Goal: Task Accomplishment & Management: Manage account settings

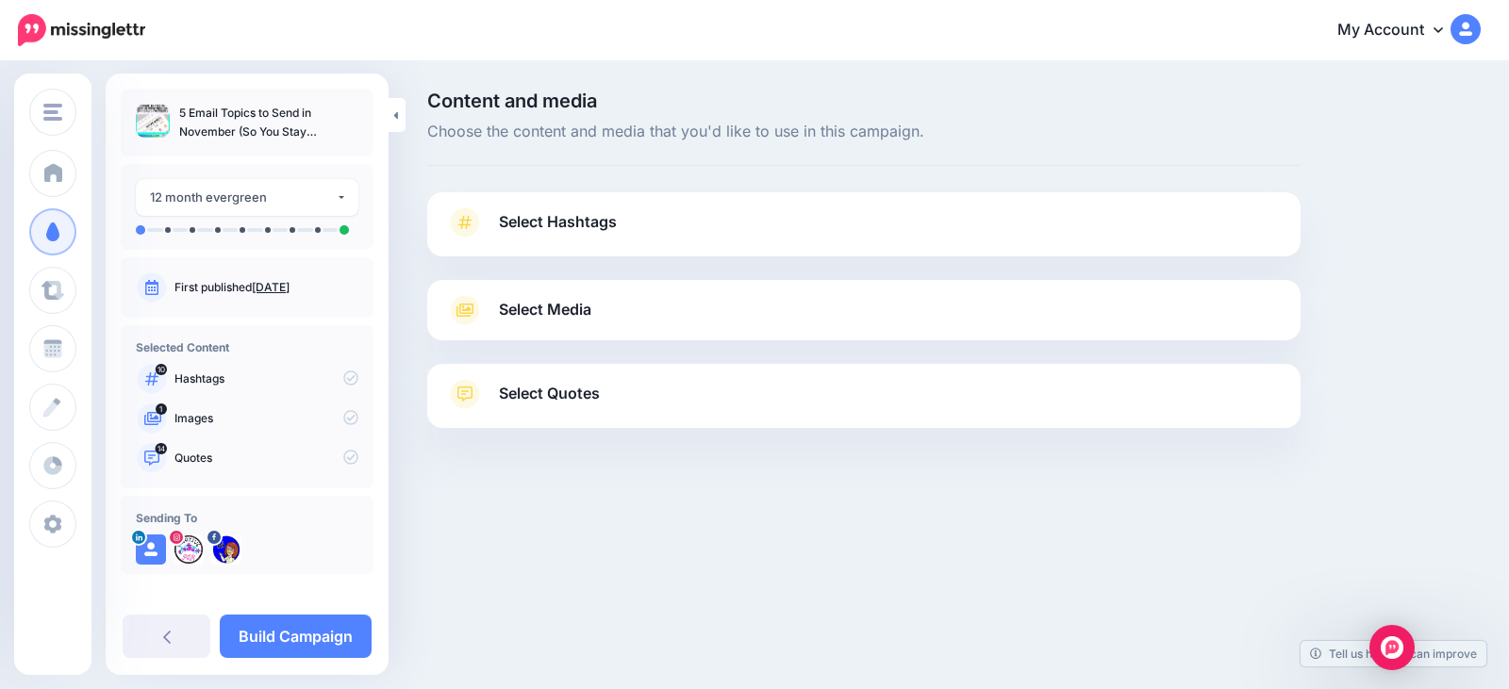
click at [582, 222] on span "Select Hashtags" at bounding box center [558, 221] width 118 height 25
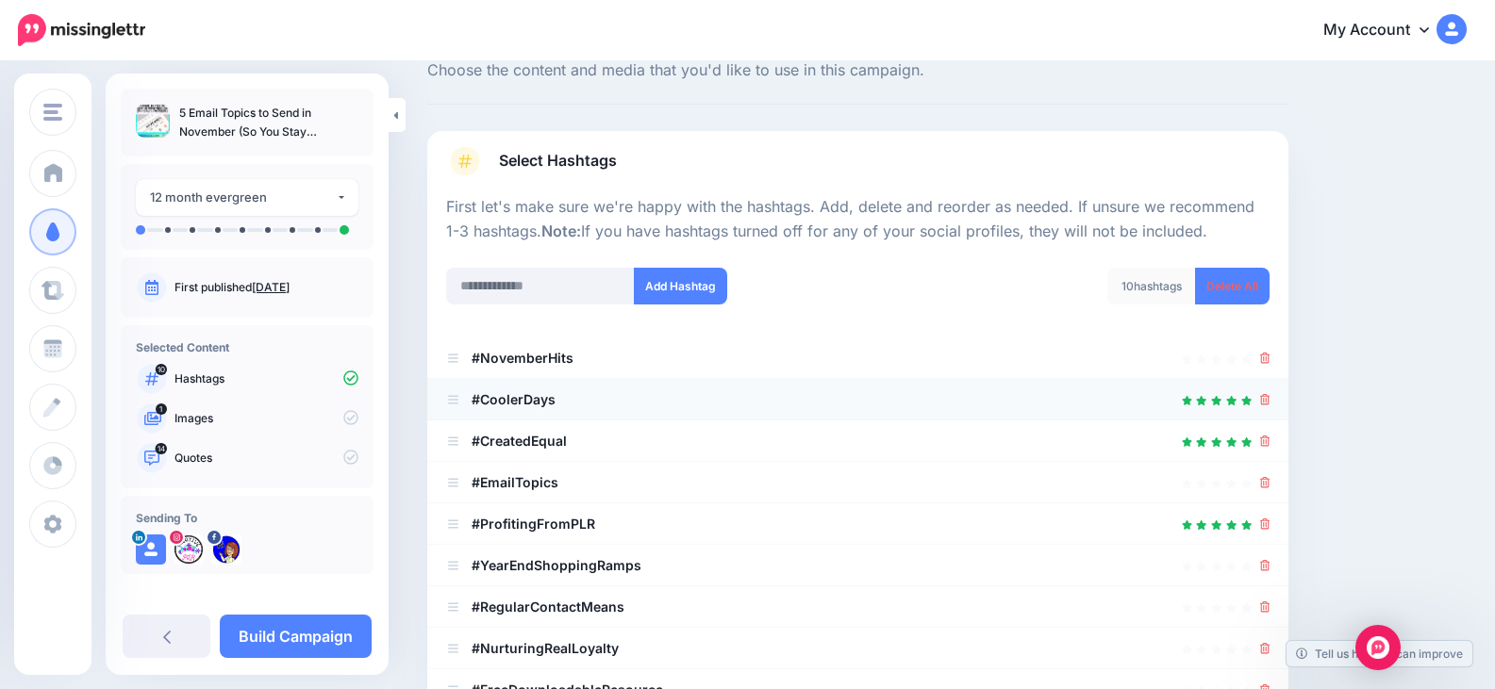
scroll to position [94, 0]
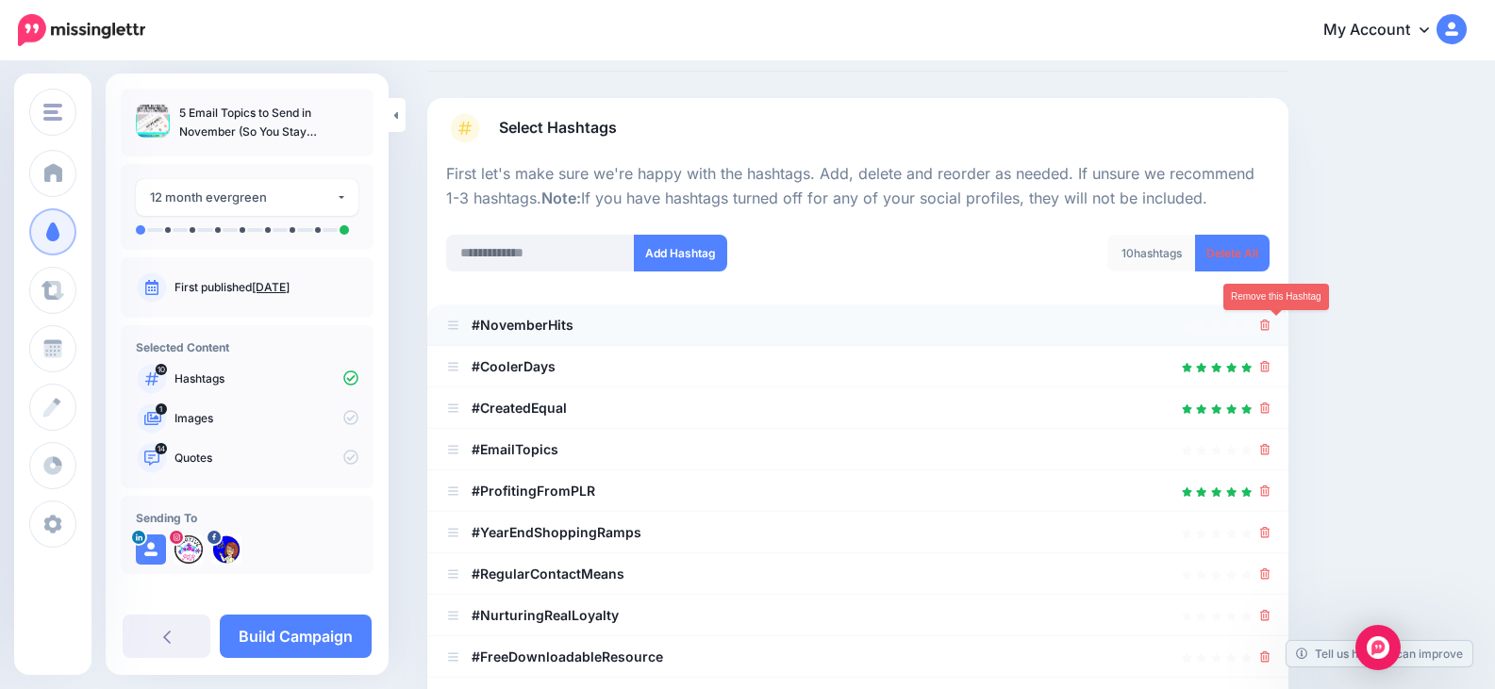
click at [1270, 327] on icon at bounding box center [1265, 325] width 10 height 11
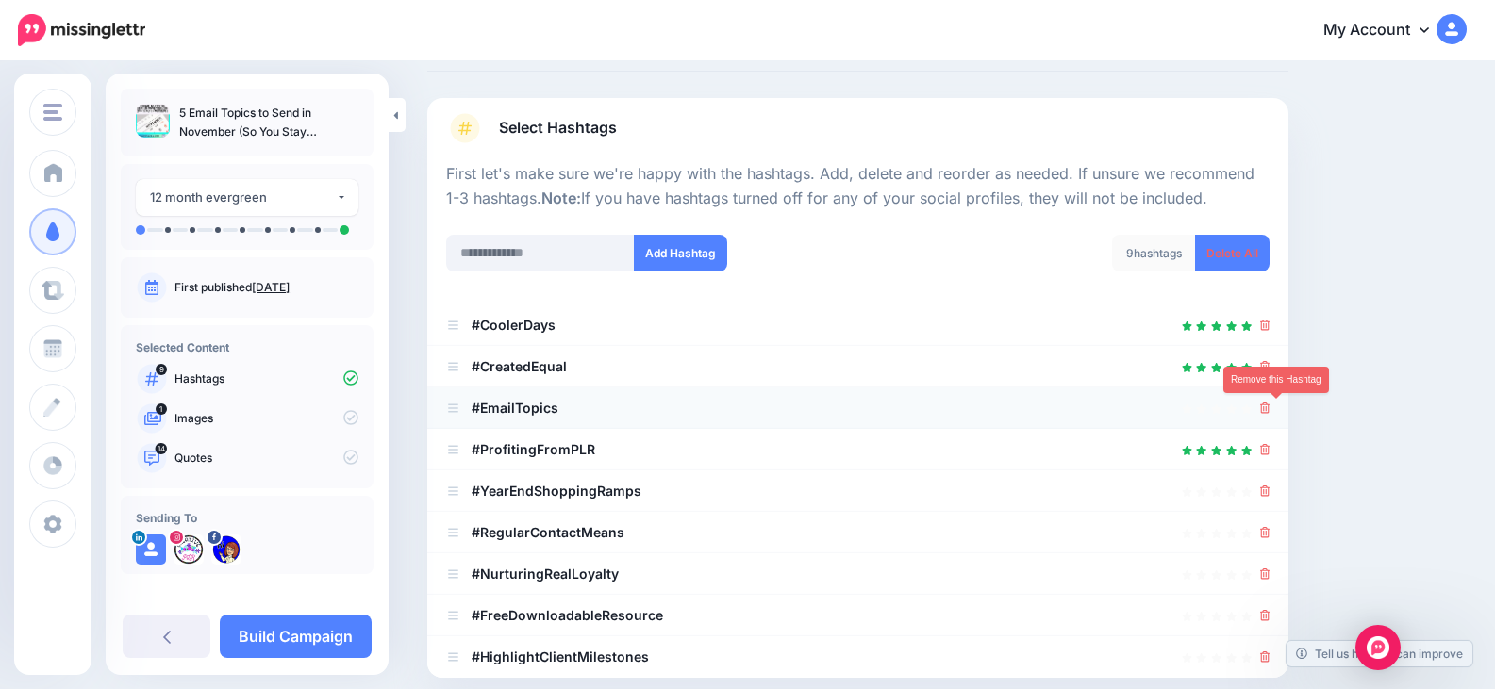
click at [1270, 406] on icon at bounding box center [1265, 408] width 10 height 11
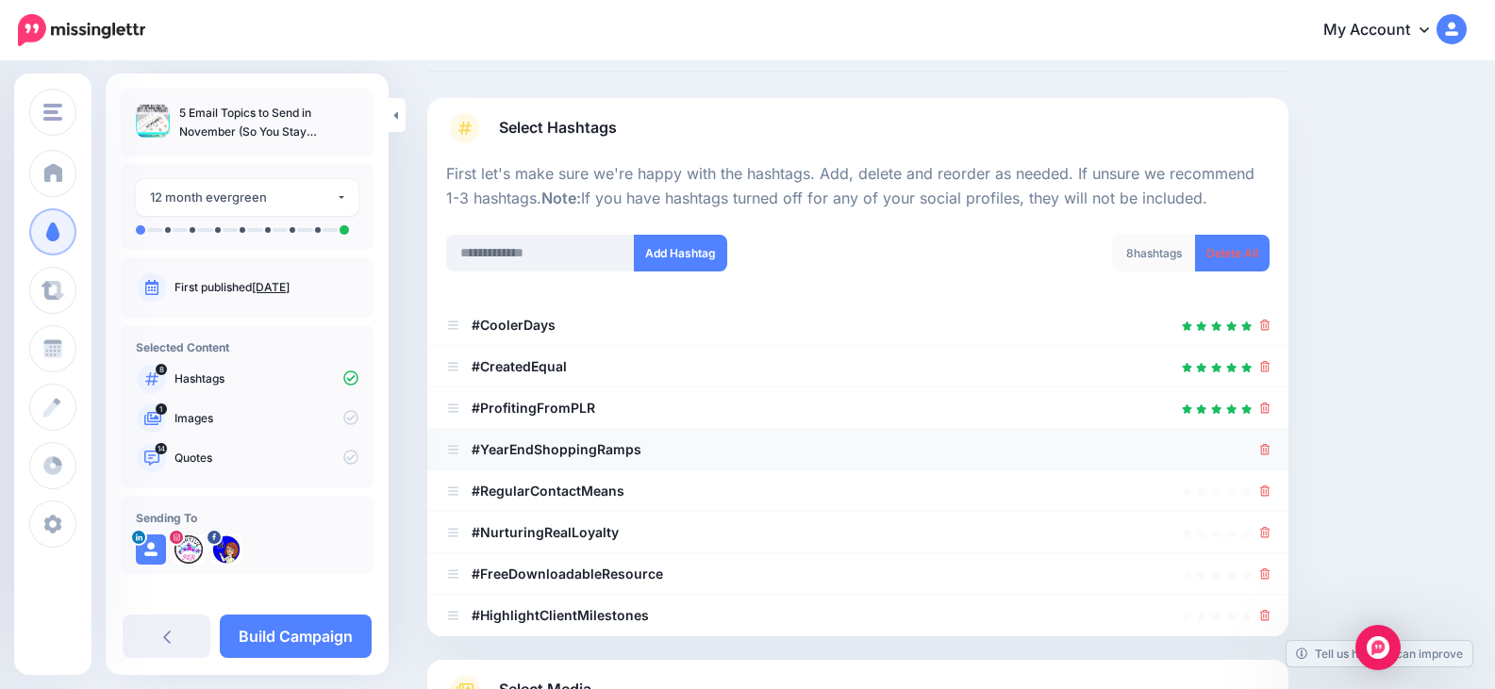
scroll to position [189, 0]
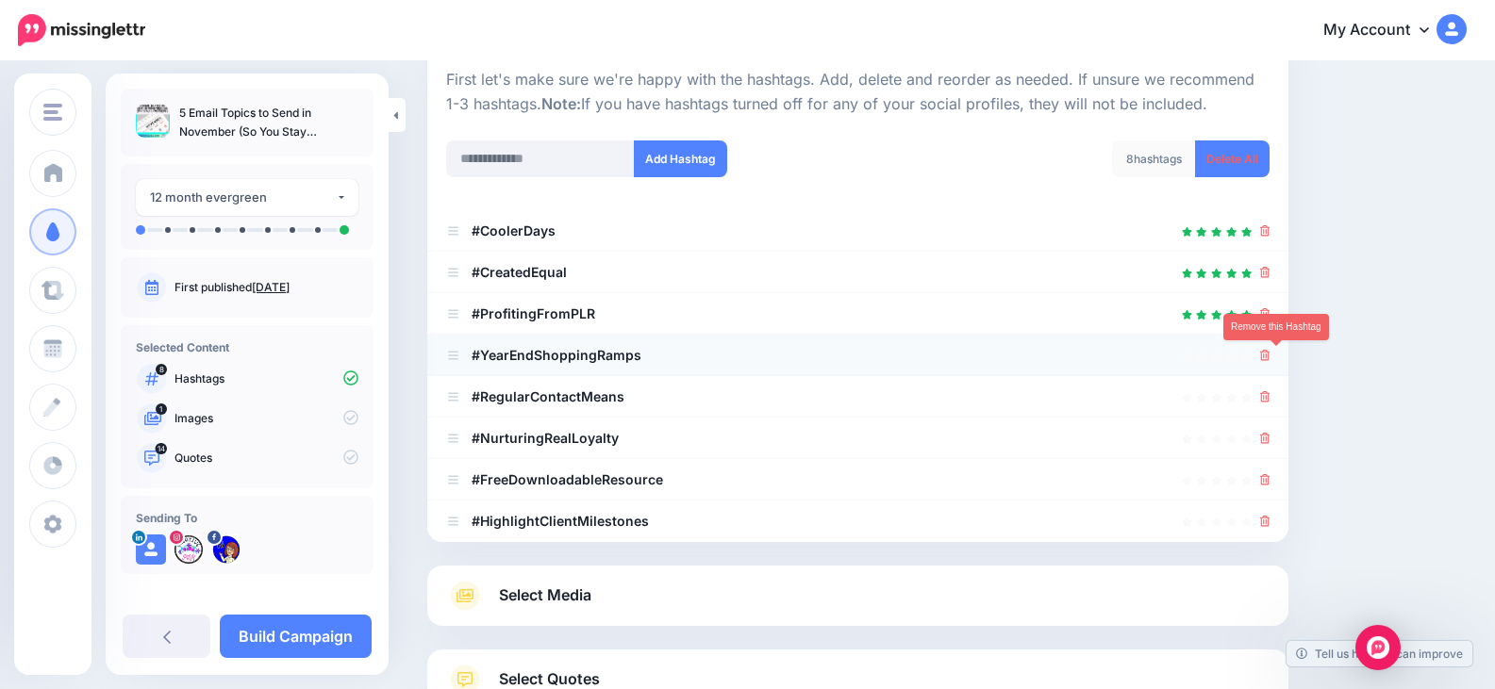
click at [1270, 354] on icon at bounding box center [1265, 355] width 10 height 11
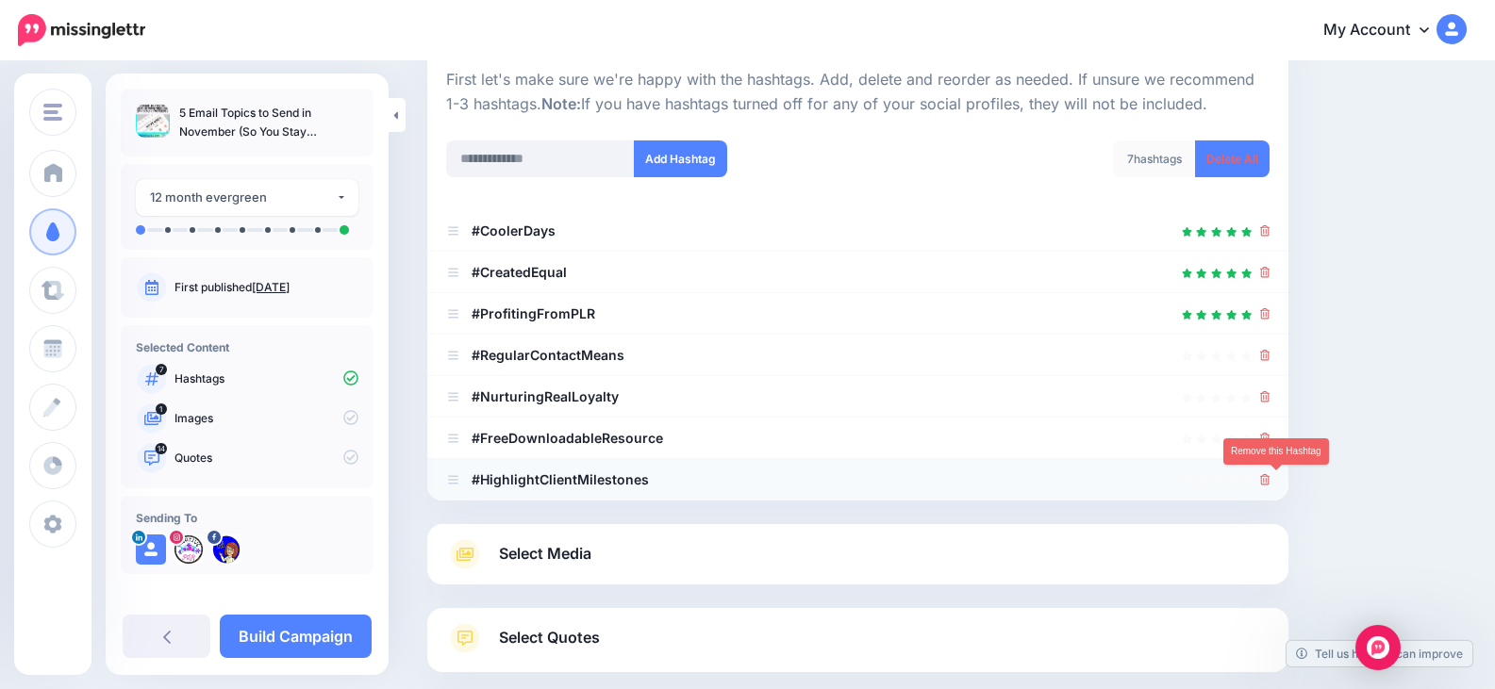
click at [1270, 477] on icon at bounding box center [1265, 479] width 10 height 11
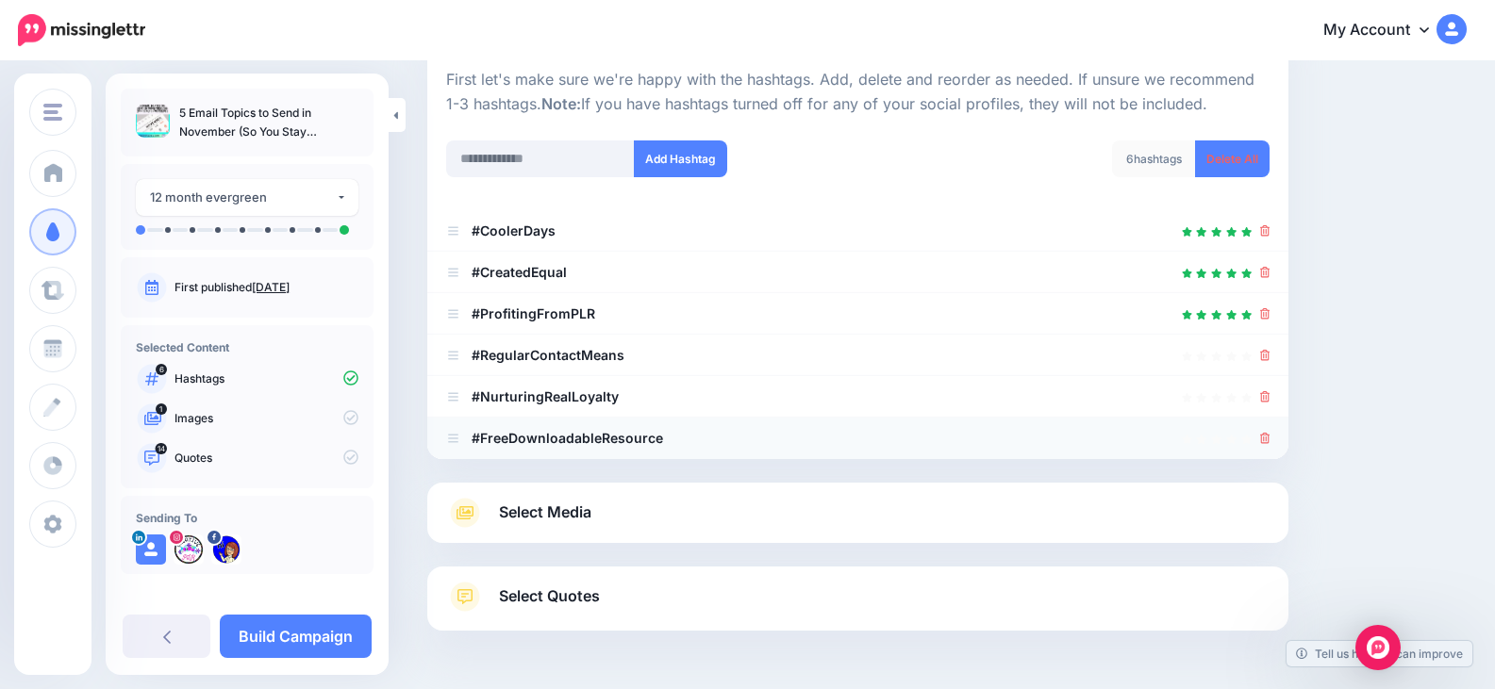
click at [1270, 438] on icon at bounding box center [1265, 438] width 10 height 11
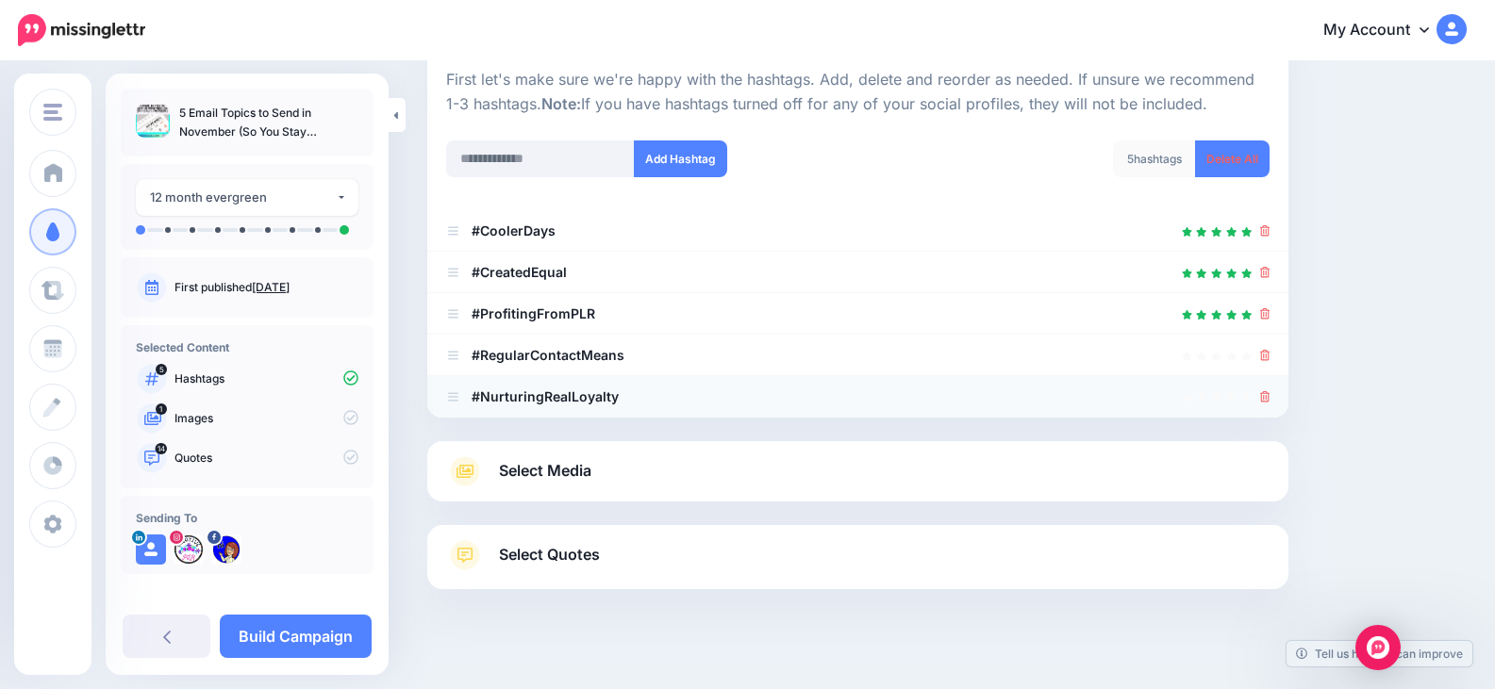
click at [1282, 397] on li "#NurturingRealLoyalty" at bounding box center [857, 396] width 861 height 41
click at [1270, 352] on icon at bounding box center [1265, 355] width 10 height 11
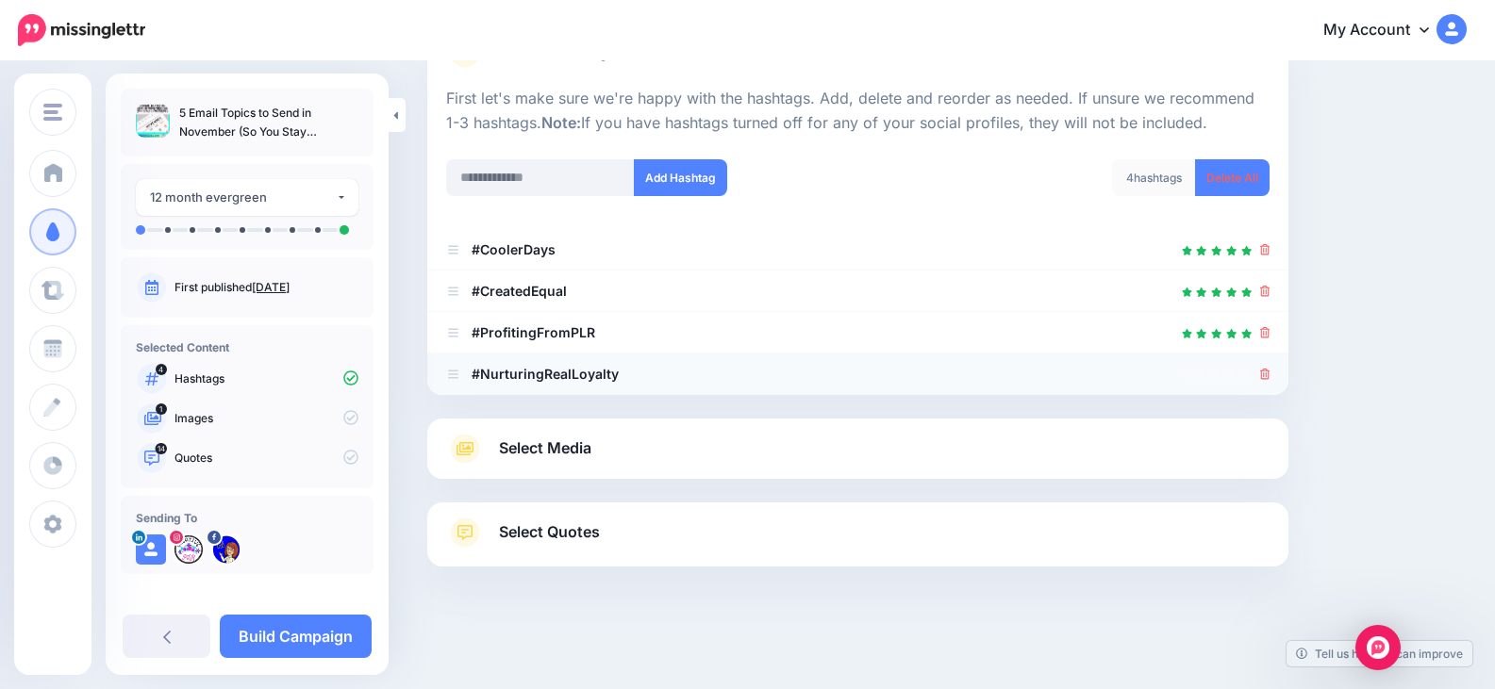
scroll to position [170, 0]
click at [1270, 370] on icon at bounding box center [1265, 374] width 10 height 11
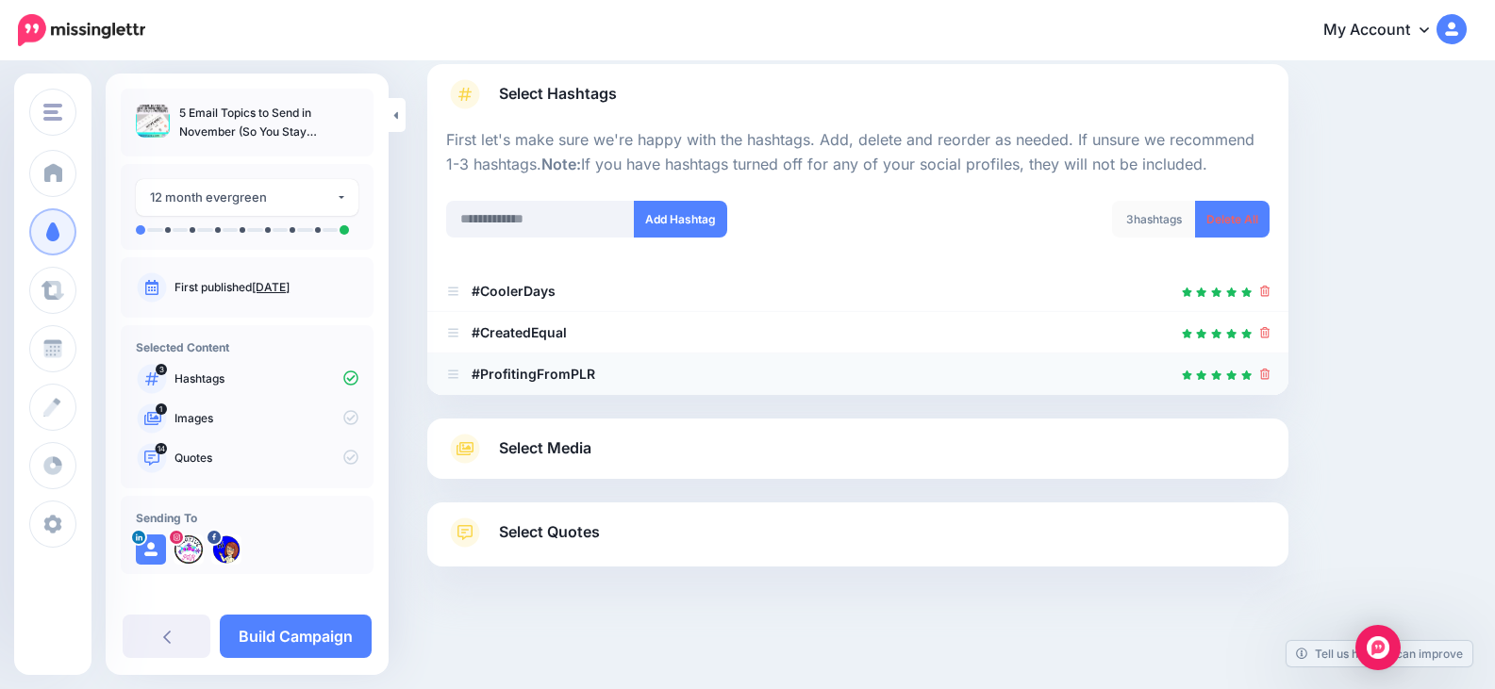
scroll to position [128, 0]
click at [577, 444] on span "Select Media" at bounding box center [545, 448] width 92 height 25
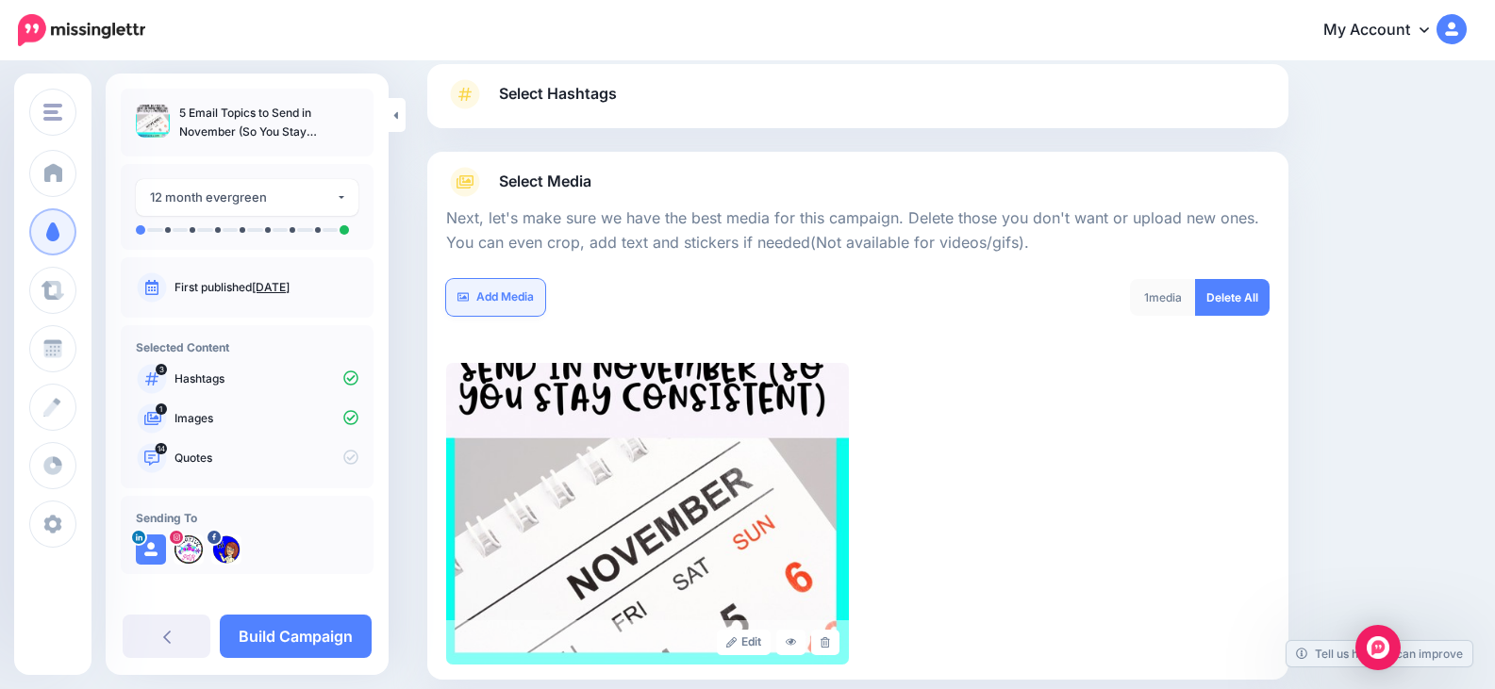
click at [506, 295] on link "Add Media" at bounding box center [495, 297] width 99 height 37
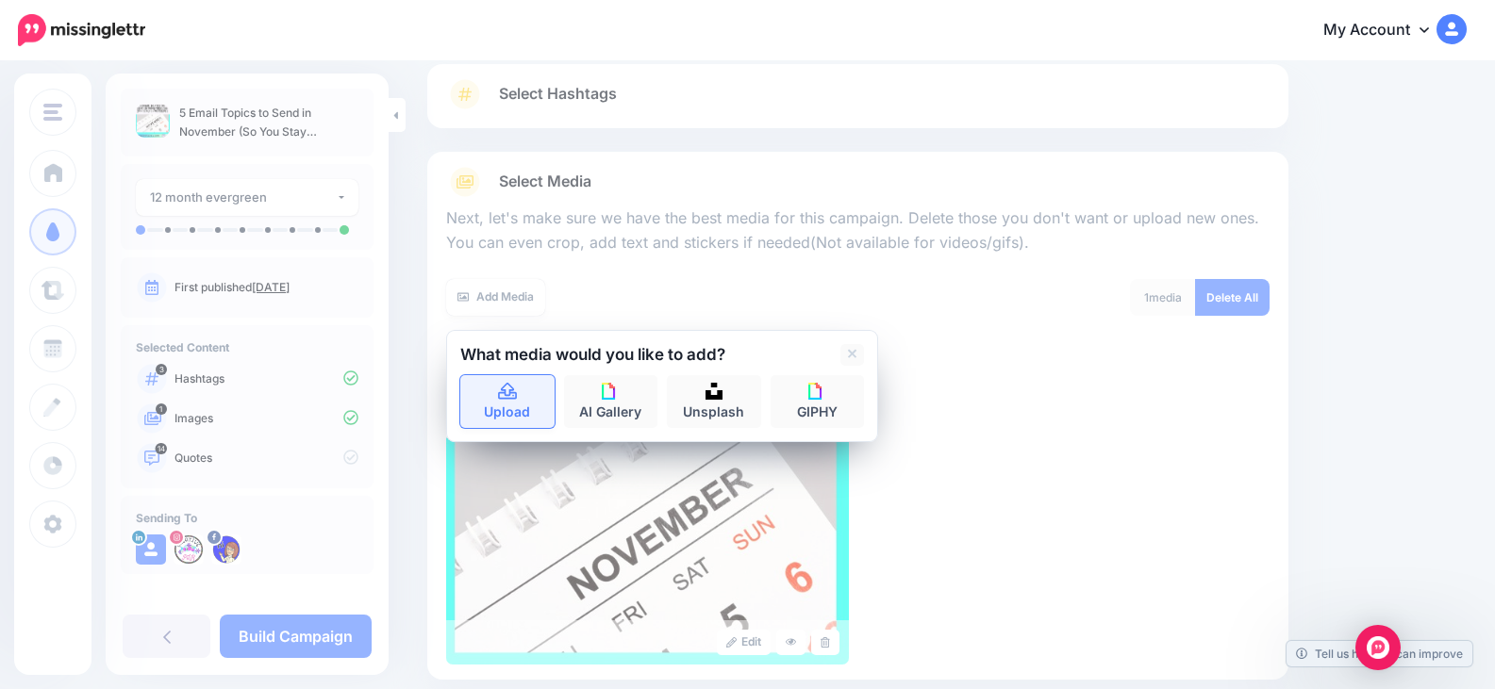
click at [507, 398] on icon at bounding box center [507, 391] width 19 height 17
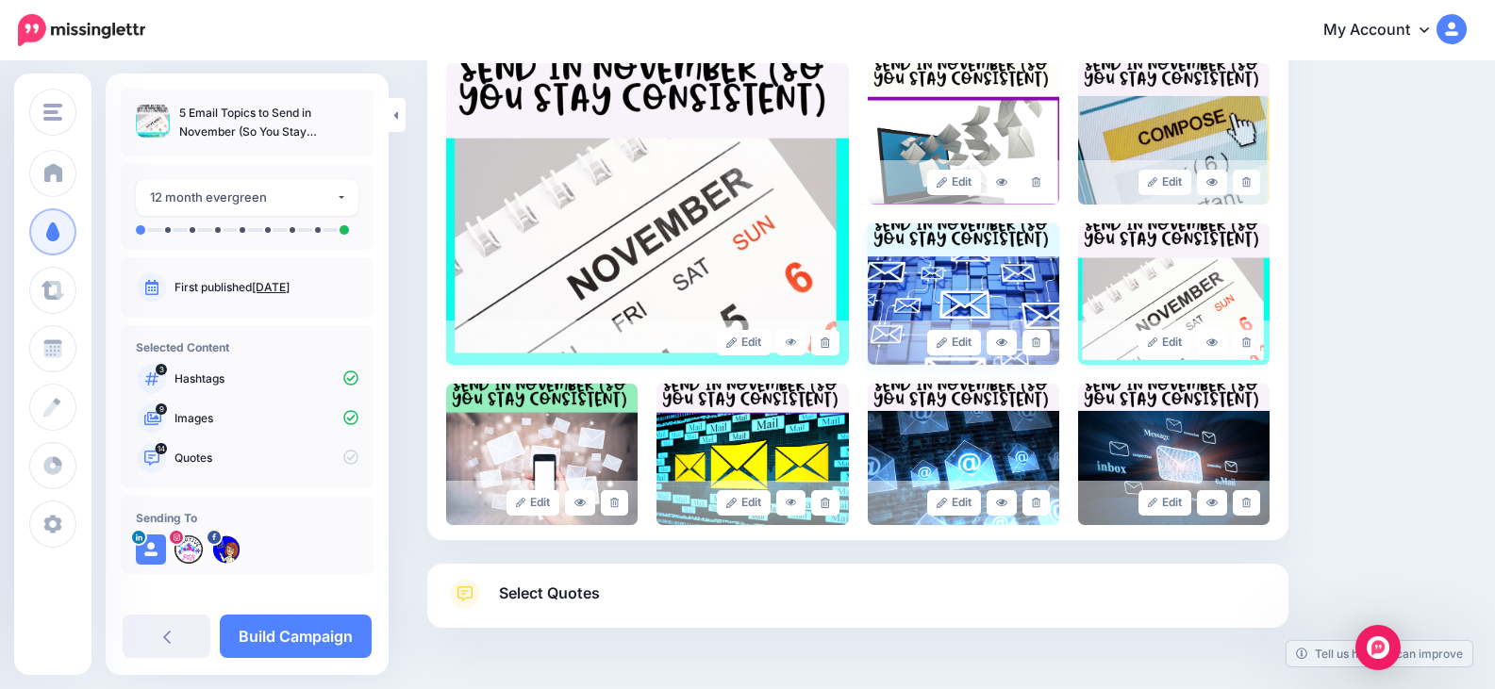
scroll to position [395, 0]
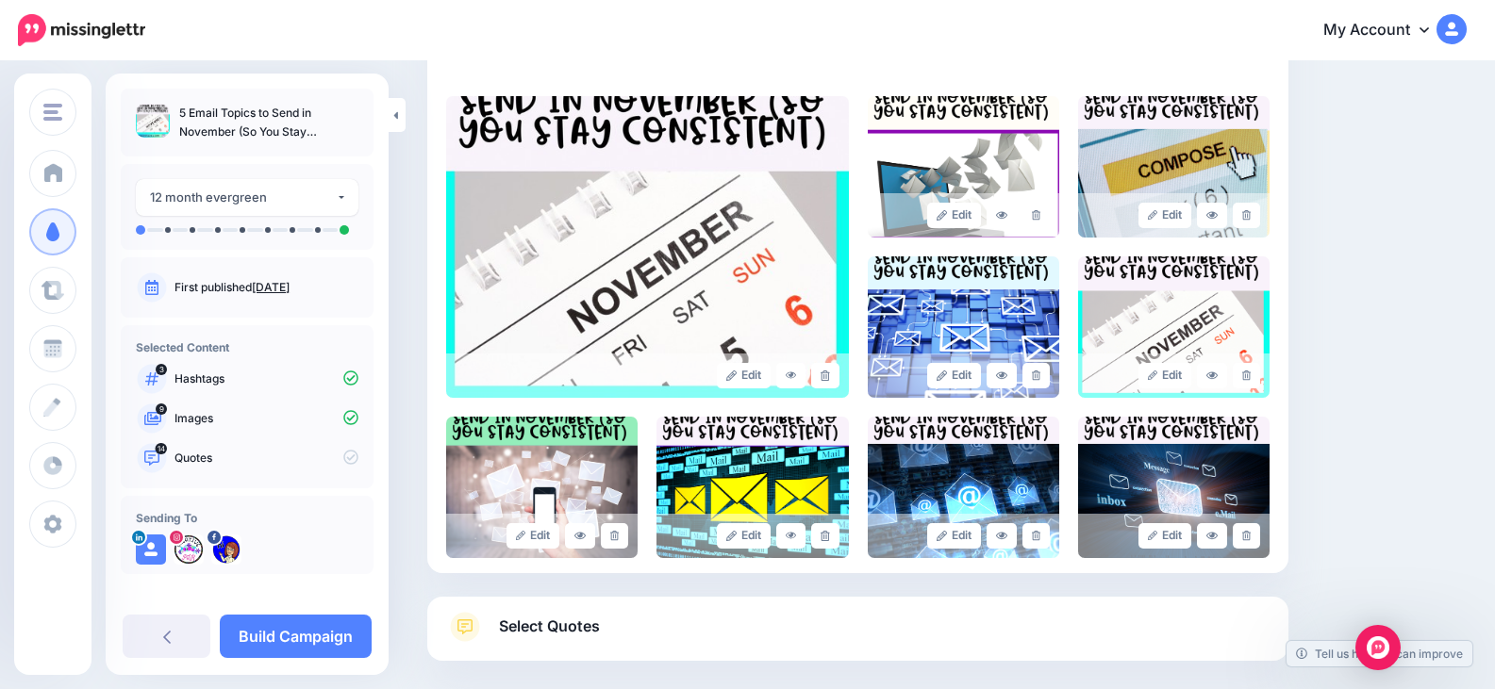
click at [598, 618] on span "Select Quotes" at bounding box center [549, 626] width 101 height 25
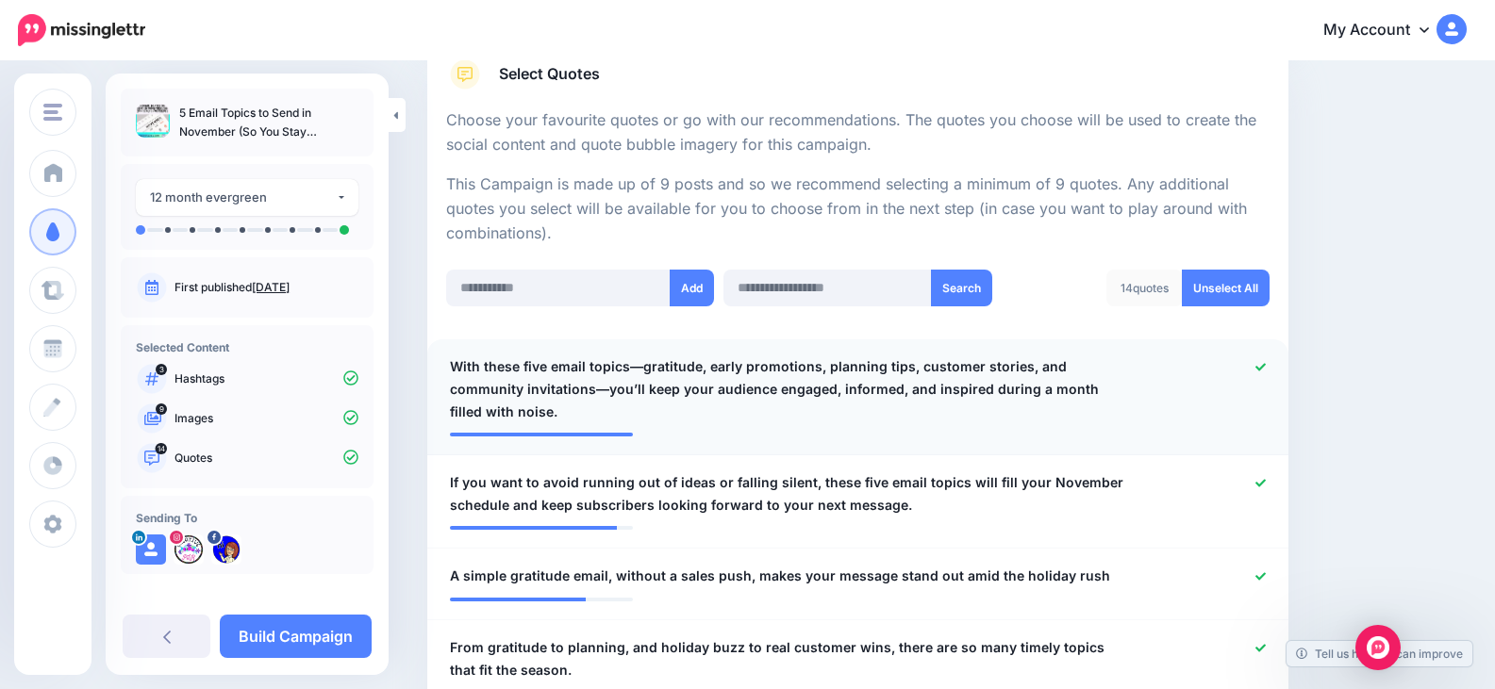
scroll to position [377, 0]
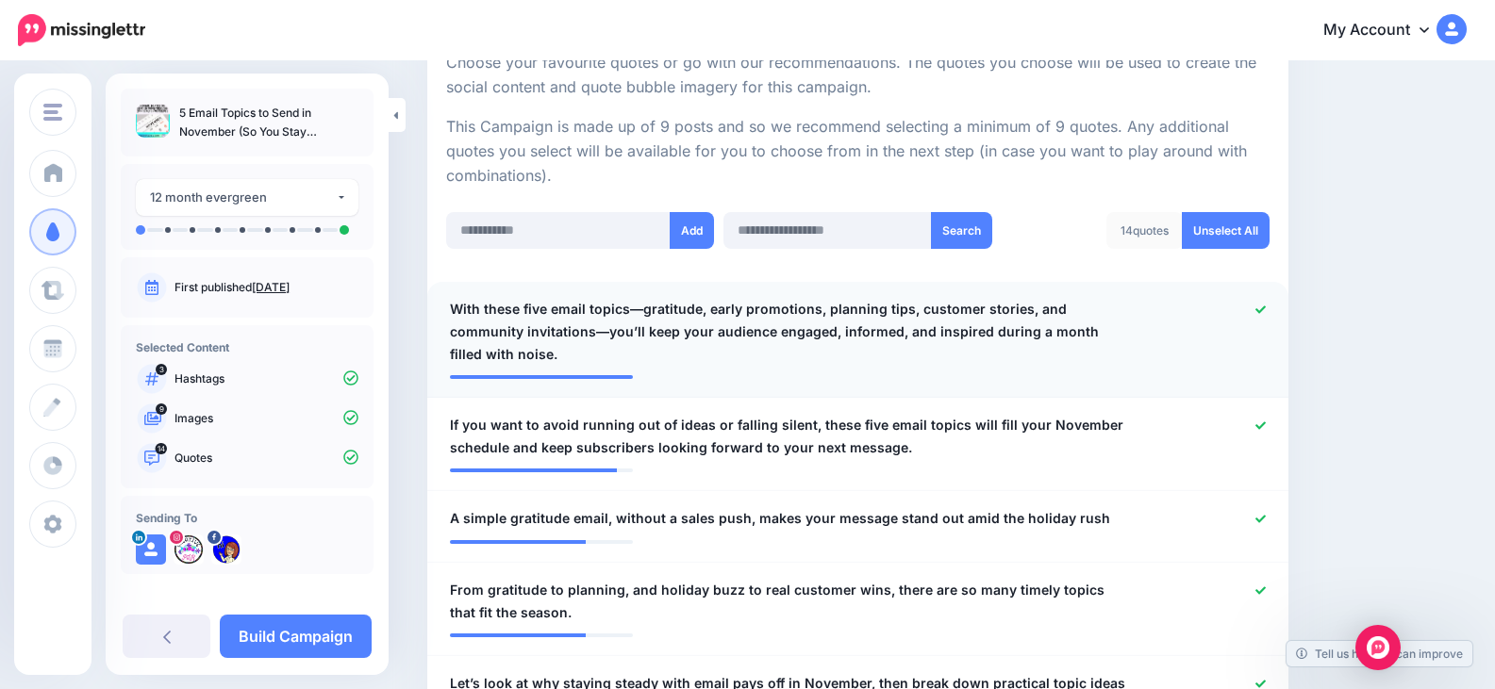
click at [1266, 311] on icon at bounding box center [1260, 310] width 10 height 8
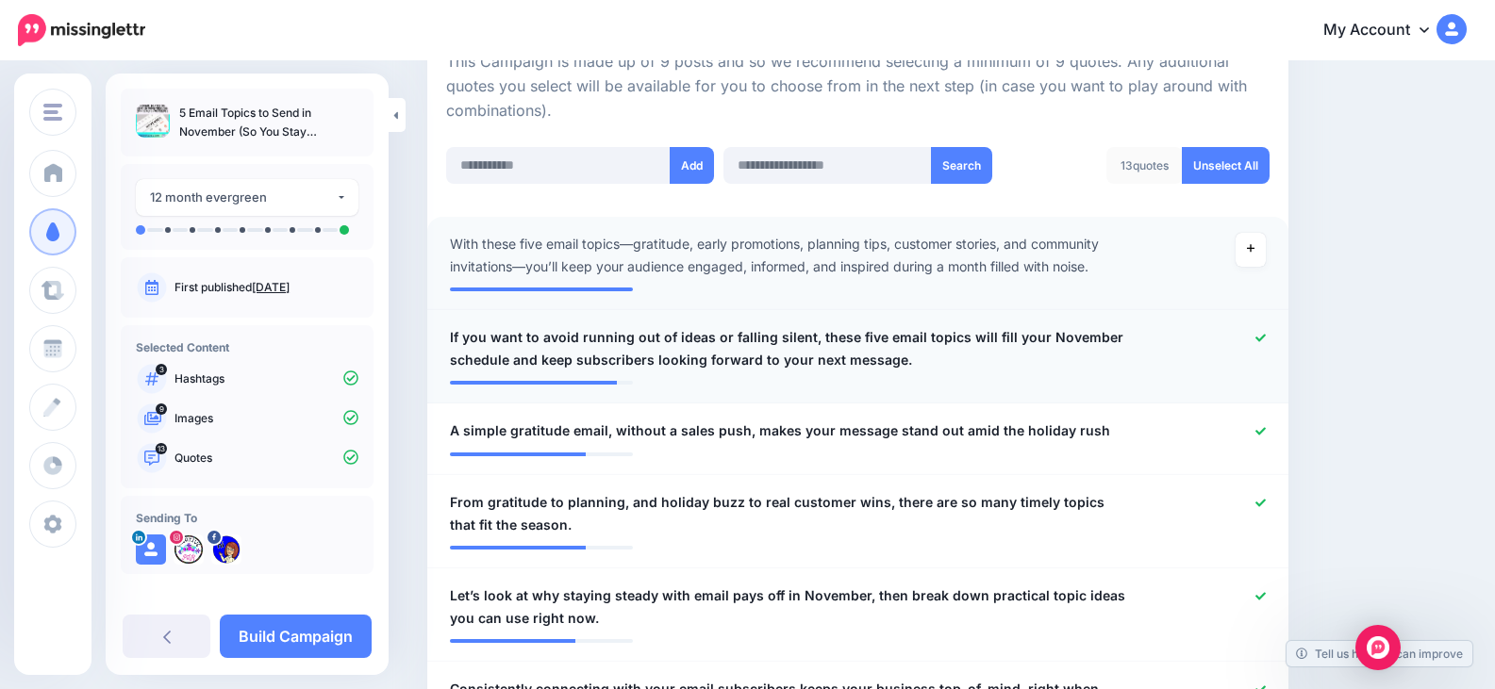
scroll to position [472, 0]
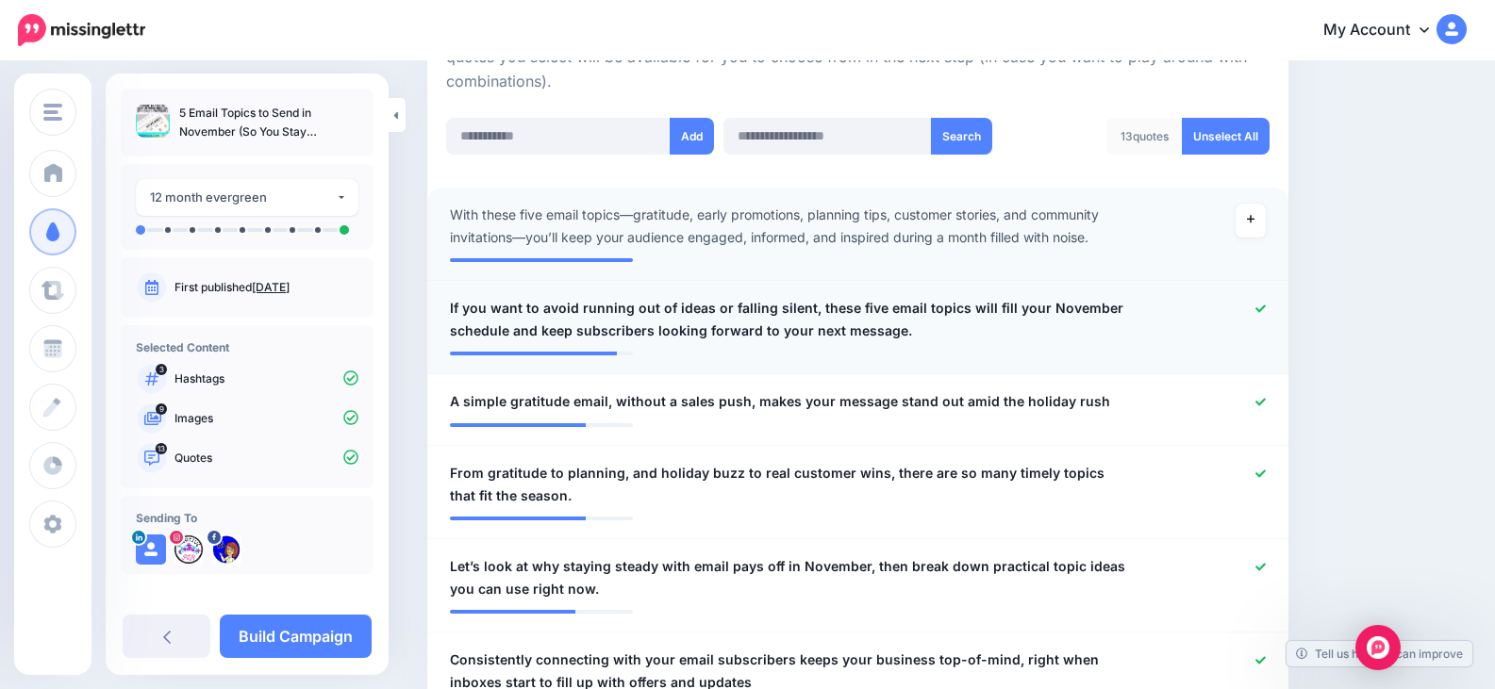
click at [1266, 306] on icon at bounding box center [1260, 309] width 10 height 10
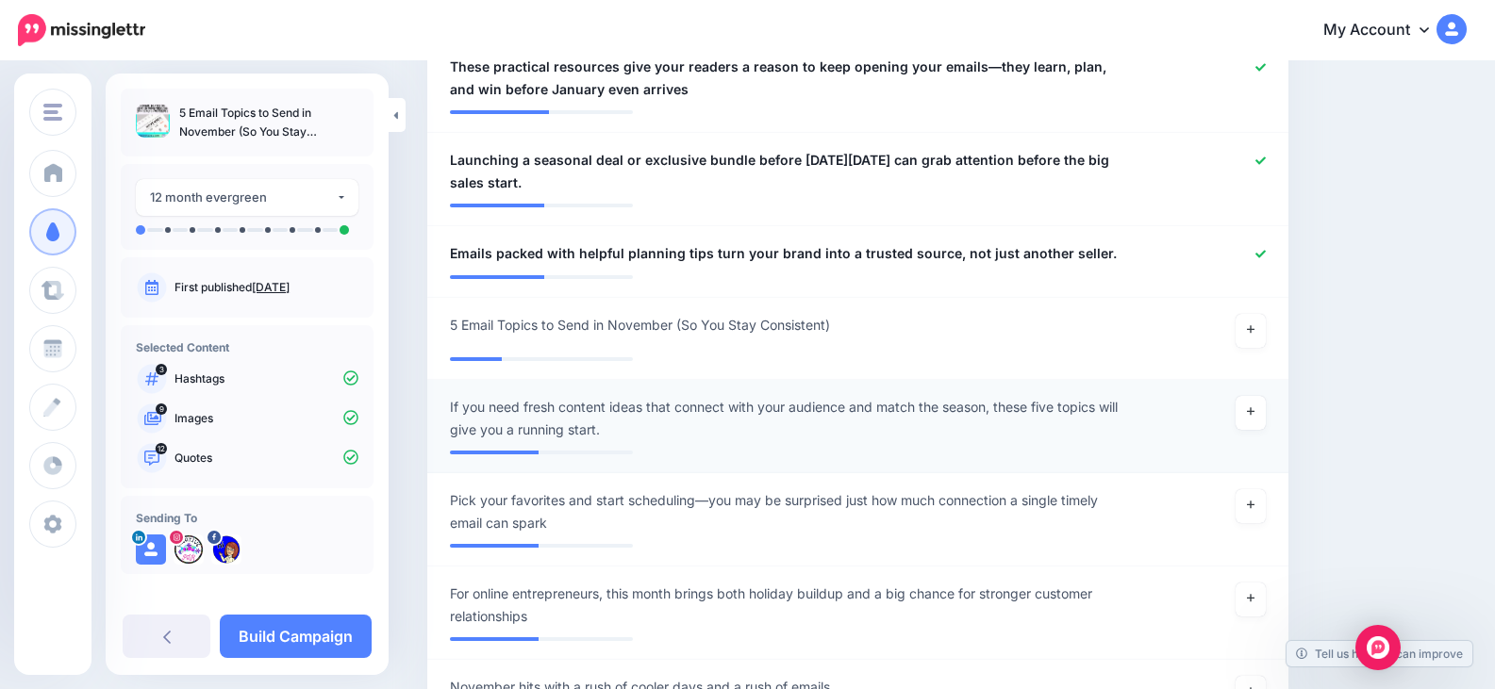
scroll to position [1697, 0]
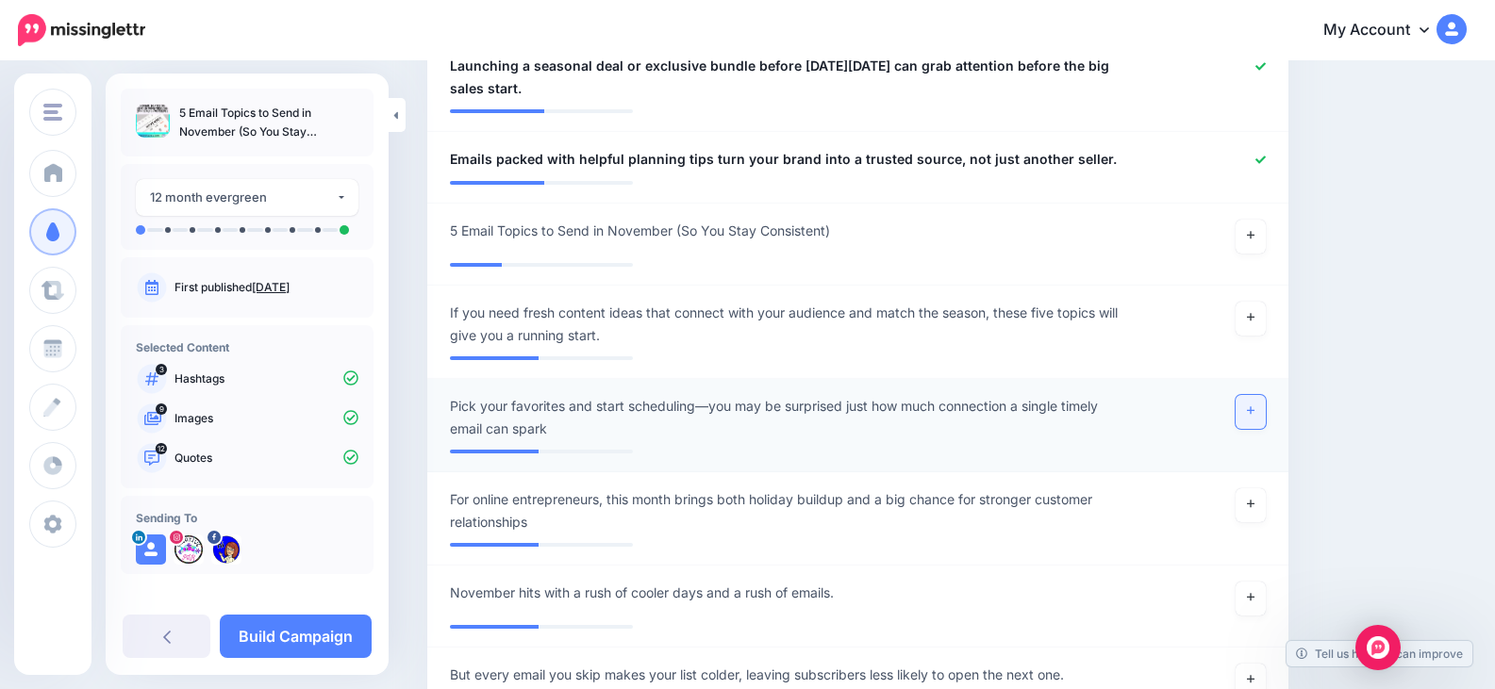
click at [1254, 407] on icon at bounding box center [1251, 411] width 8 height 8
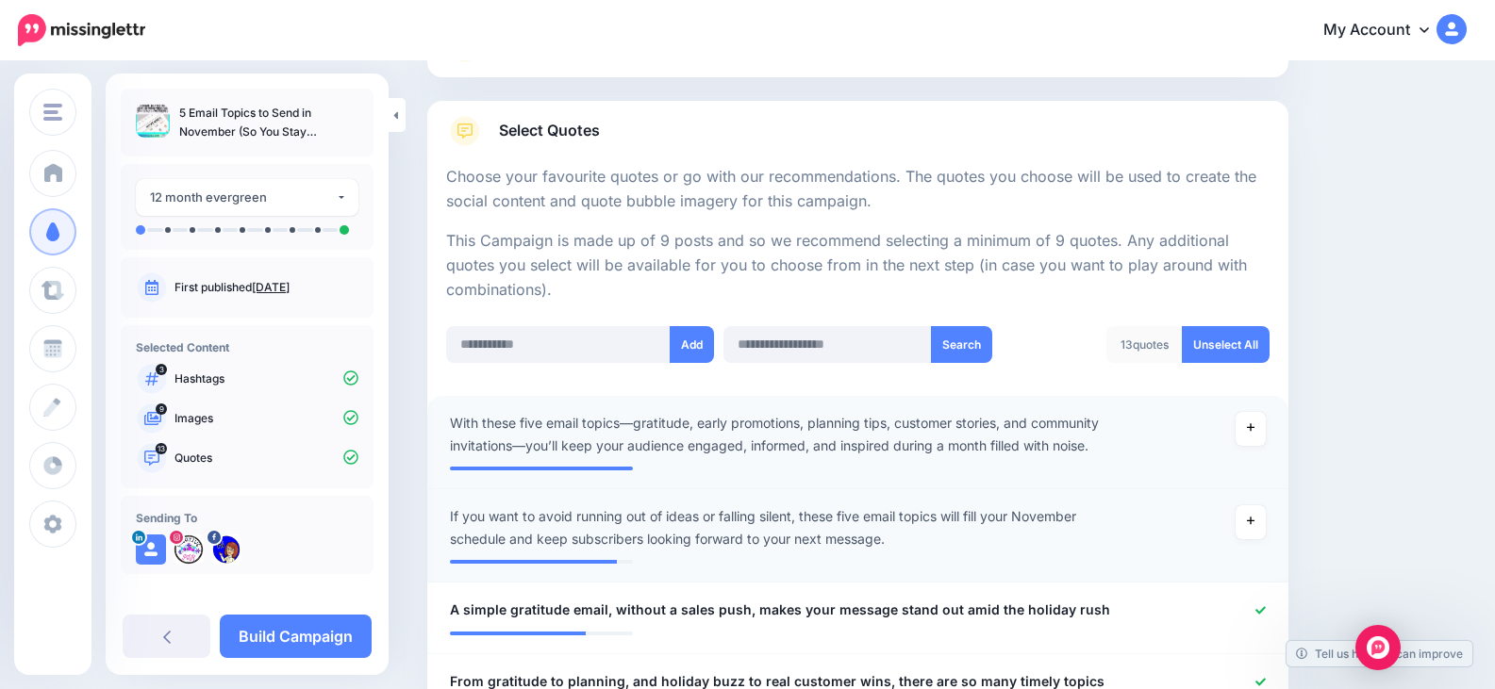
scroll to position [0, 0]
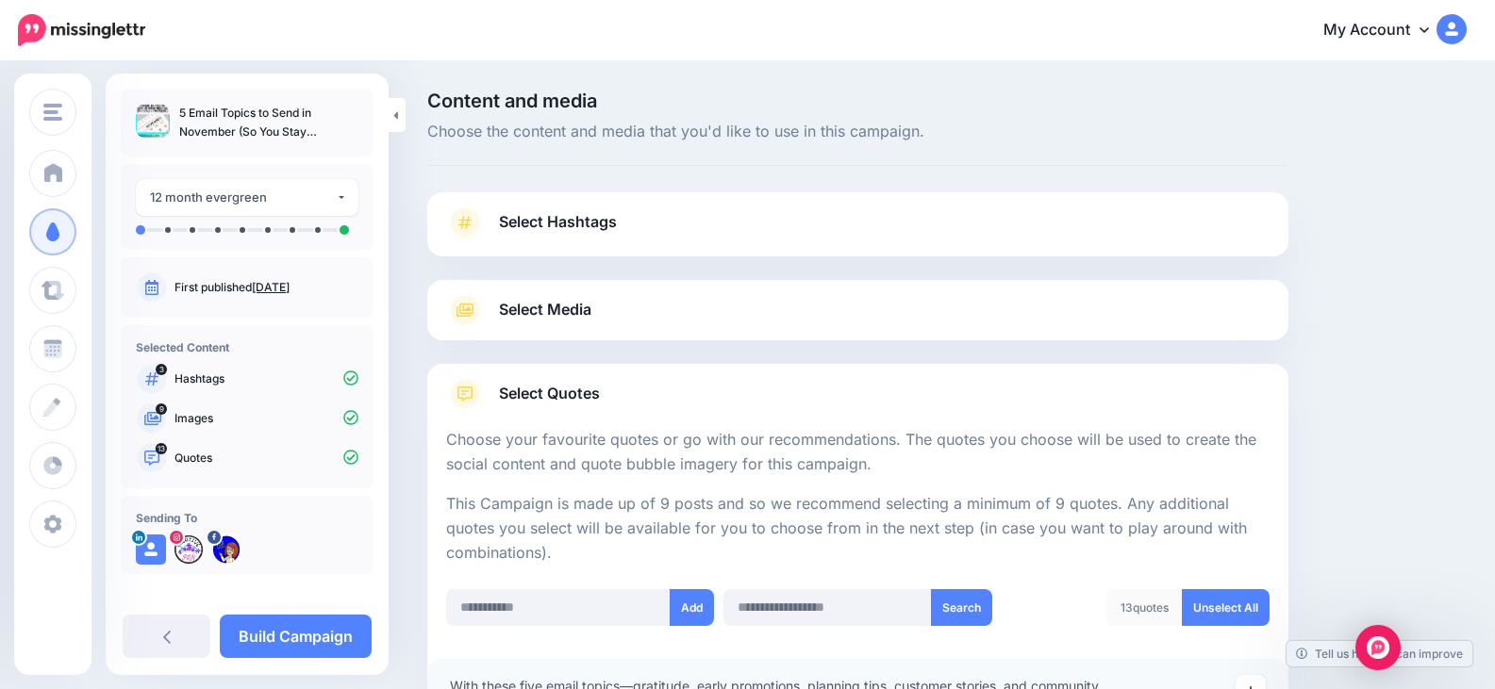
click at [658, 315] on link "Select Media" at bounding box center [857, 310] width 823 height 30
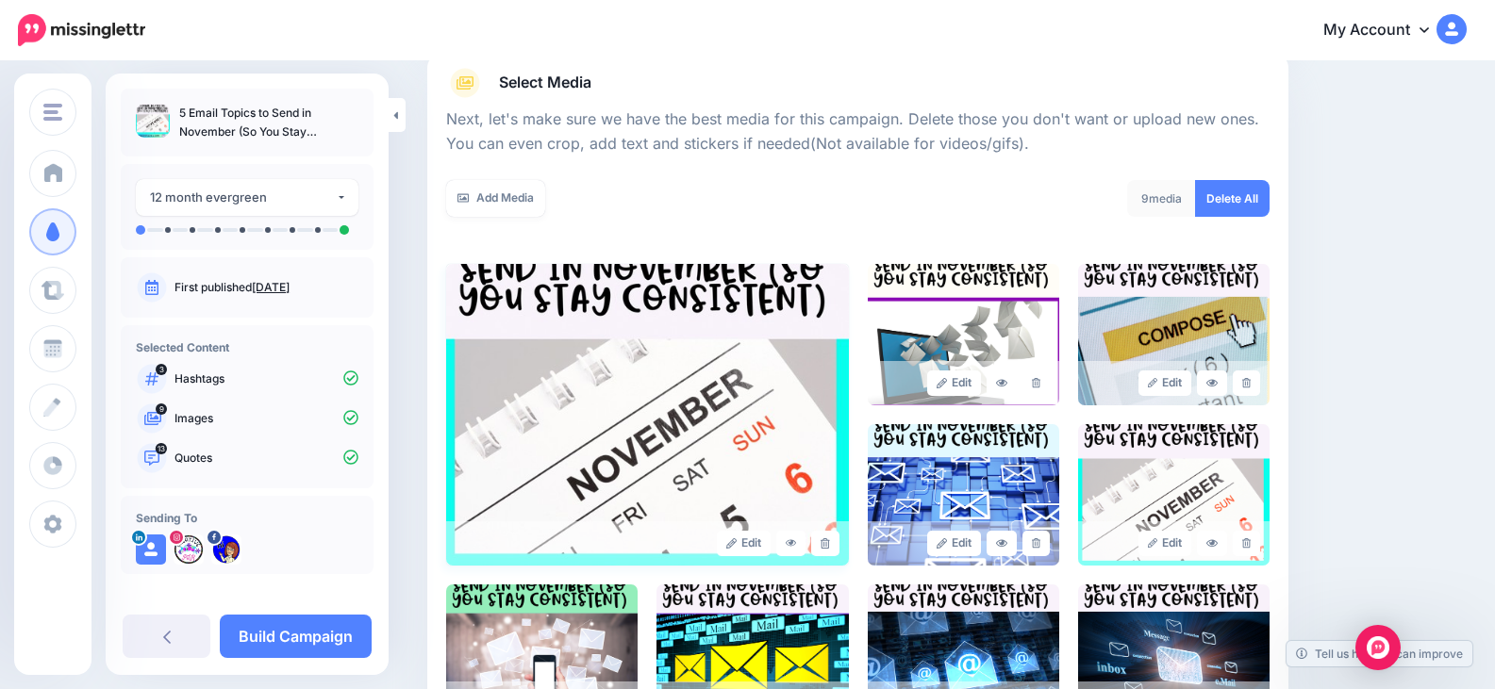
scroll to position [283, 0]
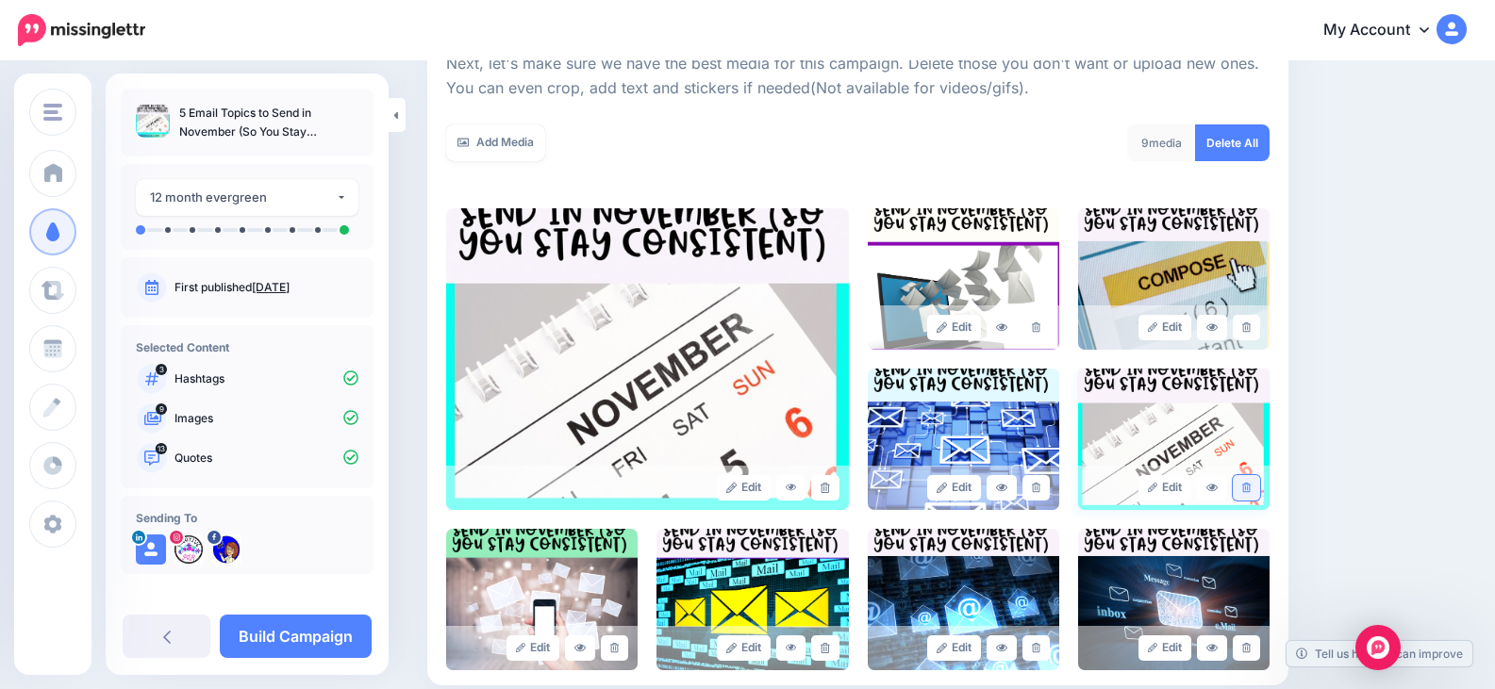
click at [1250, 488] on icon at bounding box center [1246, 488] width 8 height 10
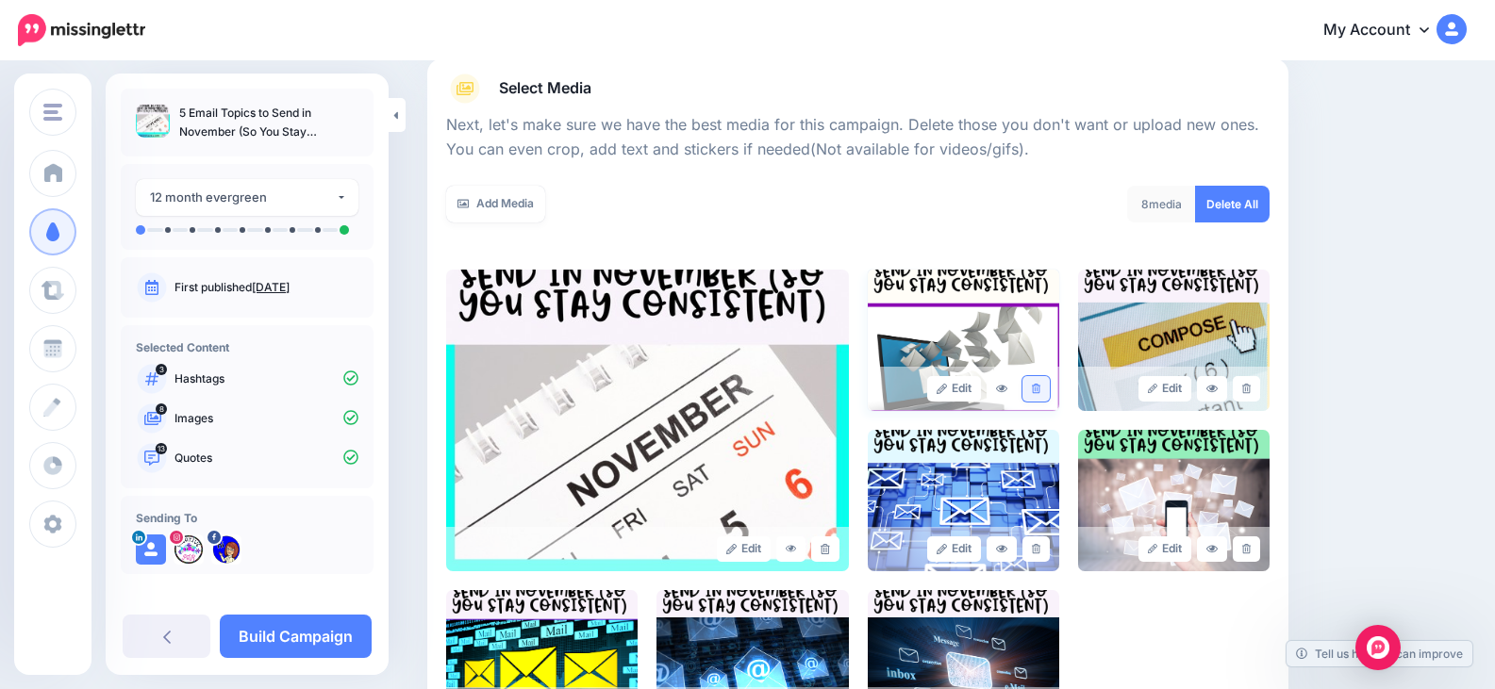
scroll to position [189, 0]
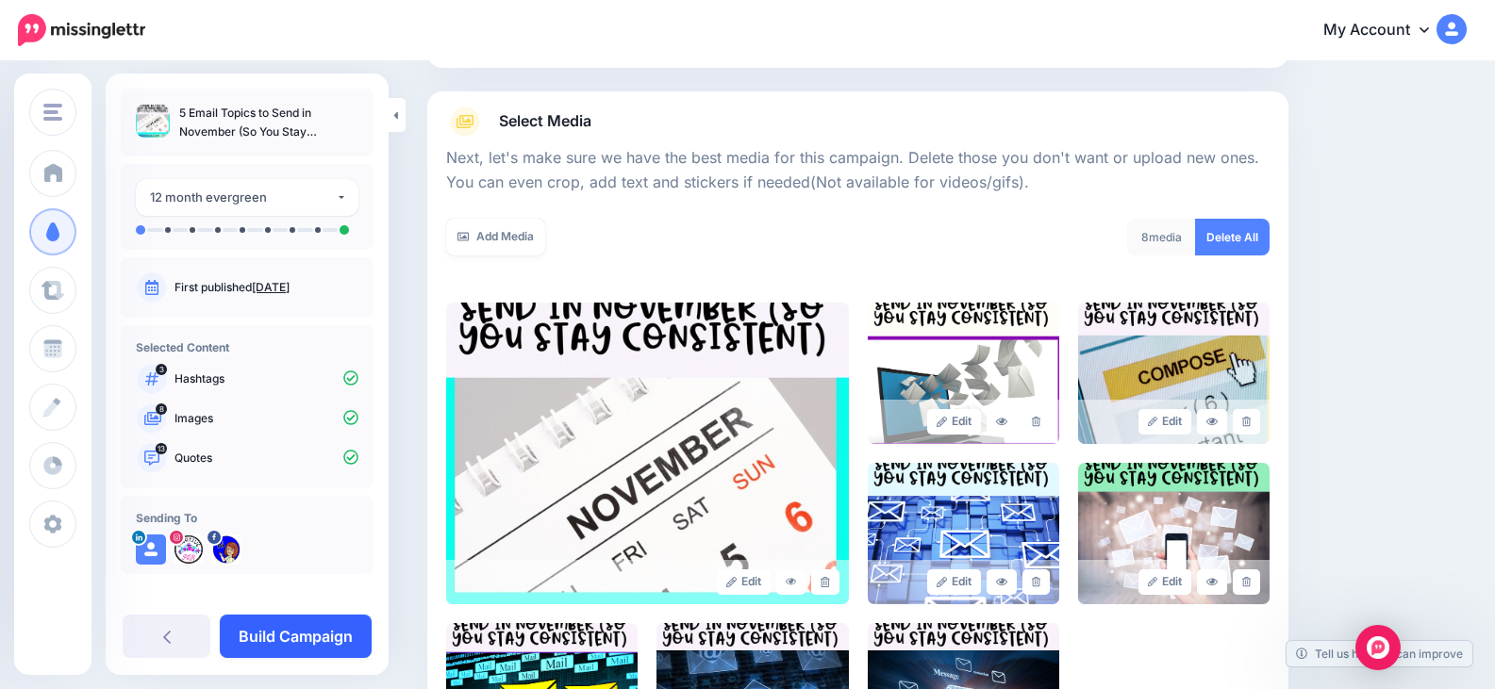
click at [332, 637] on link "Build Campaign" at bounding box center [296, 636] width 152 height 43
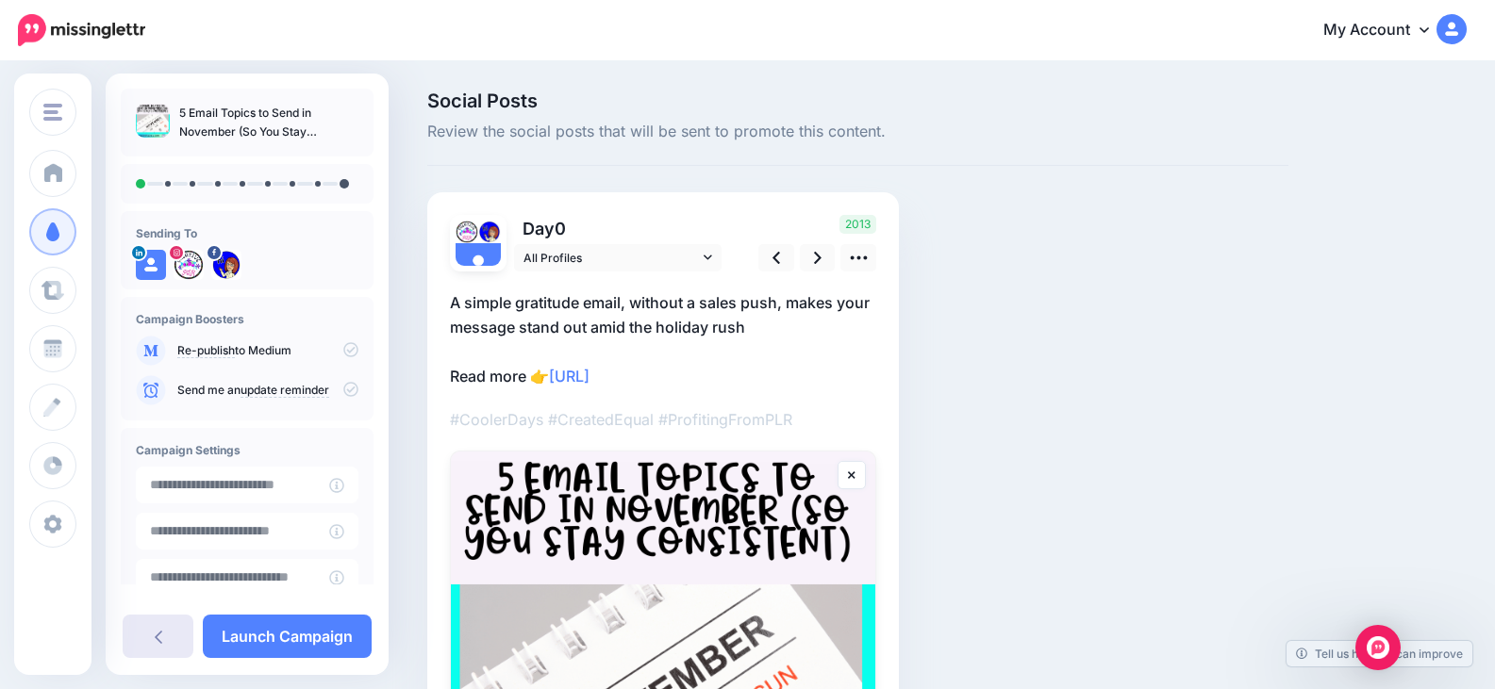
click at [148, 630] on link at bounding box center [158, 636] width 71 height 43
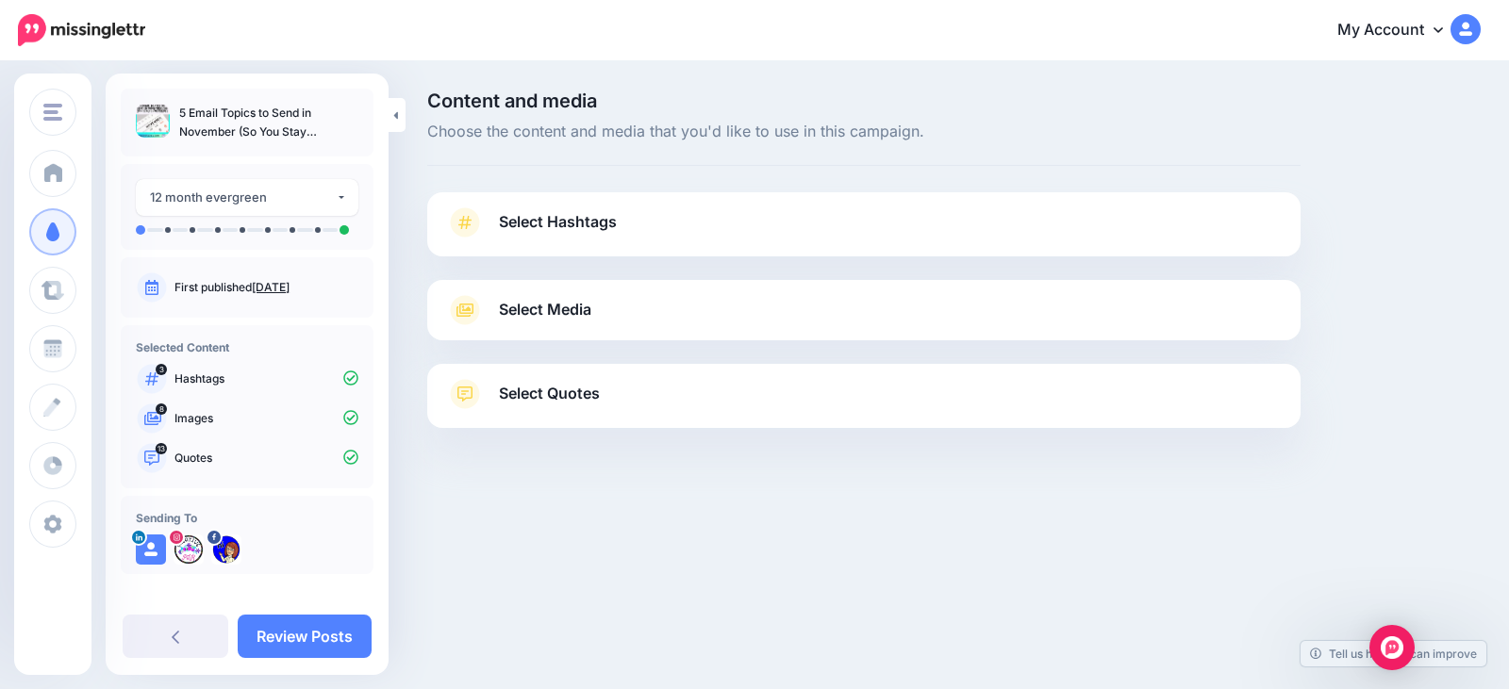
click at [570, 228] on span "Select Hashtags" at bounding box center [558, 221] width 118 height 25
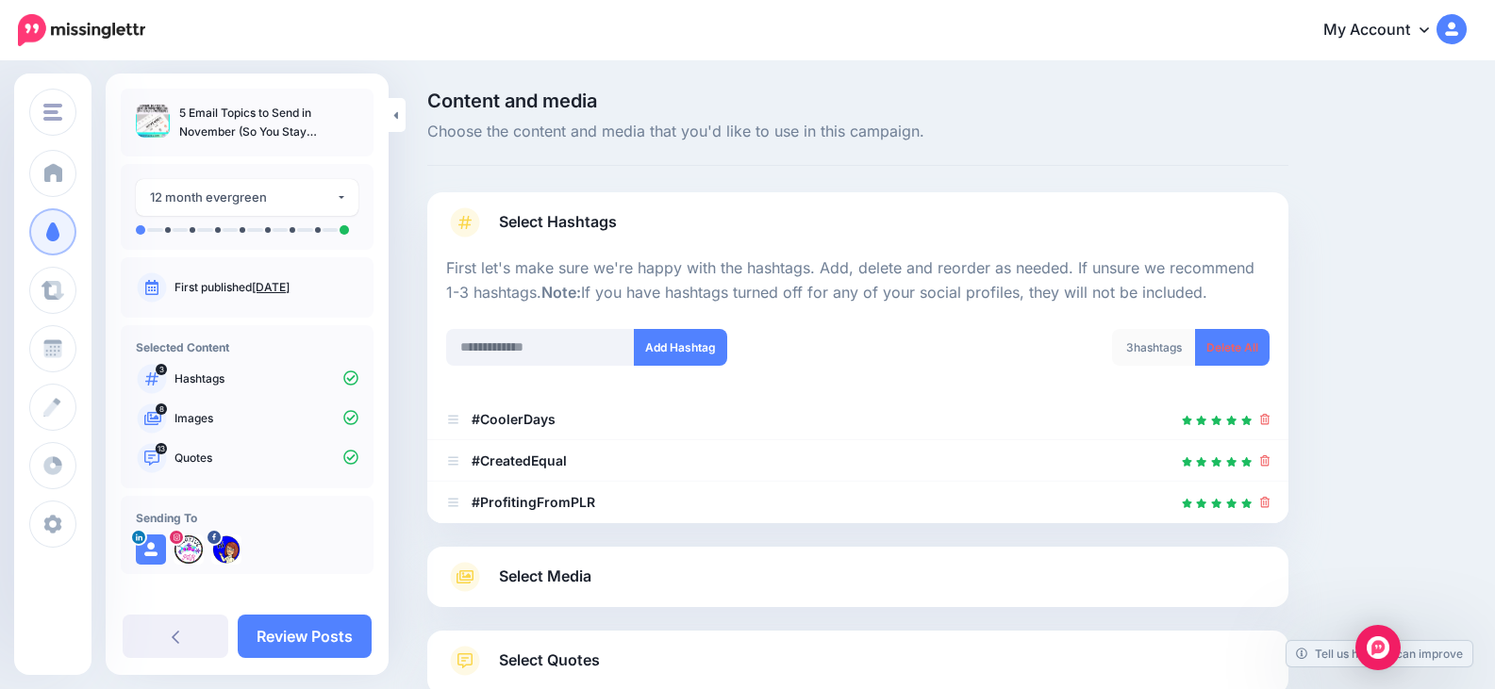
scroll to position [94, 0]
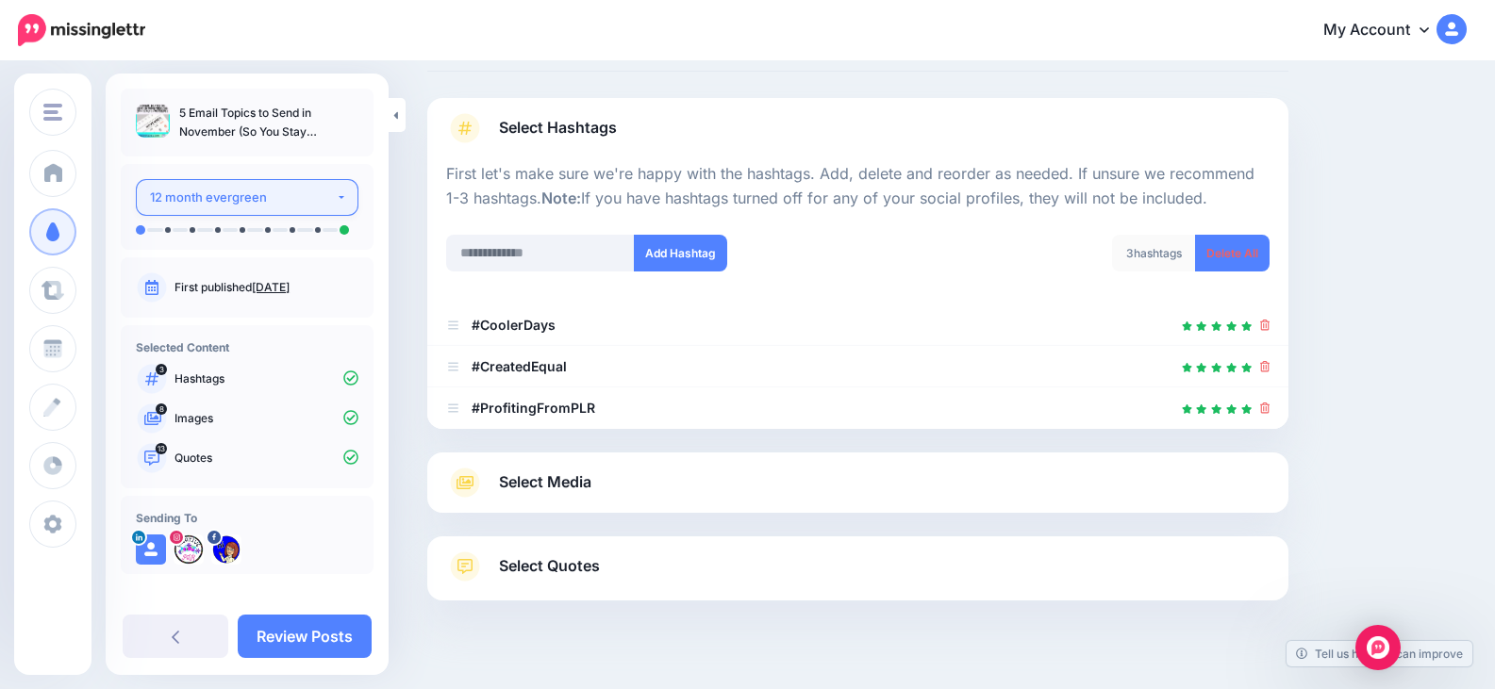
click at [338, 193] on button "12 month evergreen" at bounding box center [247, 197] width 223 height 37
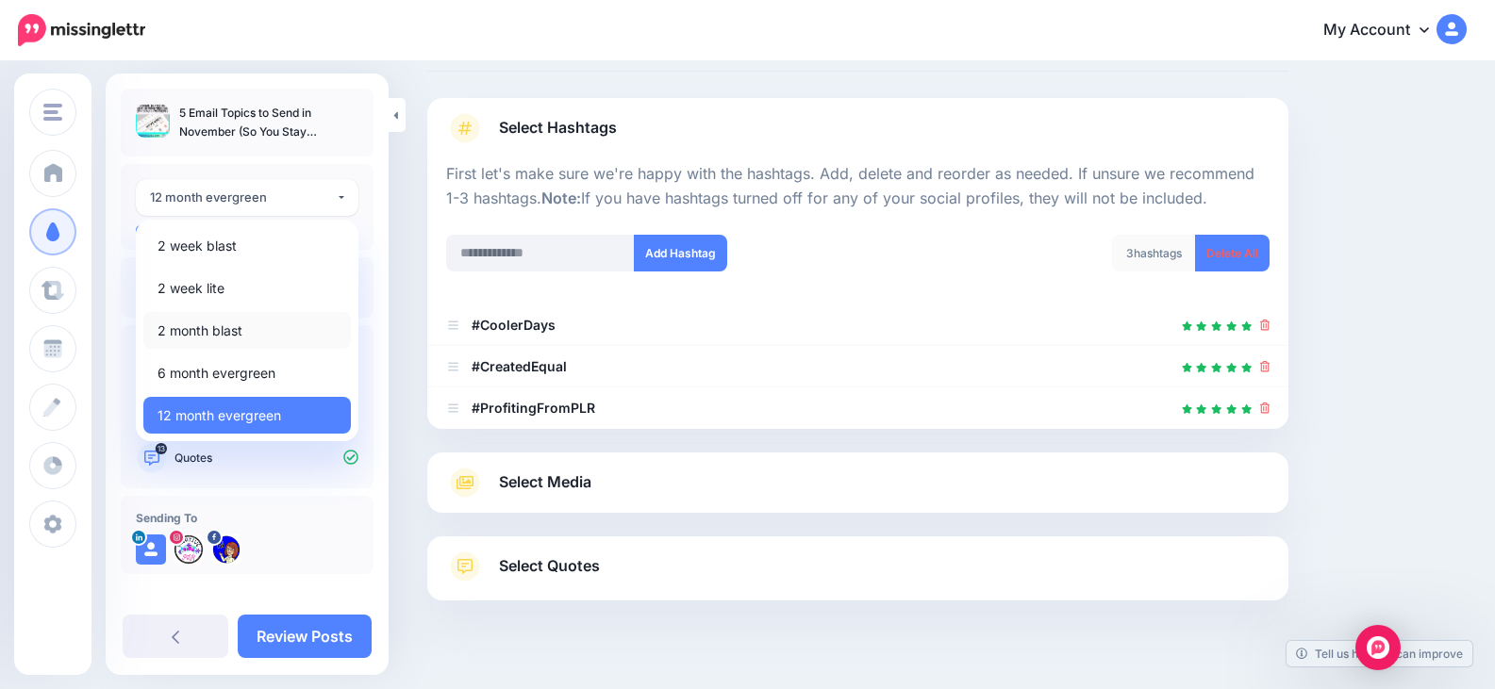
click at [278, 322] on link "2 month blast" at bounding box center [246, 330] width 207 height 37
select select "******"
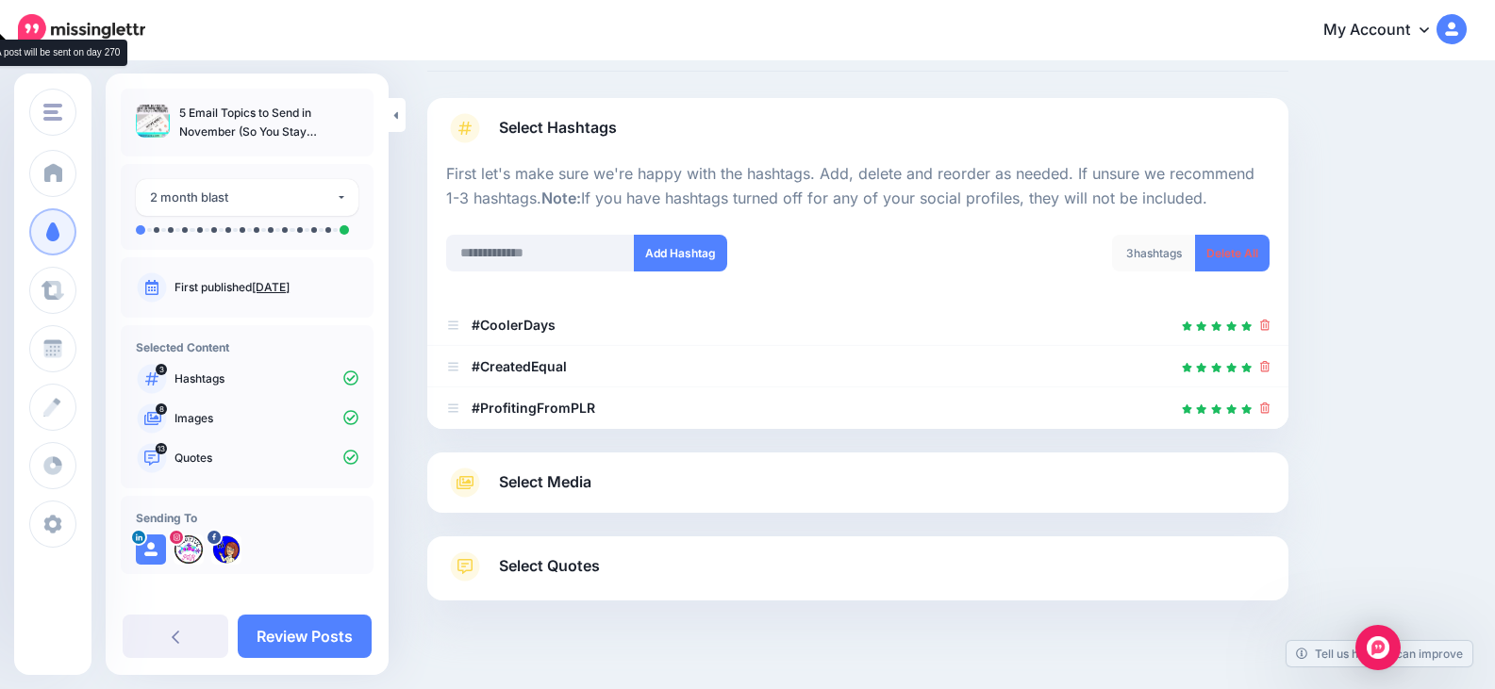
scroll to position [128, 0]
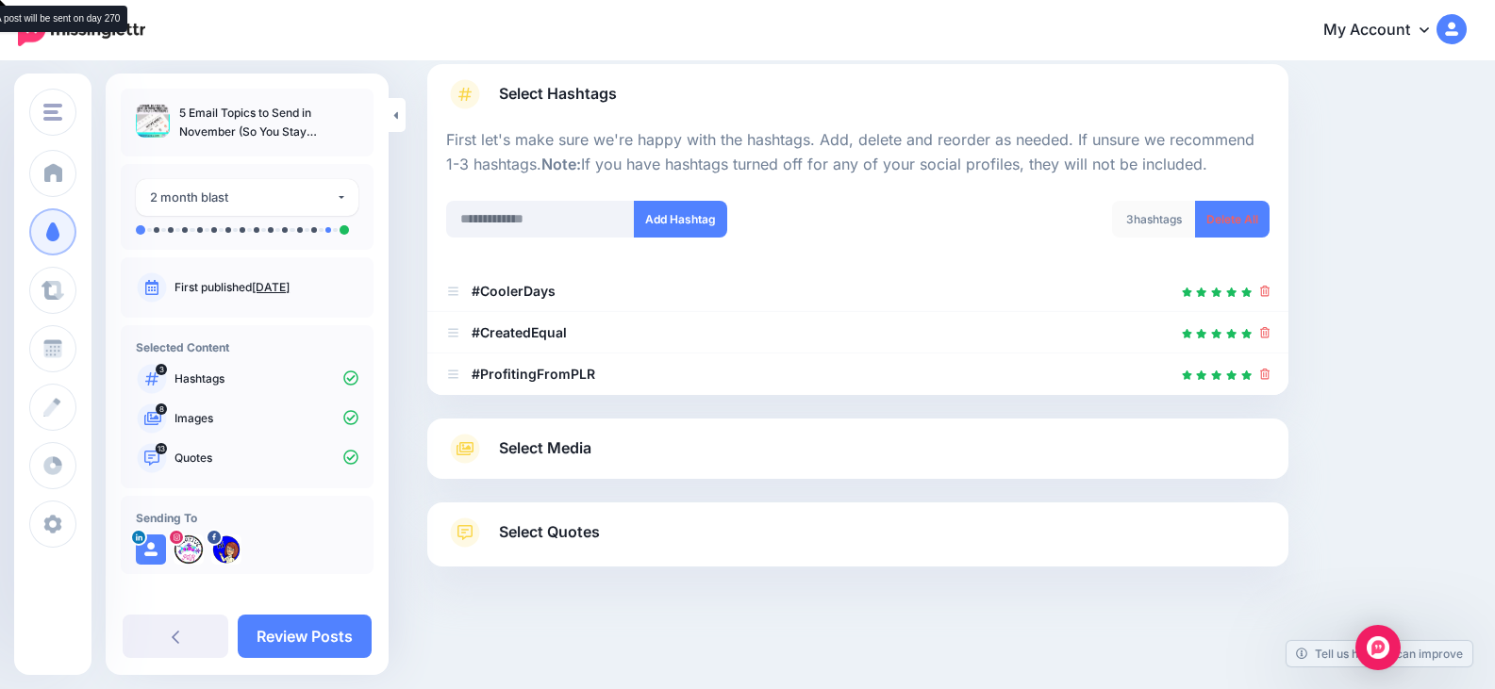
drag, startPoint x: 347, startPoint y: 231, endPoint x: 327, endPoint y: 229, distance: 19.9
click at [327, 229] on ul at bounding box center [247, 229] width 223 height 9
click at [327, 229] on li at bounding box center [328, 230] width 6 height 6
click at [314, 226] on ul at bounding box center [247, 229] width 223 height 9
click at [288, 226] on ul at bounding box center [247, 229] width 223 height 9
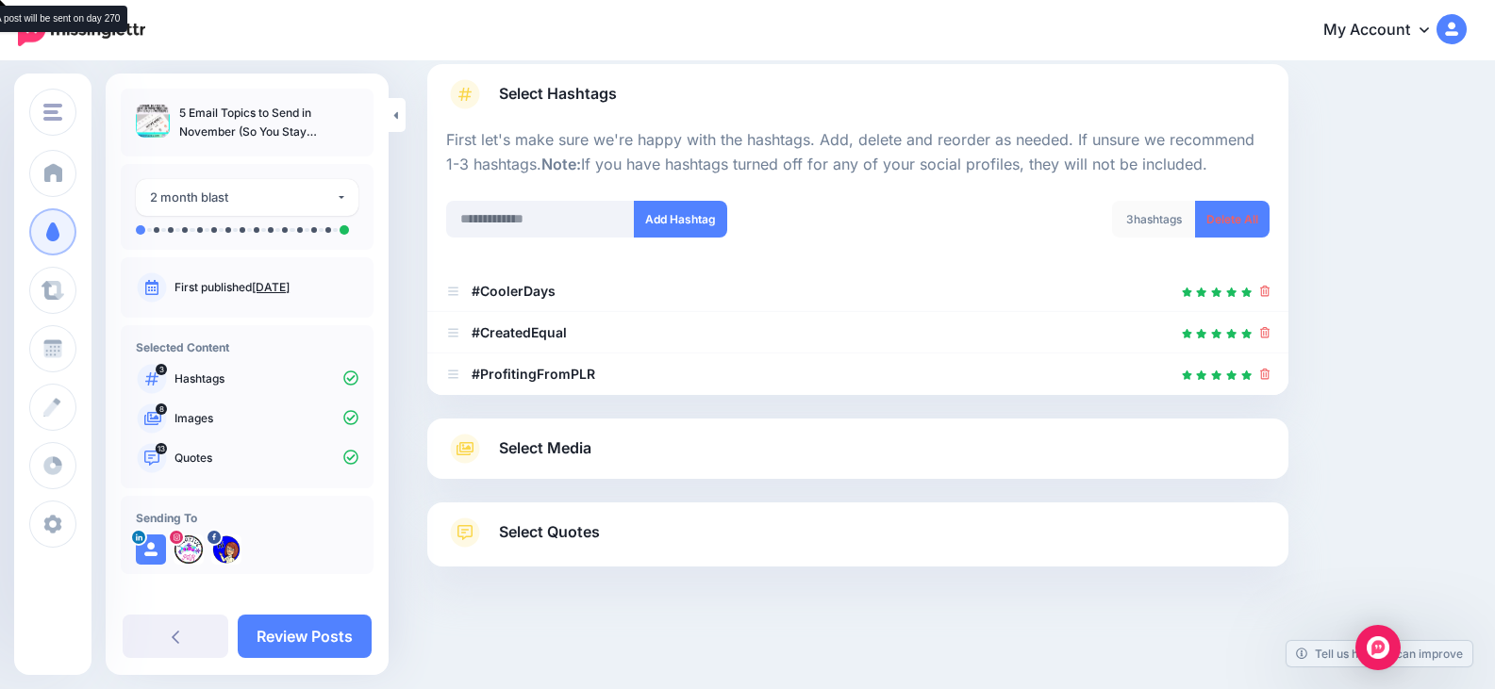
click at [264, 229] on li at bounding box center [263, 230] width 5 height 4
click at [330, 191] on button "2 month blast" at bounding box center [247, 197] width 223 height 37
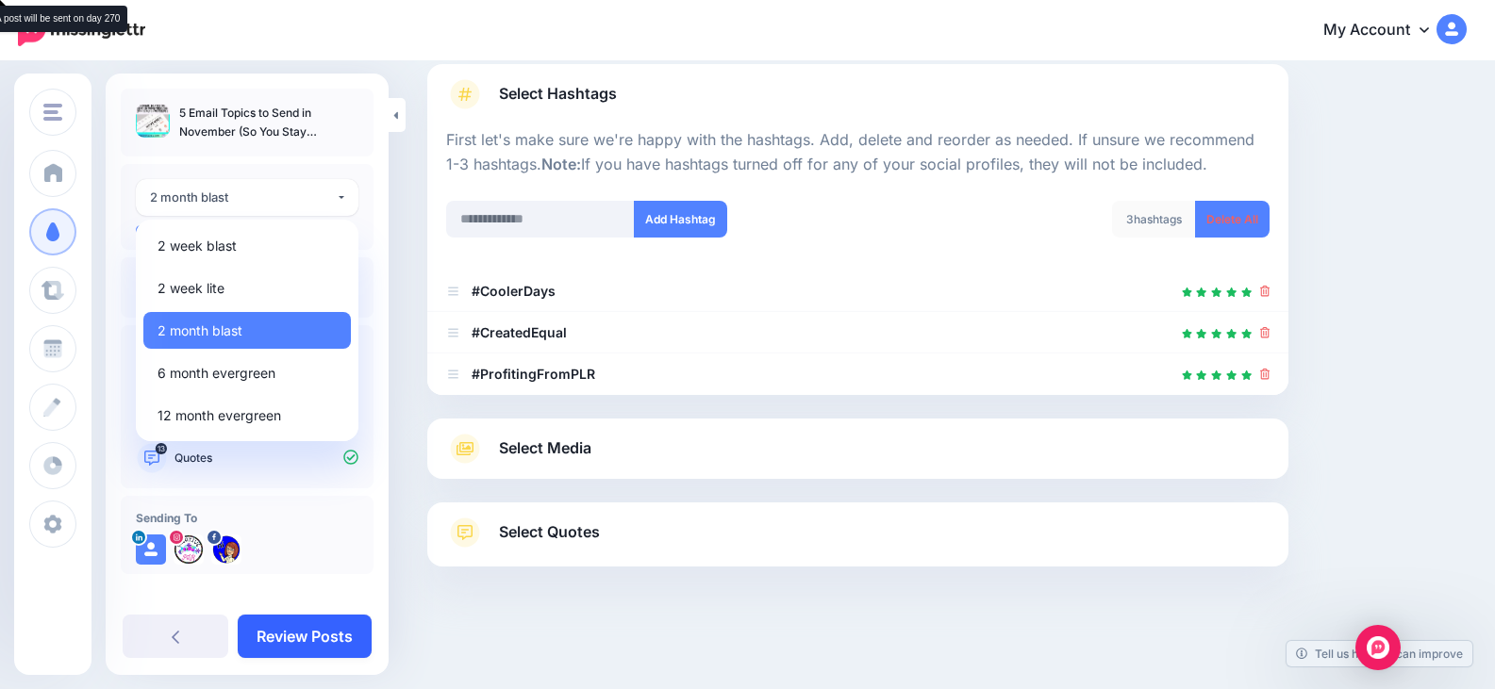
click at [322, 637] on link "Review Posts" at bounding box center [305, 636] width 134 height 43
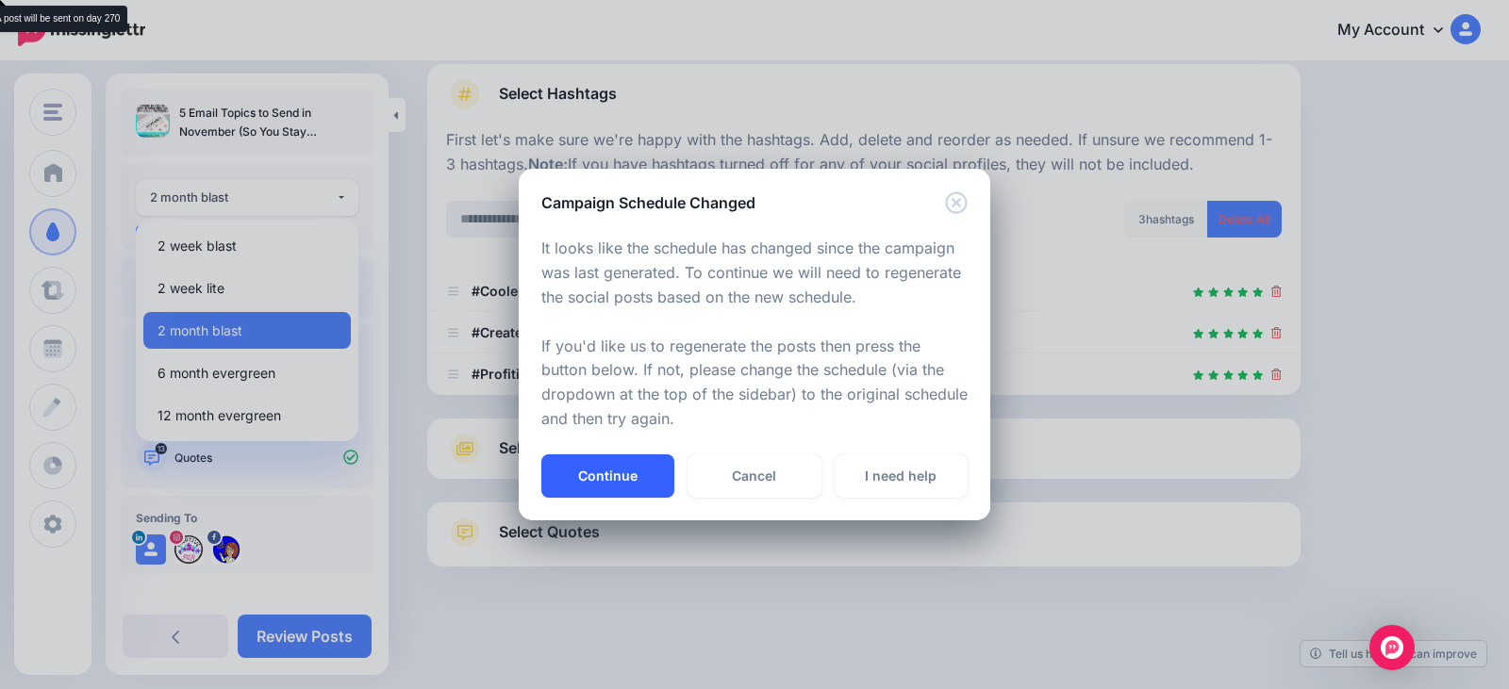
click at [643, 485] on button "Continue" at bounding box center [607, 476] width 133 height 43
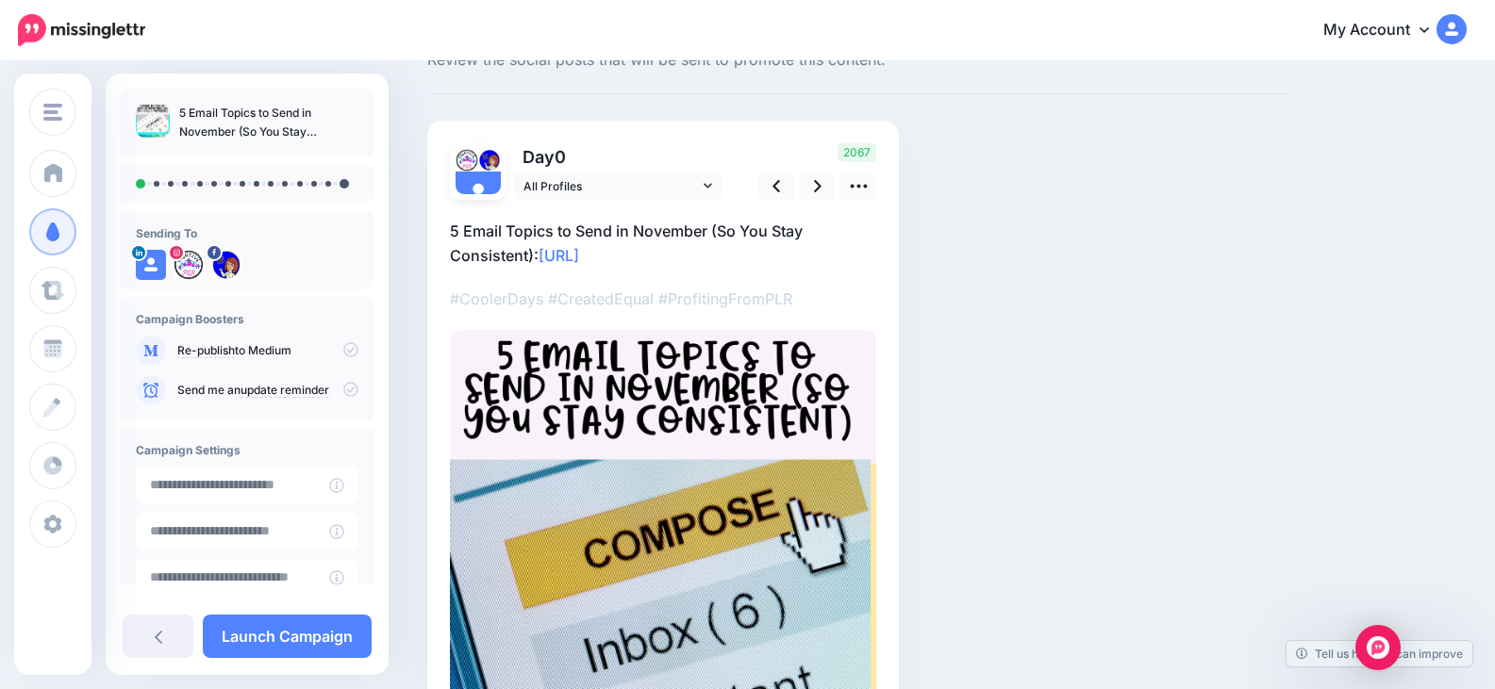
scroll to position [58, 0]
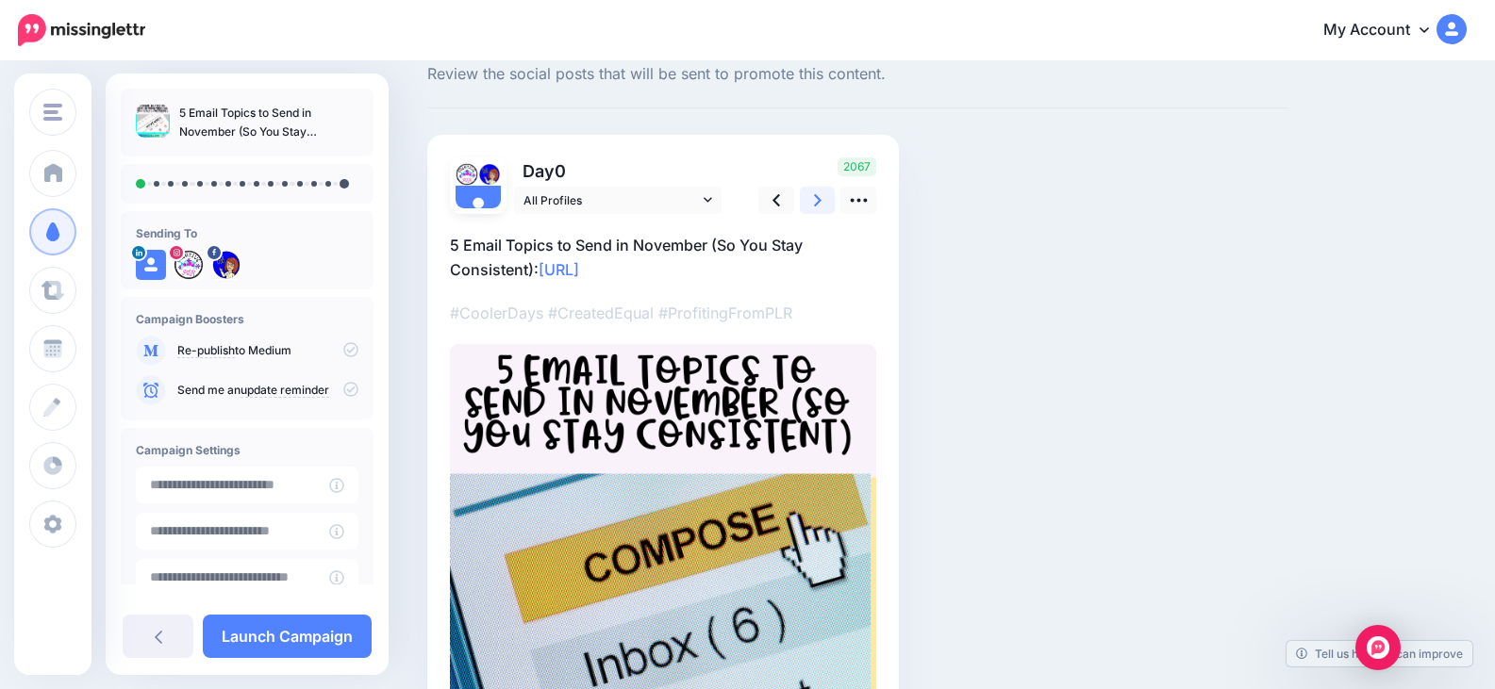
click at [814, 204] on icon at bounding box center [818, 200] width 8 height 20
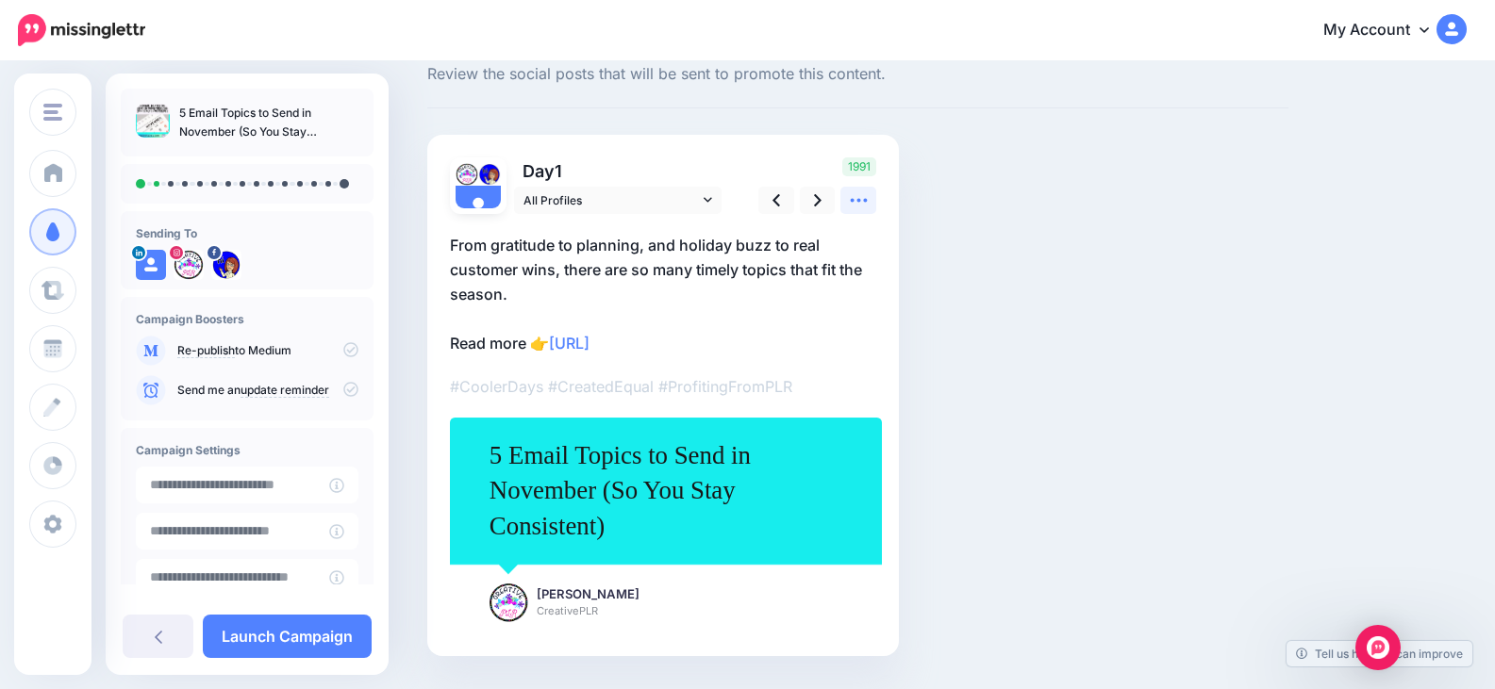
click at [861, 200] on icon at bounding box center [859, 200] width 20 height 20
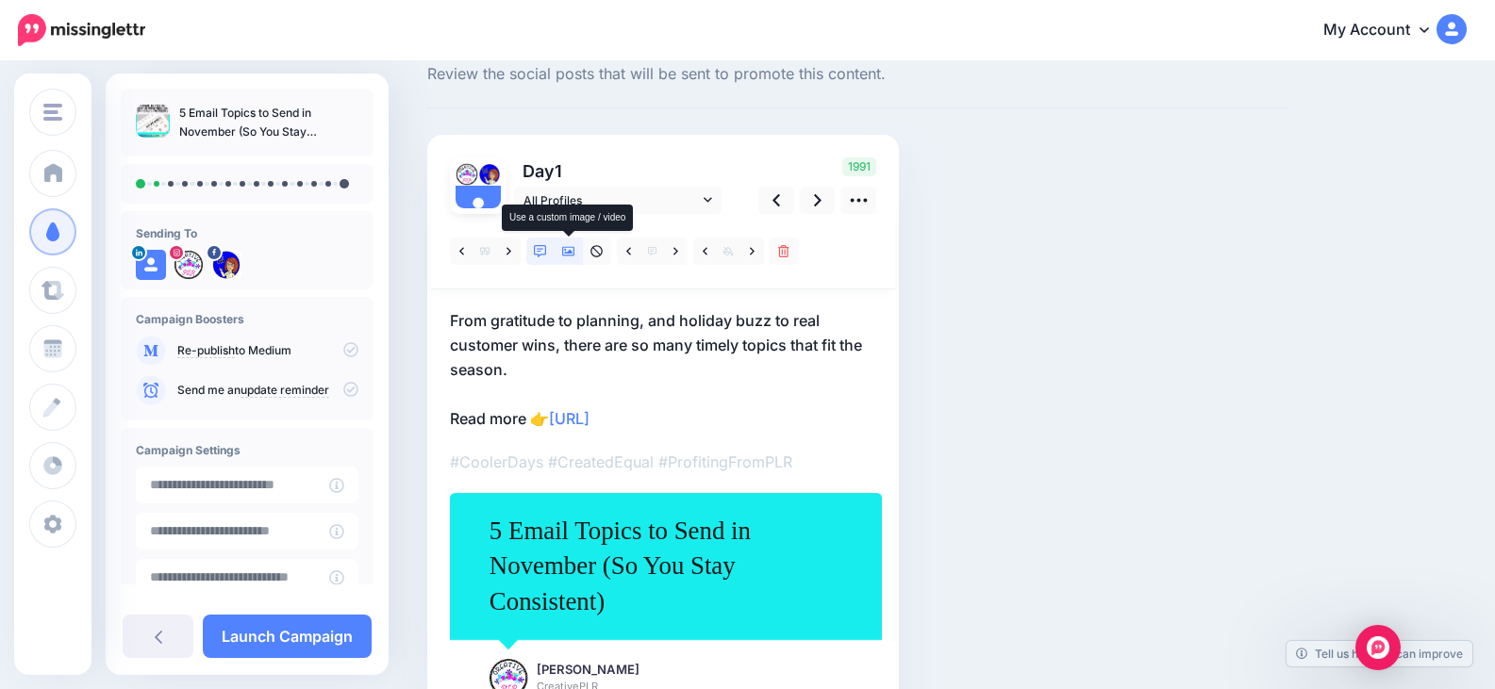
click at [571, 257] on icon at bounding box center [568, 251] width 13 height 13
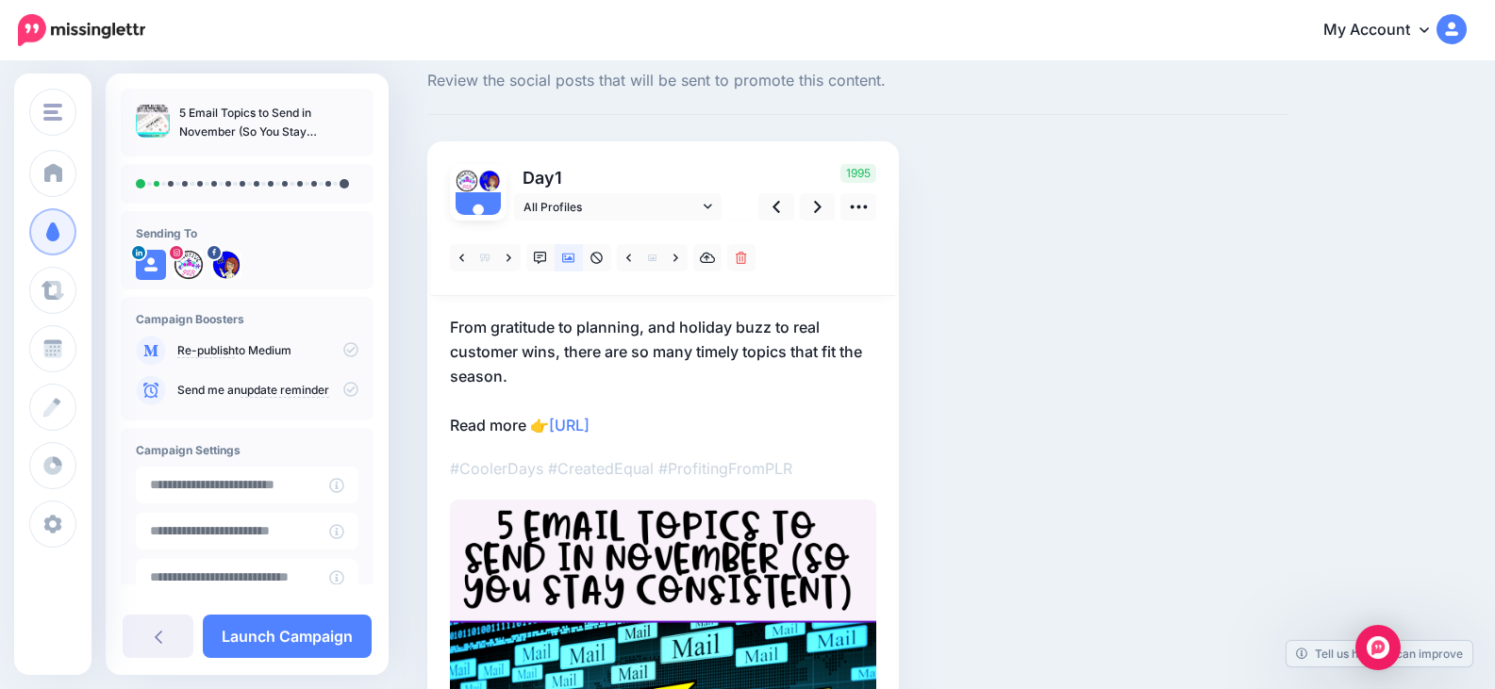
scroll to position [18, 0]
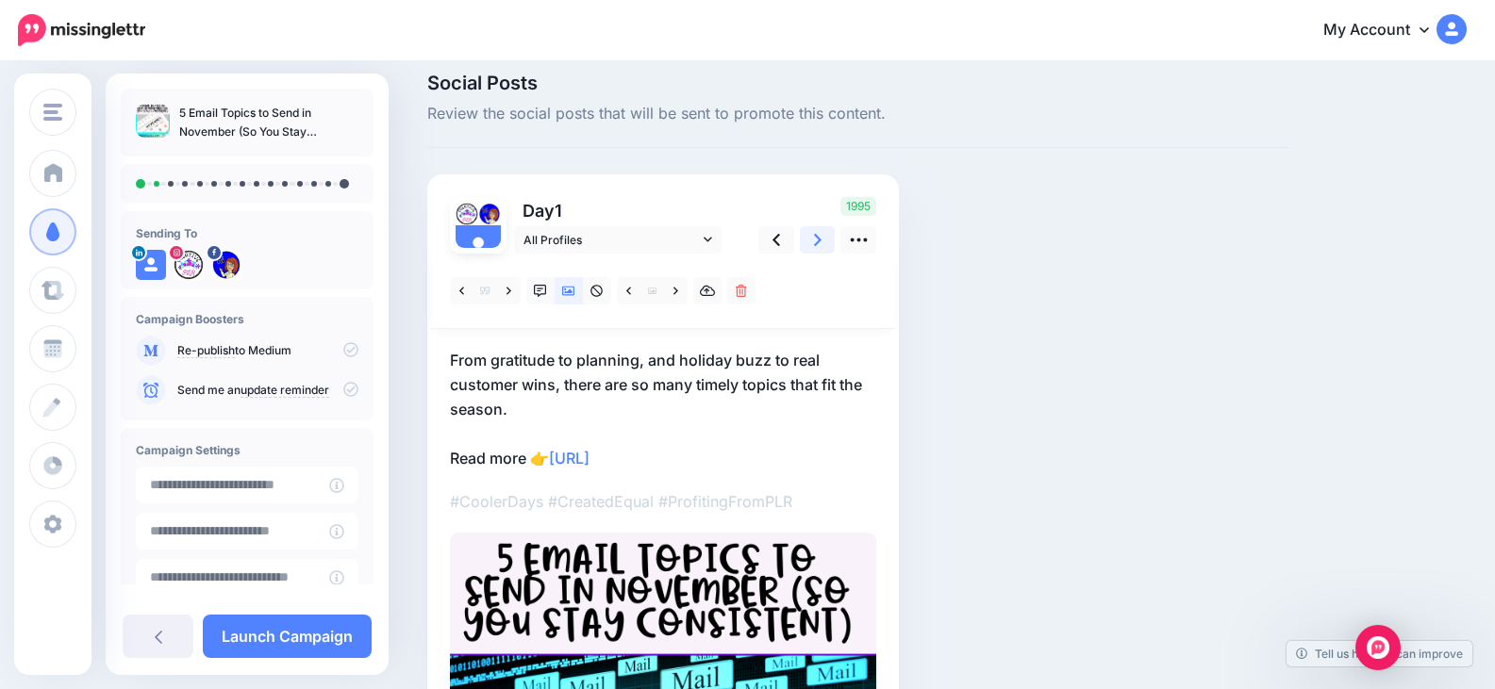
click at [819, 245] on icon at bounding box center [818, 240] width 8 height 20
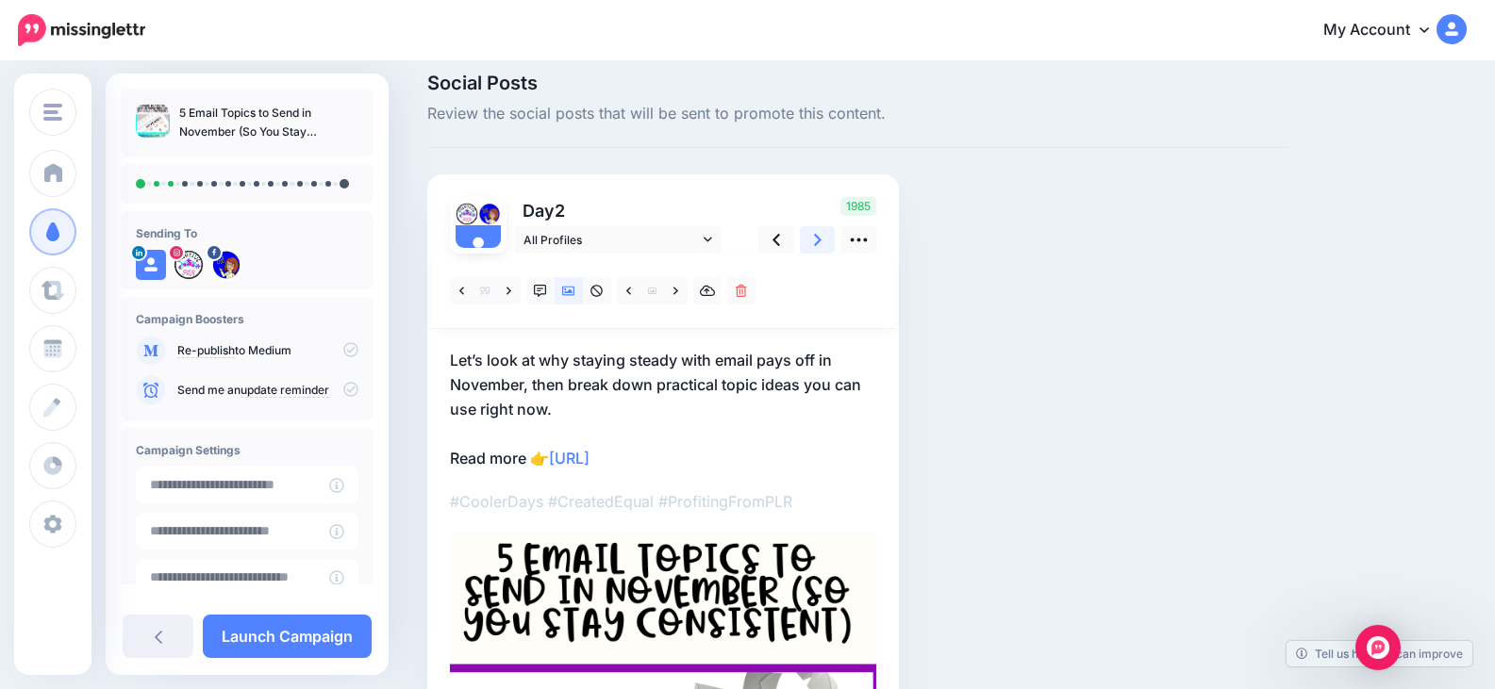
click at [819, 241] on icon at bounding box center [818, 240] width 8 height 12
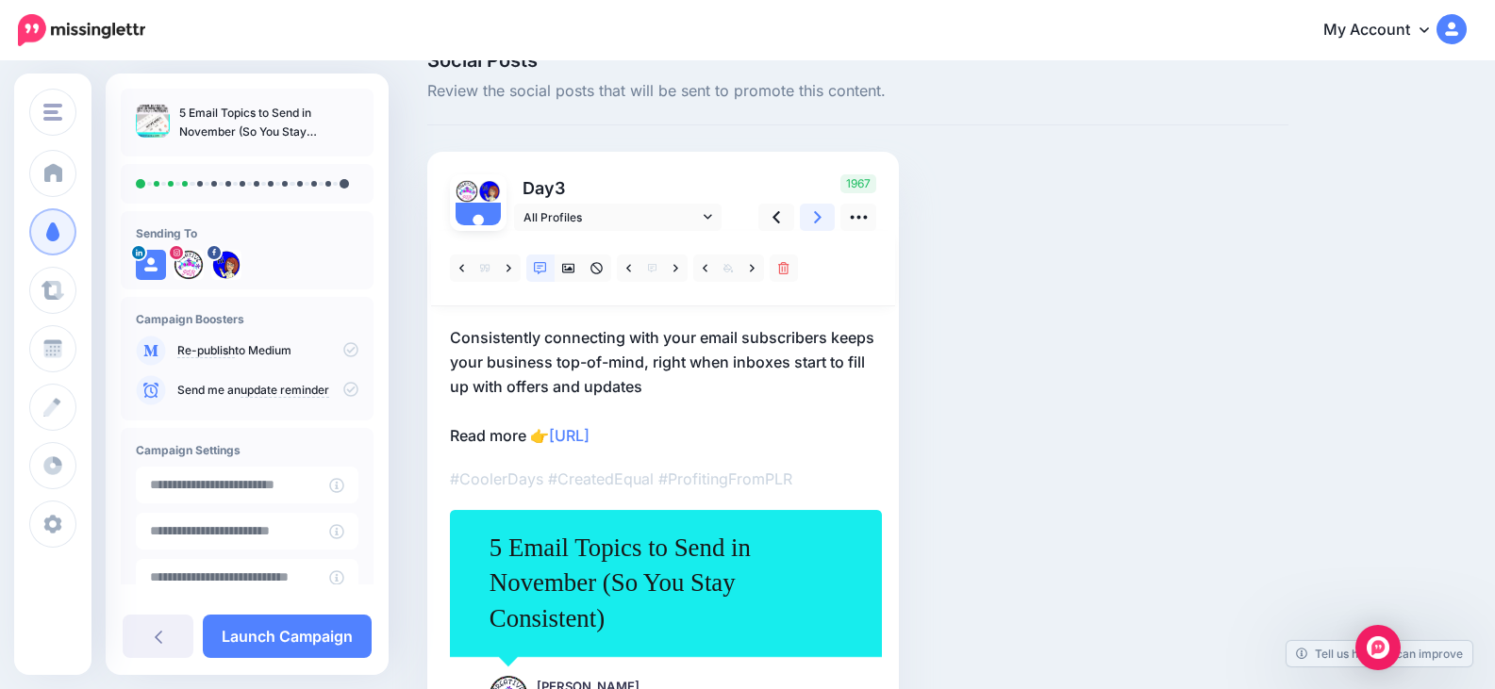
scroll to position [0, 0]
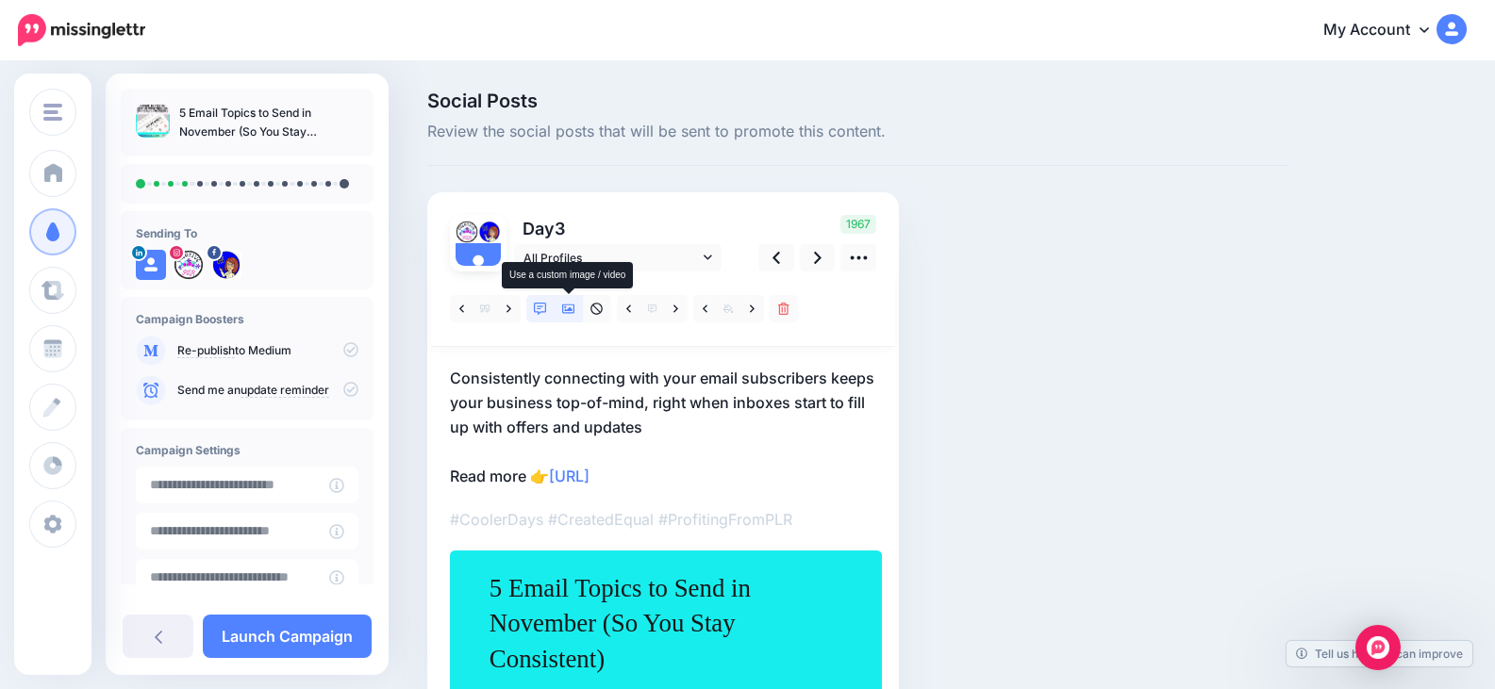
click at [567, 310] on icon at bounding box center [568, 309] width 13 height 9
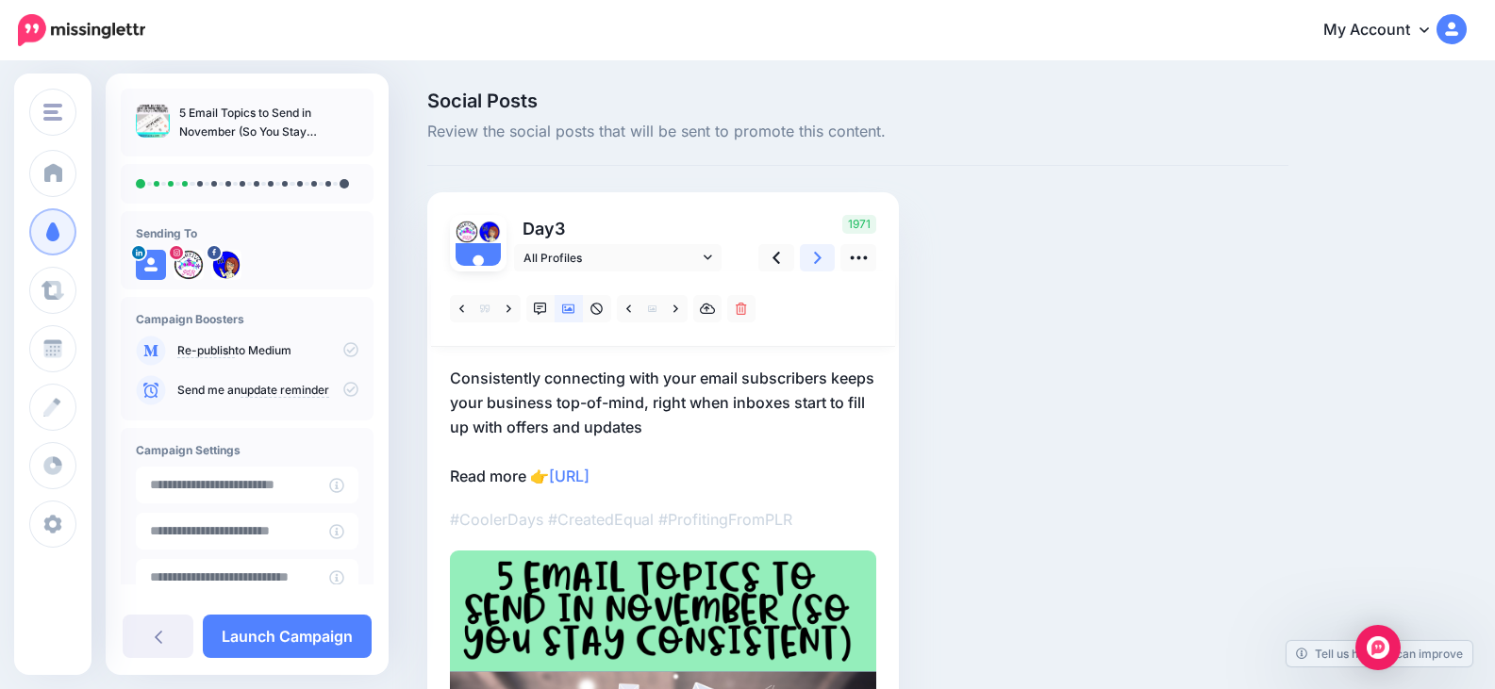
click at [814, 261] on icon at bounding box center [818, 258] width 8 height 20
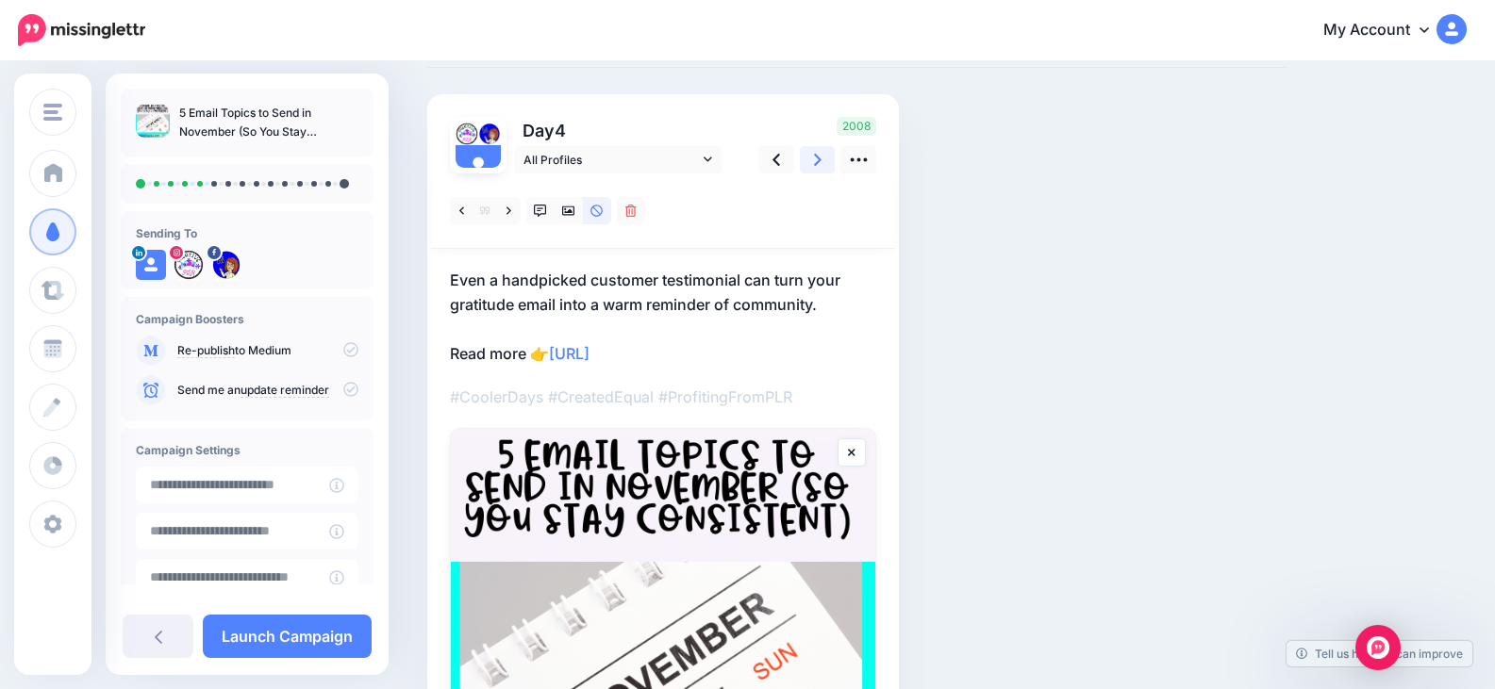
scroll to position [94, 0]
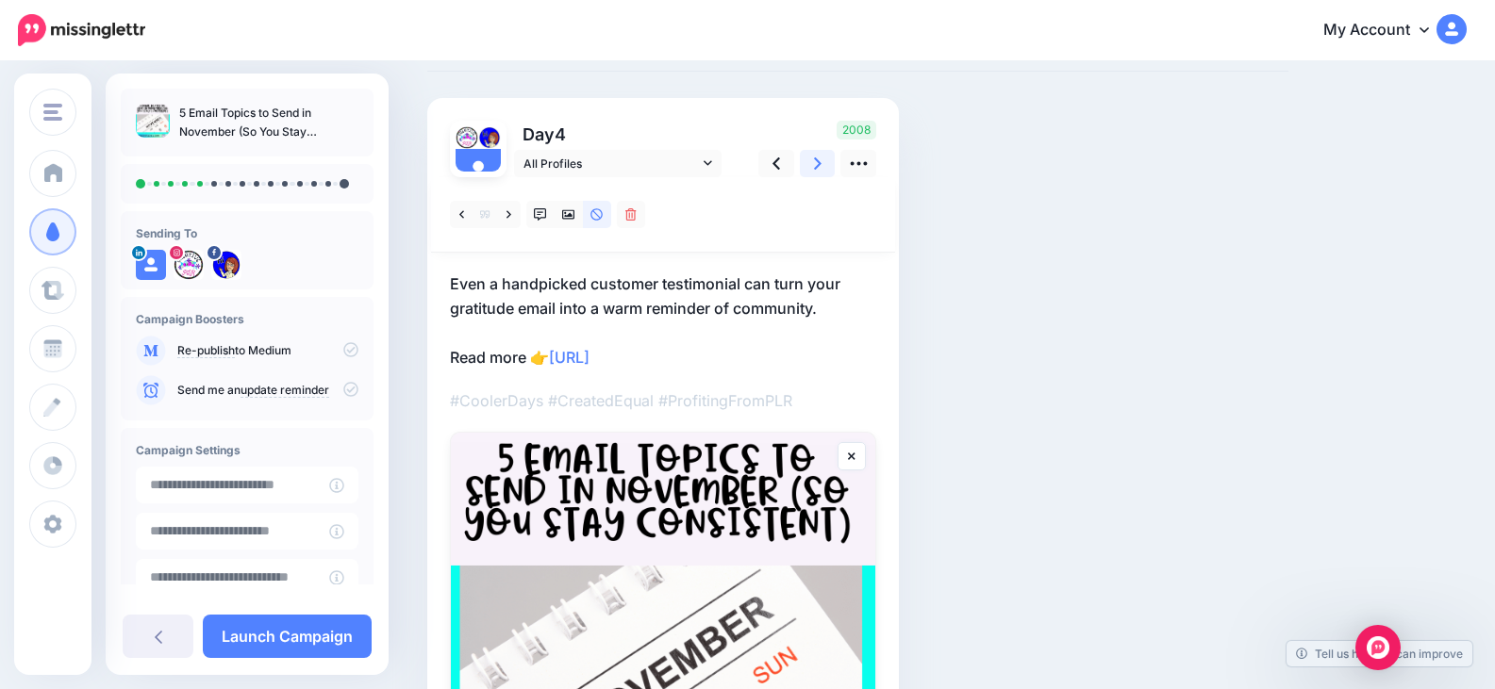
click at [819, 165] on icon at bounding box center [818, 163] width 8 height 12
click at [572, 217] on icon at bounding box center [568, 214] width 13 height 9
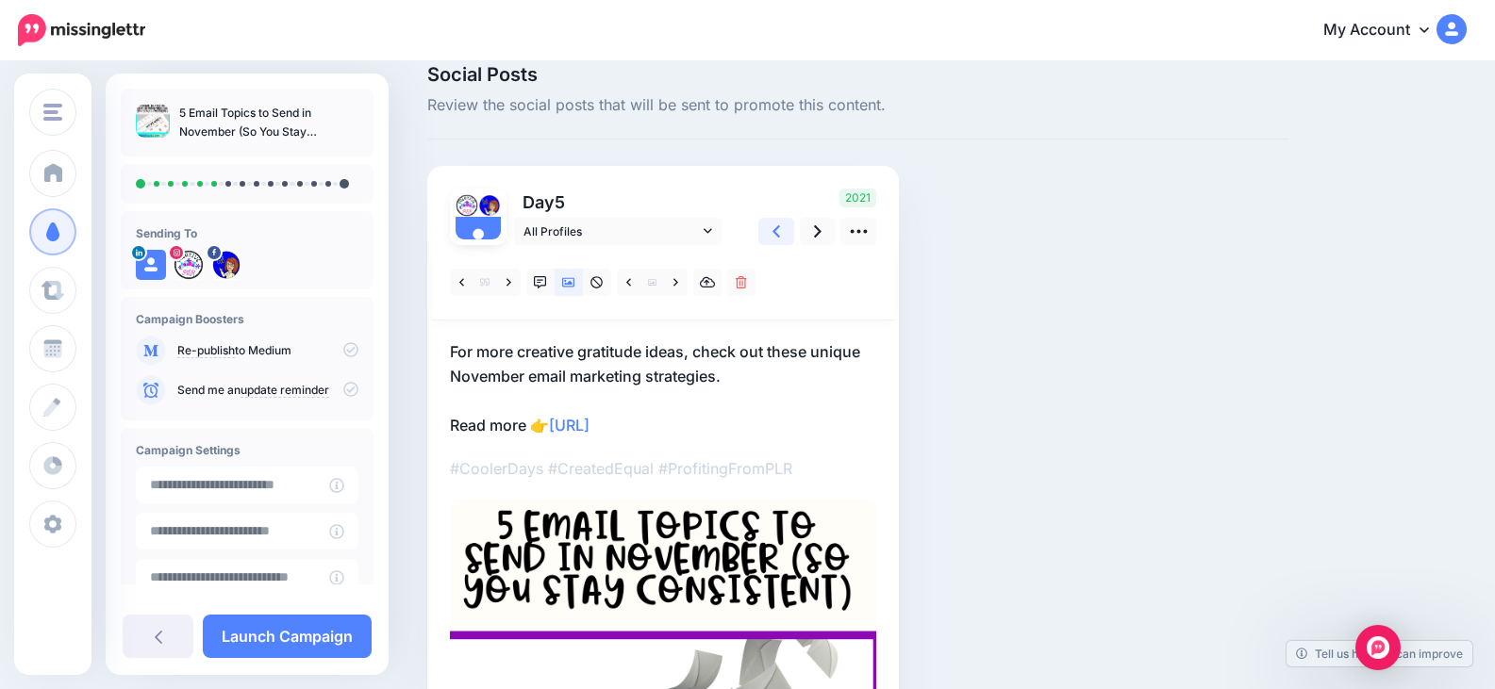
scroll to position [0, 0]
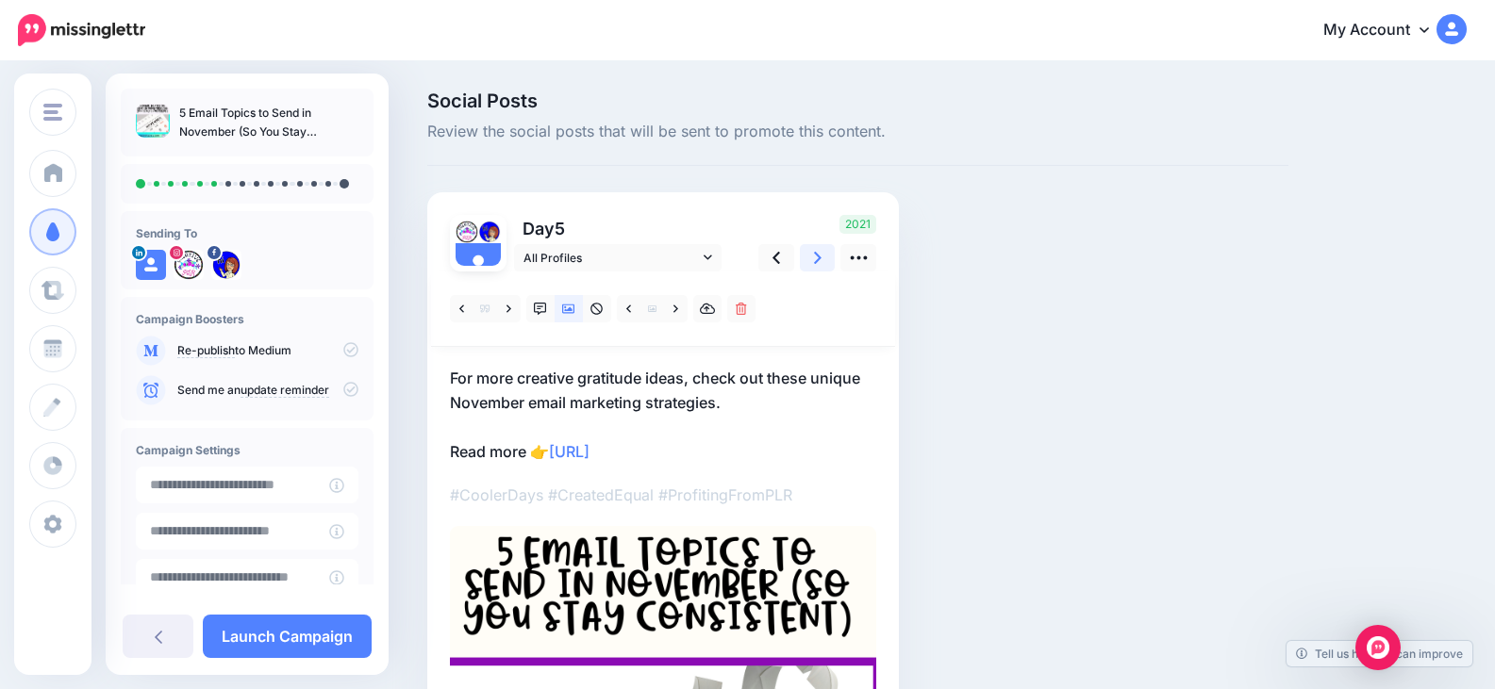
click at [824, 259] on link at bounding box center [818, 257] width 36 height 27
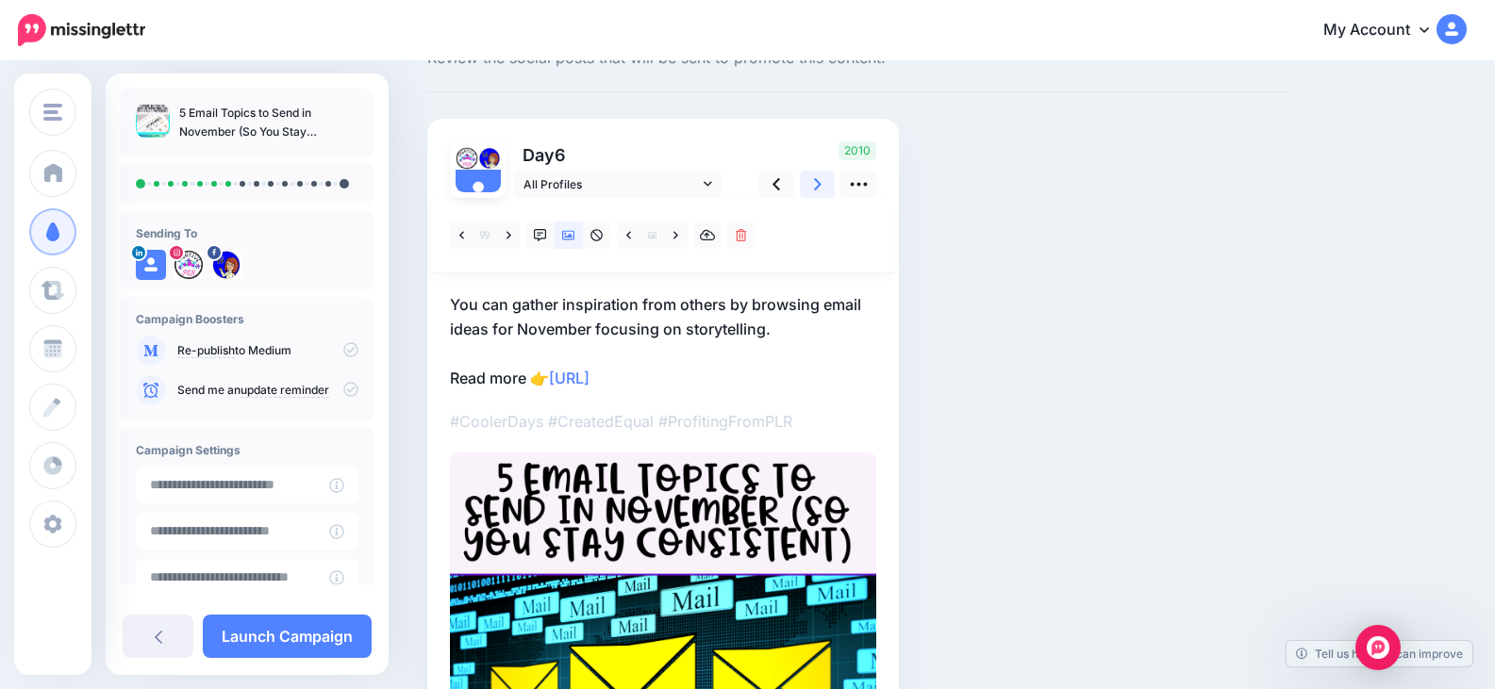
scroll to position [94, 0]
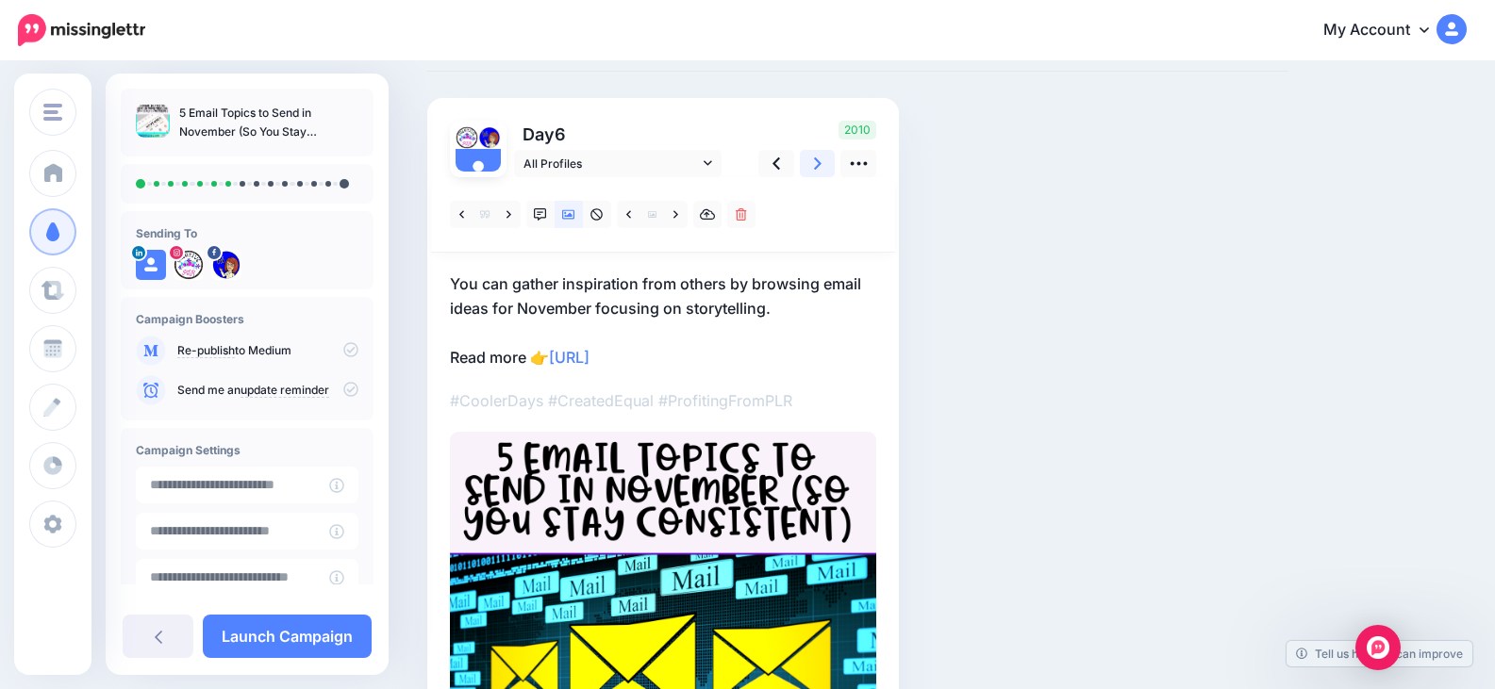
click at [817, 168] on icon at bounding box center [818, 163] width 8 height 12
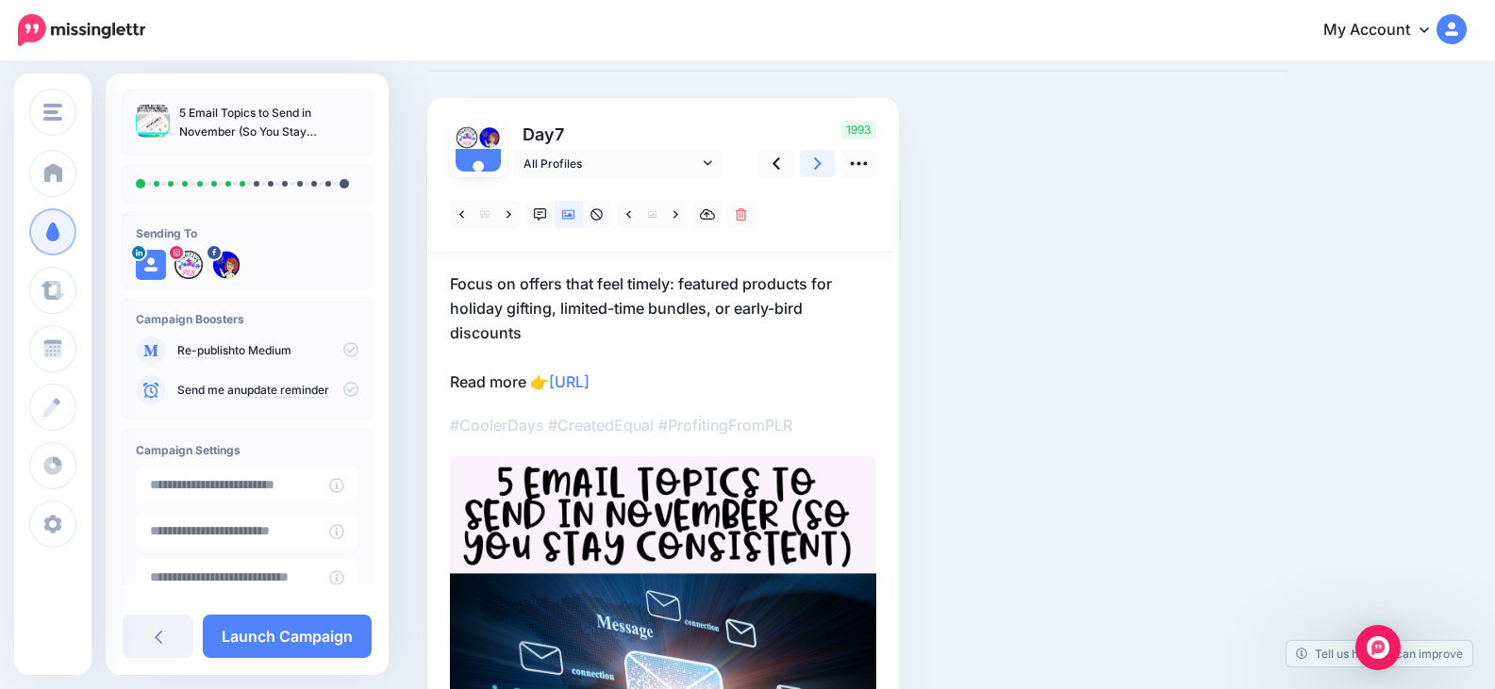
click at [817, 168] on icon at bounding box center [818, 163] width 8 height 12
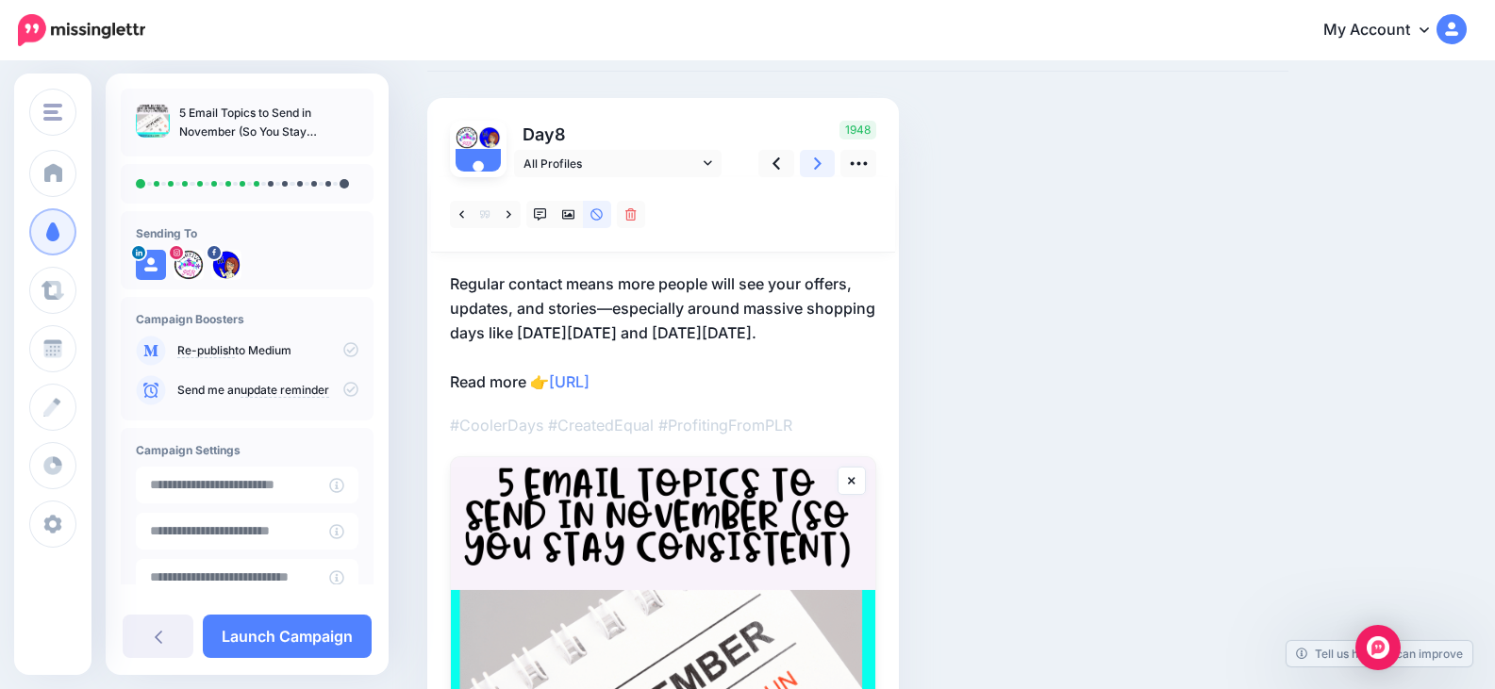
click at [817, 168] on icon at bounding box center [818, 163] width 8 height 12
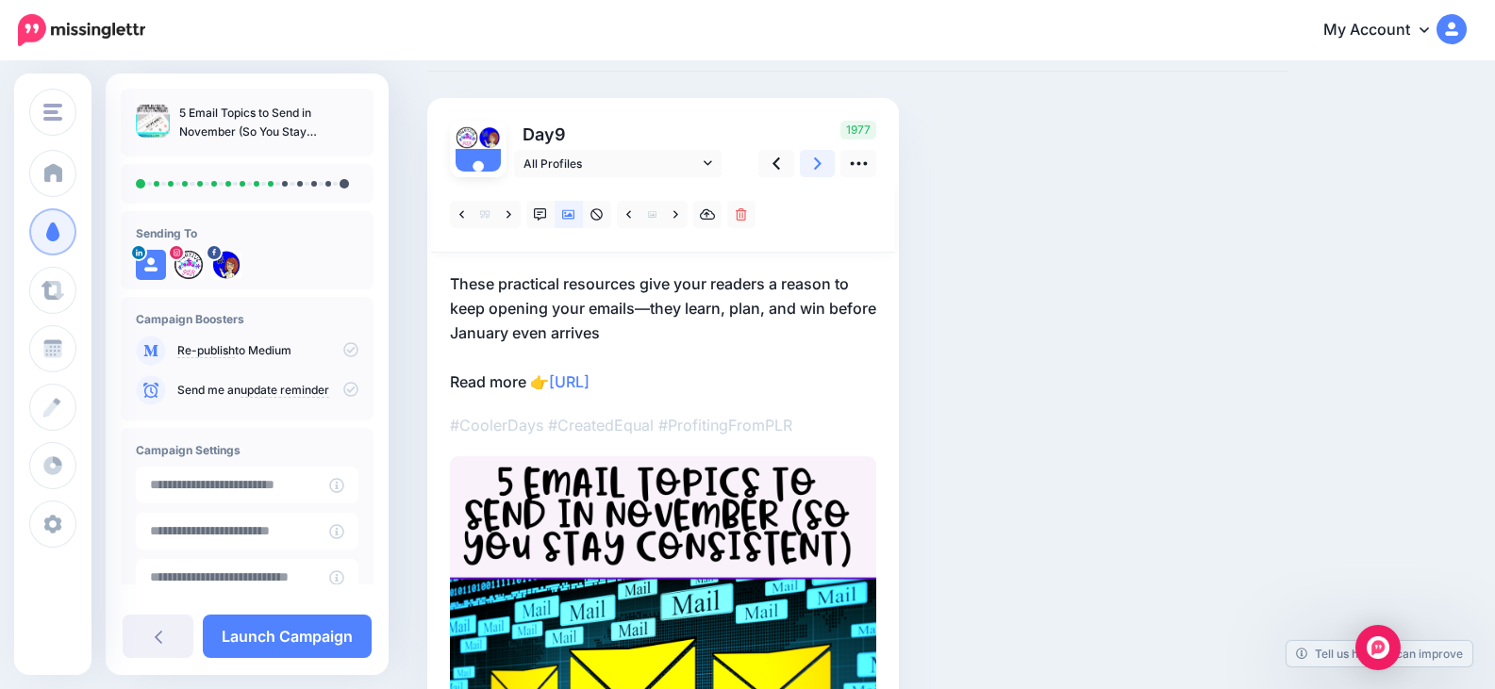
click at [815, 170] on icon at bounding box center [818, 163] width 8 height 12
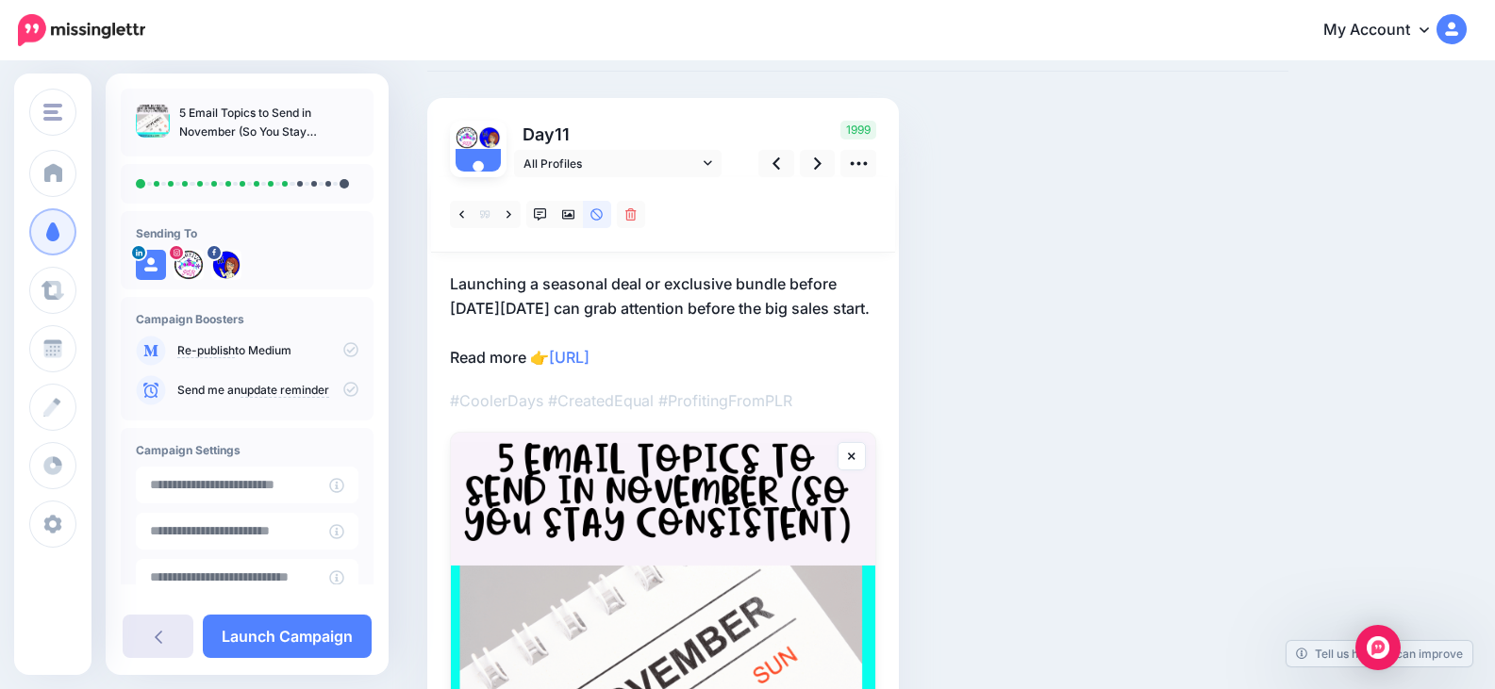
click at [161, 632] on icon at bounding box center [159, 637] width 8 height 13
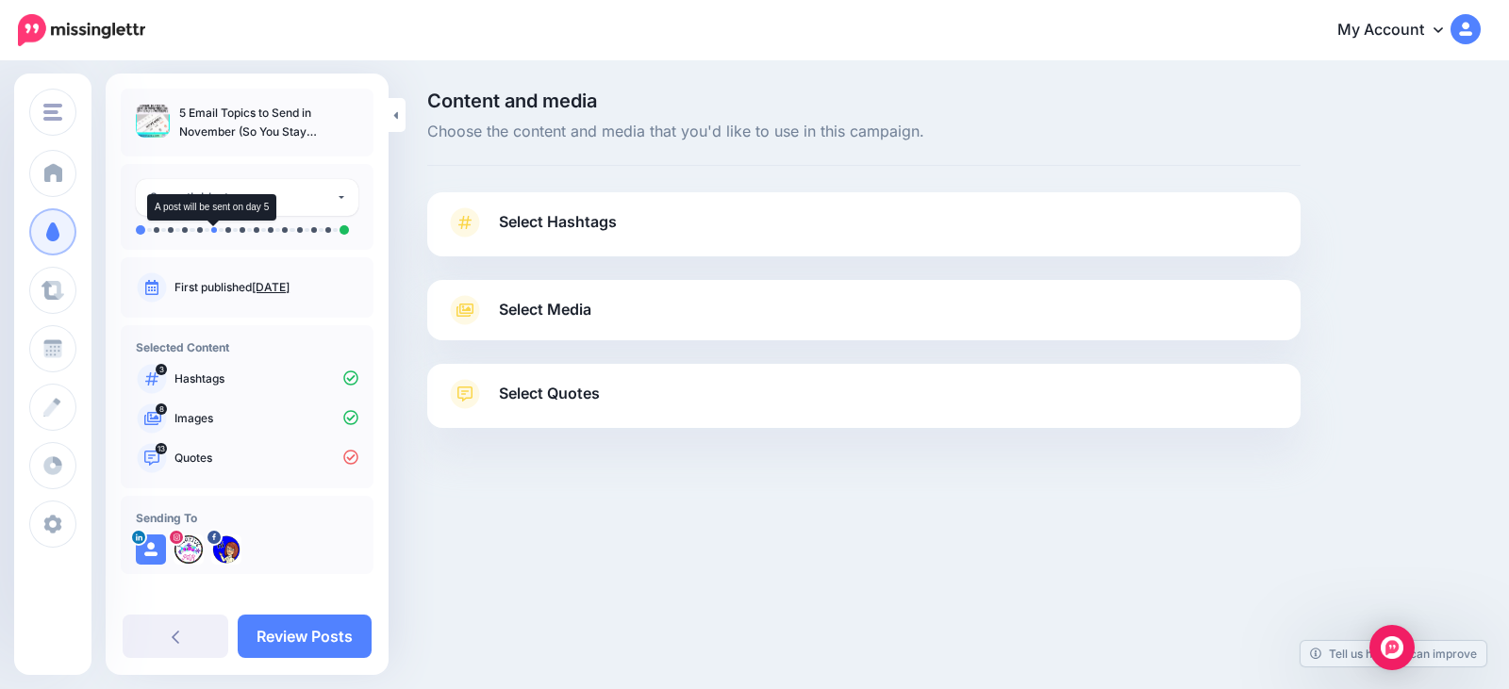
click at [212, 228] on li at bounding box center [214, 230] width 6 height 6
click at [311, 632] on link "Review Posts" at bounding box center [305, 636] width 134 height 43
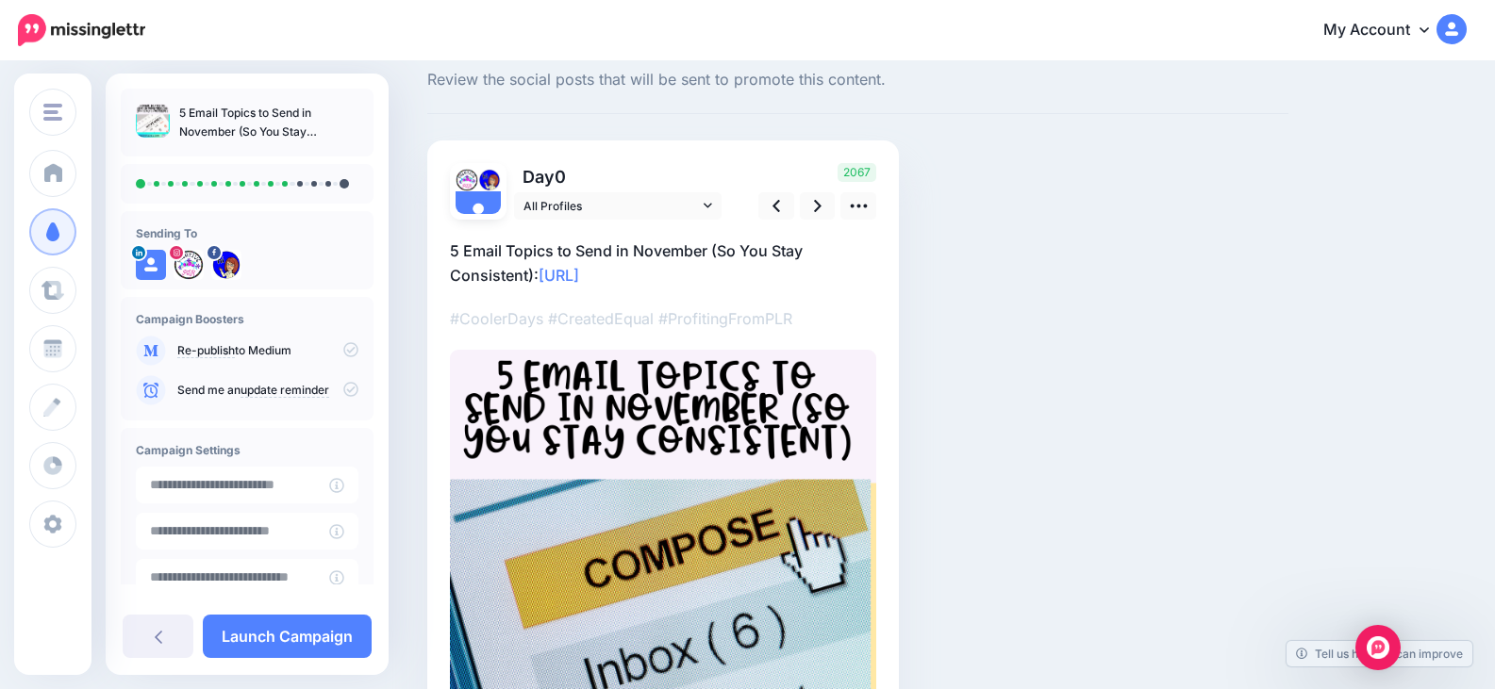
scroll to position [94, 0]
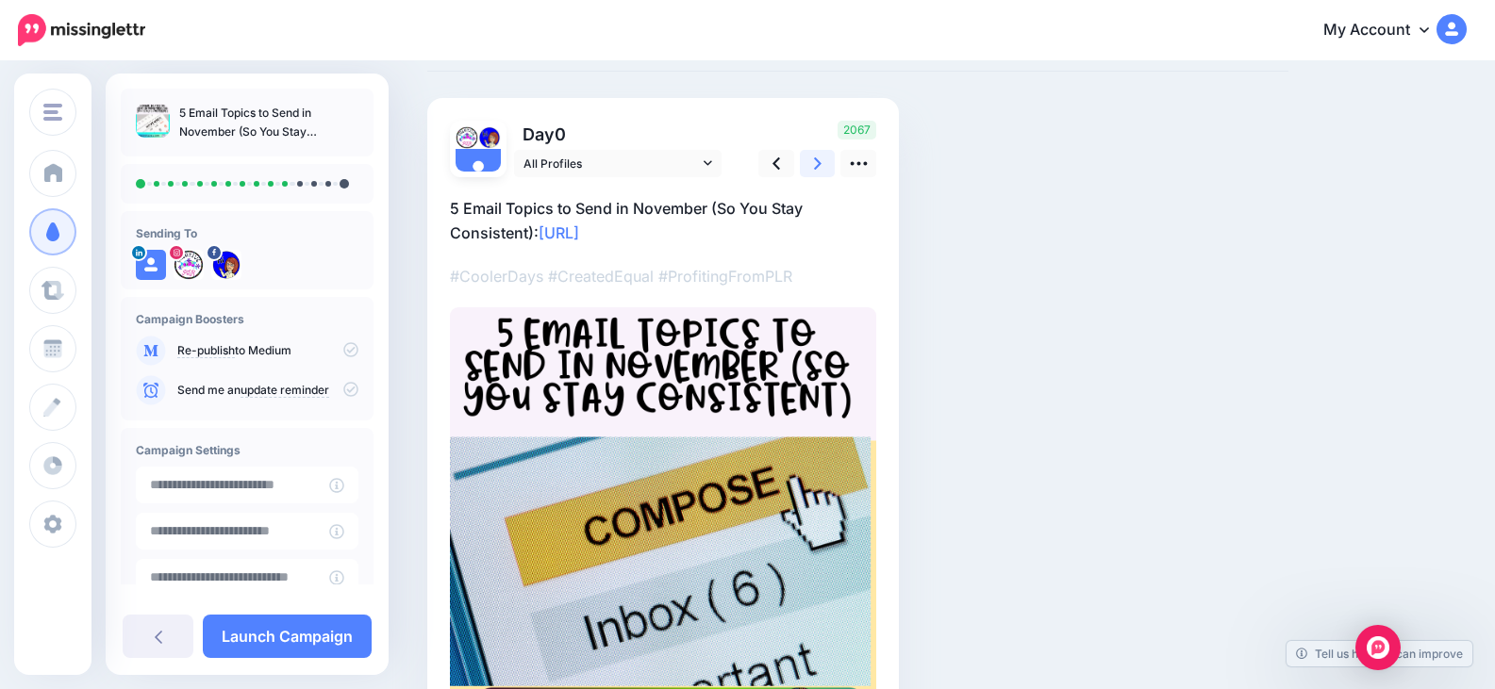
click at [818, 166] on icon at bounding box center [818, 163] width 8 height 12
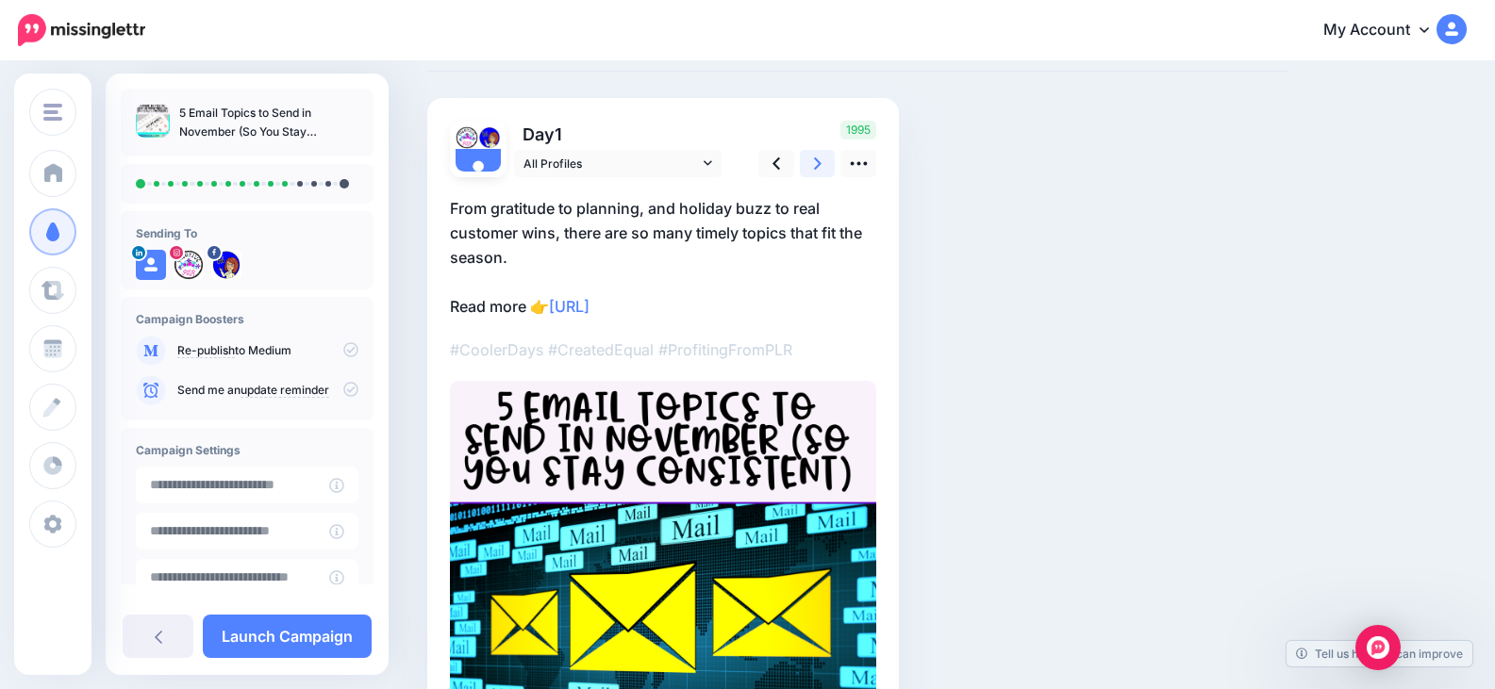
click at [818, 166] on icon at bounding box center [818, 163] width 8 height 12
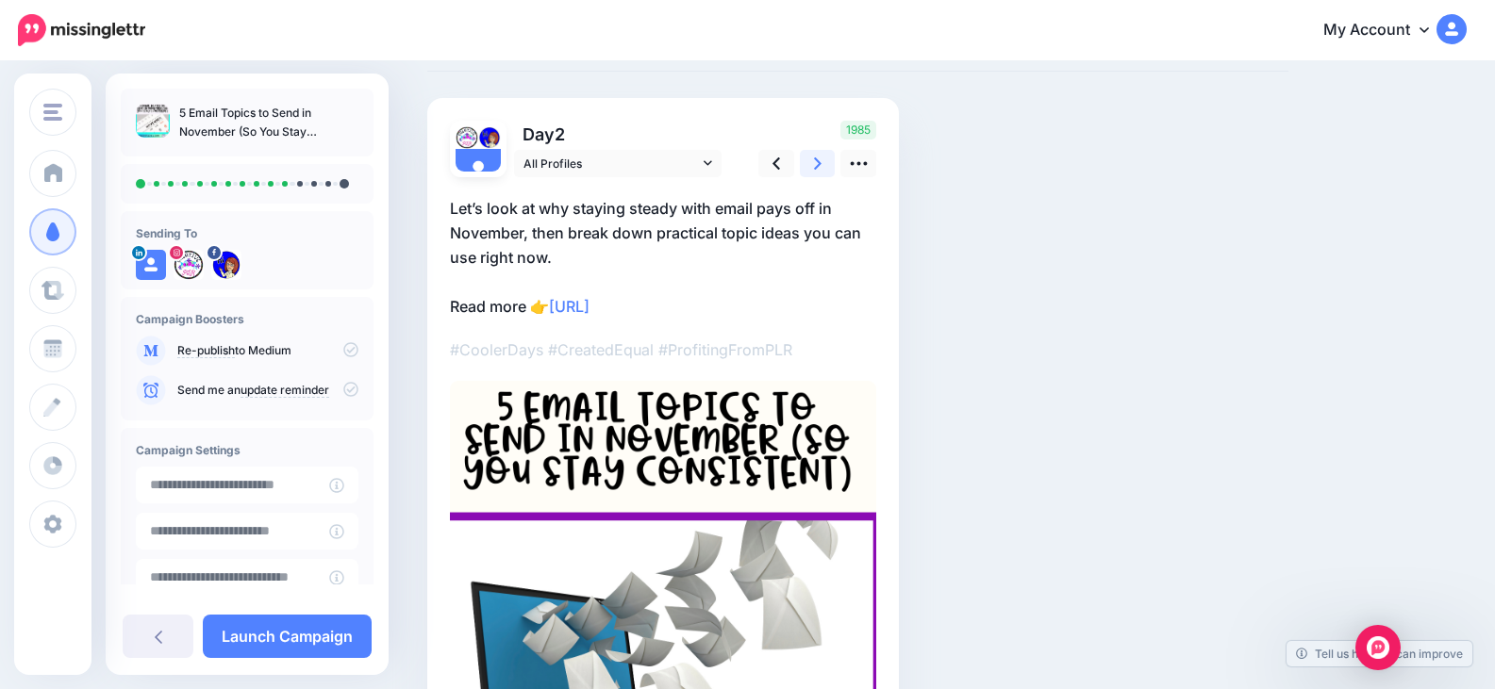
click at [818, 166] on icon at bounding box center [818, 163] width 8 height 12
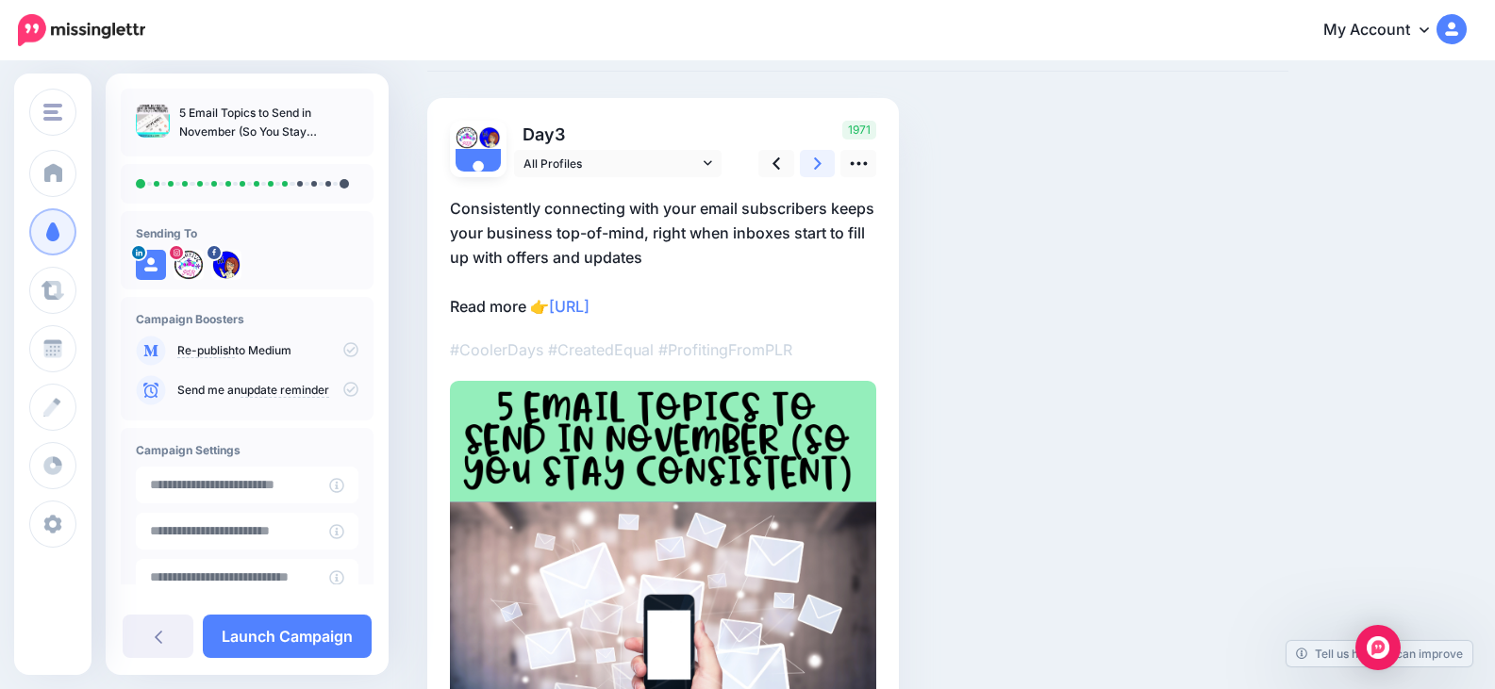
click at [818, 166] on icon at bounding box center [818, 163] width 8 height 12
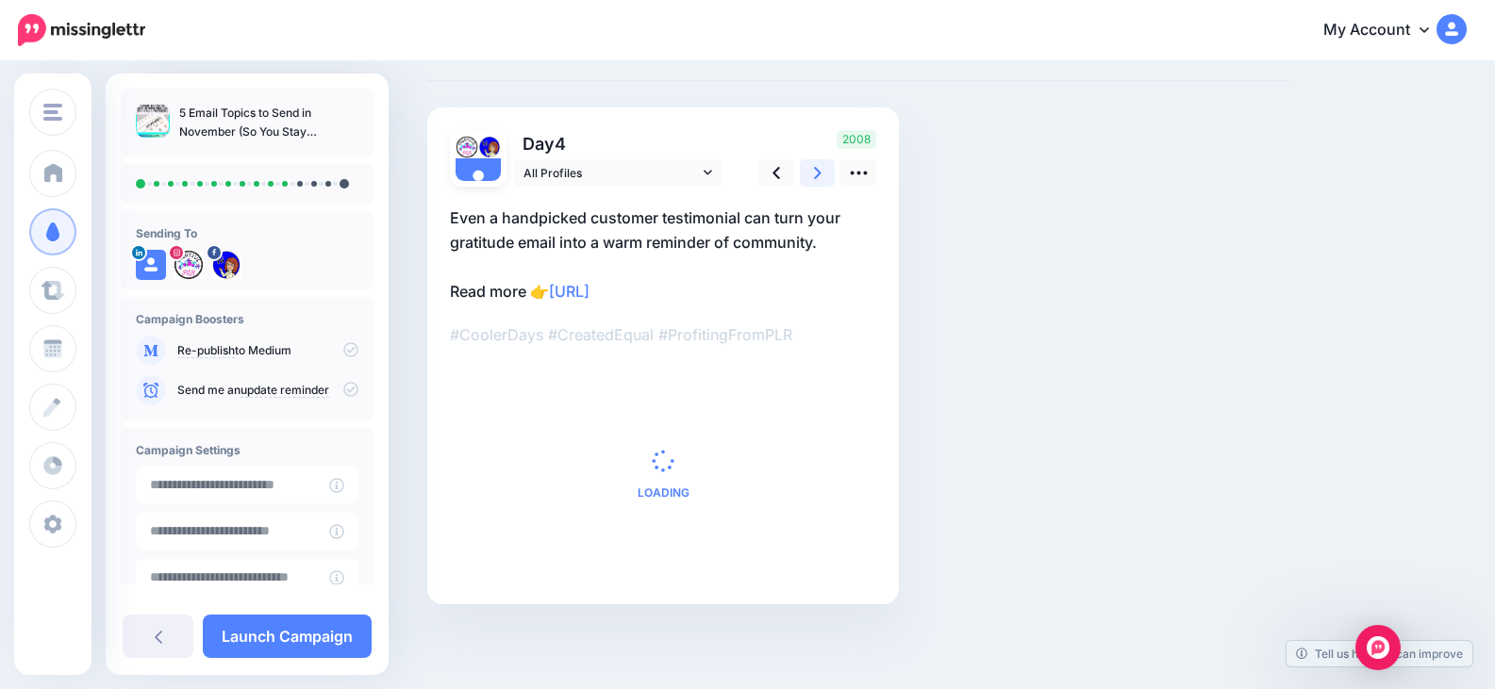
scroll to position [0, 0]
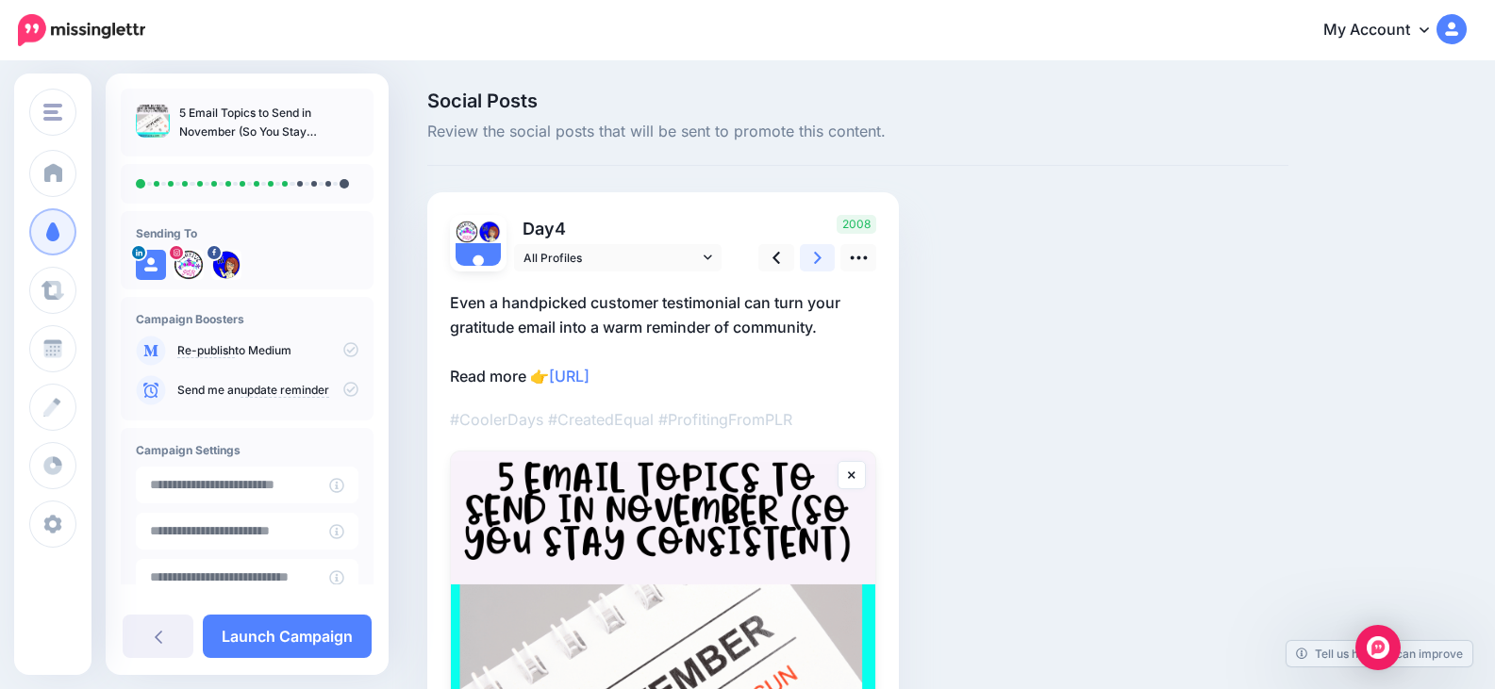
click at [821, 258] on link at bounding box center [818, 257] width 36 height 27
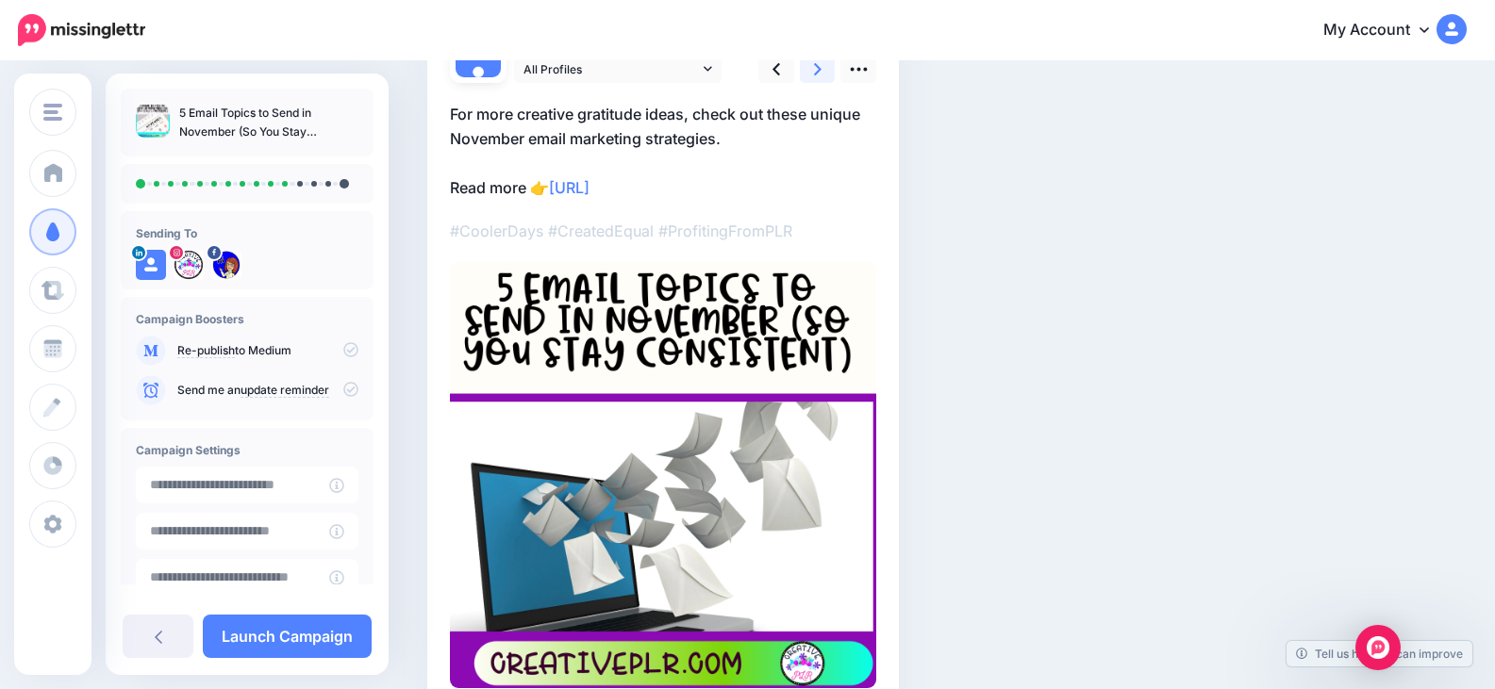
scroll to position [94, 0]
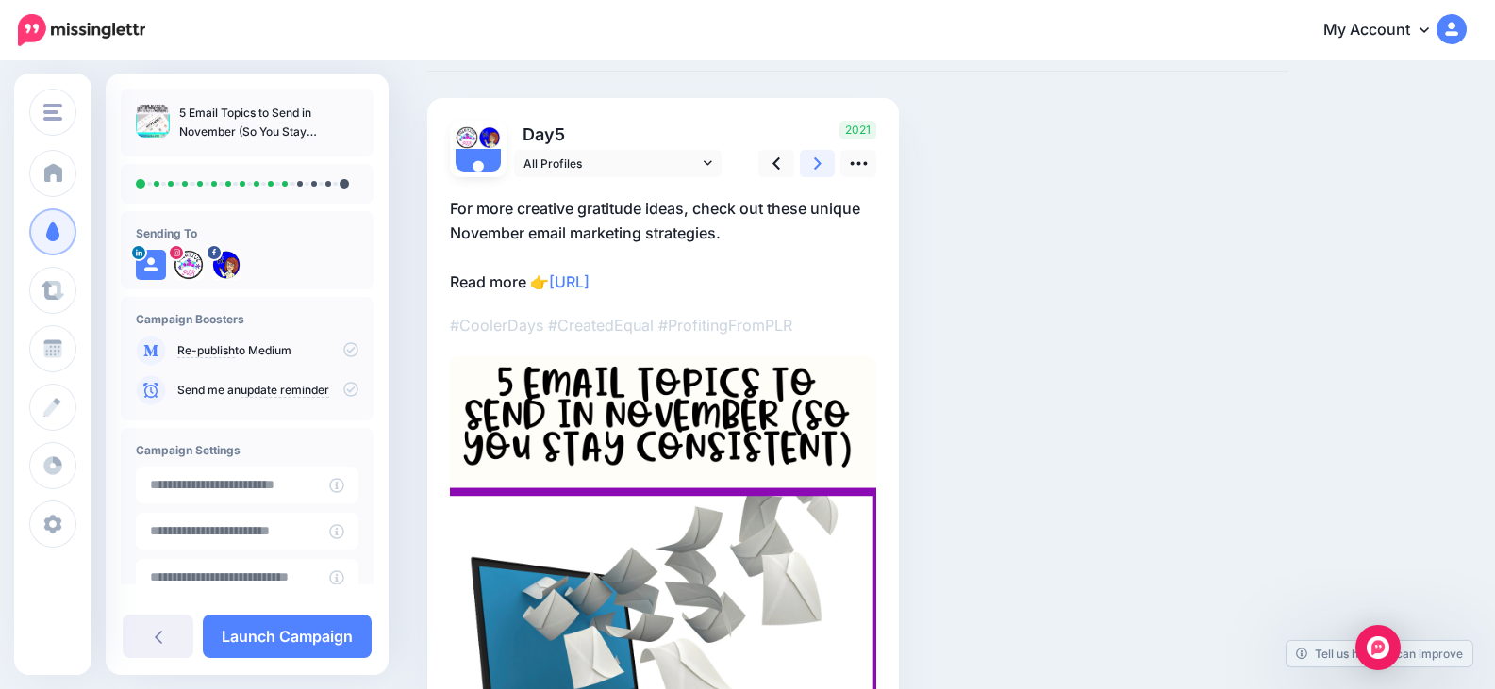
click at [816, 171] on icon at bounding box center [818, 164] width 8 height 20
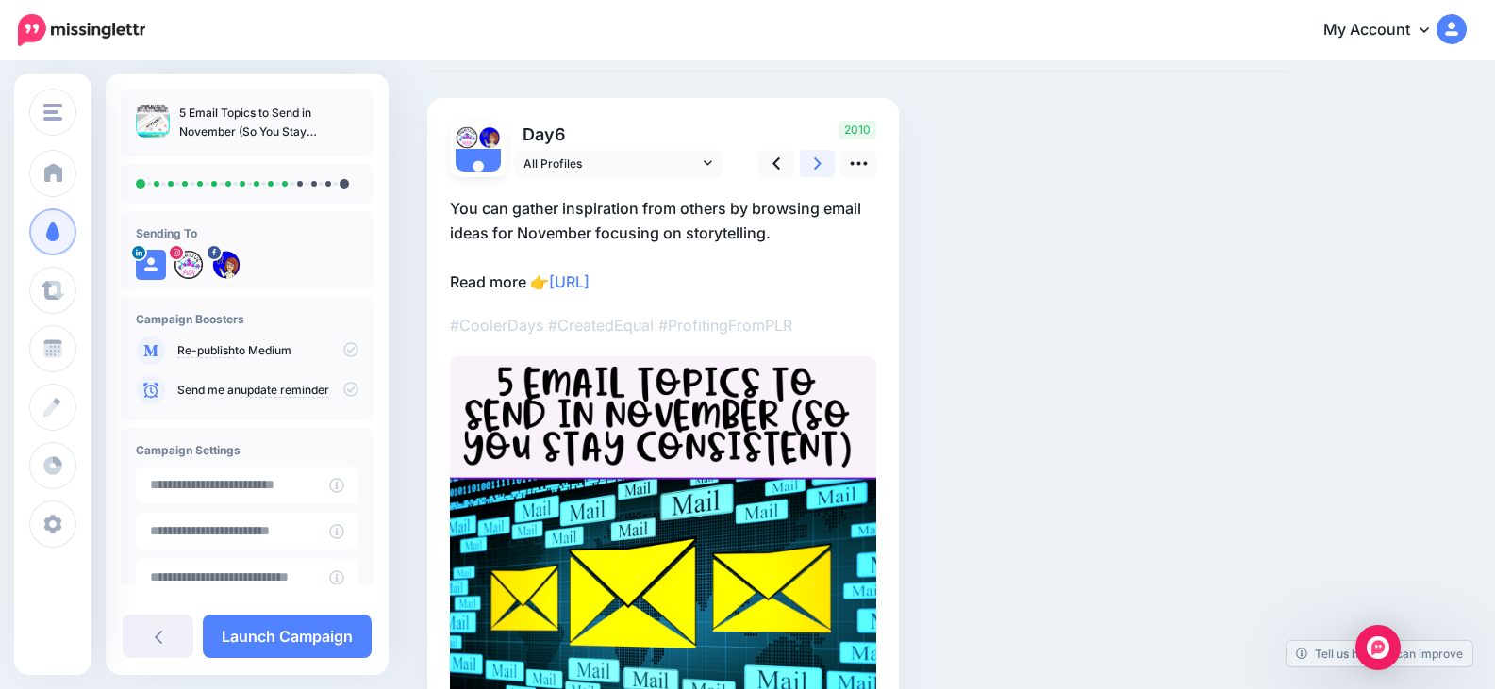
click at [816, 171] on icon at bounding box center [818, 164] width 8 height 20
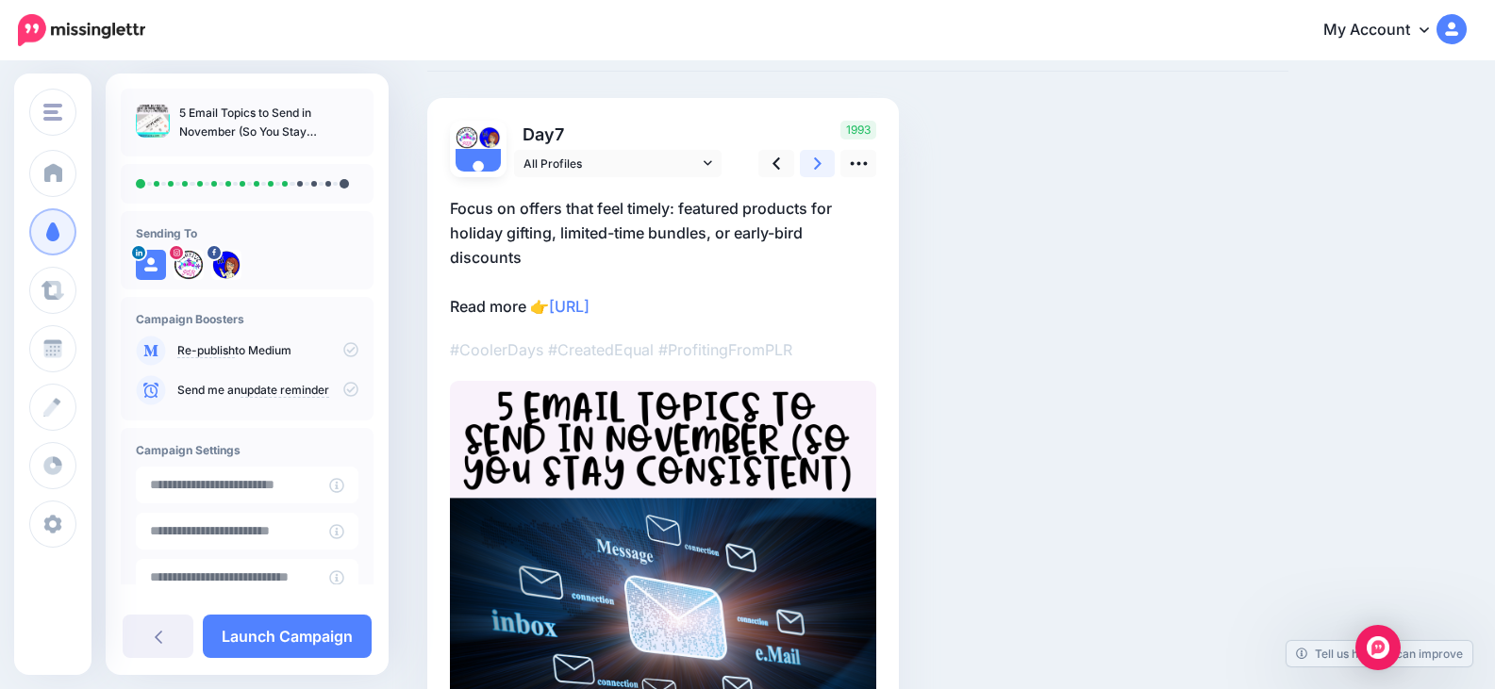
click at [817, 172] on icon at bounding box center [818, 164] width 8 height 20
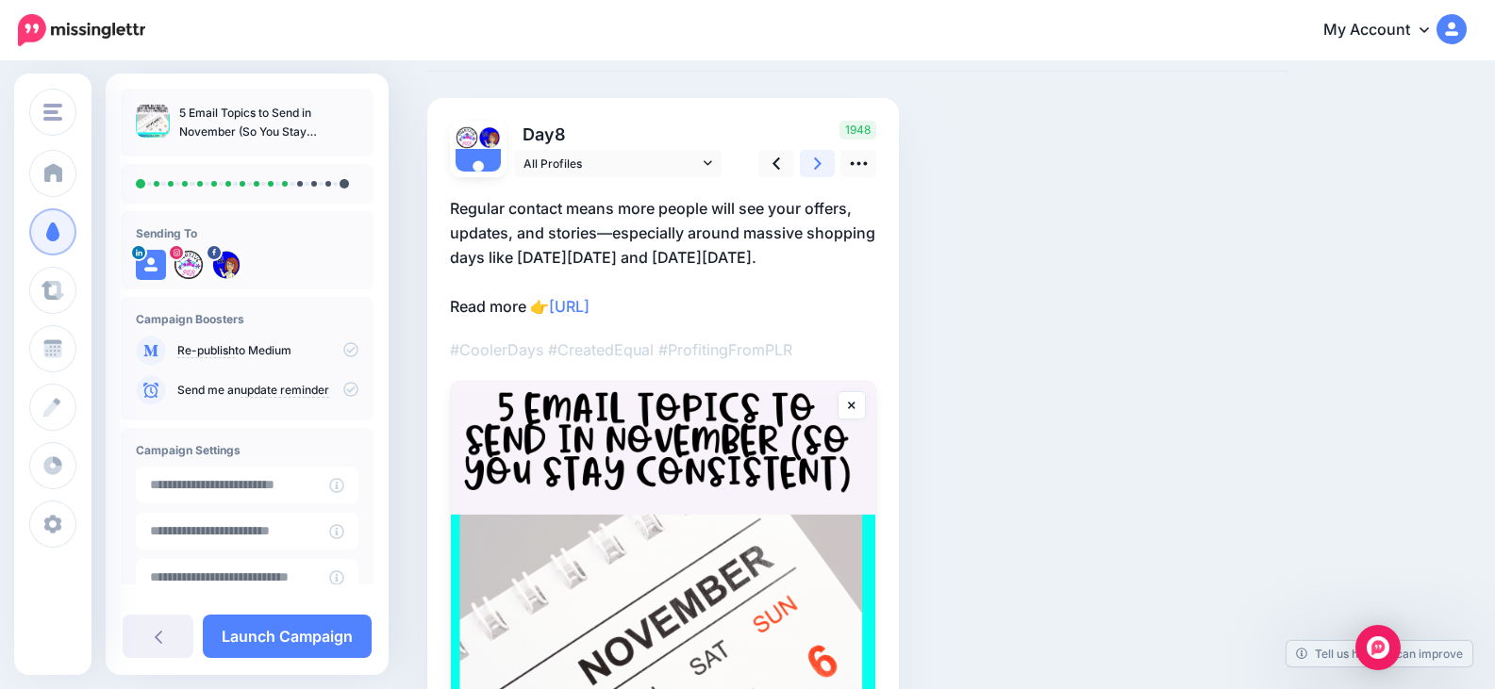
click at [830, 161] on link at bounding box center [818, 163] width 36 height 27
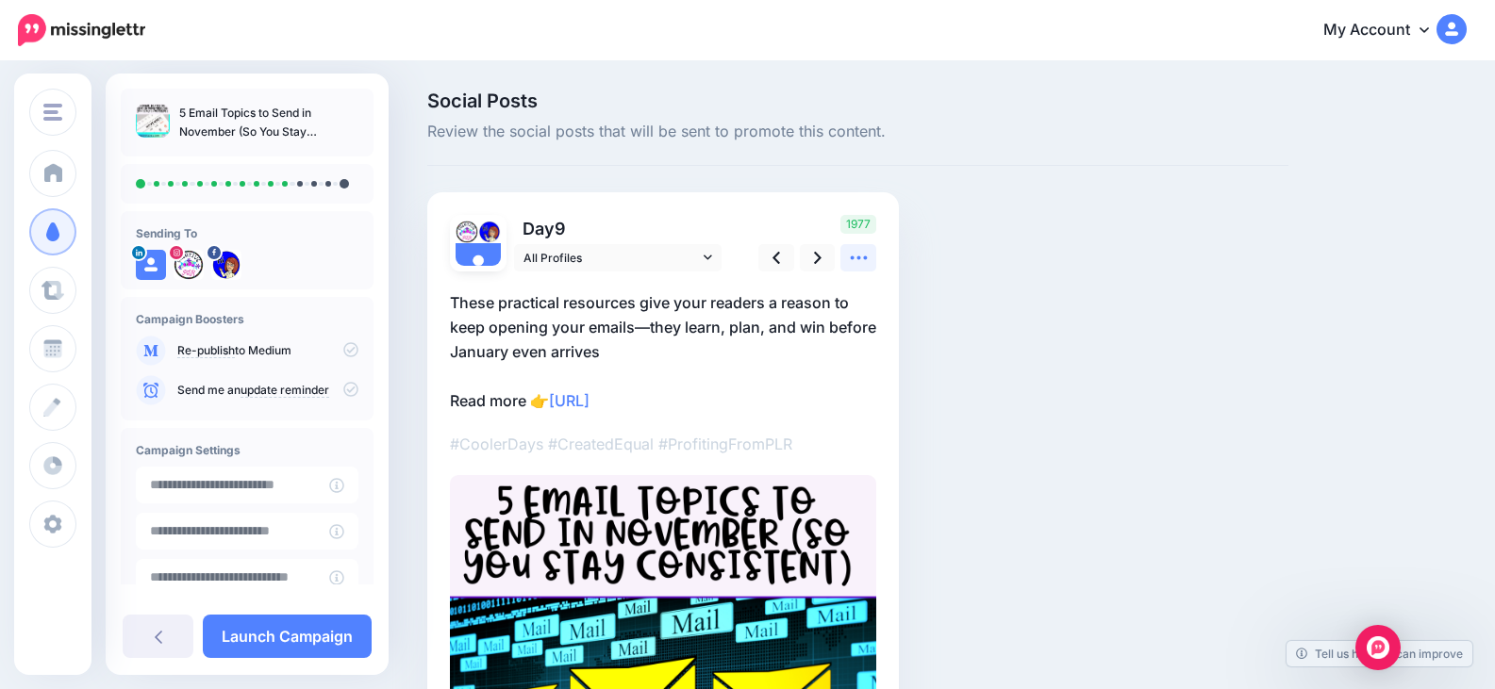
click at [856, 265] on icon at bounding box center [859, 258] width 20 height 20
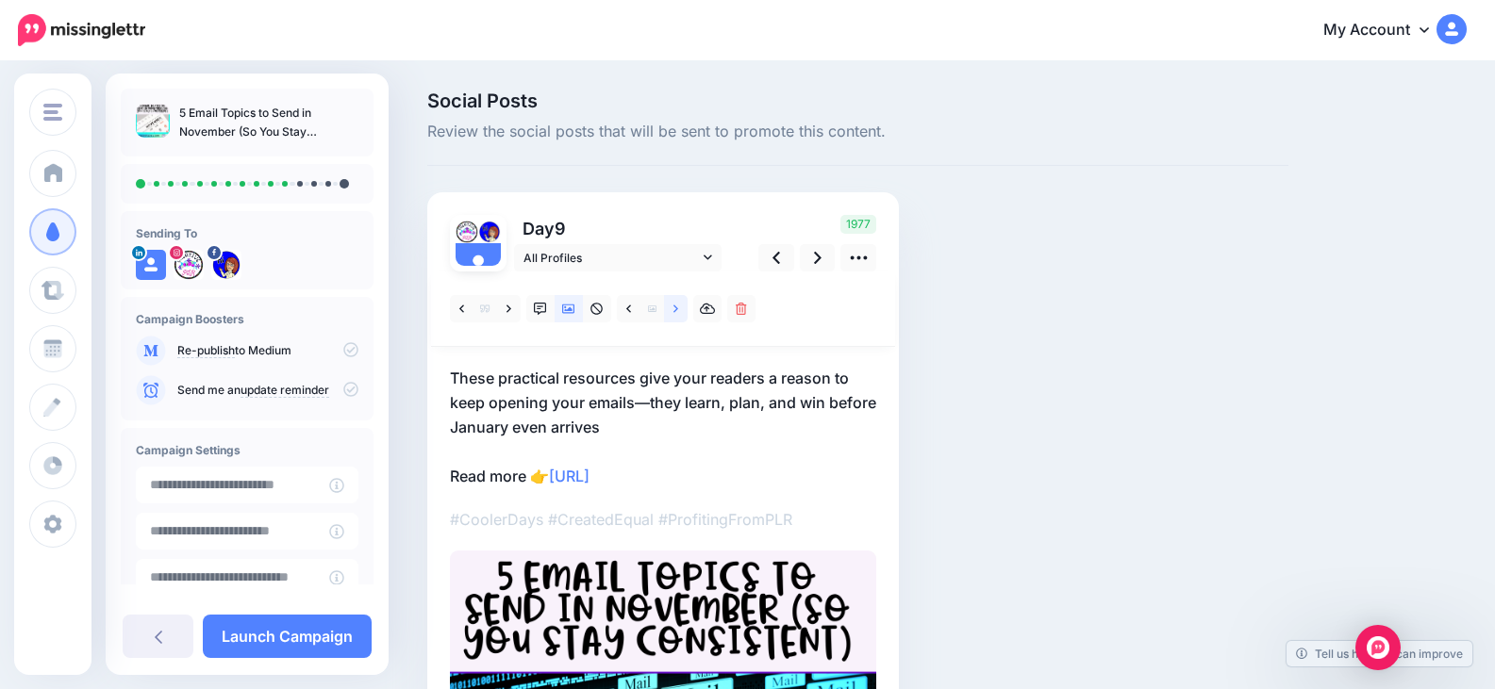
click at [675, 307] on icon at bounding box center [675, 309] width 5 height 13
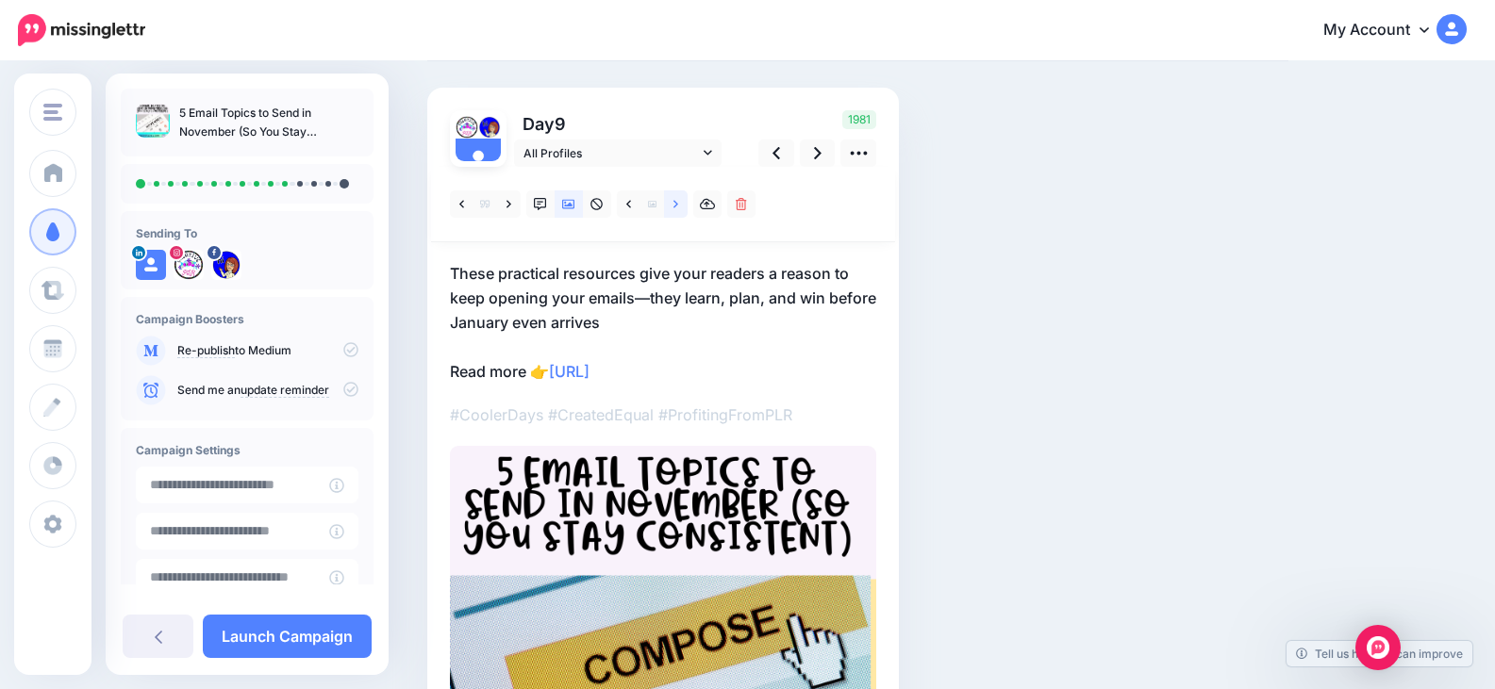
scroll to position [94, 0]
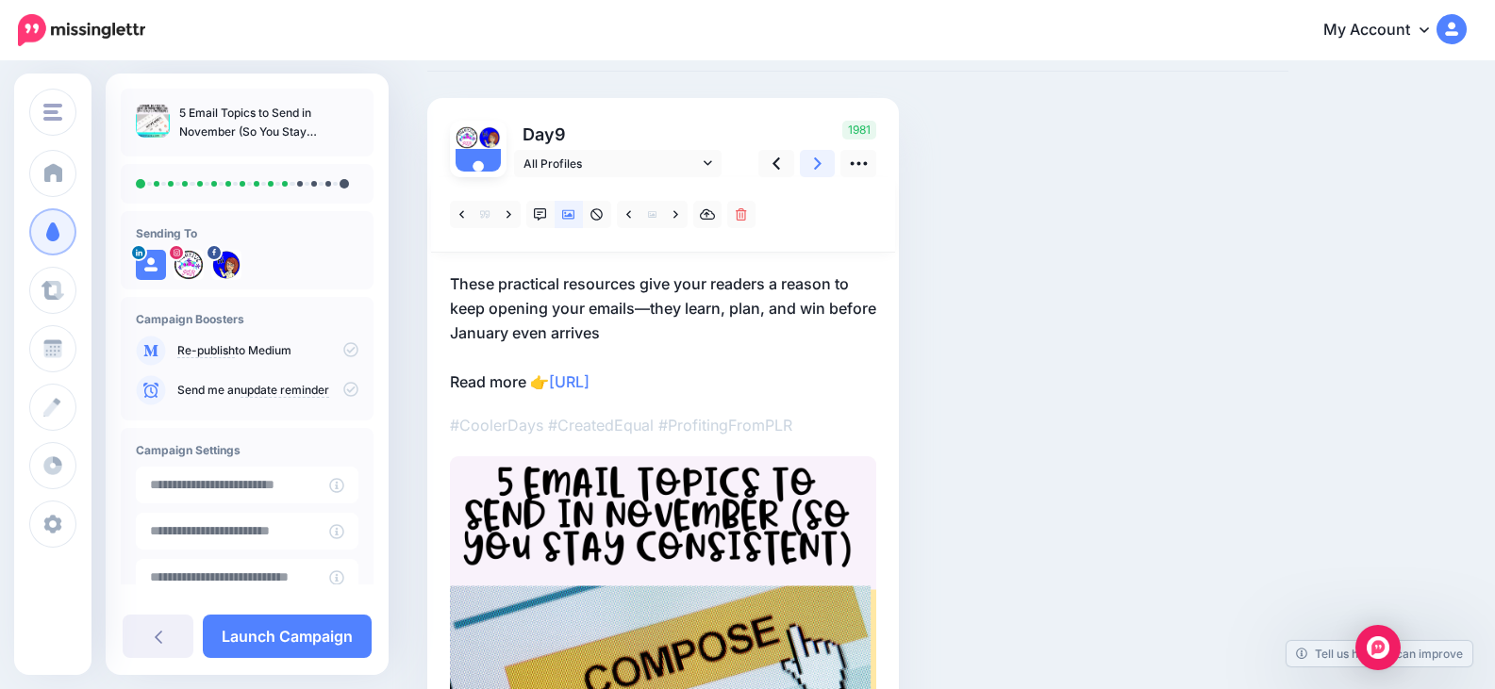
click at [815, 168] on icon at bounding box center [818, 163] width 8 height 12
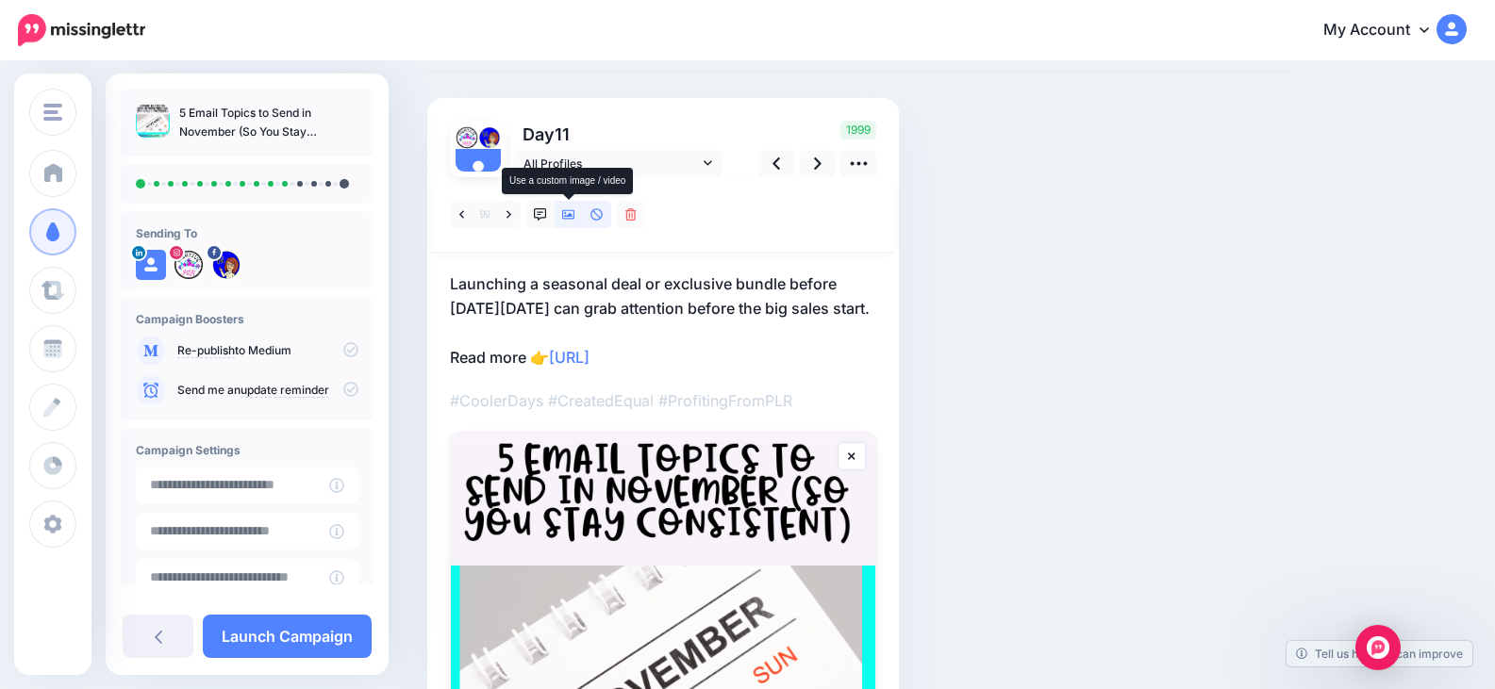
click at [571, 219] on icon at bounding box center [568, 214] width 13 height 13
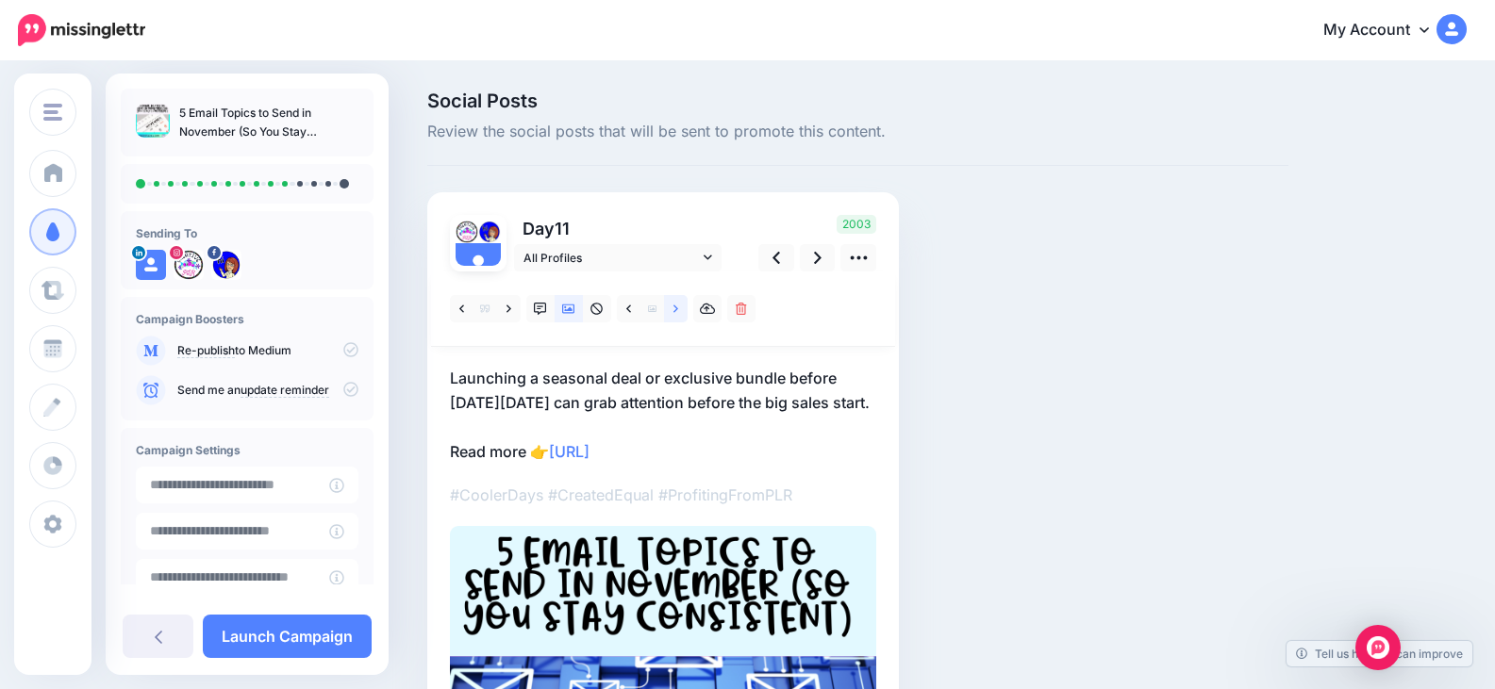
click at [667, 308] on link at bounding box center [676, 308] width 24 height 27
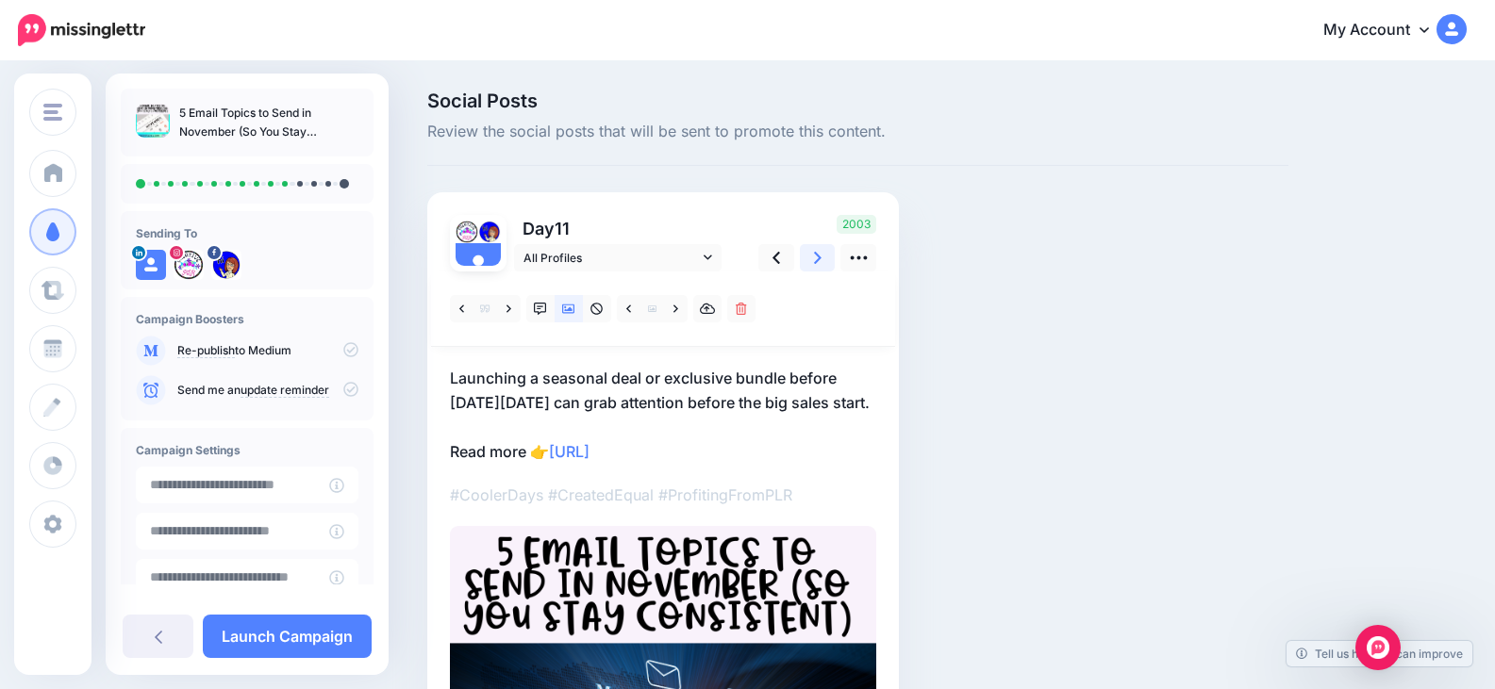
click at [814, 257] on icon at bounding box center [818, 258] width 8 height 20
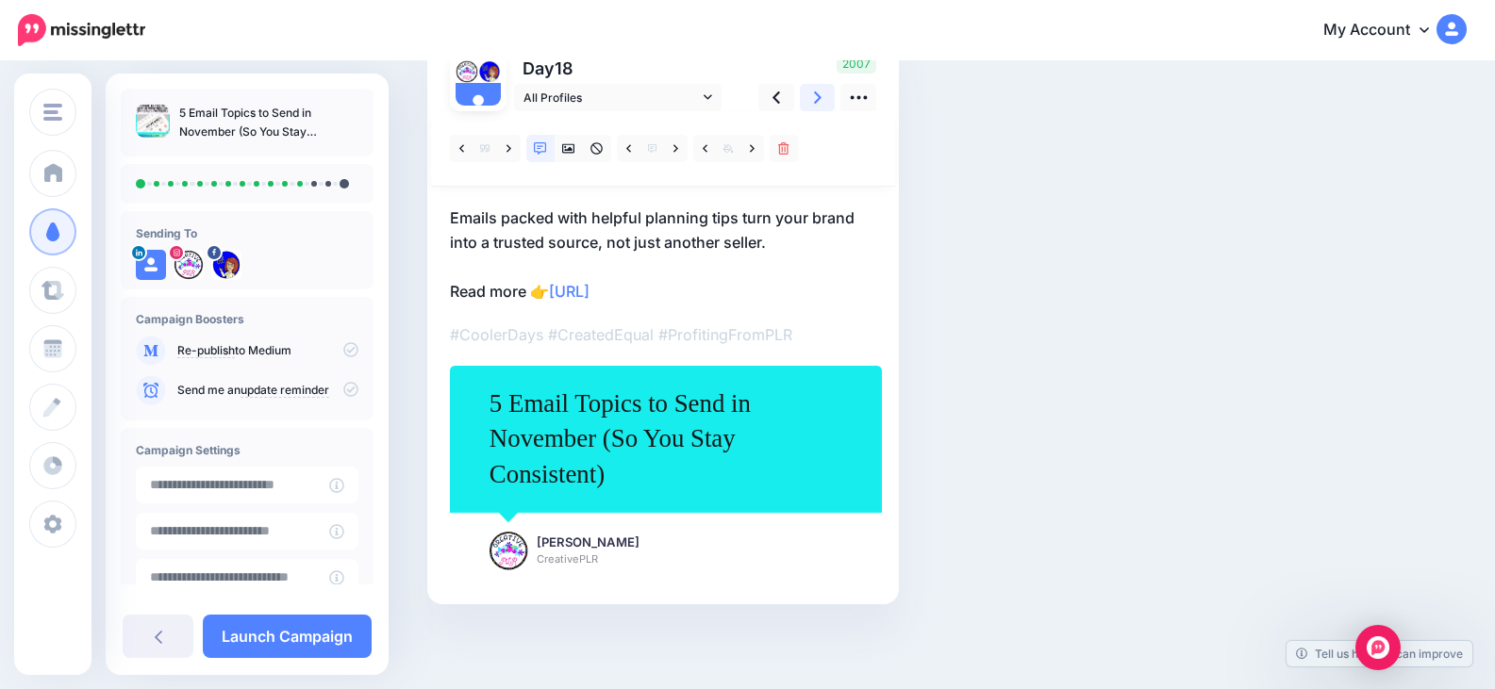
scroll to position [66, 0]
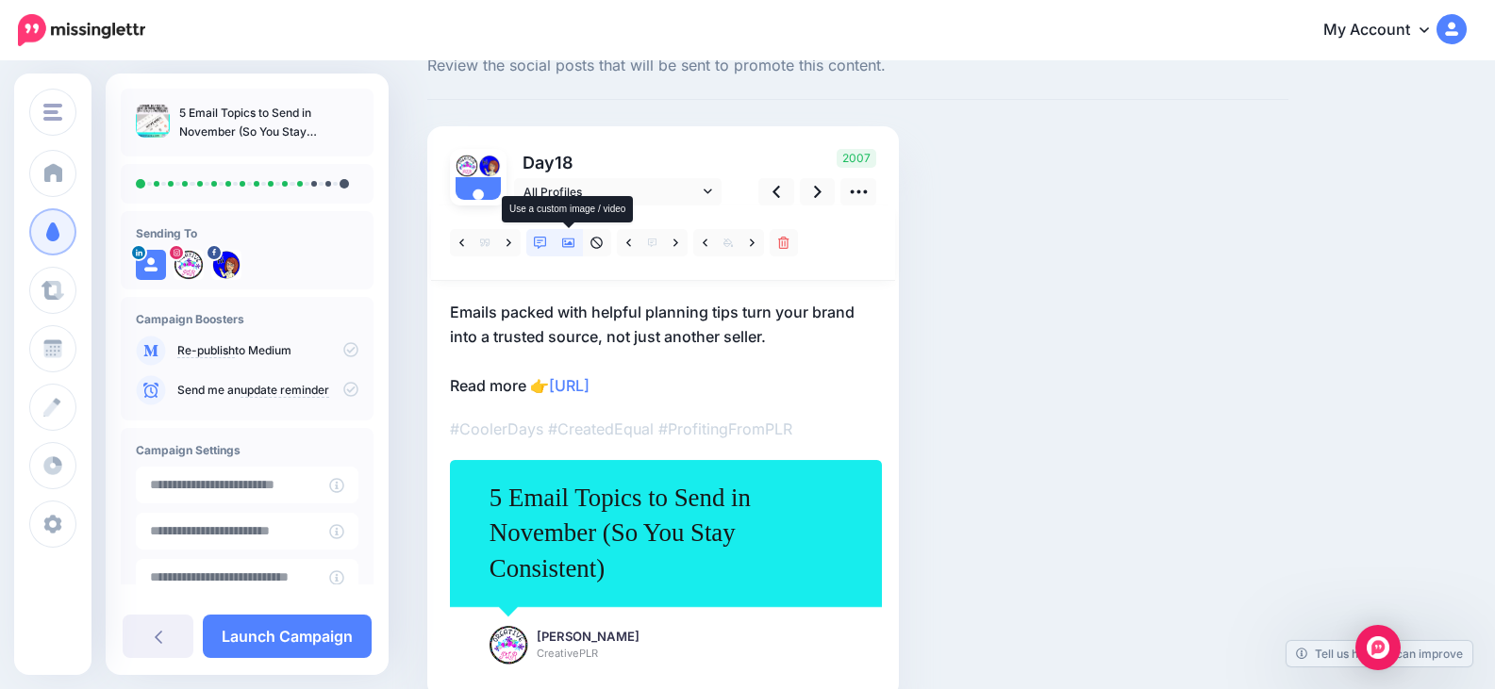
click at [571, 240] on icon at bounding box center [568, 243] width 13 height 13
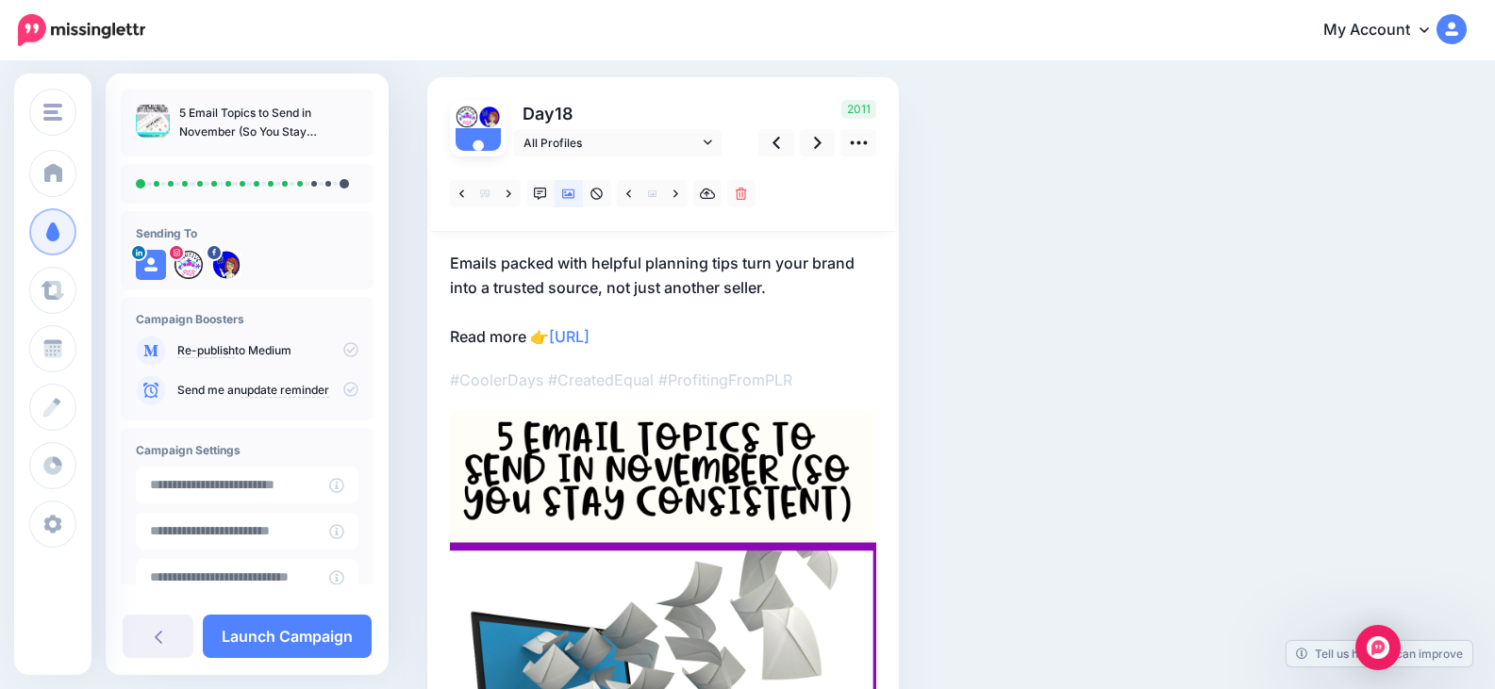
scroll to position [94, 0]
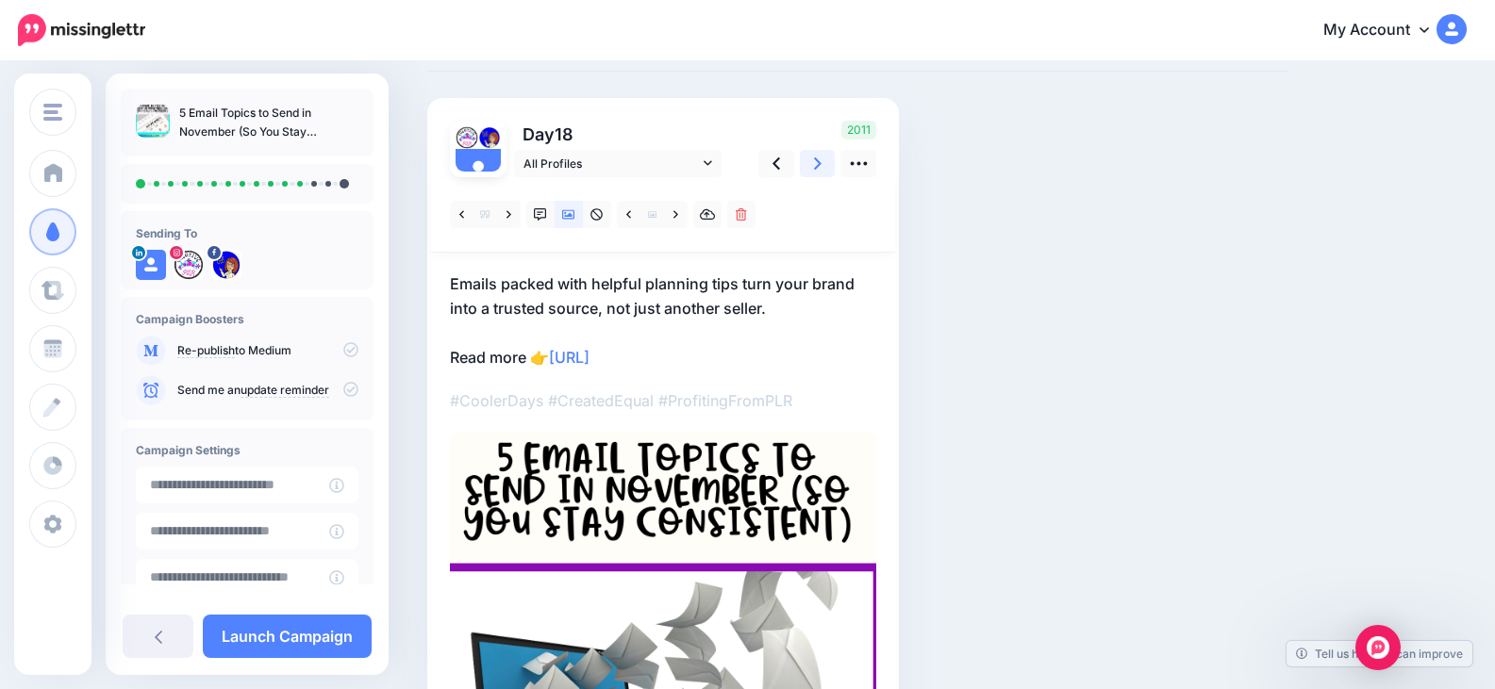
click at [816, 174] on link at bounding box center [818, 163] width 36 height 27
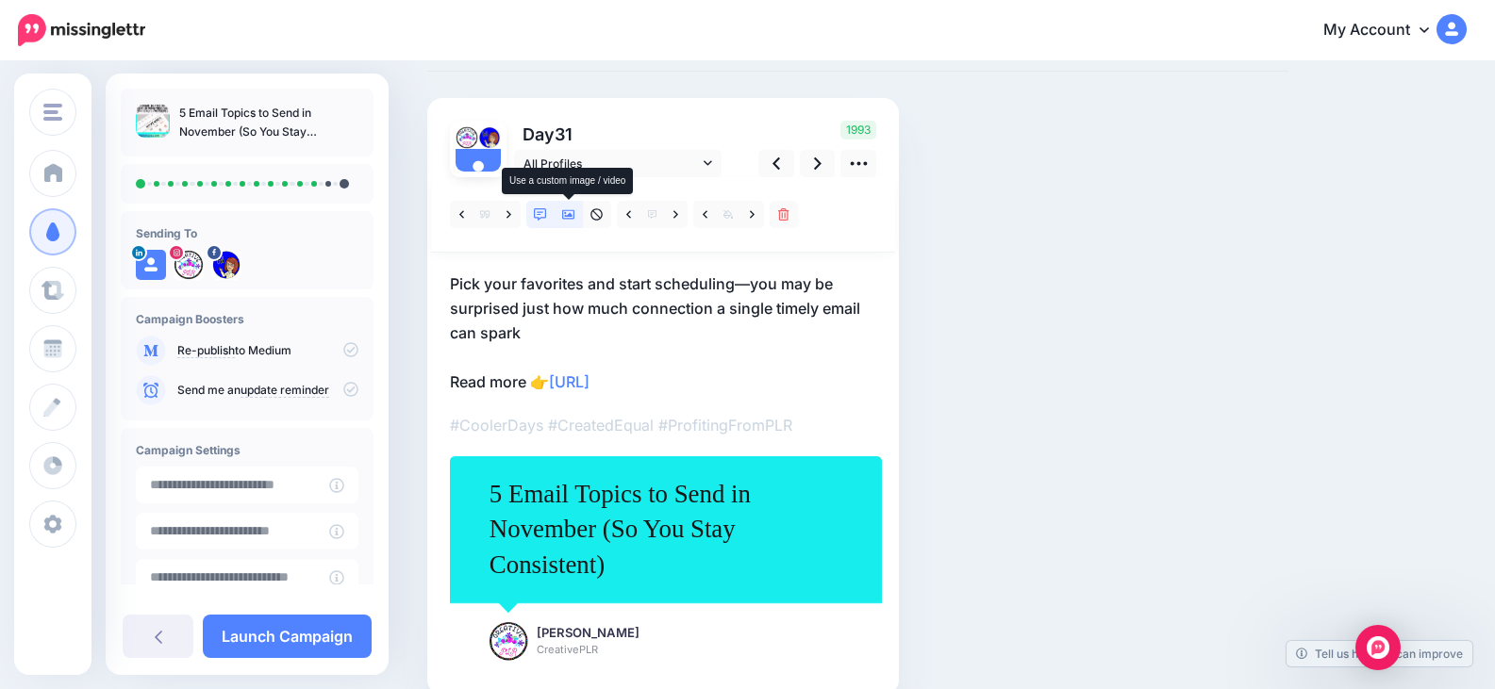
click at [571, 218] on icon at bounding box center [568, 214] width 13 height 13
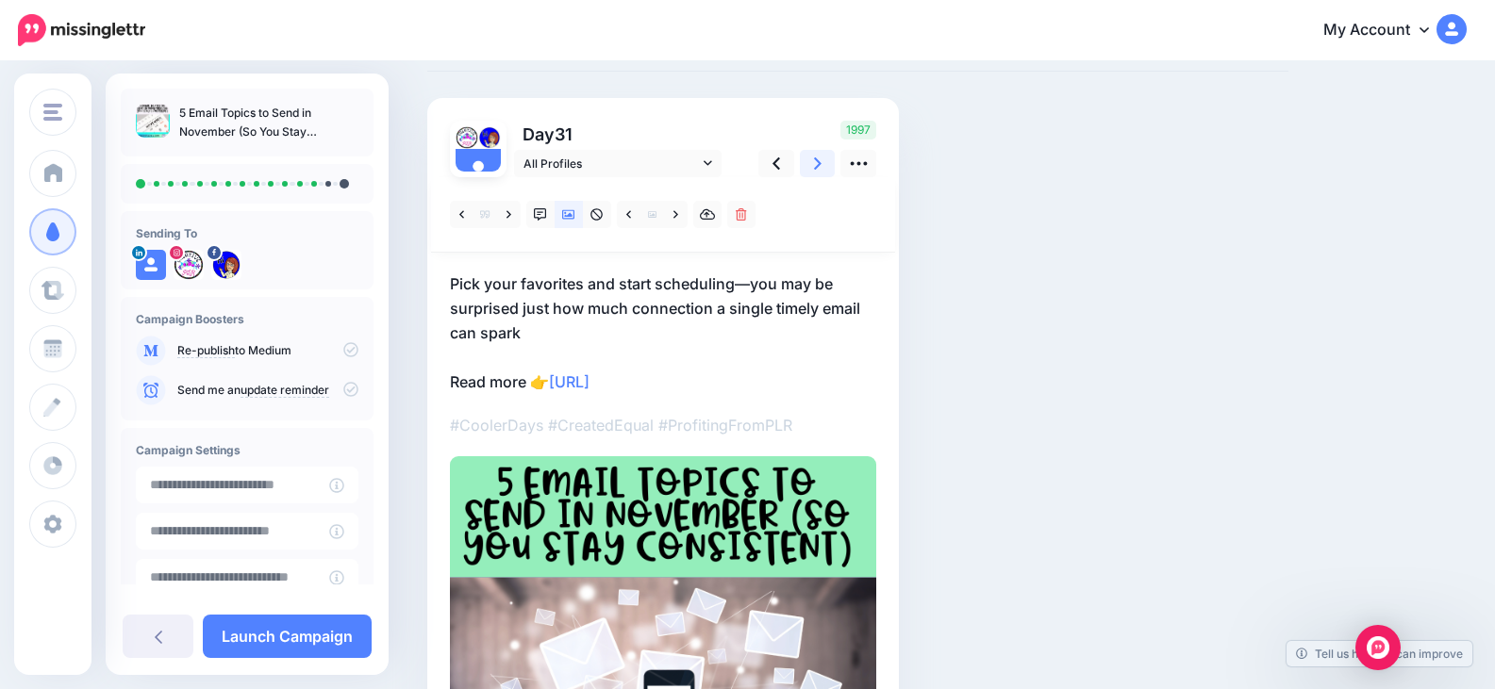
click at [812, 167] on link at bounding box center [818, 163] width 36 height 27
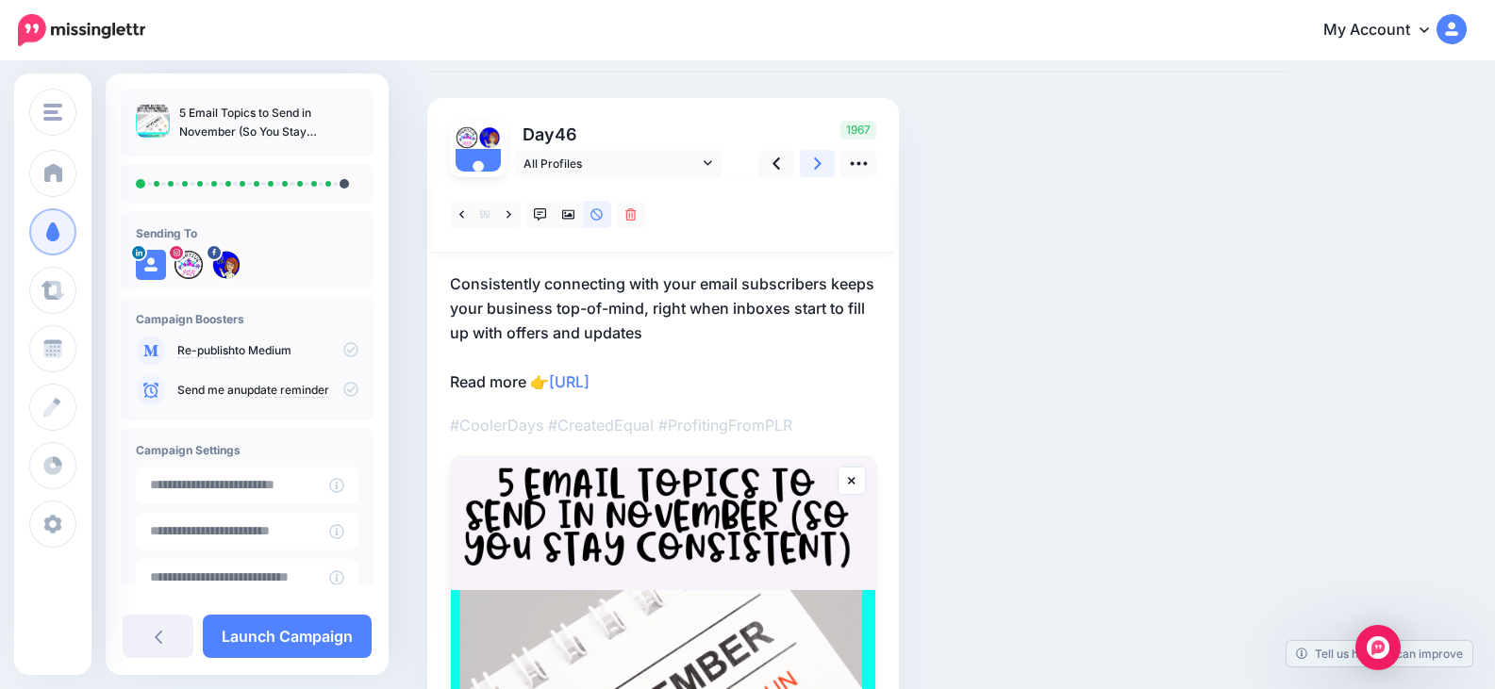
click at [819, 161] on icon at bounding box center [818, 164] width 8 height 20
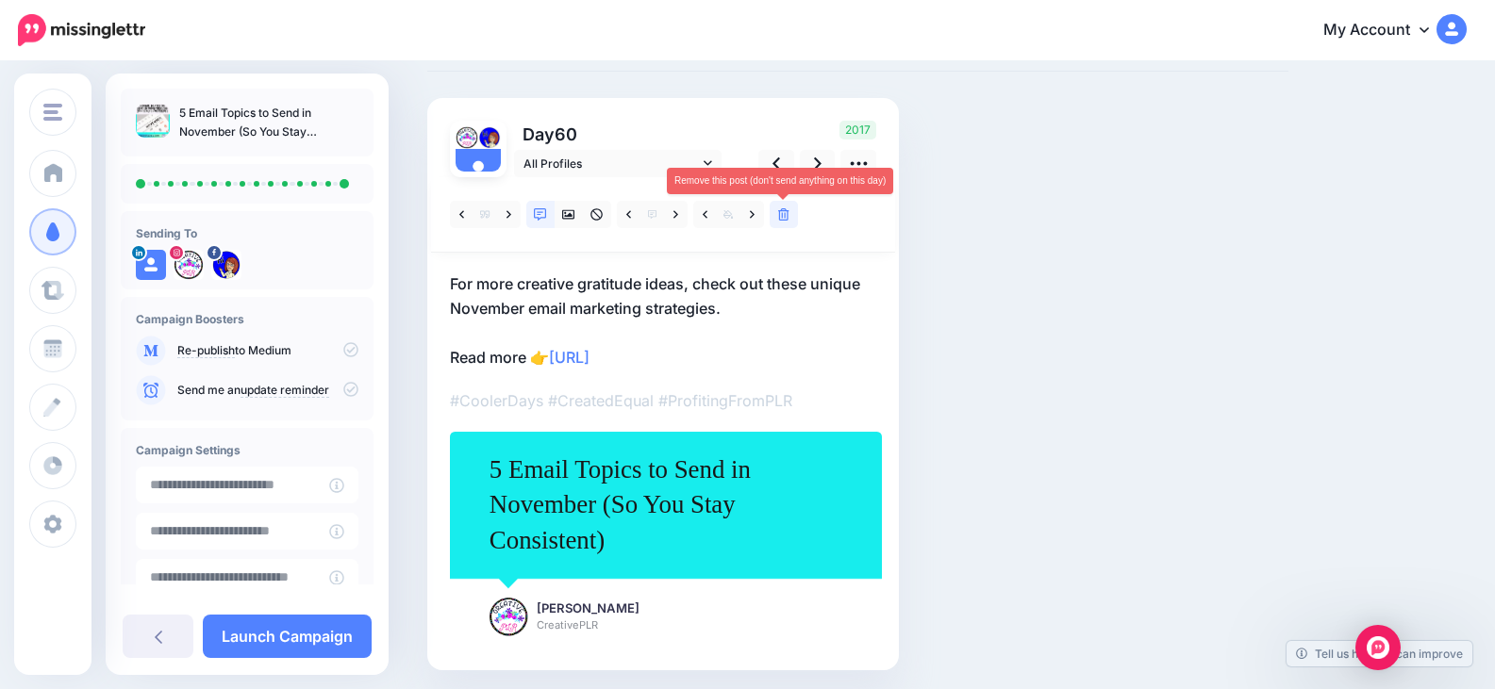
click at [779, 216] on icon at bounding box center [783, 214] width 11 height 13
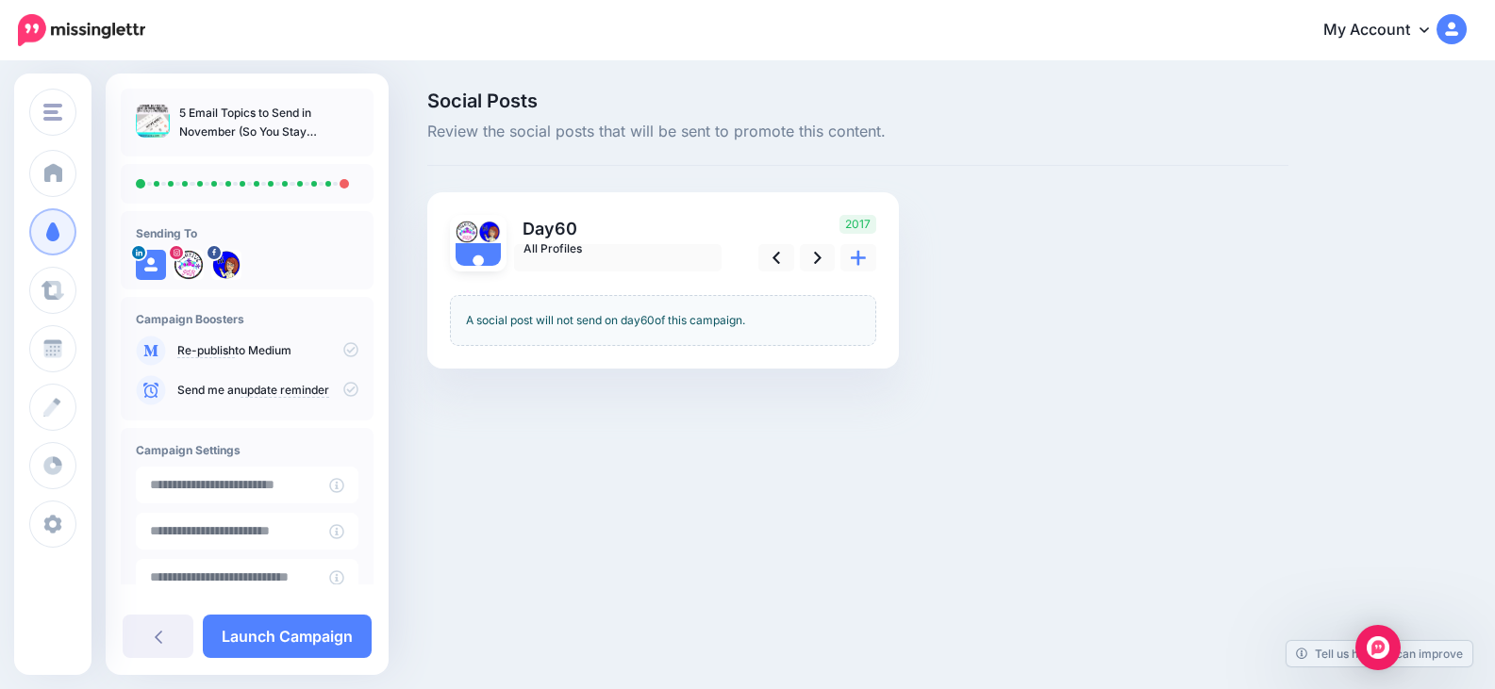
scroll to position [0, 0]
click at [826, 259] on link at bounding box center [818, 257] width 36 height 27
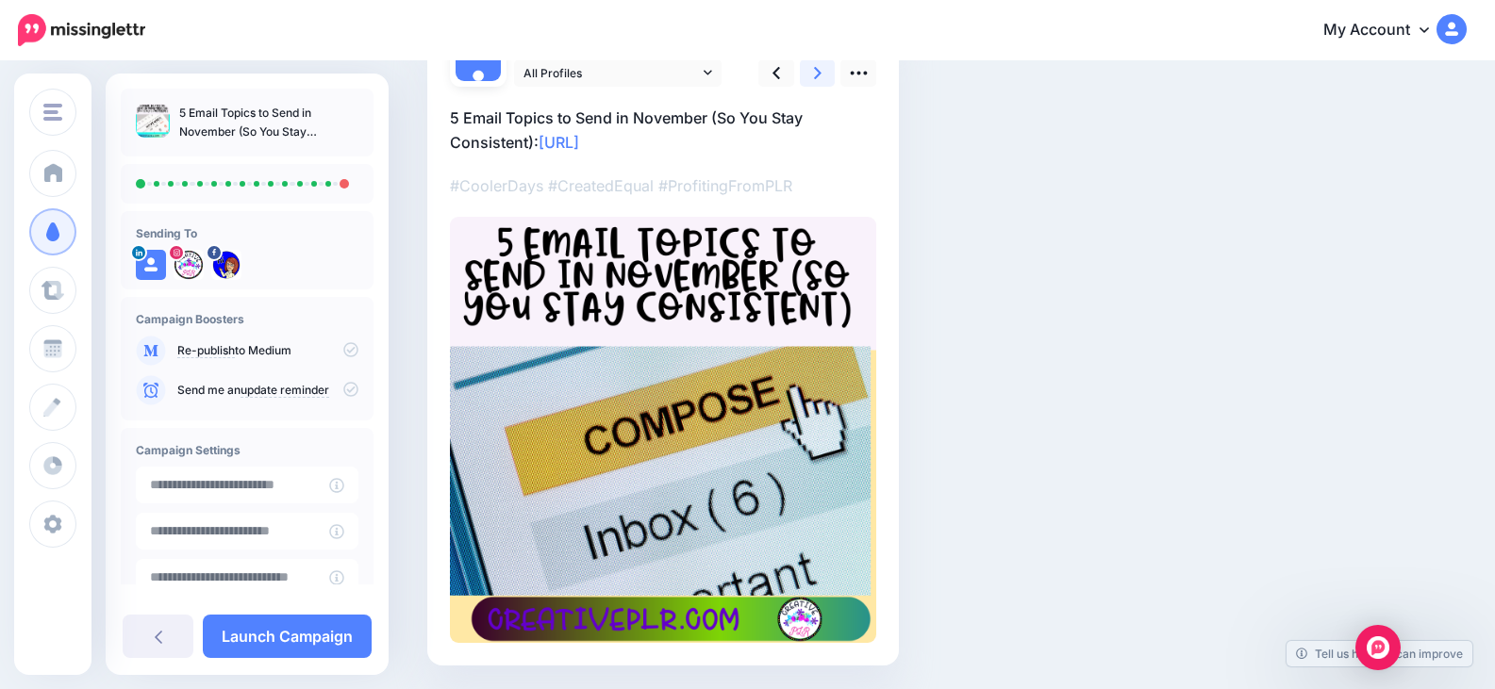
scroll to position [152, 0]
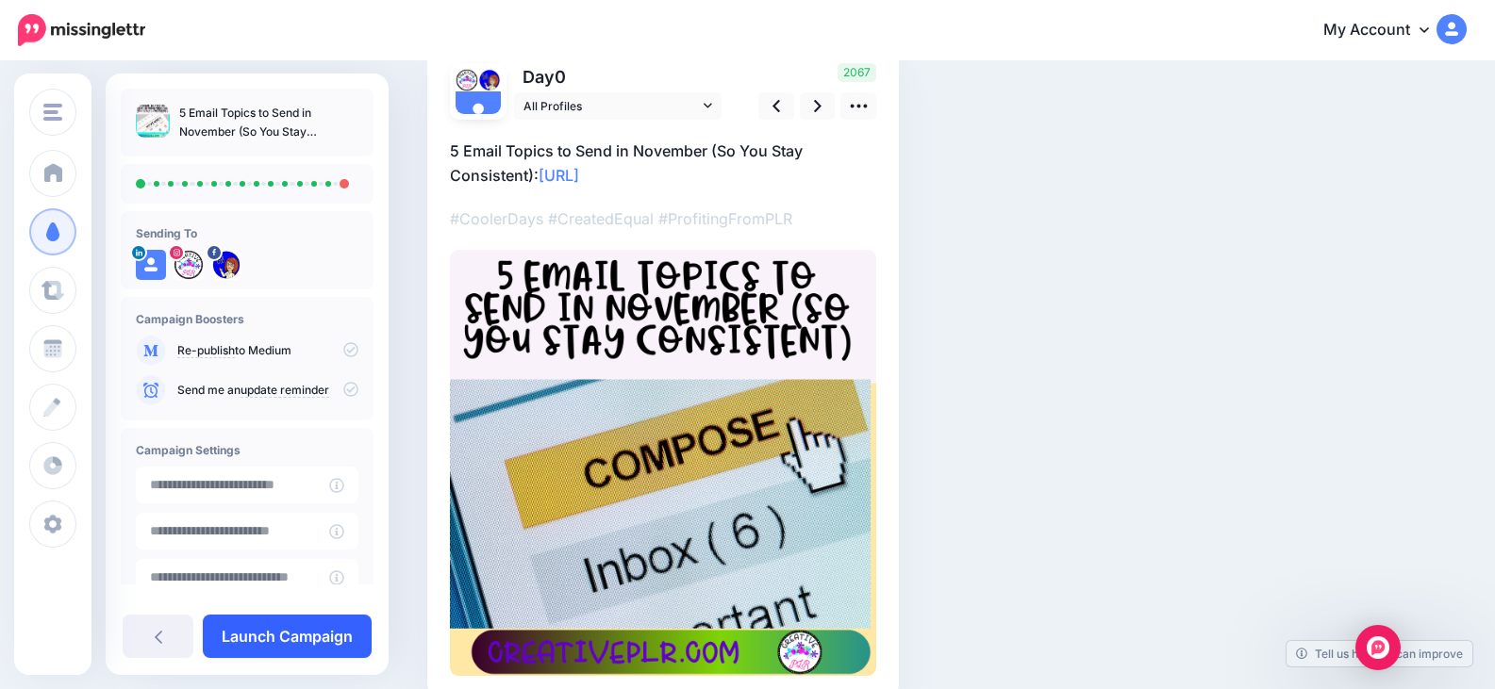
click at [307, 637] on link "Launch Campaign" at bounding box center [287, 636] width 169 height 43
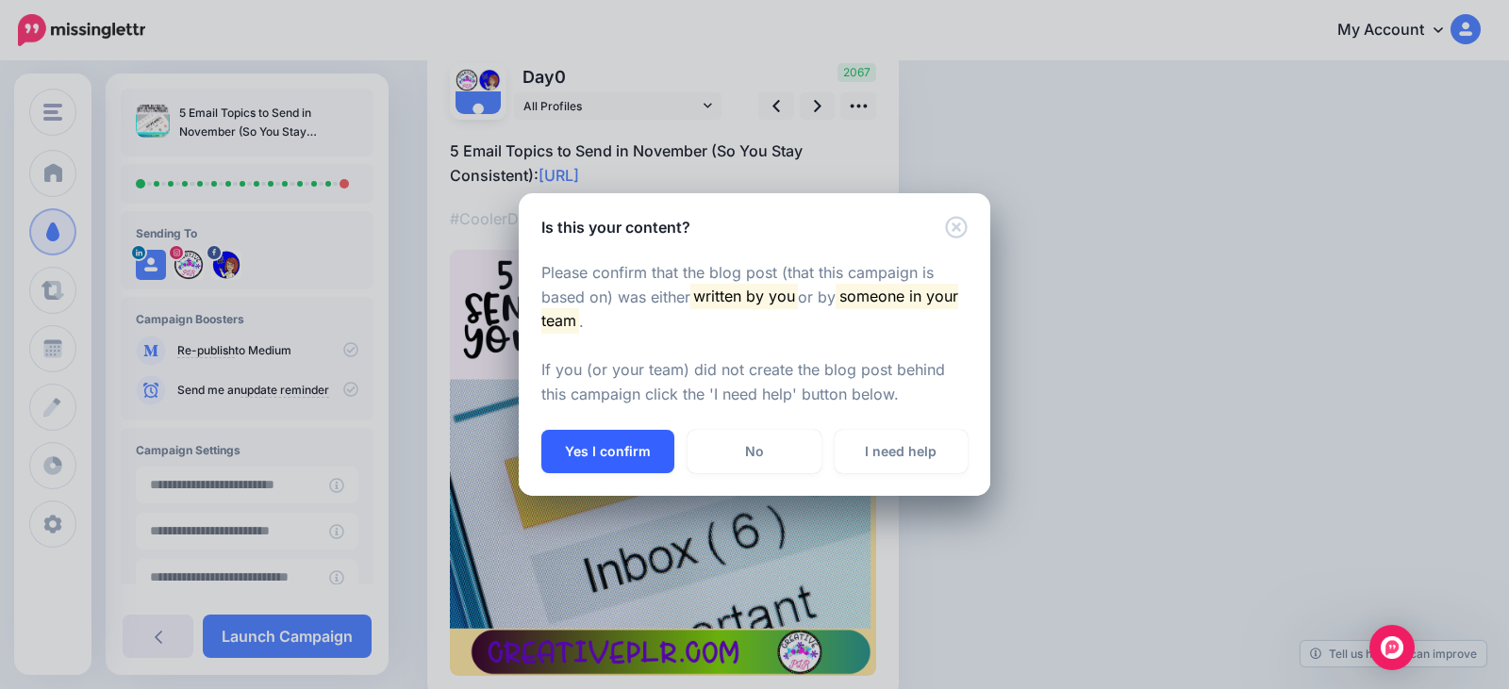
click at [604, 463] on button "Yes I confirm" at bounding box center [607, 451] width 133 height 43
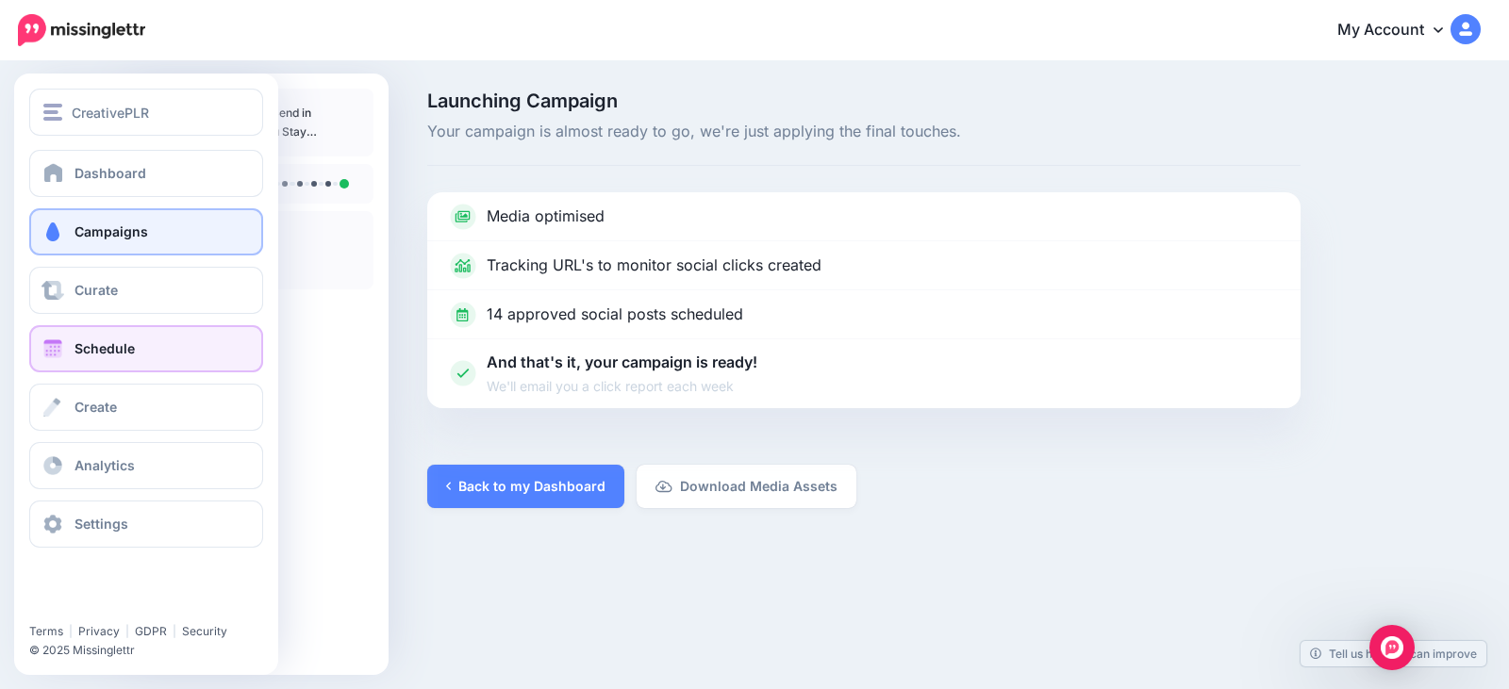
click at [60, 343] on span at bounding box center [53, 348] width 25 height 19
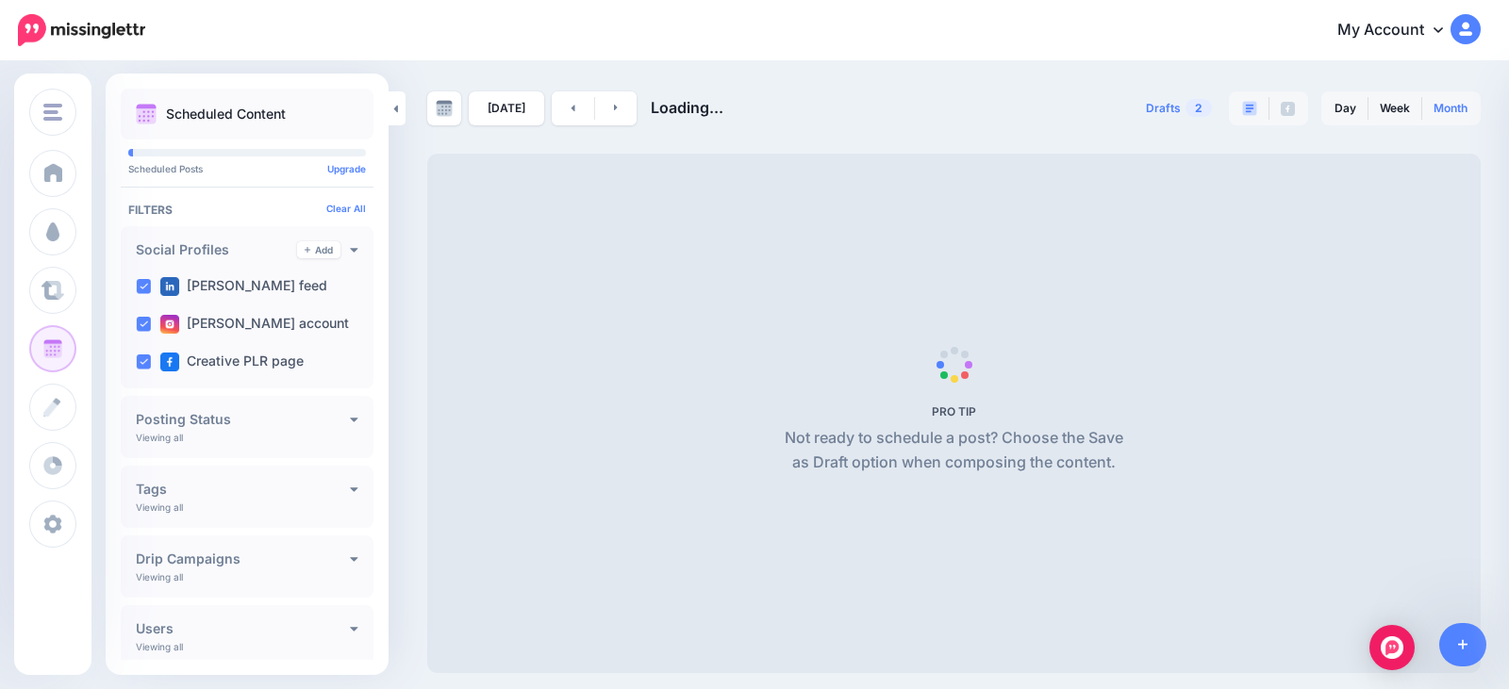
click at [1454, 102] on link "Month" at bounding box center [1450, 108] width 57 height 30
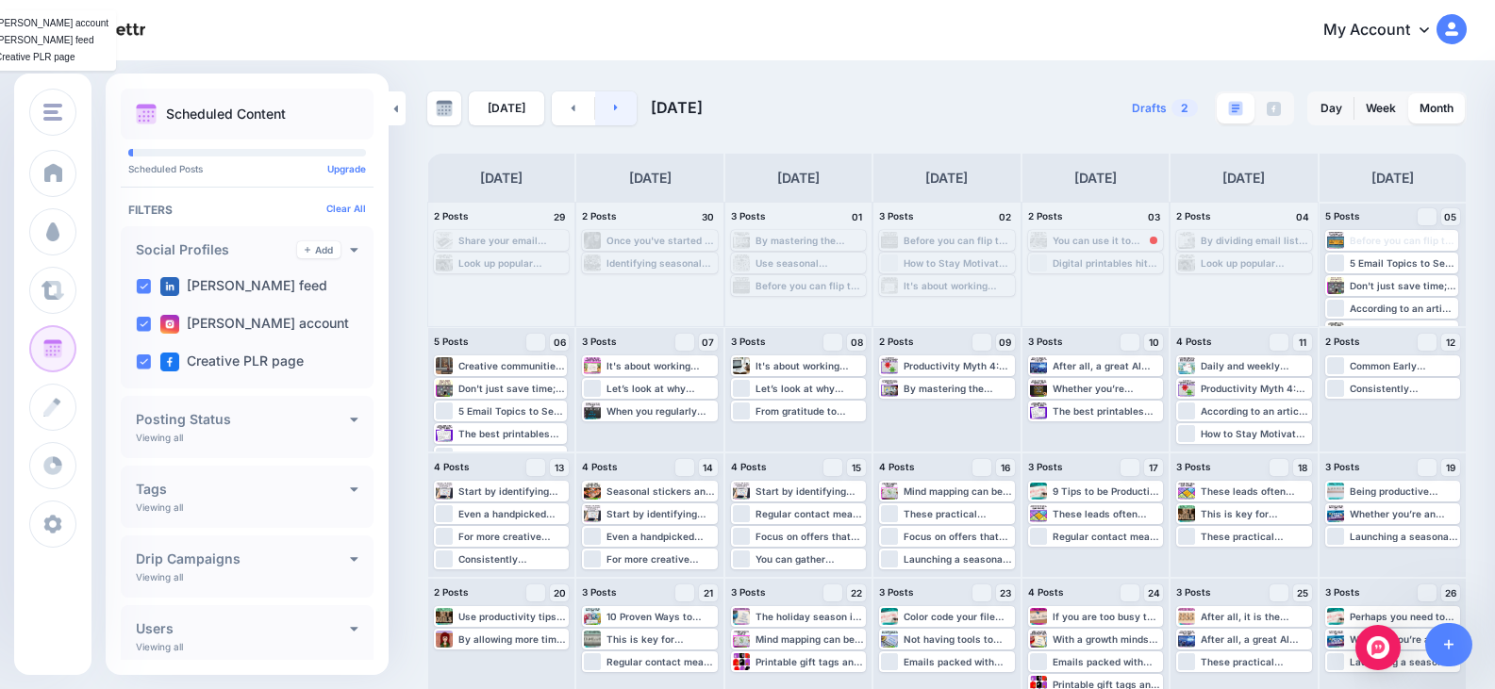
click at [604, 108] on link at bounding box center [616, 108] width 42 height 34
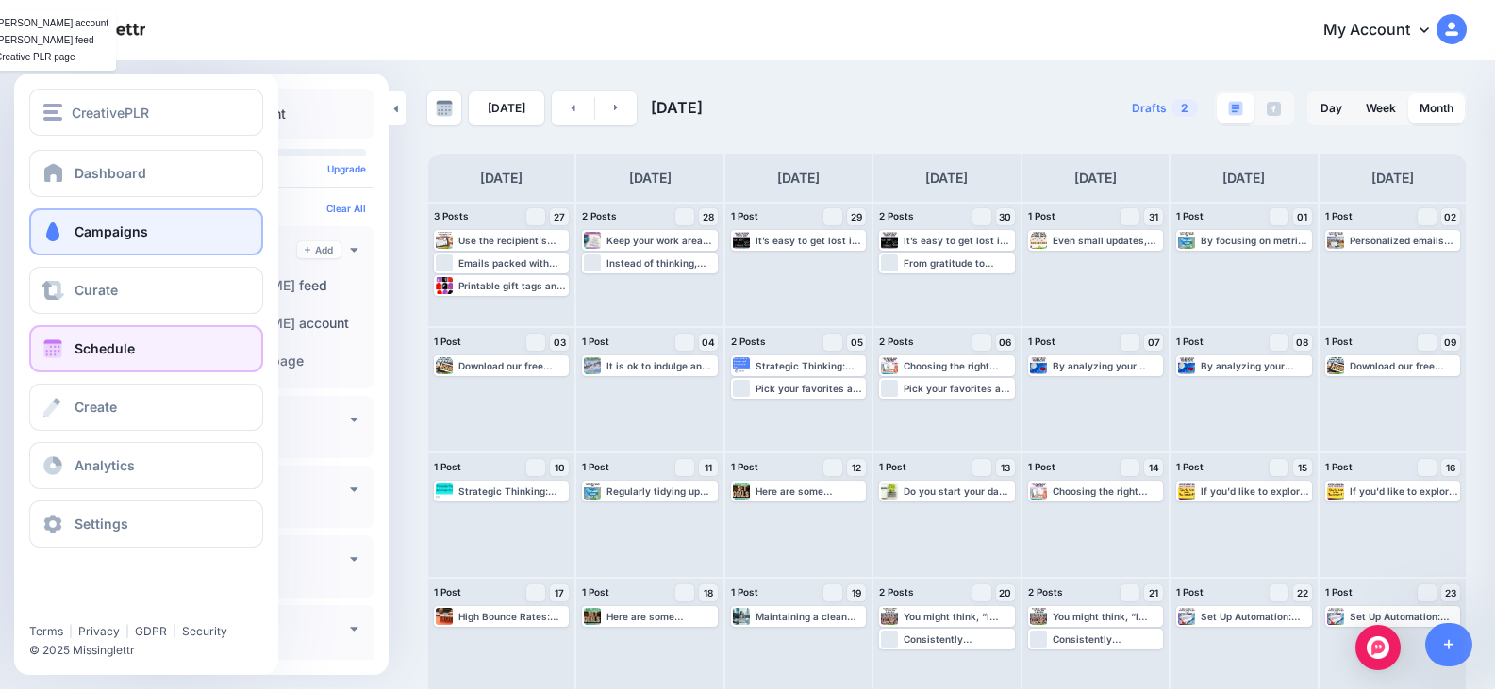
click at [69, 236] on link "Campaigns" at bounding box center [146, 231] width 234 height 47
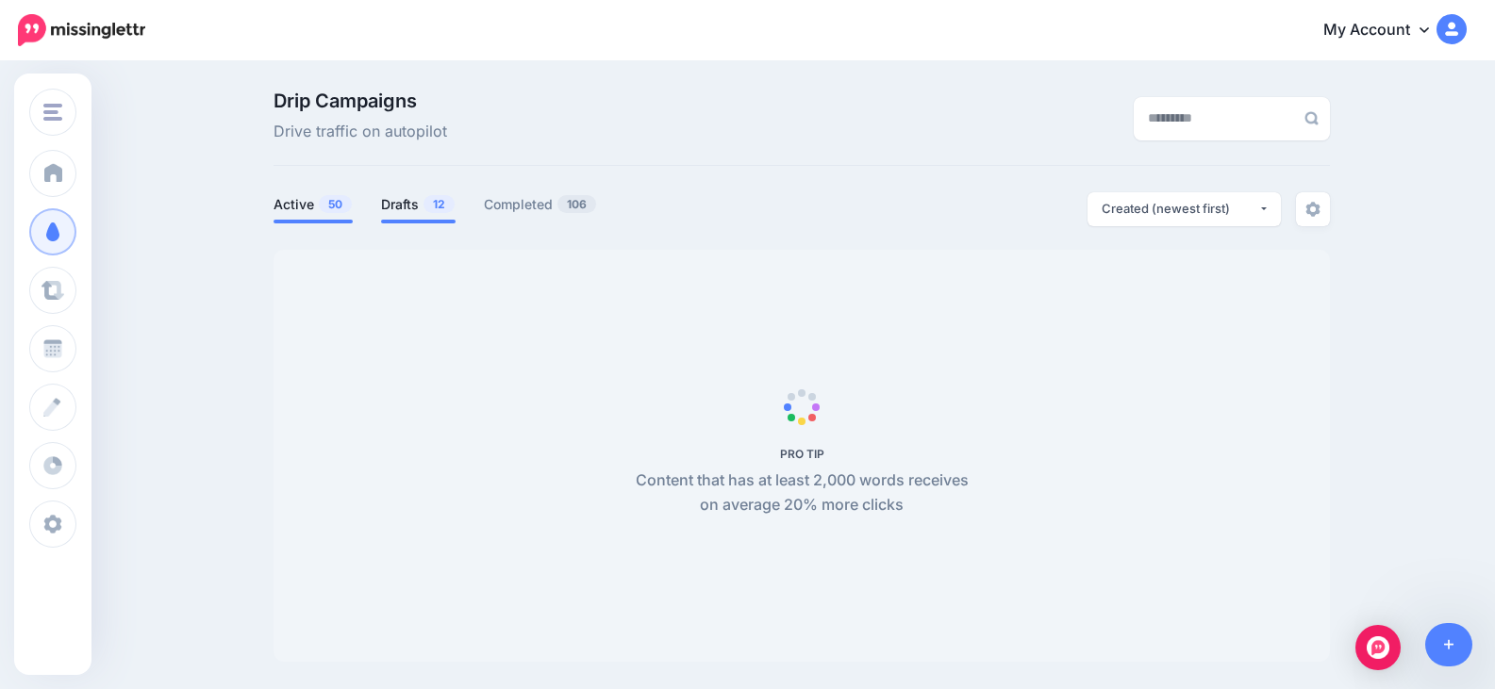
click at [406, 204] on link "Drafts 12" at bounding box center [418, 204] width 74 height 23
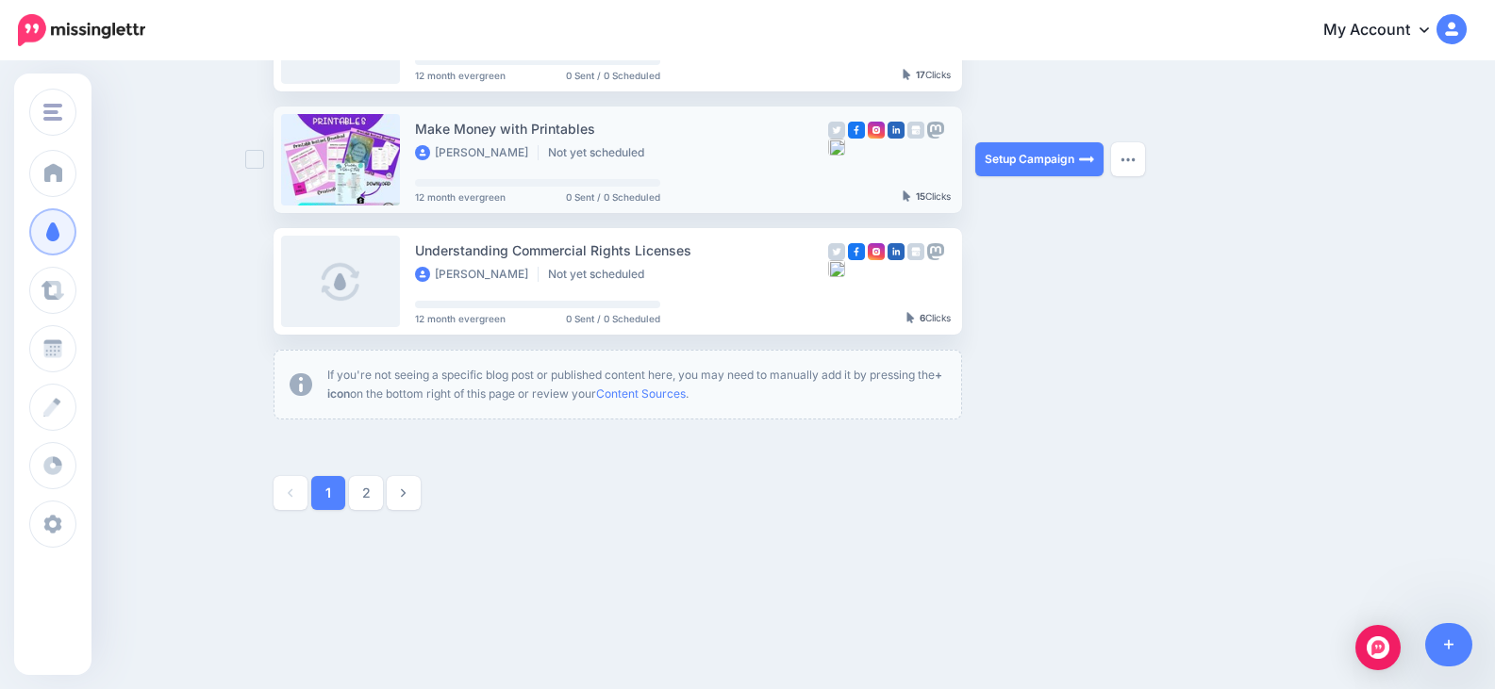
scroll to position [1127, 0]
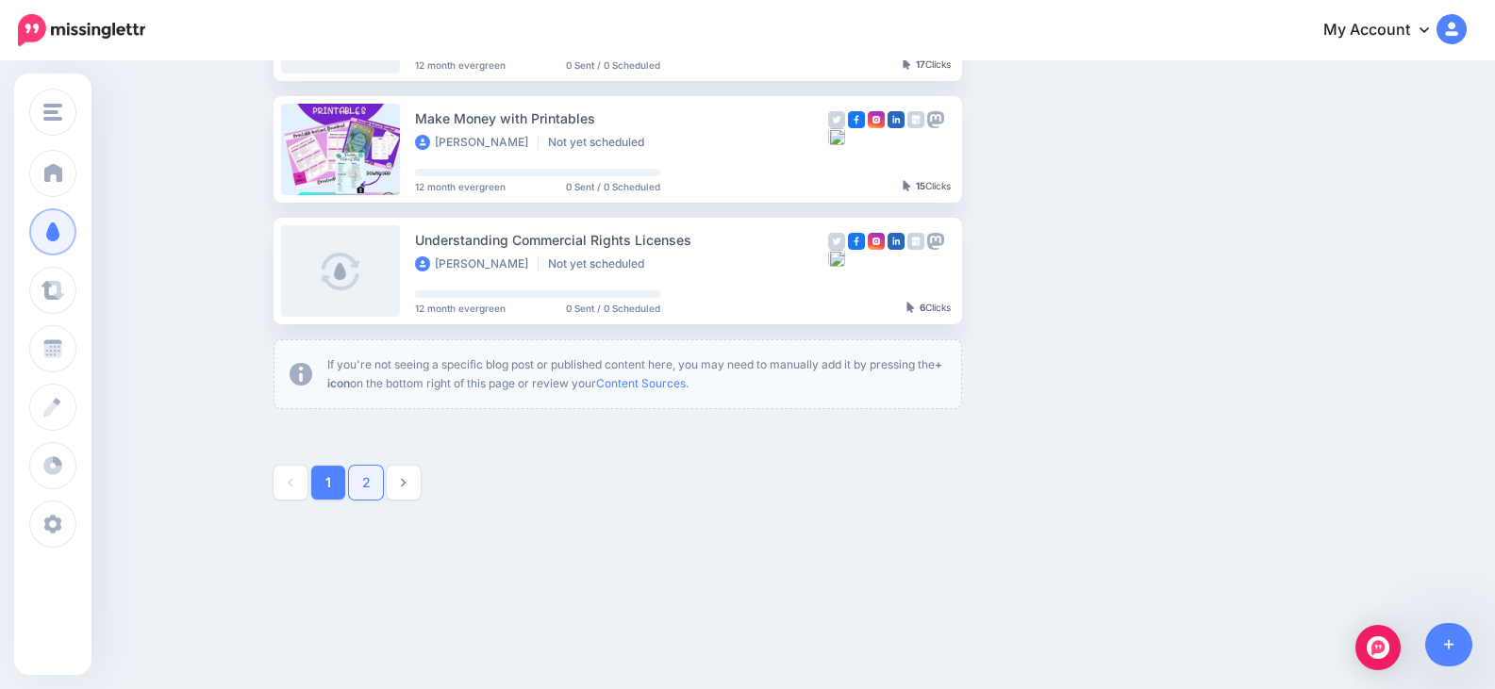
click at [383, 475] on link "2" at bounding box center [366, 483] width 34 height 34
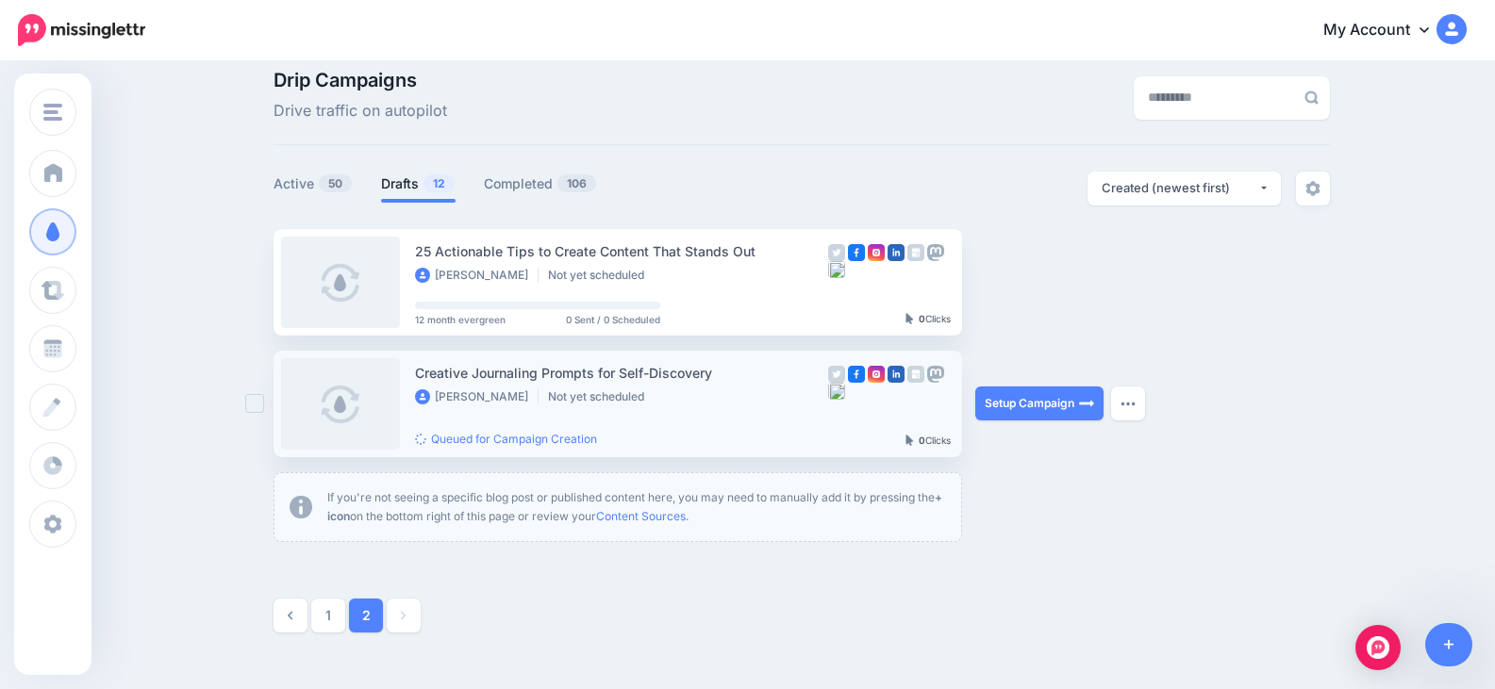
scroll to position [0, 0]
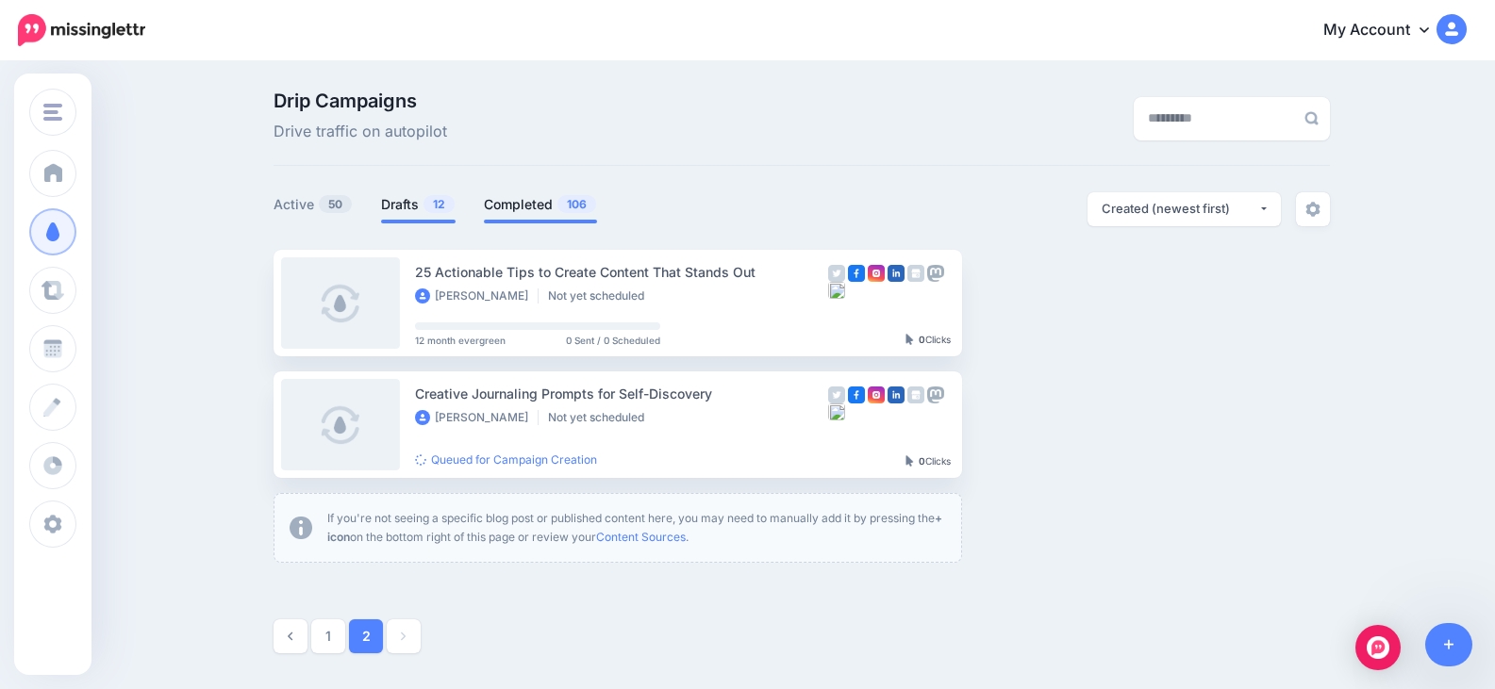
click at [542, 210] on link "Completed 106" at bounding box center [540, 204] width 113 height 23
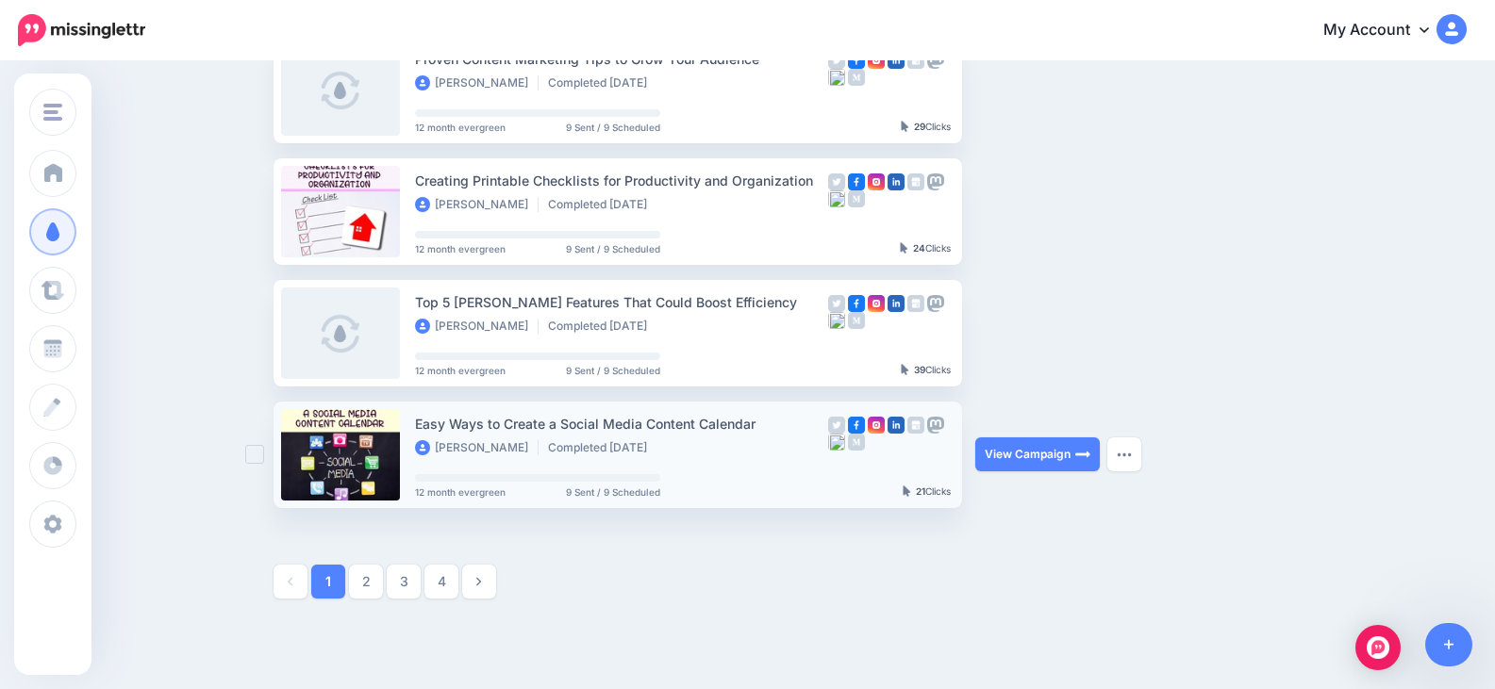
scroll to position [1037, 0]
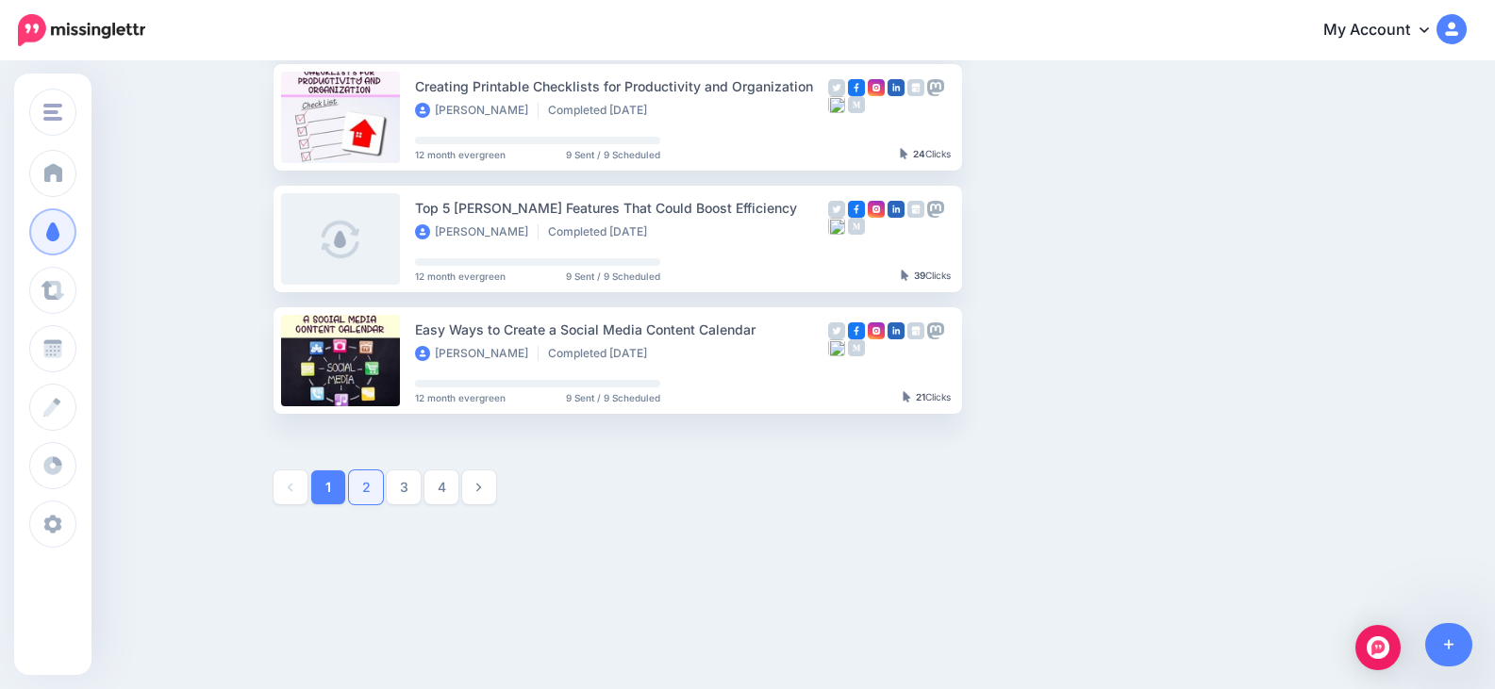
click at [381, 487] on link "2" at bounding box center [366, 488] width 34 height 34
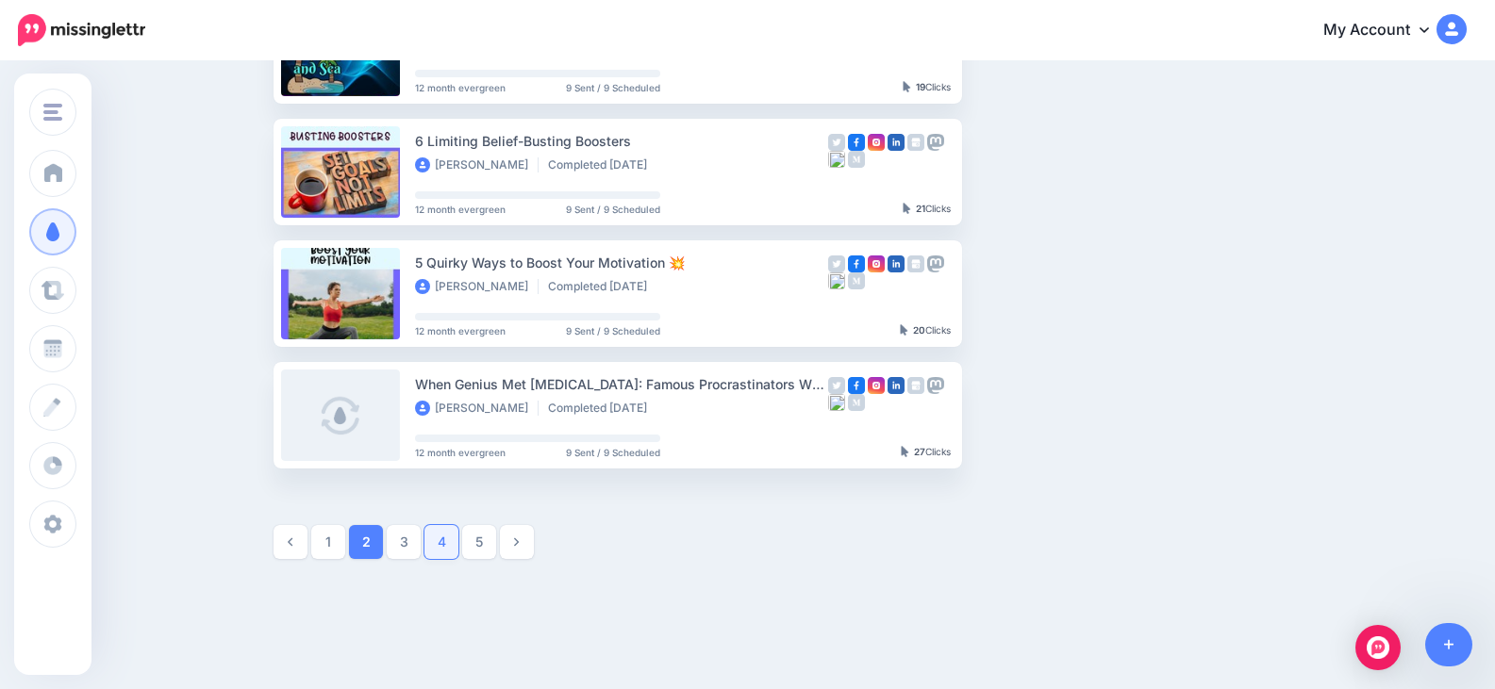
scroll to position [1011, 0]
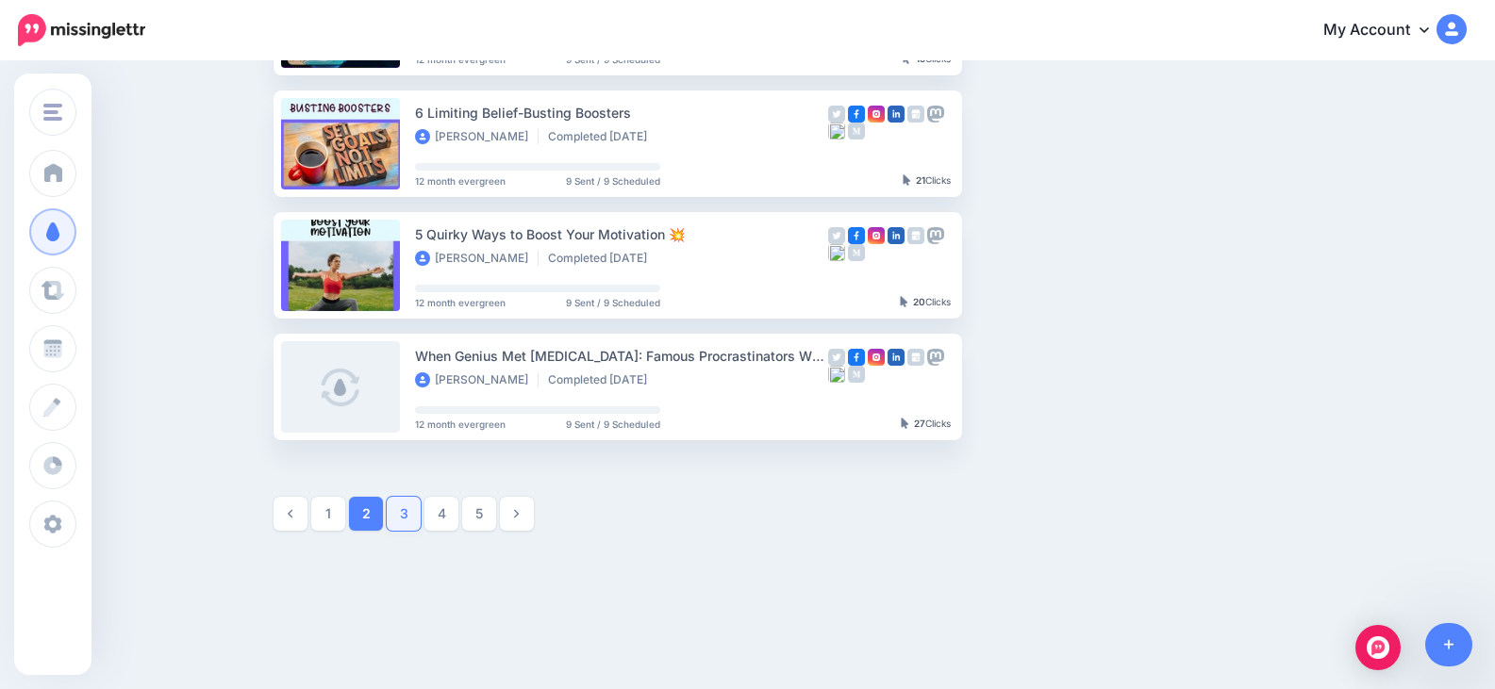
click at [419, 515] on link "3" at bounding box center [404, 514] width 34 height 34
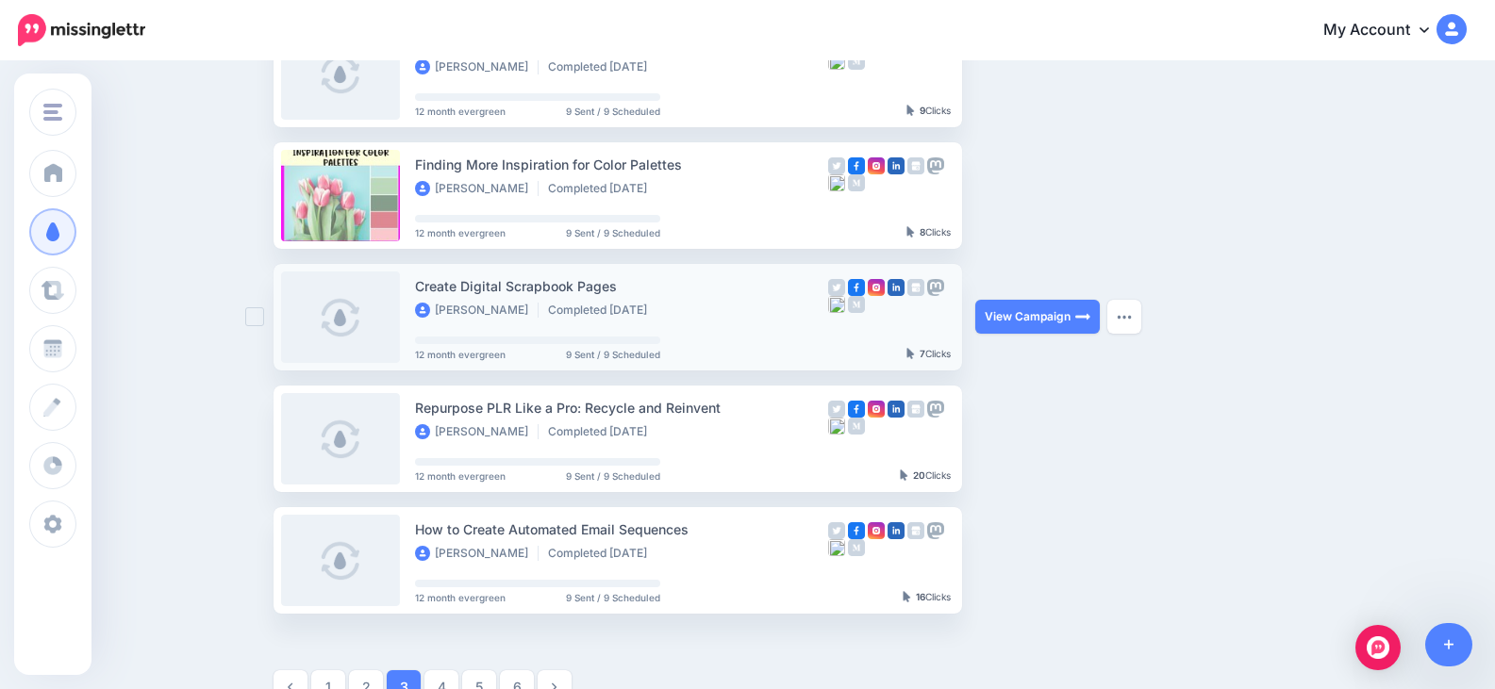
scroll to position [822, 0]
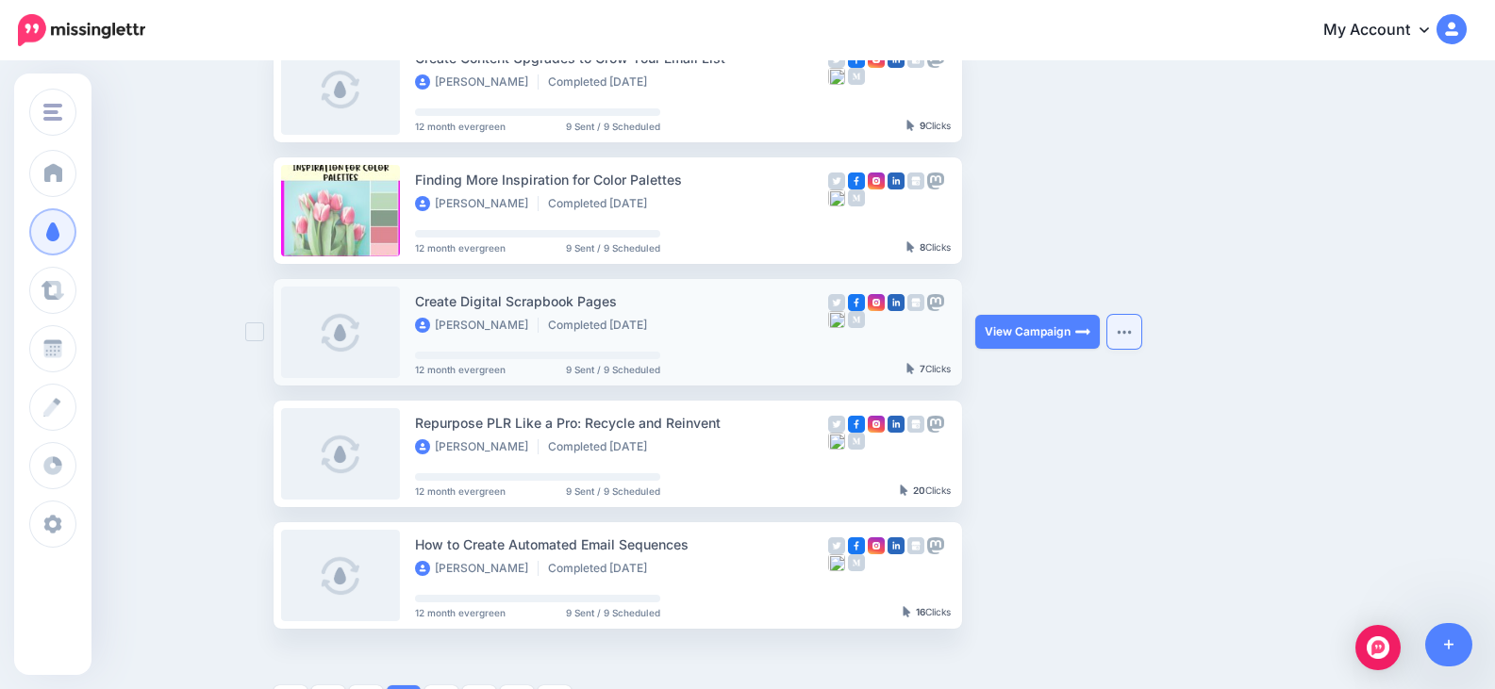
click at [1134, 328] on button "button" at bounding box center [1124, 332] width 34 height 34
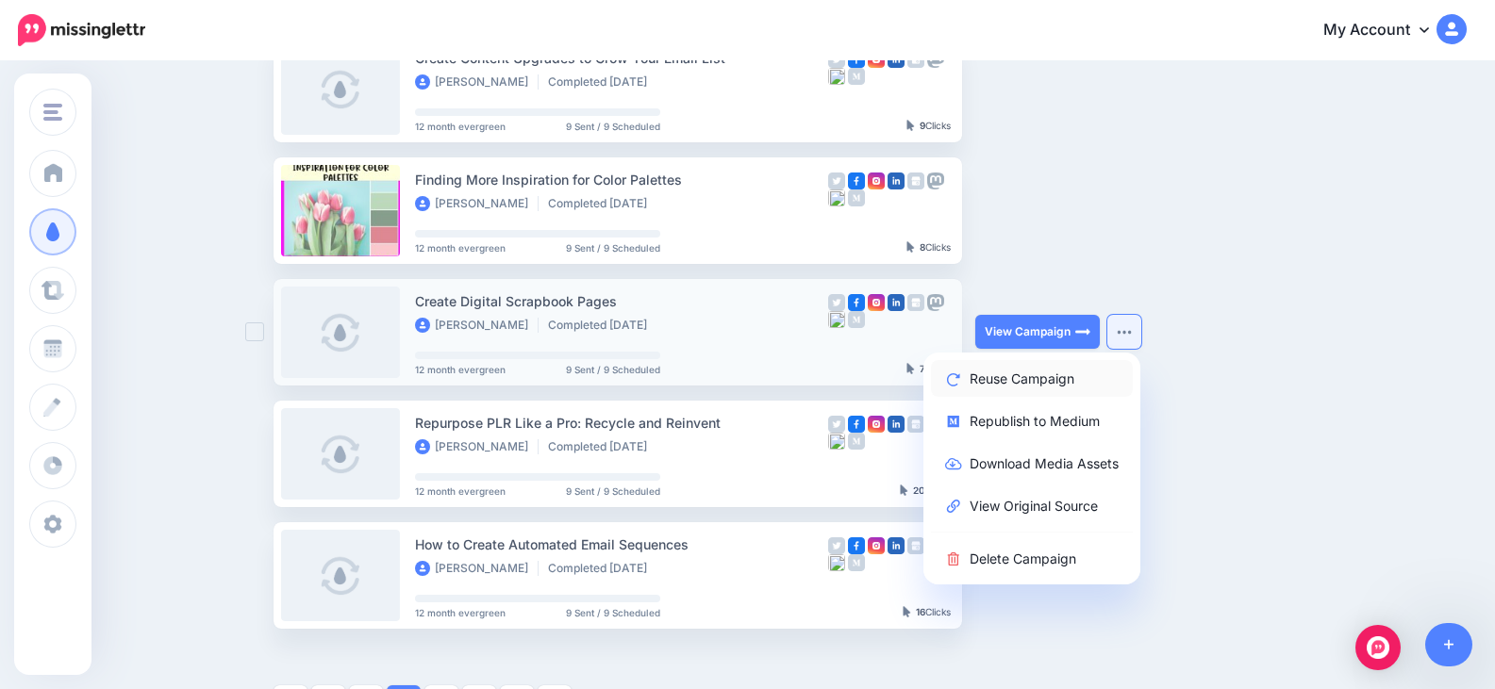
click at [1062, 376] on link "Reuse Campaign" at bounding box center [1032, 378] width 202 height 37
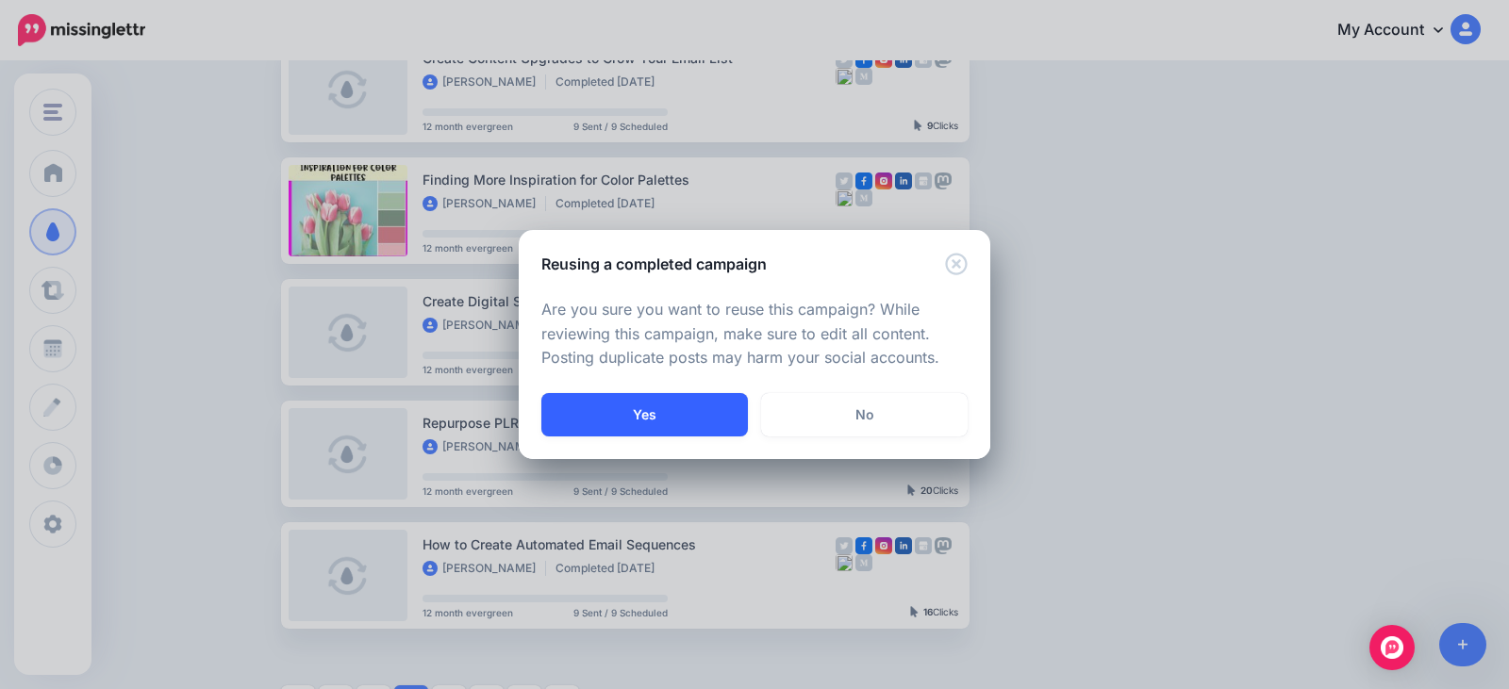
click at [718, 412] on button "Yes" at bounding box center [644, 414] width 207 height 43
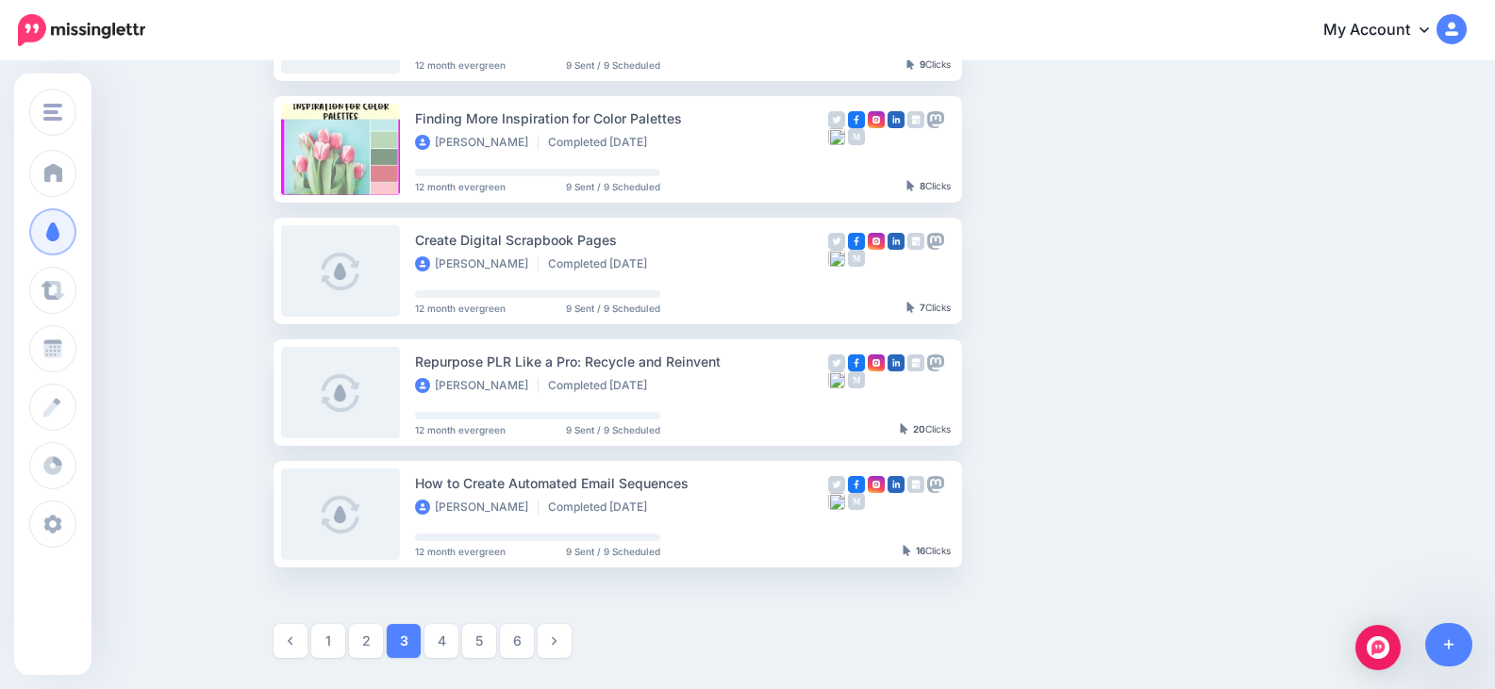
scroll to position [917, 0]
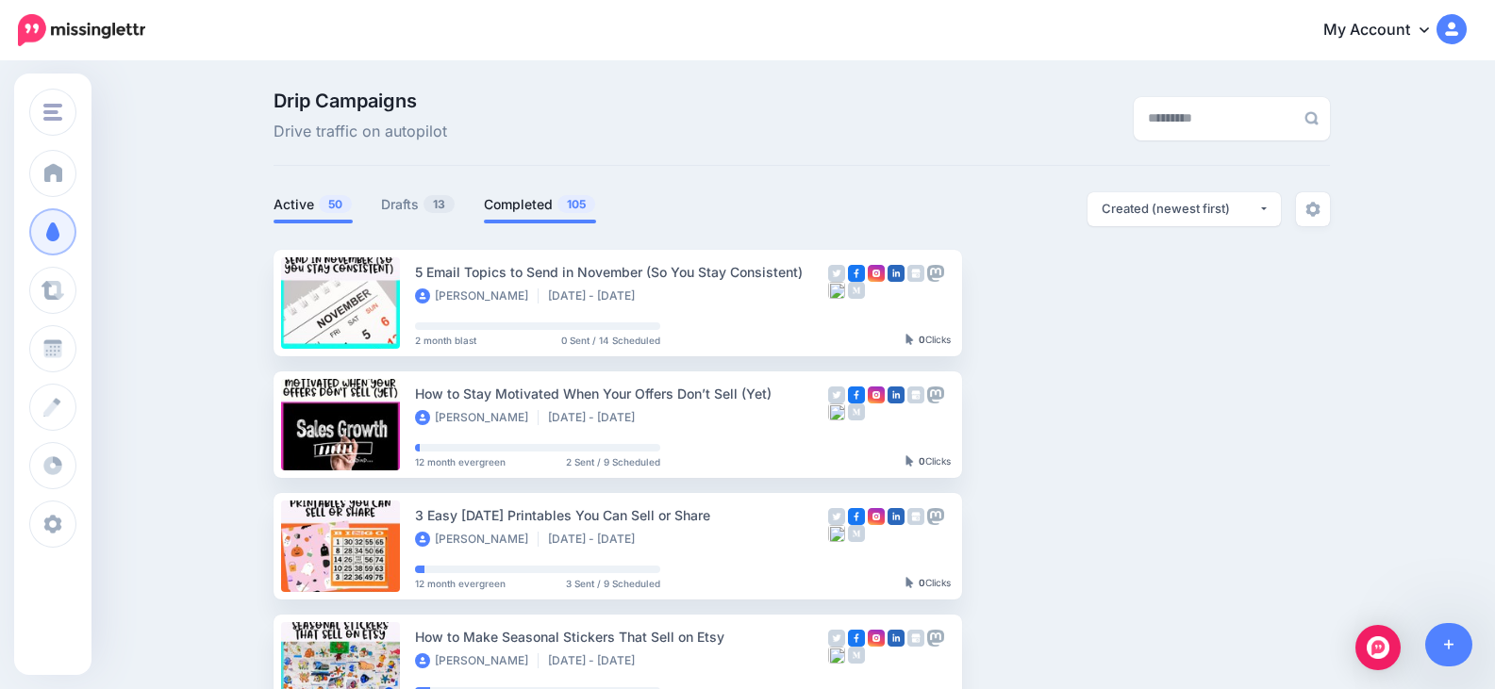
click at [519, 207] on link "Completed 105" at bounding box center [540, 204] width 112 height 23
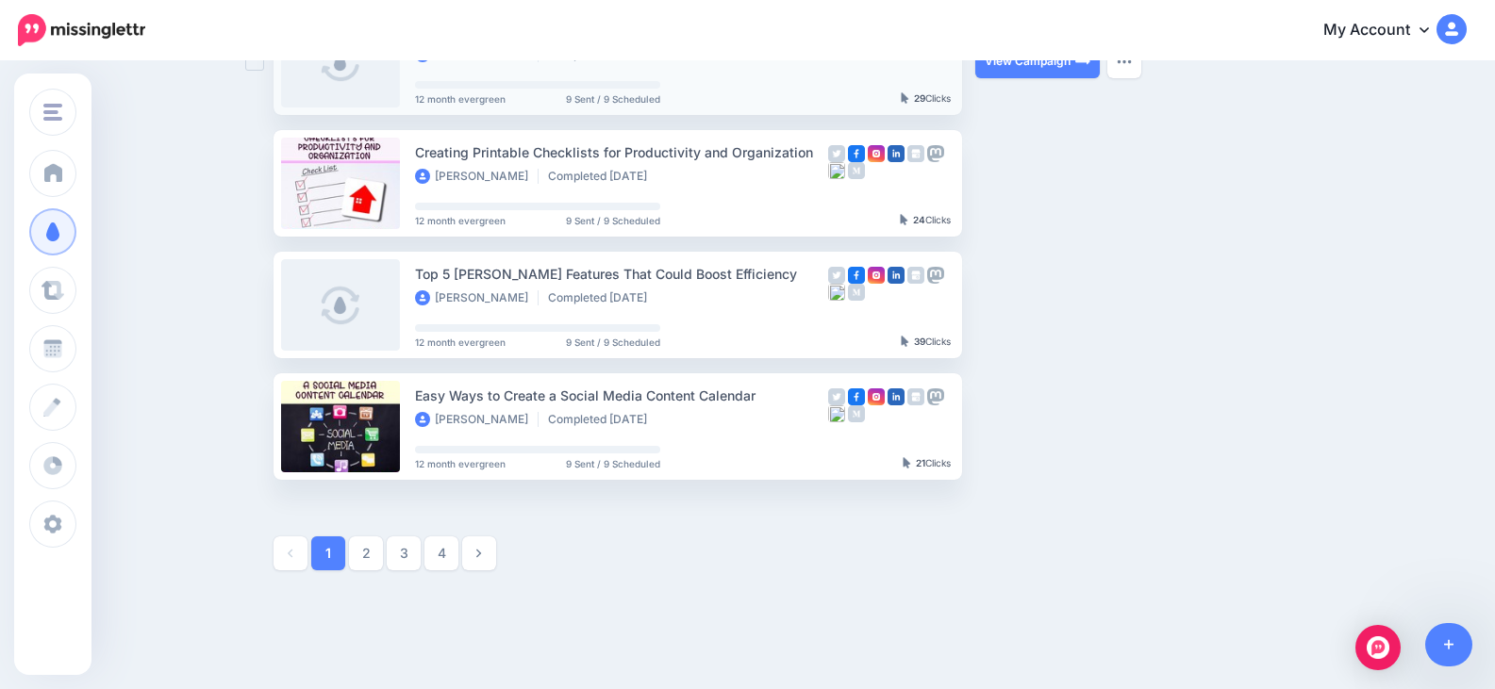
scroll to position [1042, 0]
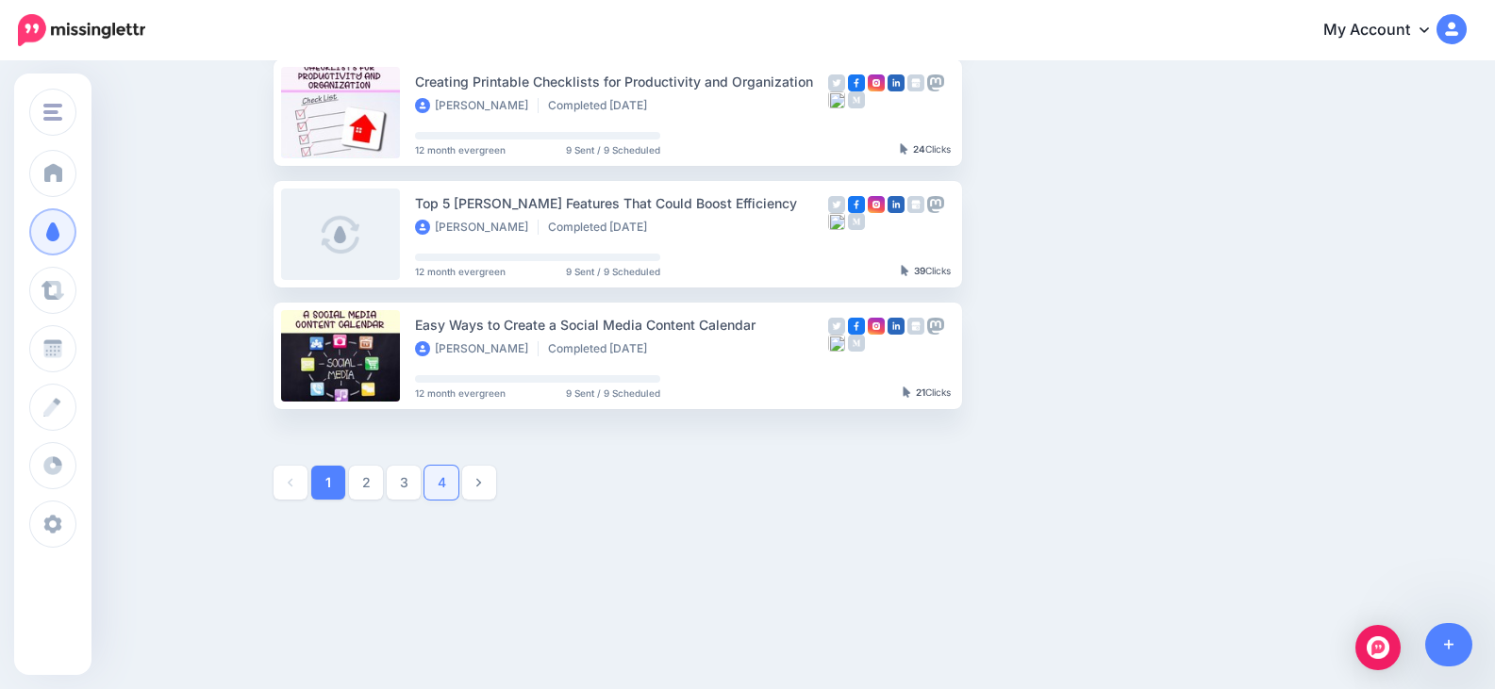
click at [450, 475] on link "4" at bounding box center [441, 483] width 34 height 34
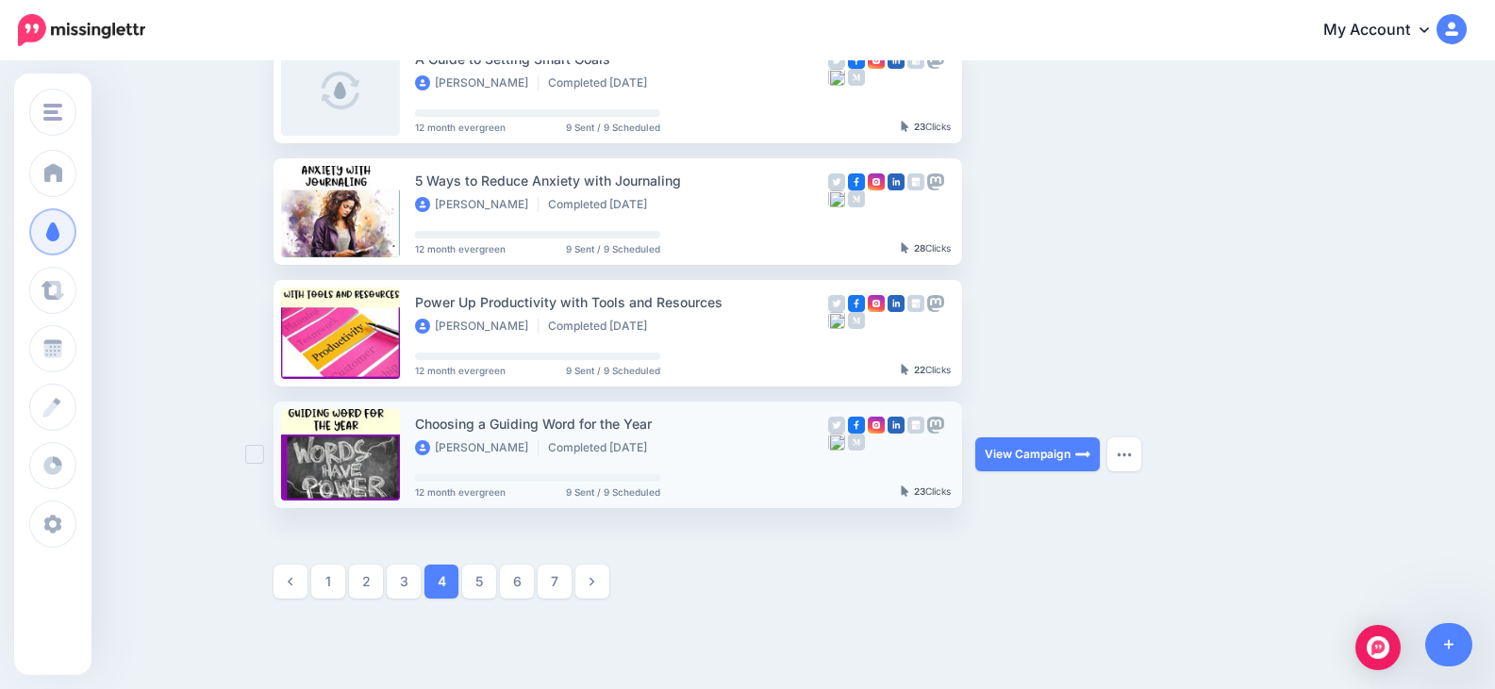
scroll to position [1011, 0]
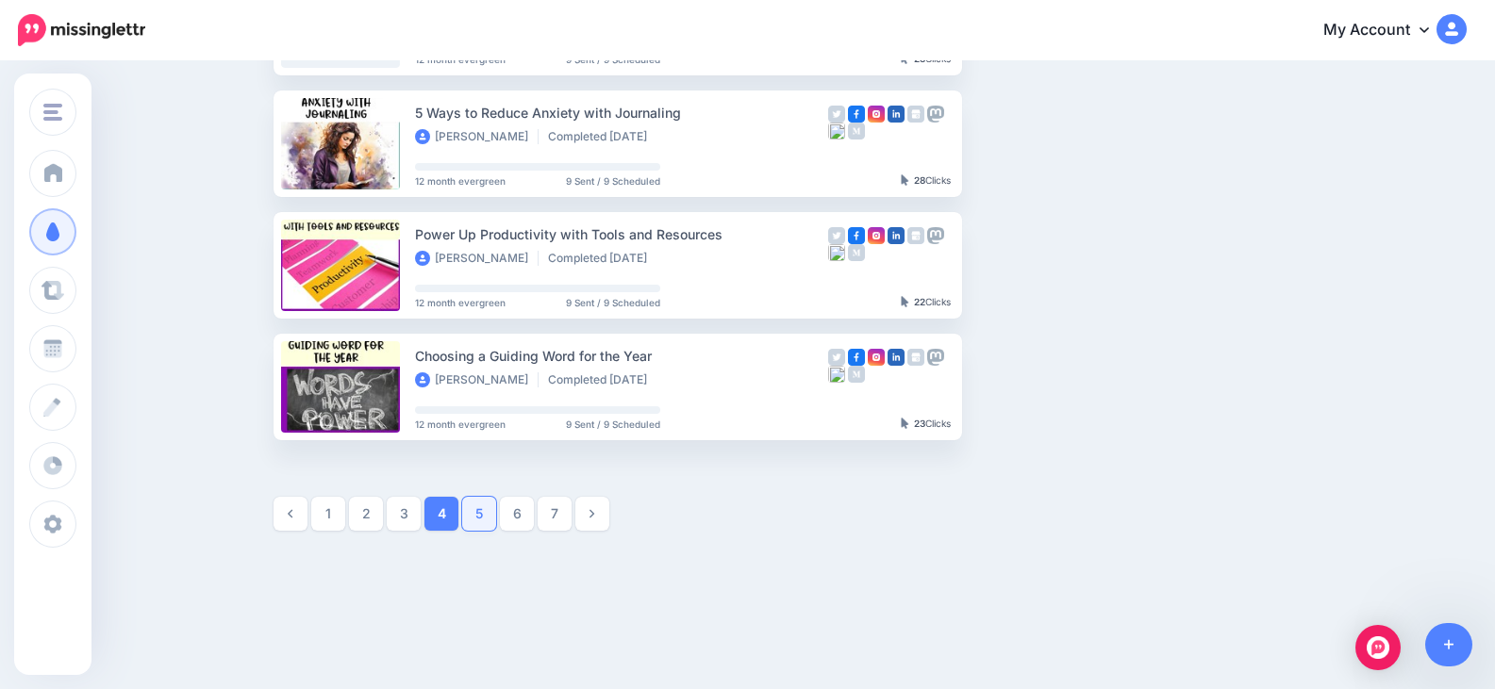
click at [481, 518] on link "5" at bounding box center [479, 514] width 34 height 34
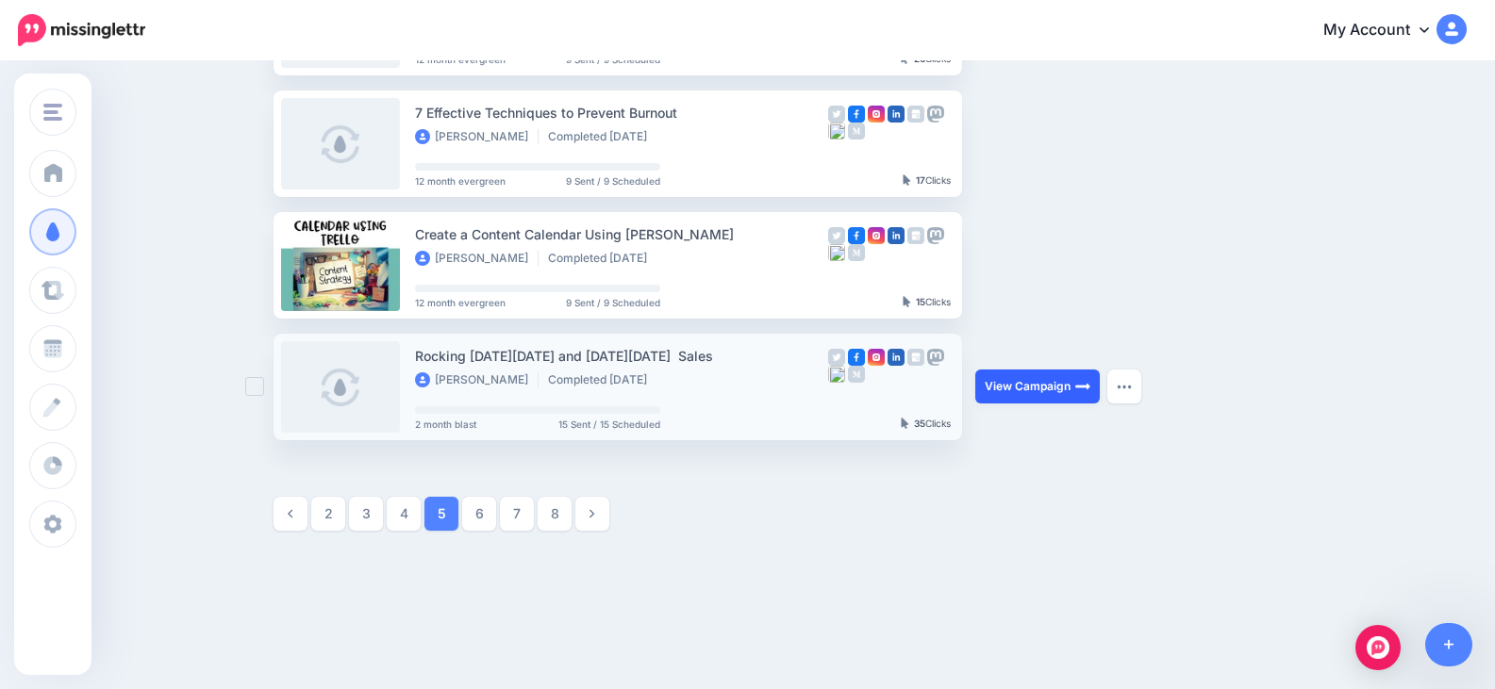
click at [1030, 389] on link "View Campaign" at bounding box center [1037, 387] width 124 height 34
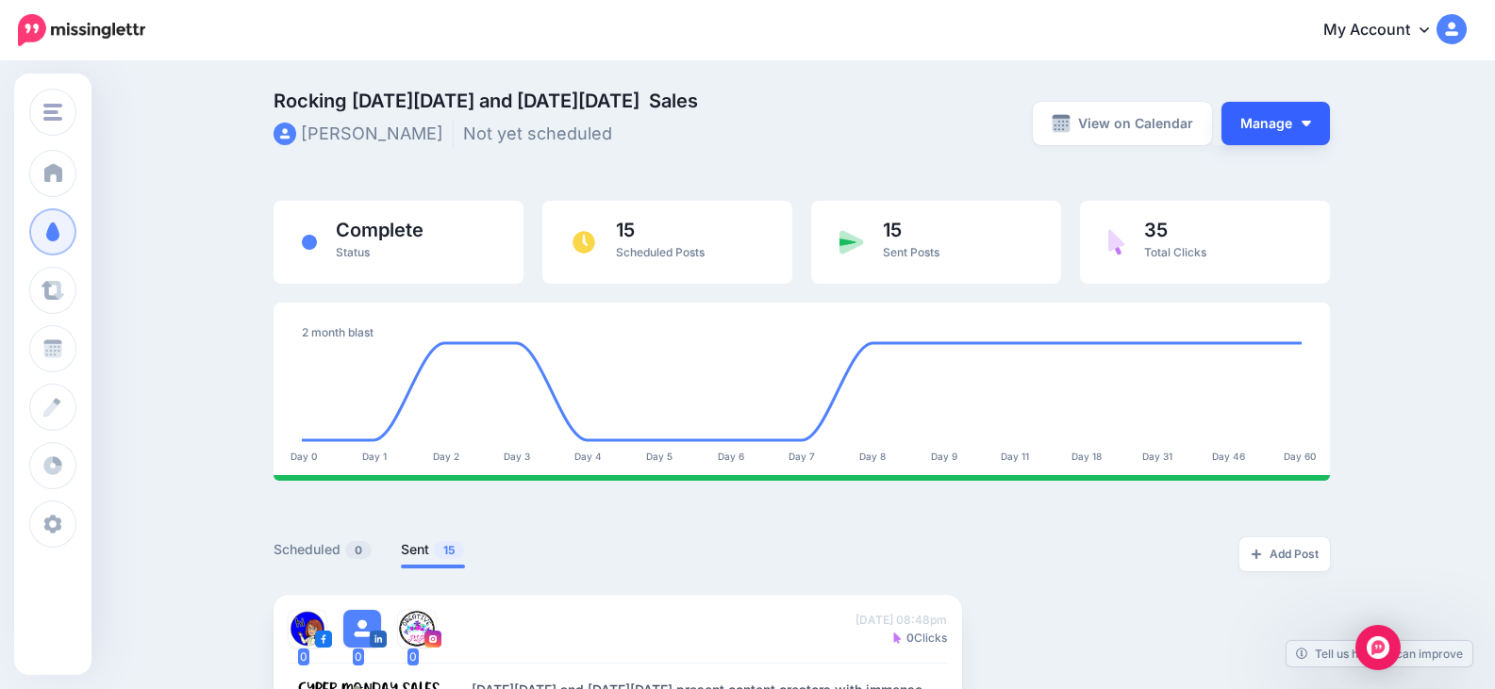
click at [1297, 128] on button "Manage" at bounding box center [1275, 123] width 108 height 43
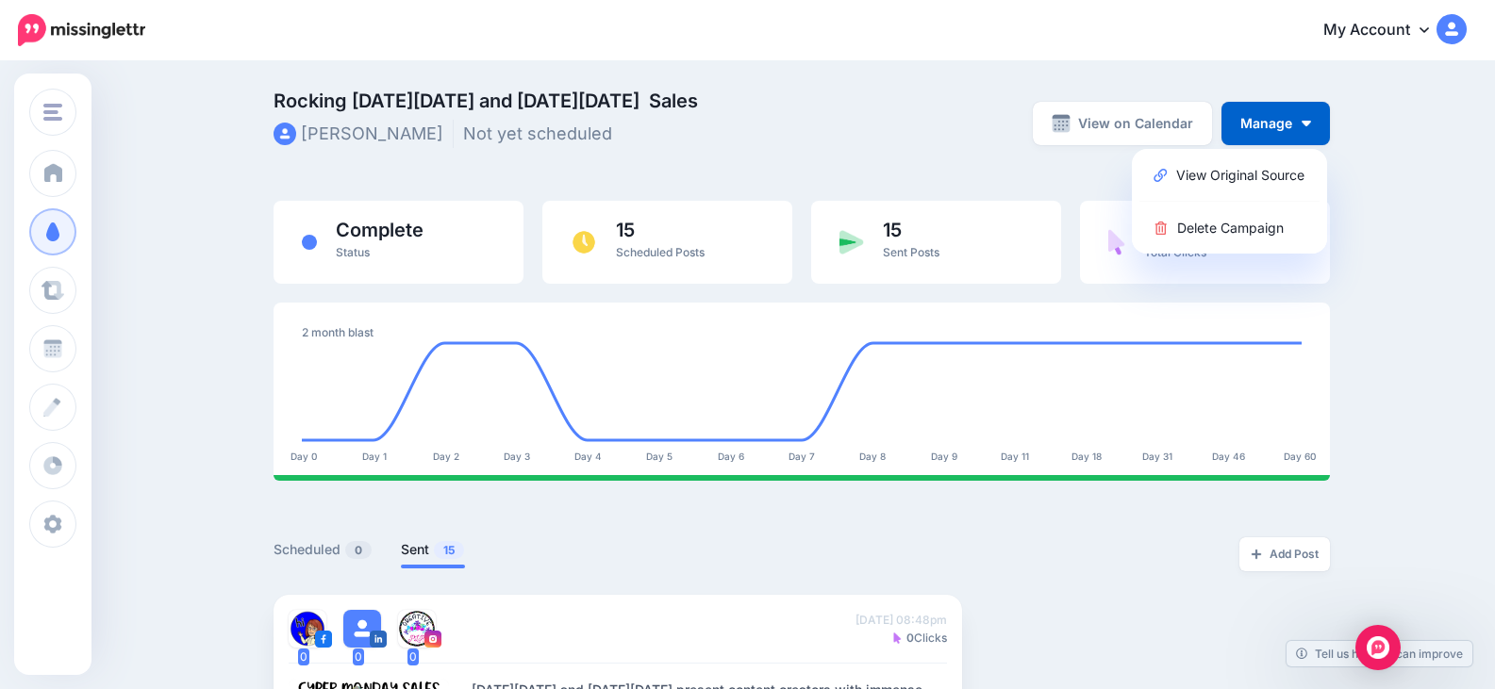
drag, startPoint x: 952, startPoint y: 98, endPoint x: 932, endPoint y: 91, distance: 21.8
click at [937, 93] on span "Rocking [DATE][DATE] and [DATE][DATE] Sales" at bounding box center [620, 100] width 695 height 19
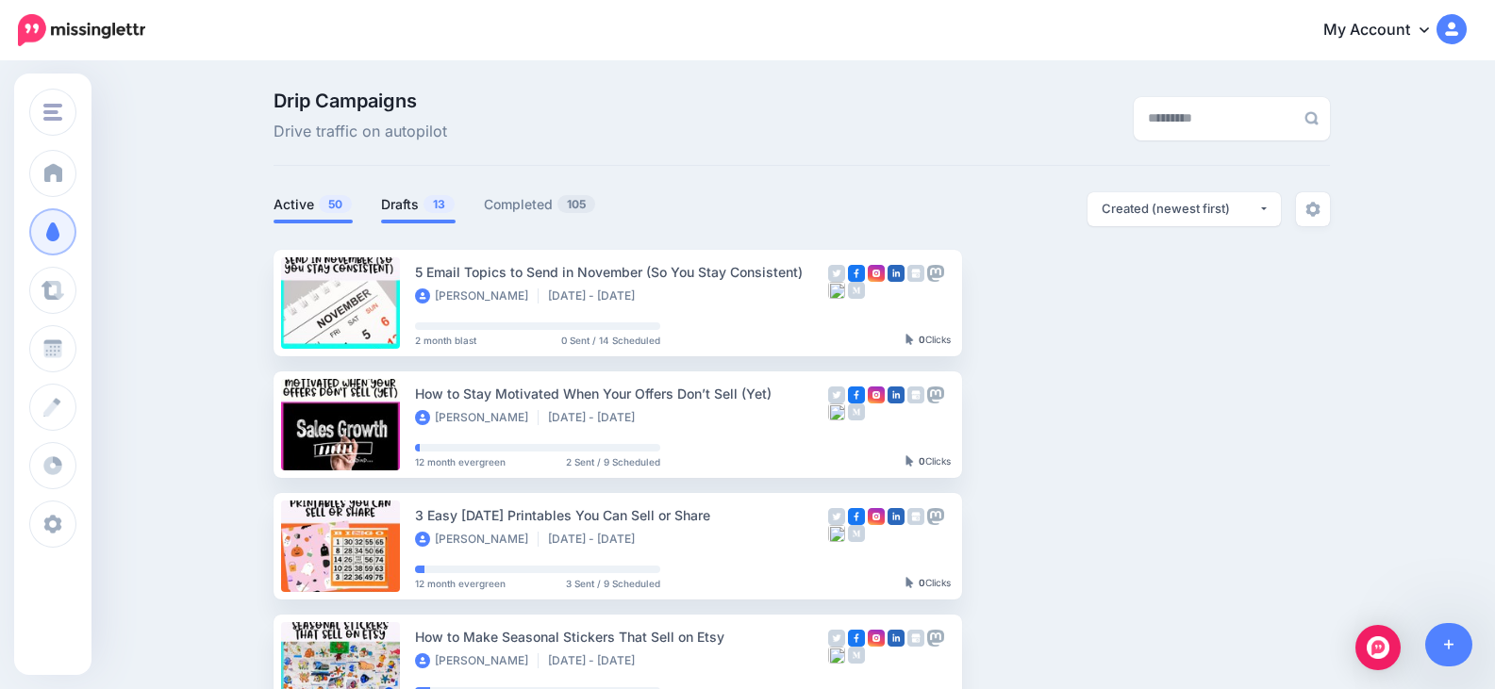
click at [422, 202] on link "Drafts 13" at bounding box center [418, 204] width 74 height 23
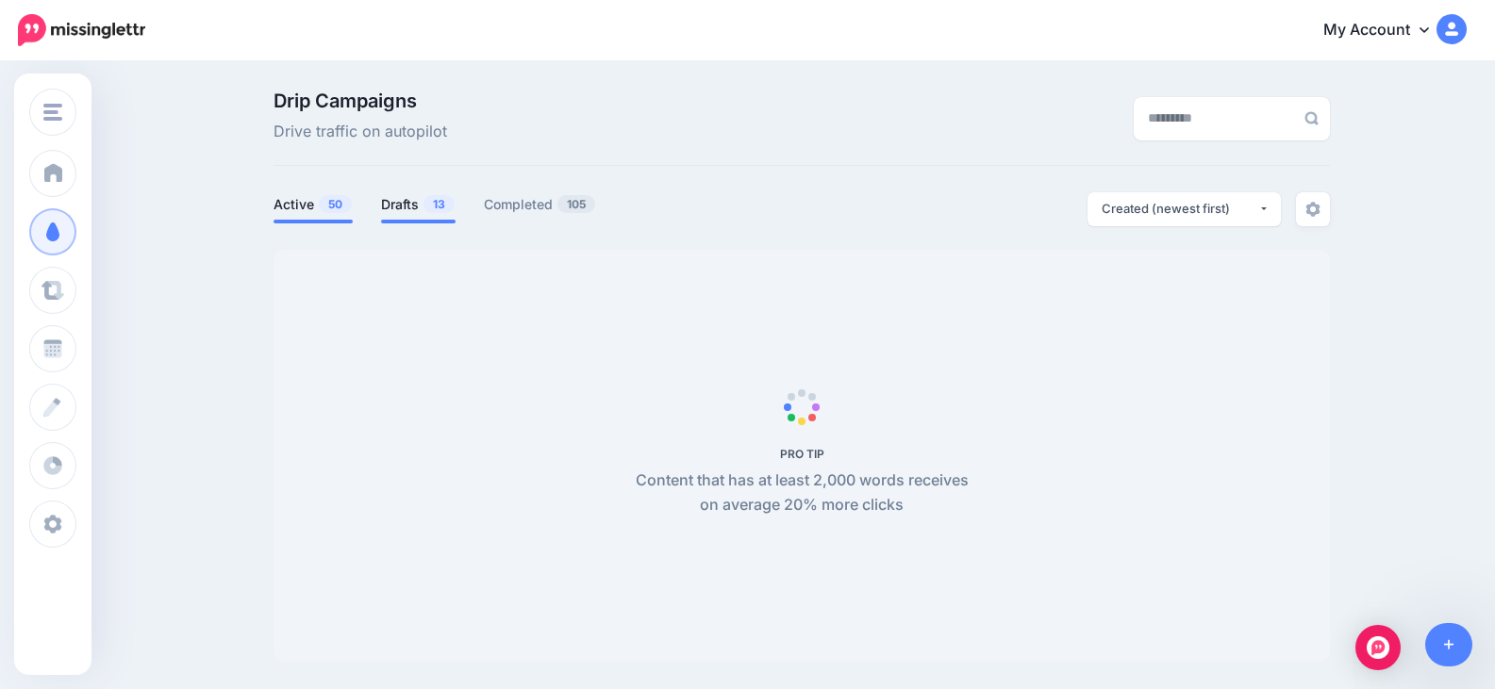
click at [296, 209] on link "Active 50" at bounding box center [312, 204] width 79 height 23
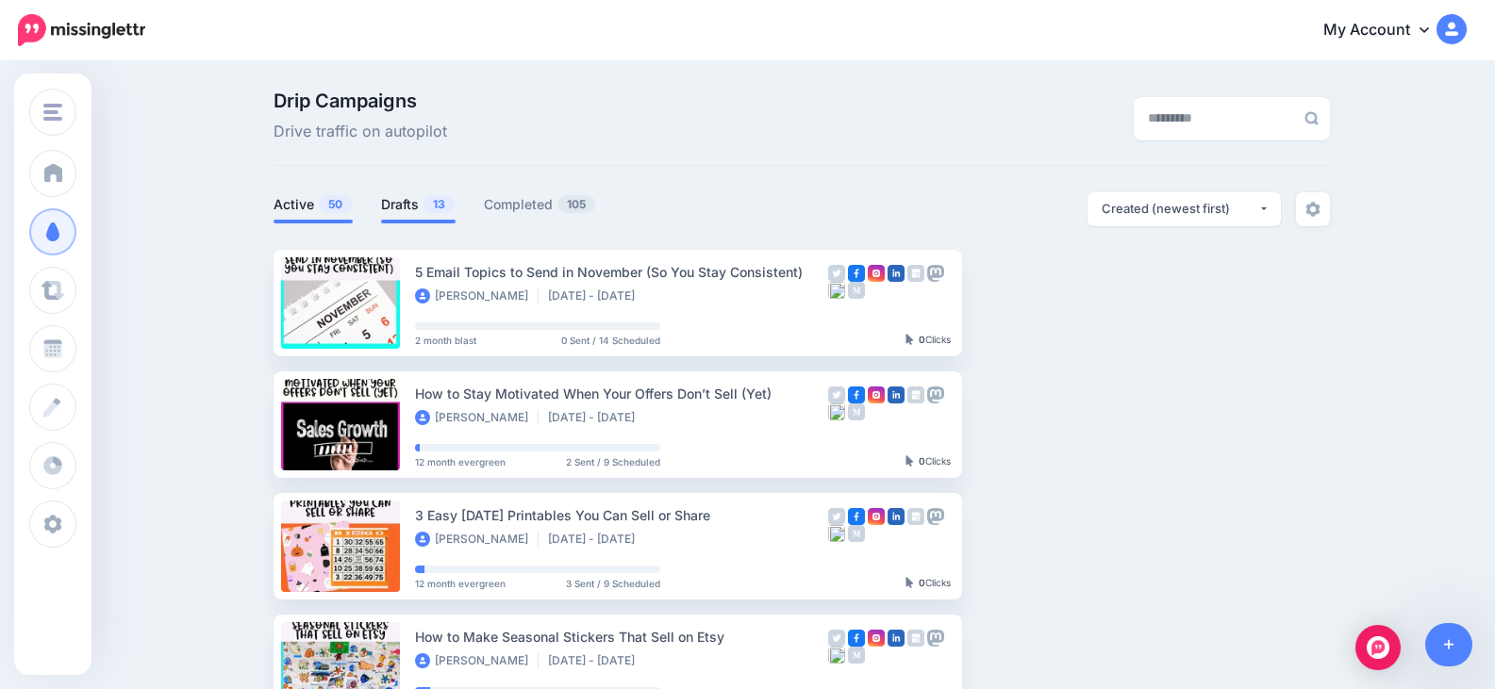
click at [406, 207] on link "Drafts 13" at bounding box center [418, 204] width 74 height 23
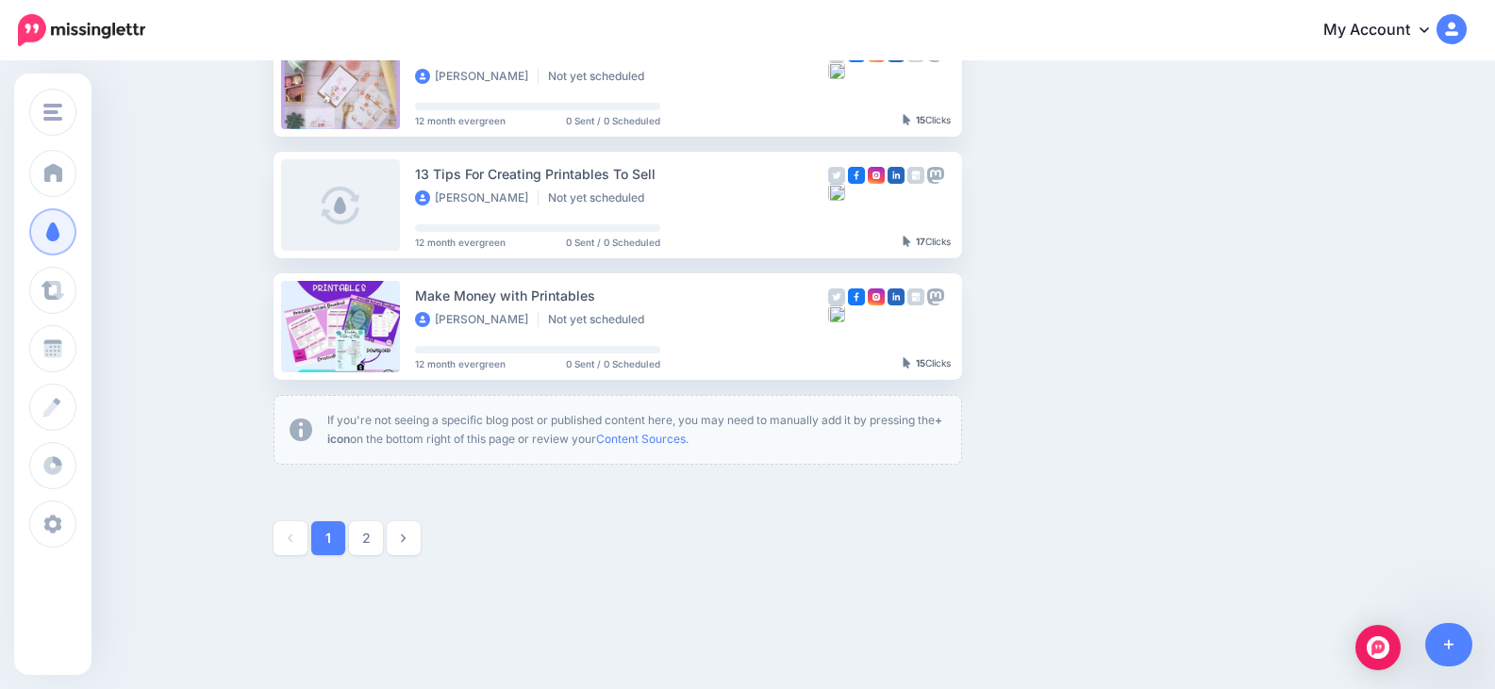
scroll to position [1127, 0]
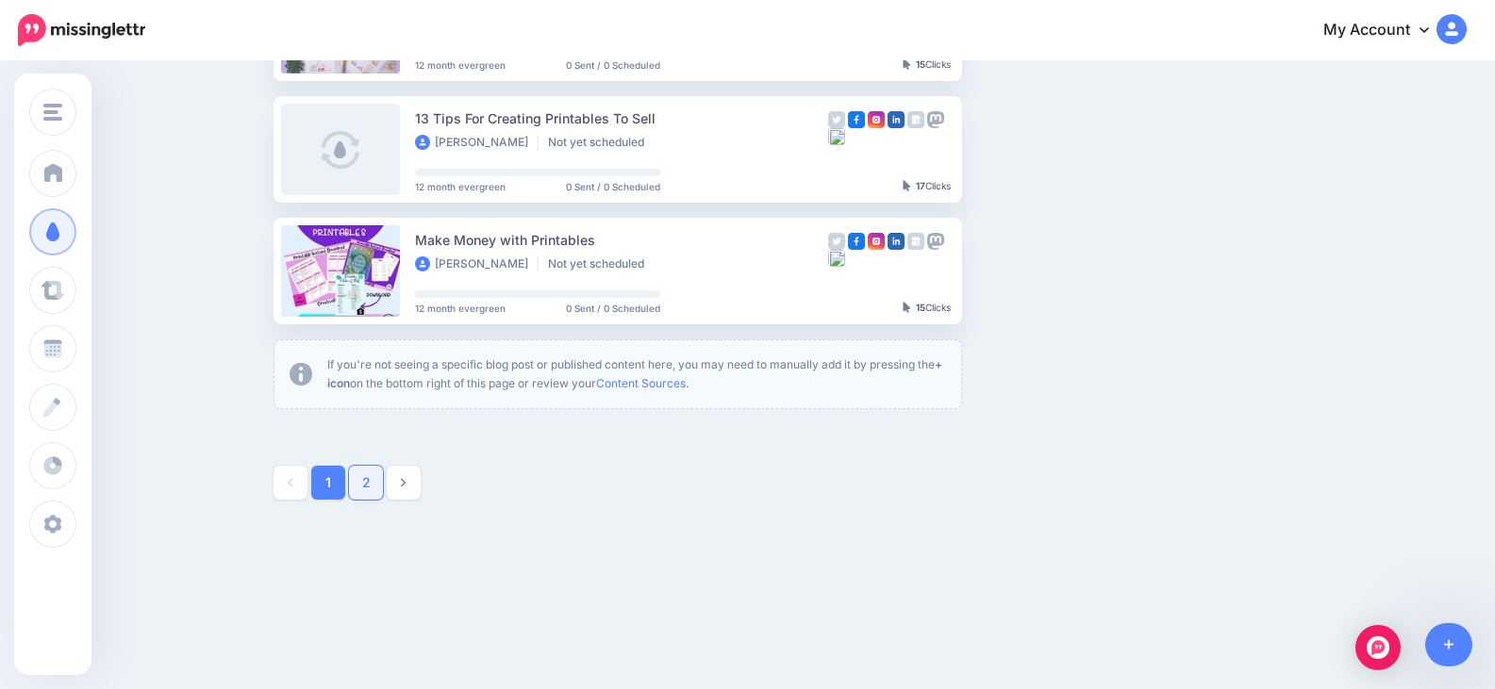
click at [383, 485] on link "2" at bounding box center [366, 483] width 34 height 34
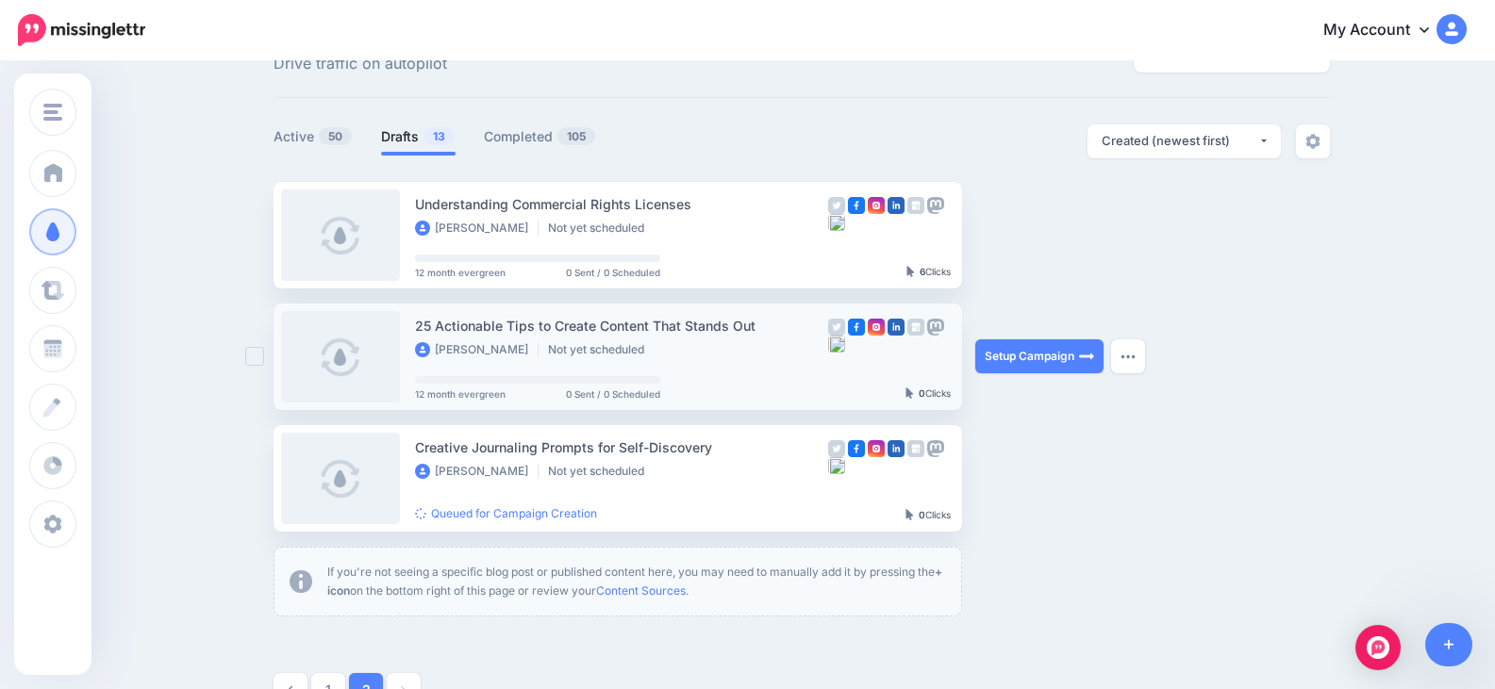
scroll to position [0, 0]
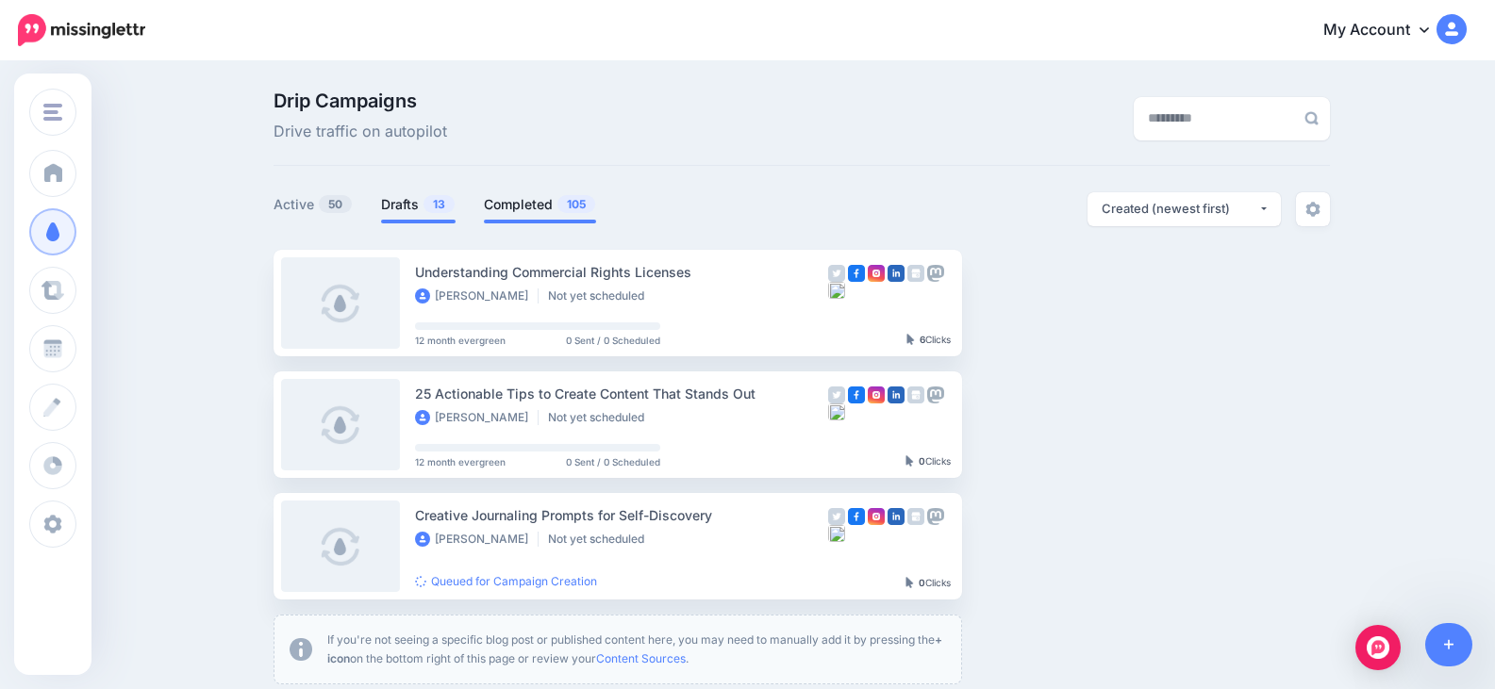
click at [524, 199] on link "Completed 105" at bounding box center [540, 204] width 112 height 23
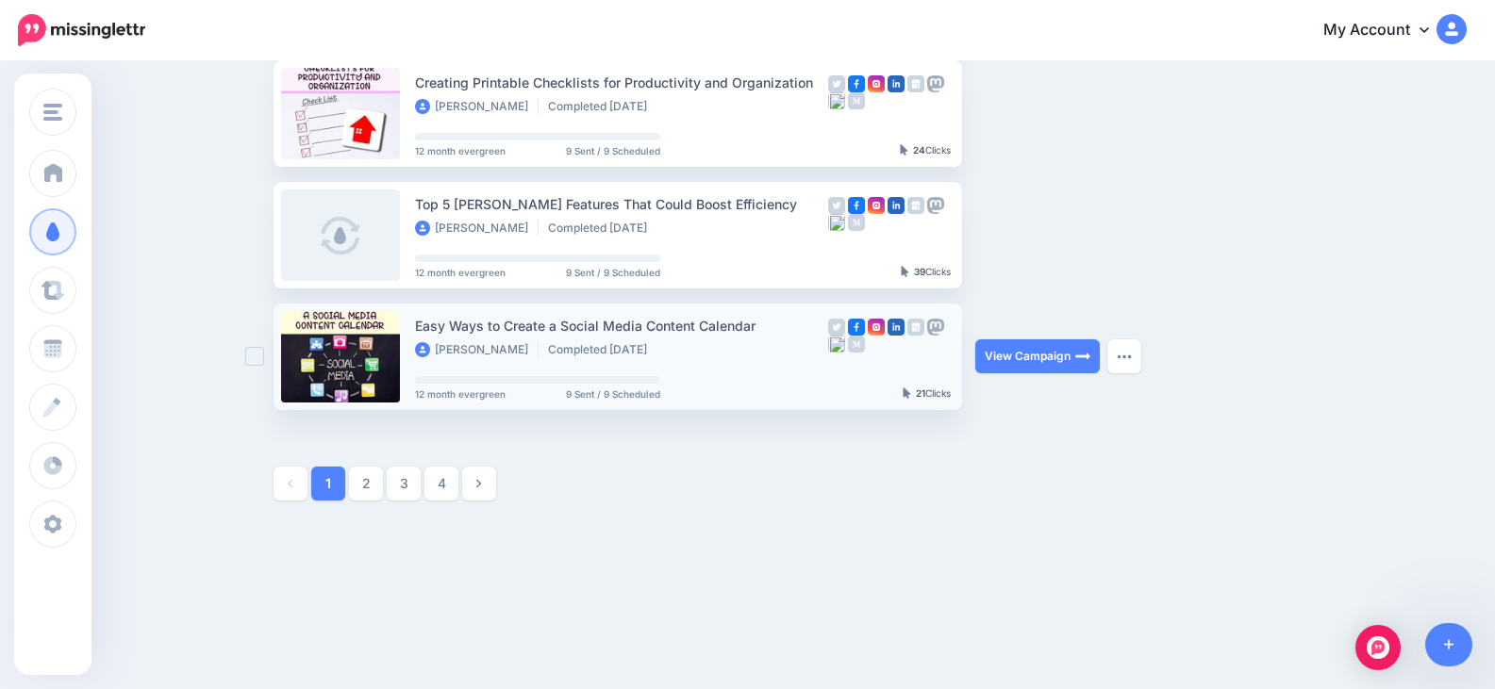
scroll to position [1042, 0]
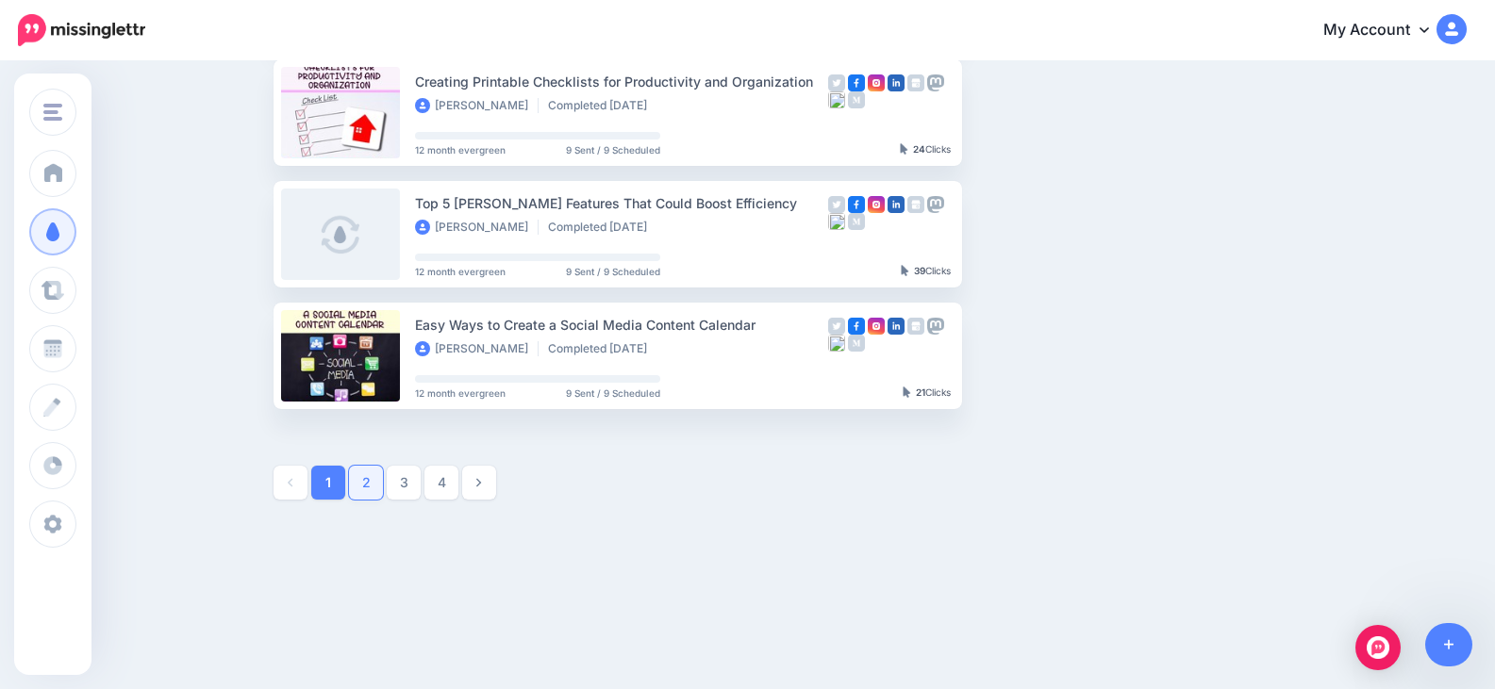
click at [380, 486] on link "2" at bounding box center [366, 483] width 34 height 34
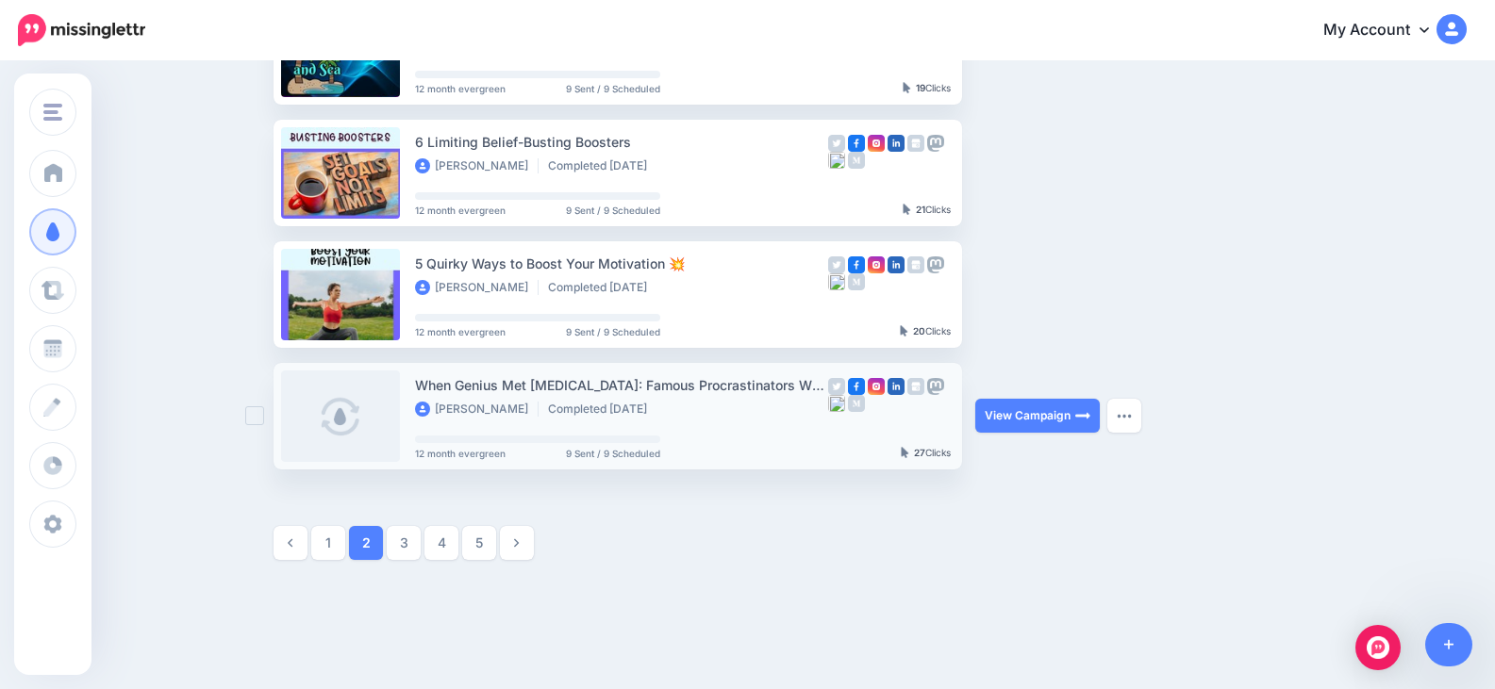
scroll to position [1011, 0]
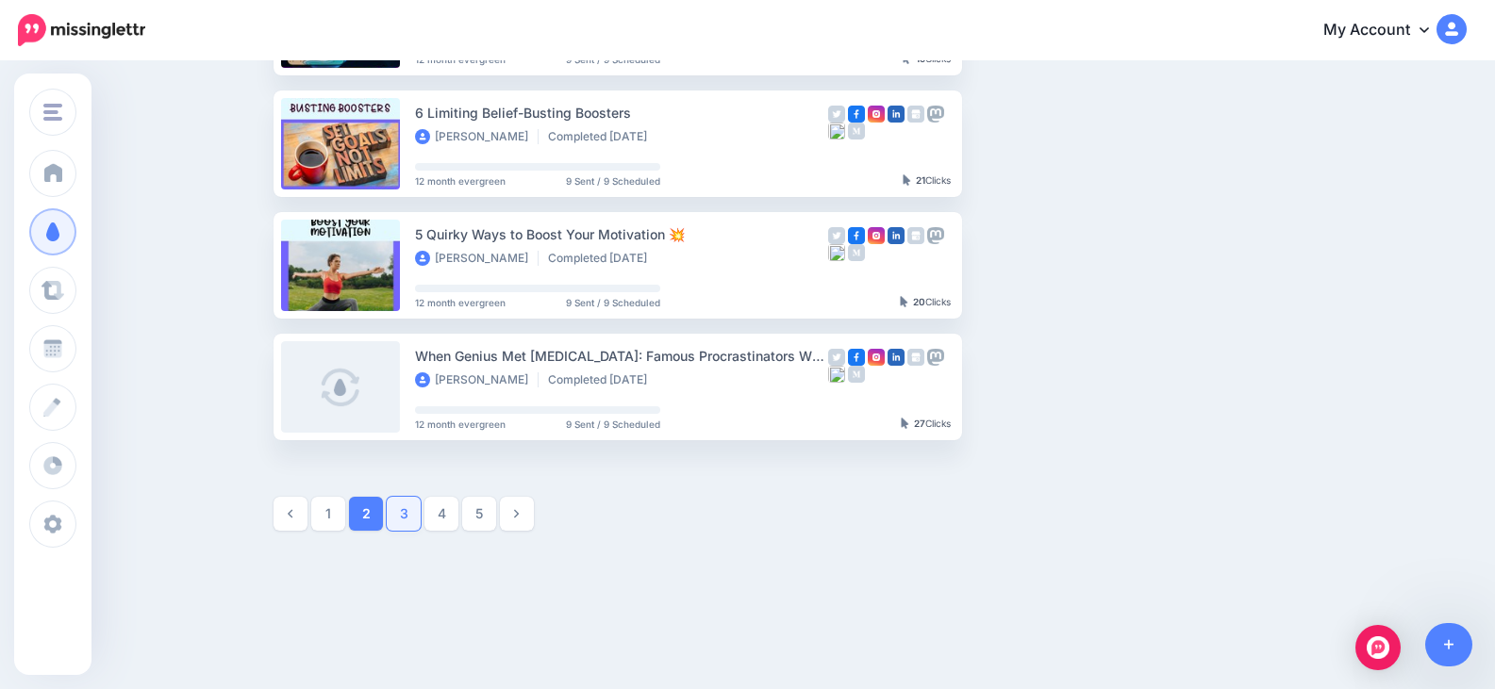
click at [415, 517] on link "3" at bounding box center [404, 514] width 34 height 34
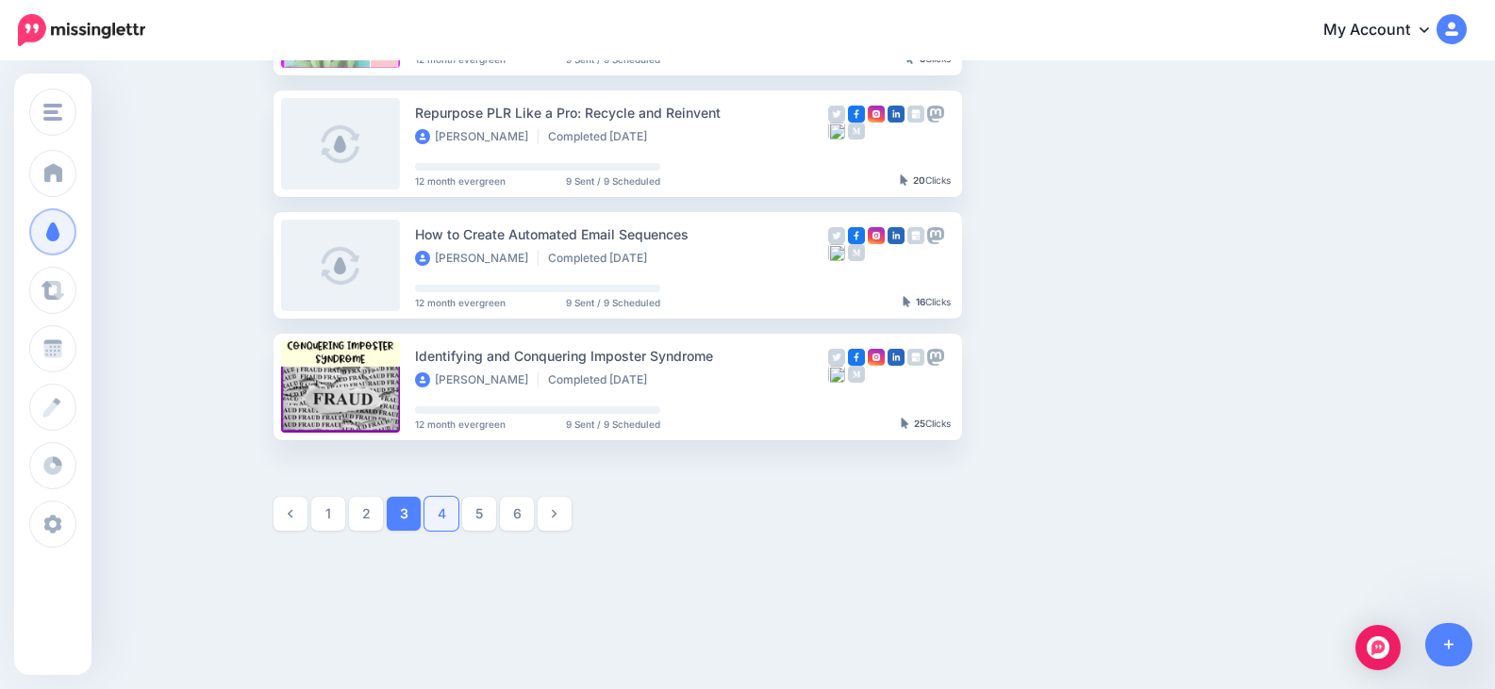
click at [455, 508] on link "4" at bounding box center [441, 514] width 34 height 34
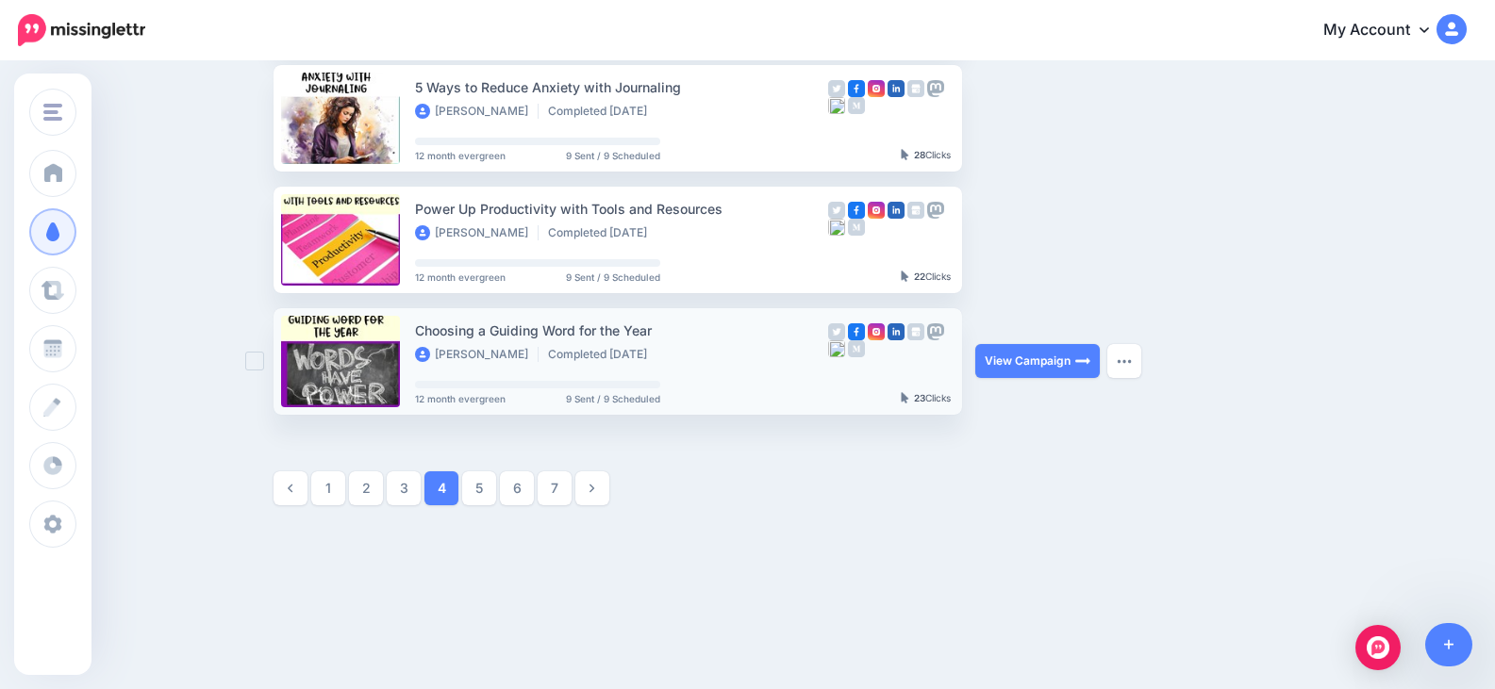
scroll to position [1042, 0]
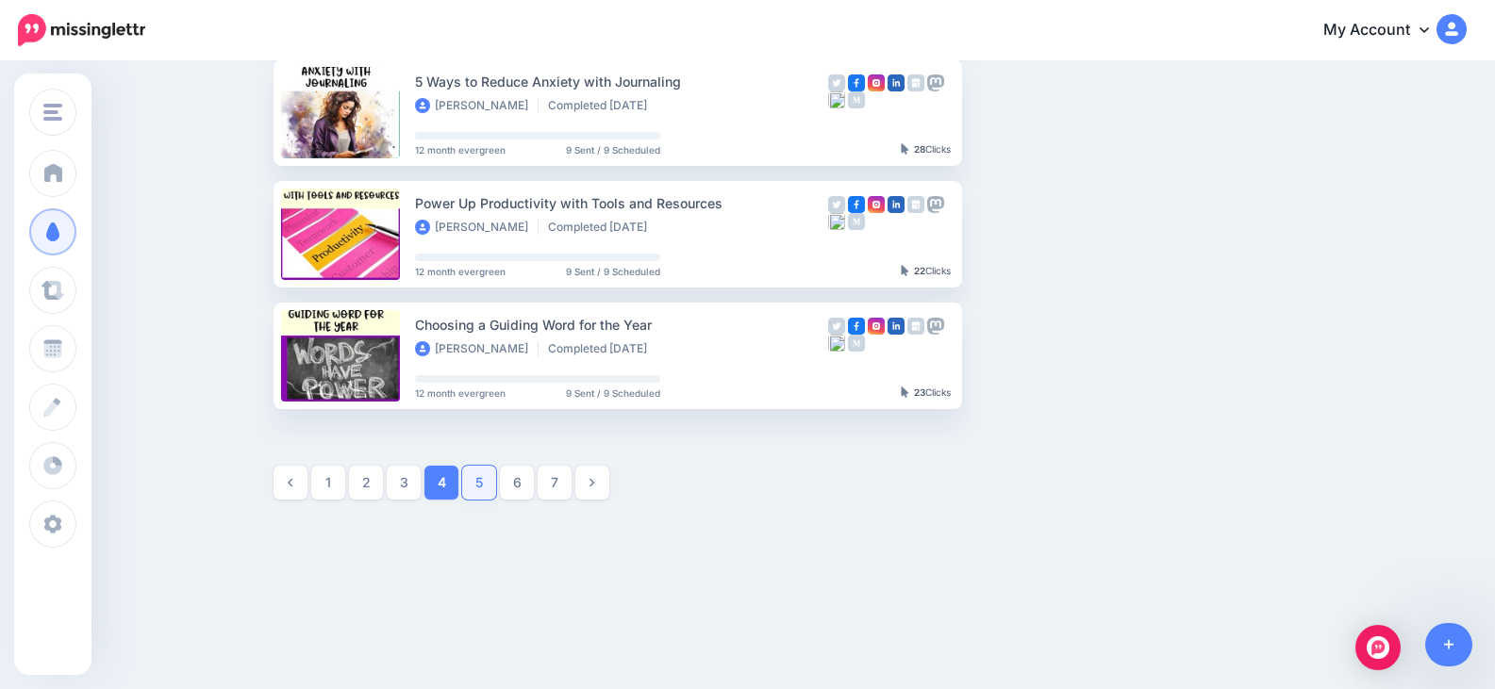
click at [493, 483] on link "5" at bounding box center [479, 483] width 34 height 34
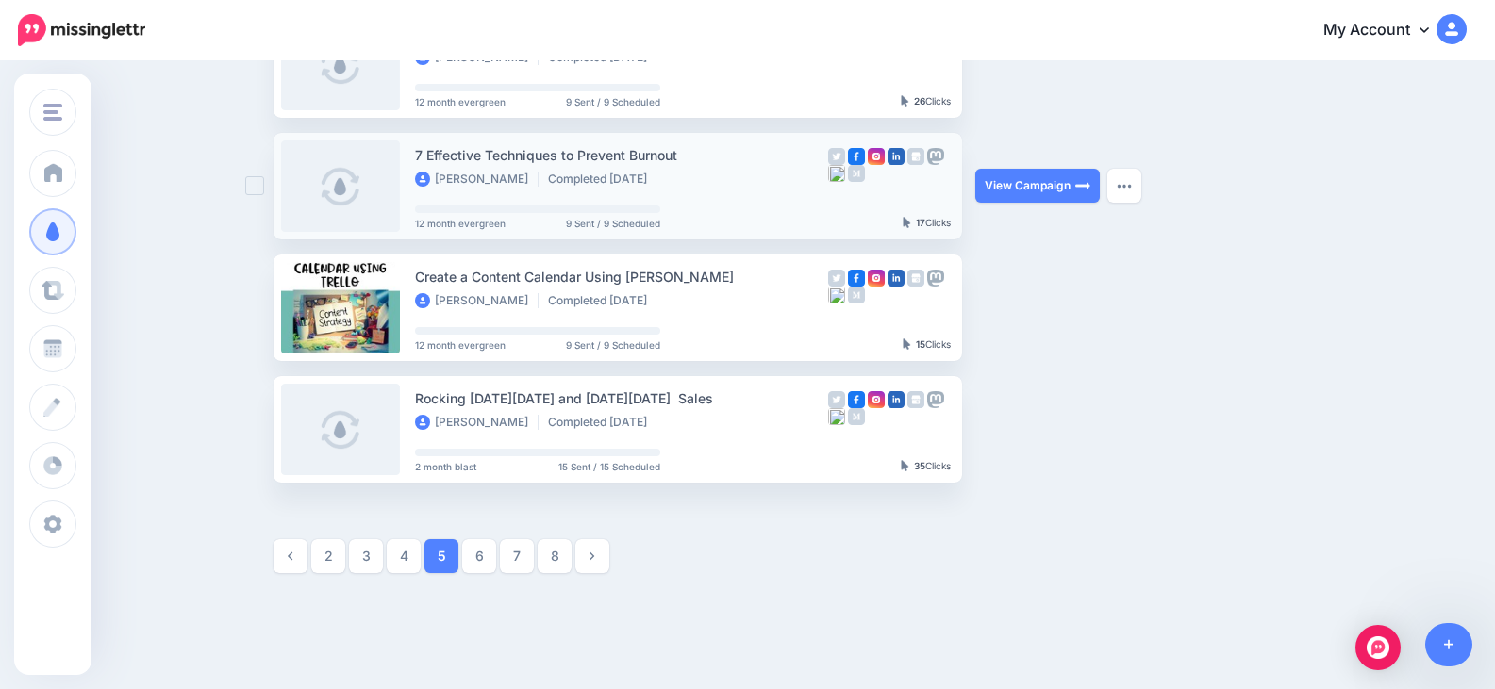
scroll to position [1011, 0]
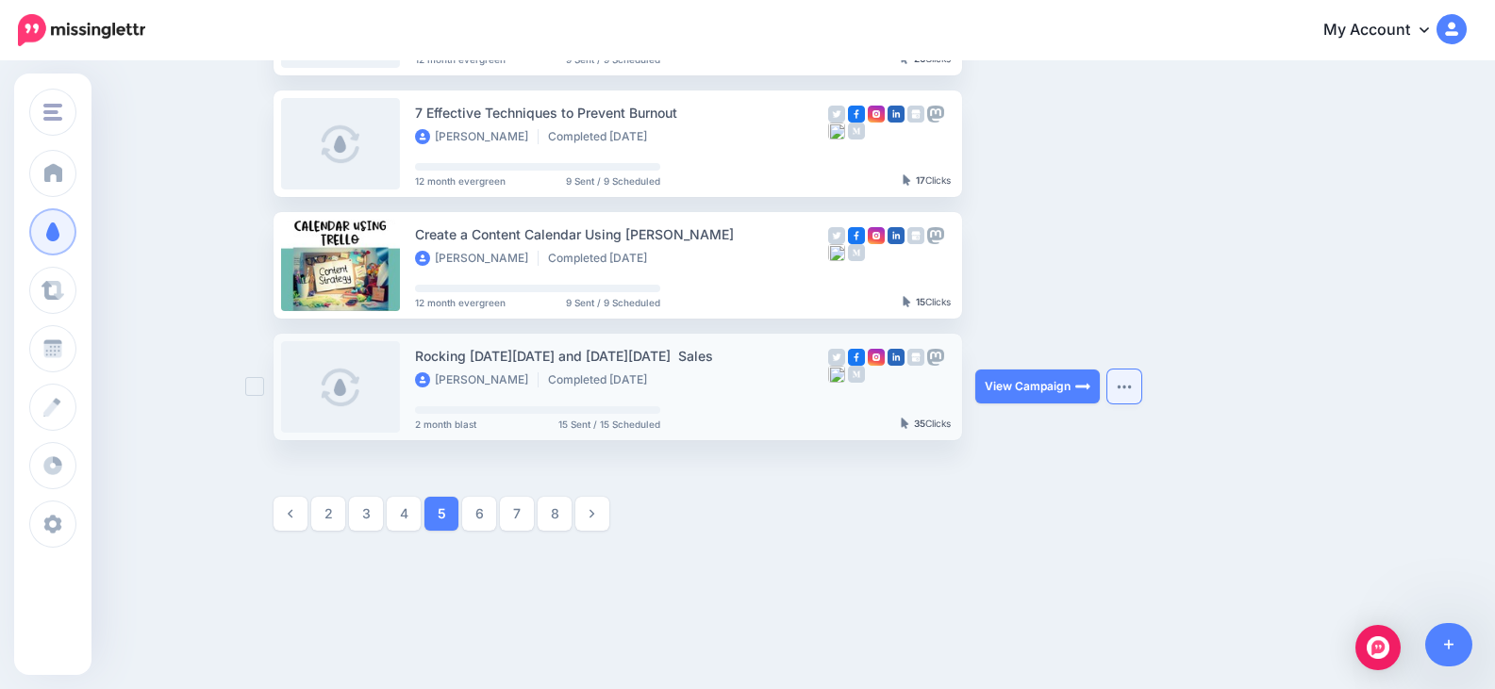
click at [1131, 383] on button "button" at bounding box center [1124, 387] width 34 height 34
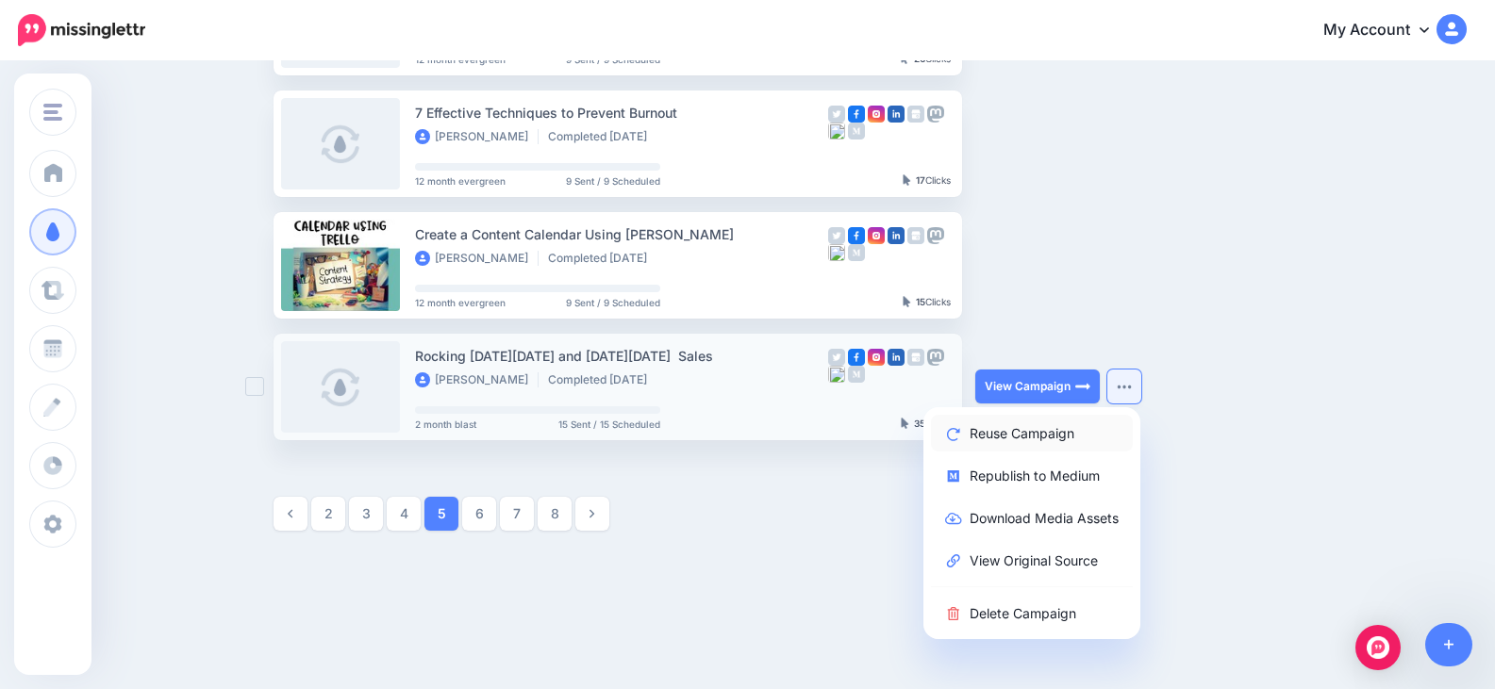
click at [1068, 438] on link "Reuse Campaign" at bounding box center [1032, 433] width 202 height 37
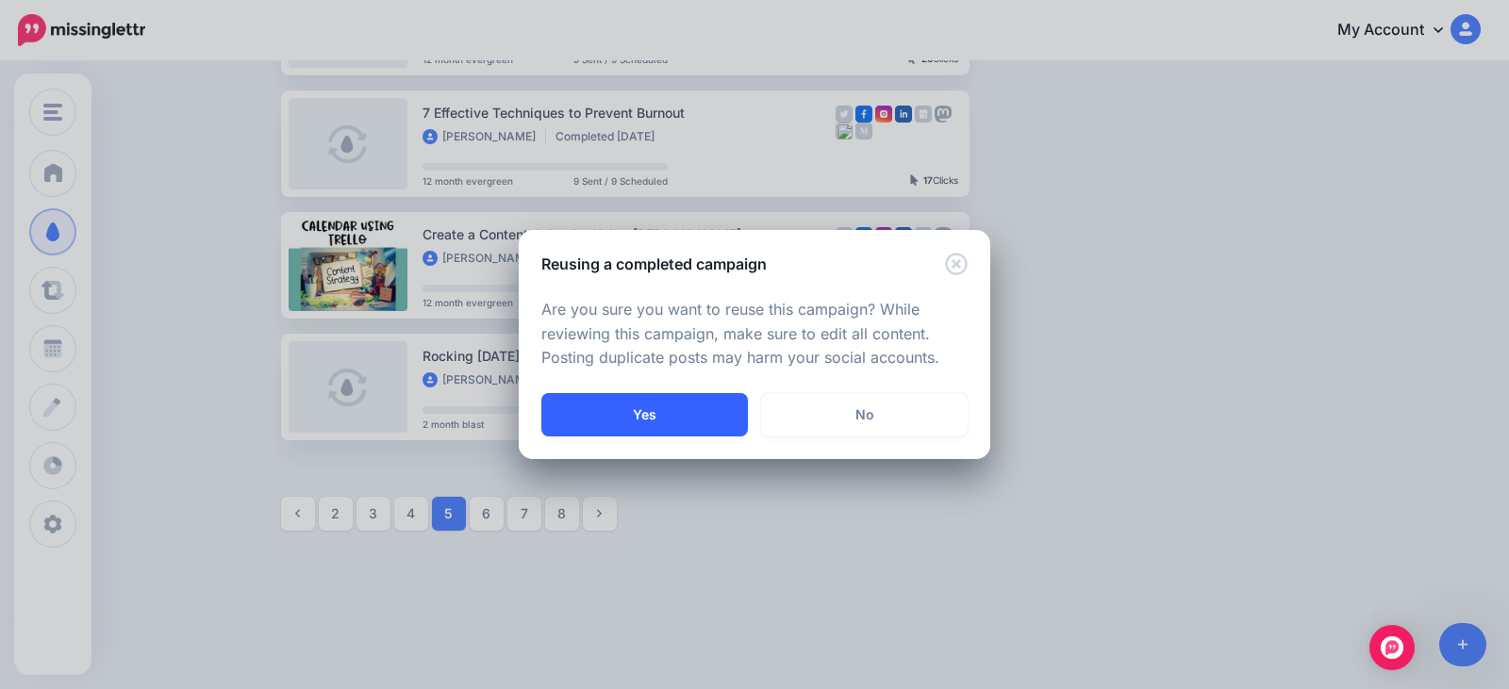
click at [669, 412] on button "Yes" at bounding box center [644, 414] width 207 height 43
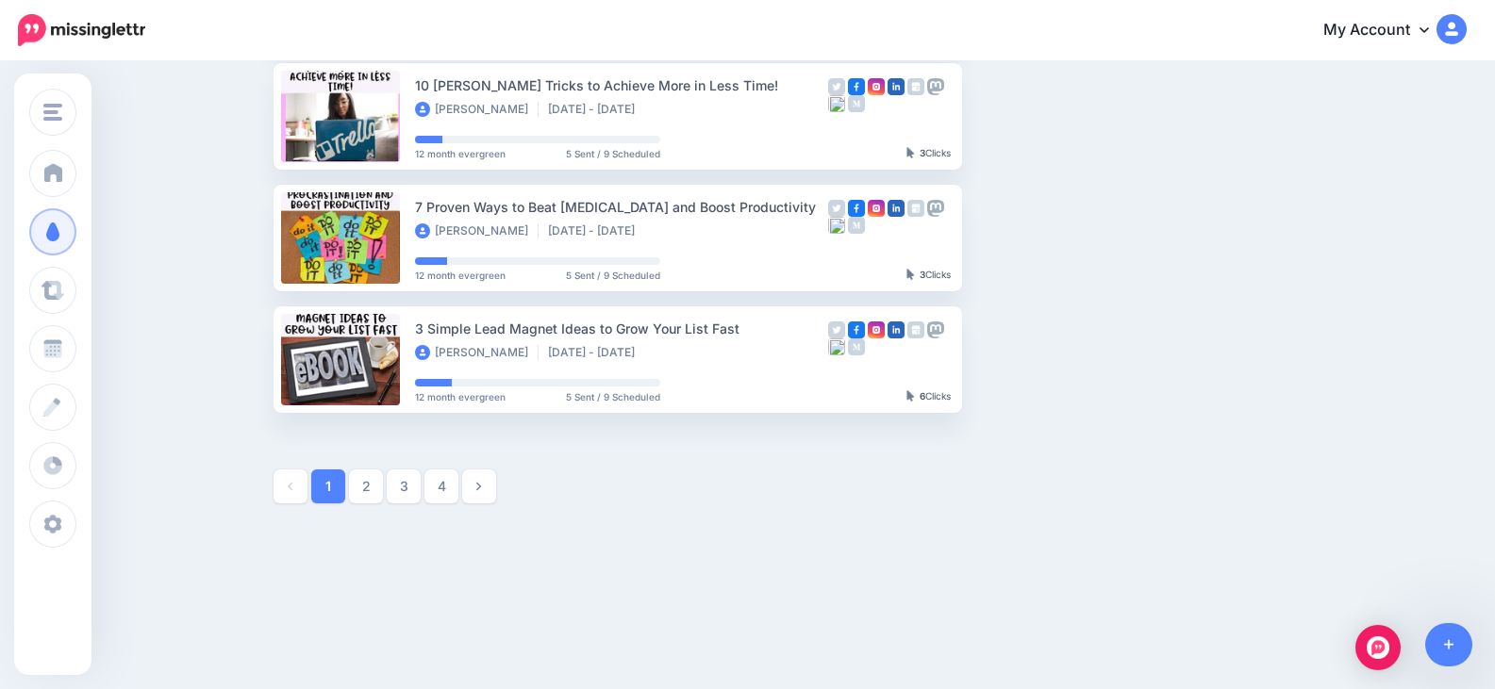
scroll to position [1042, 0]
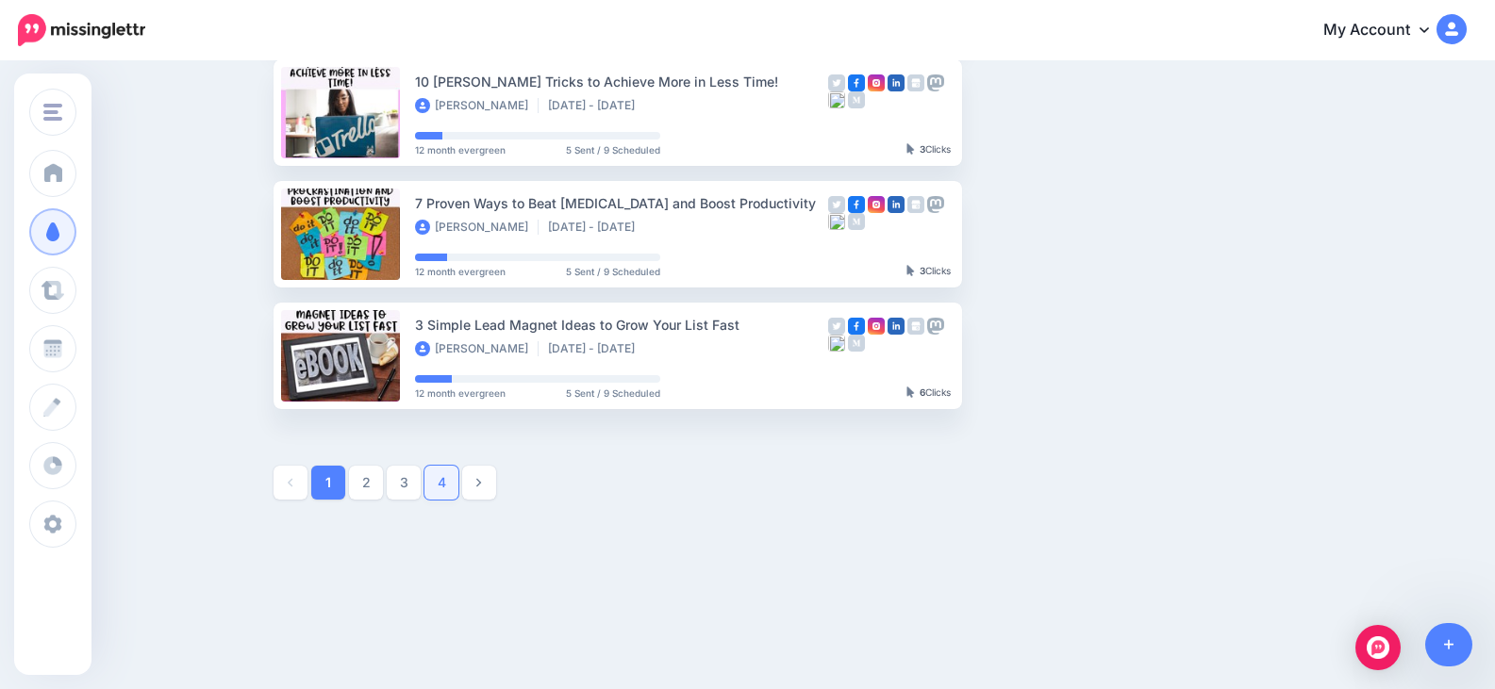
click at [453, 481] on link "4" at bounding box center [441, 483] width 34 height 34
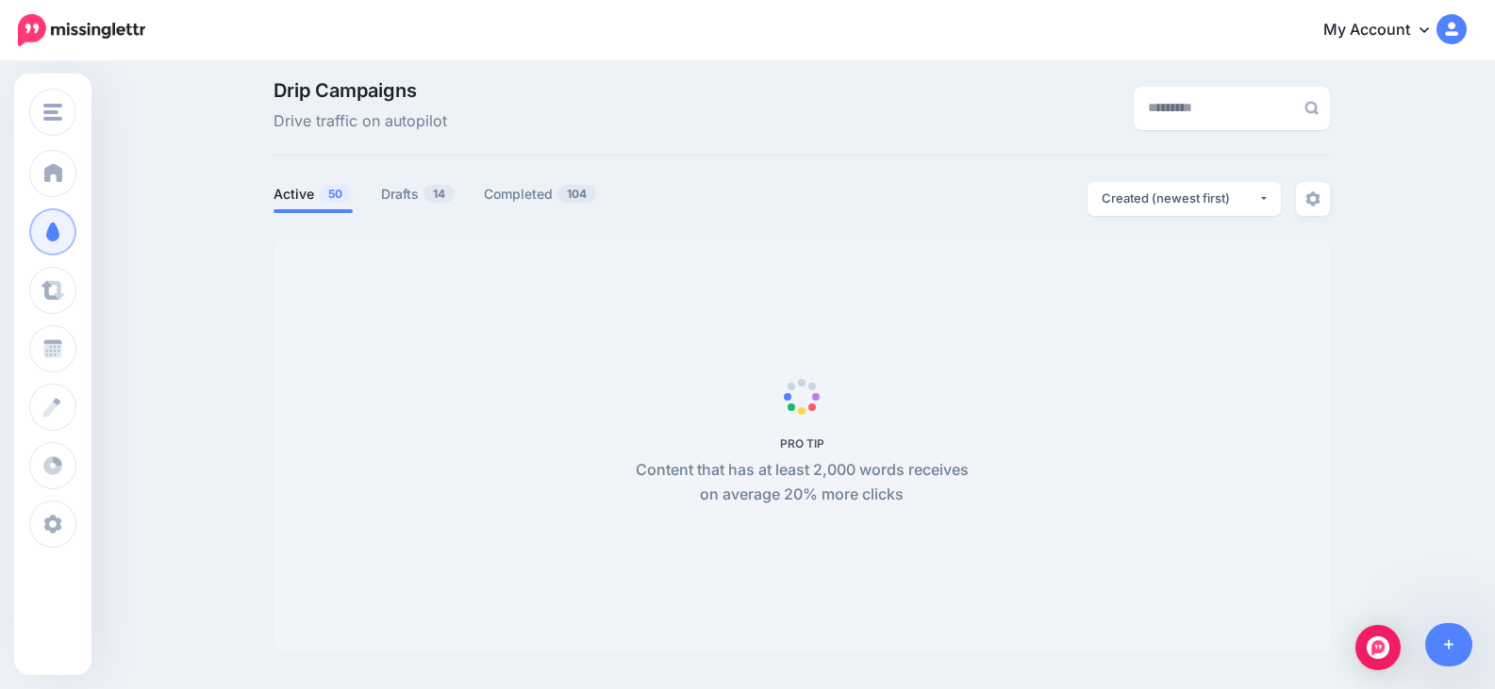
scroll to position [0, 0]
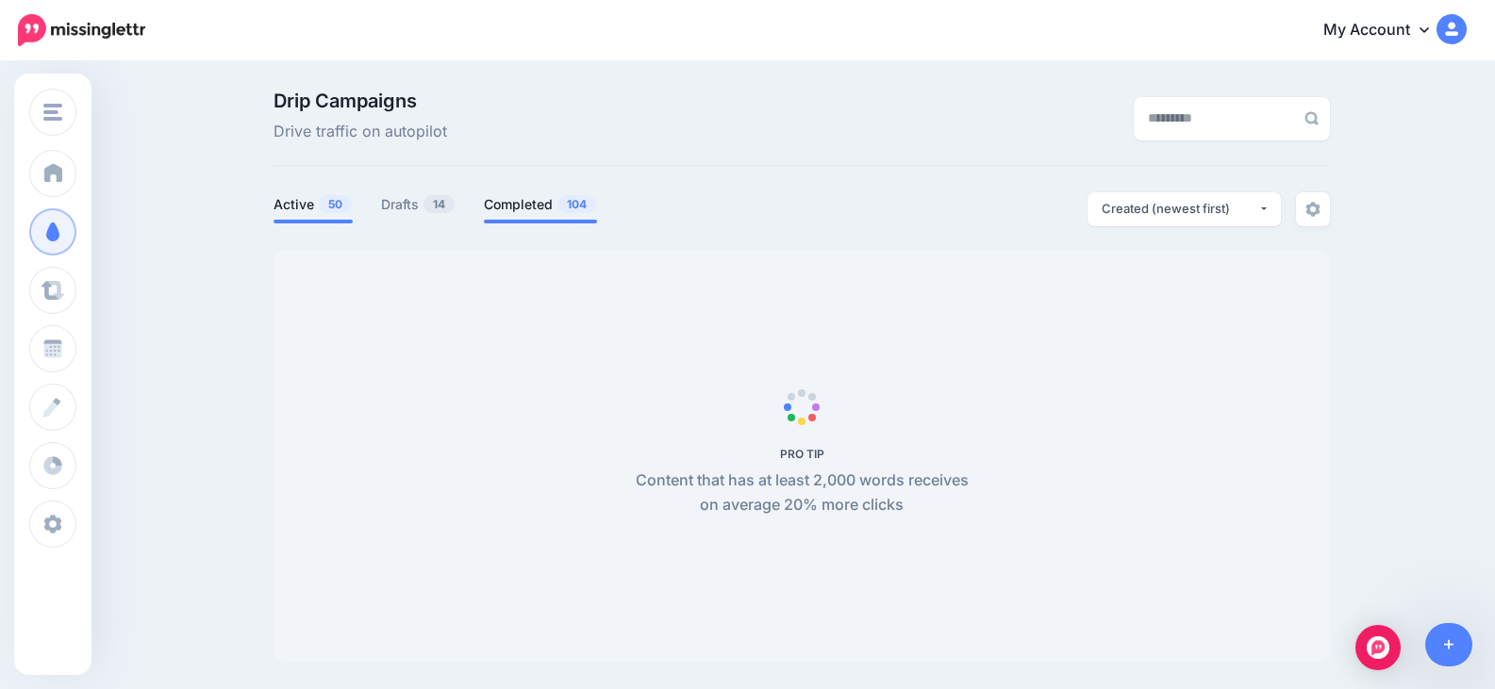
click at [517, 208] on link "Completed 104" at bounding box center [540, 204] width 113 height 23
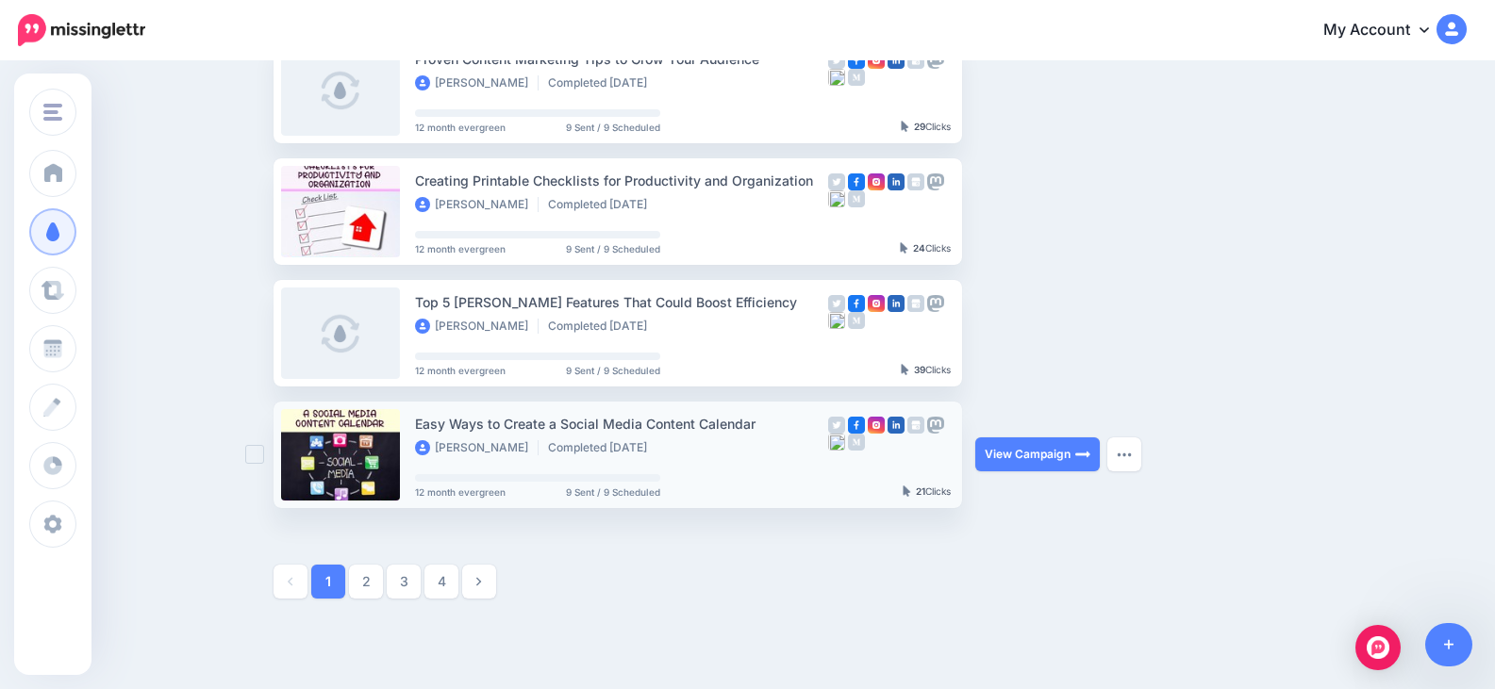
scroll to position [1042, 0]
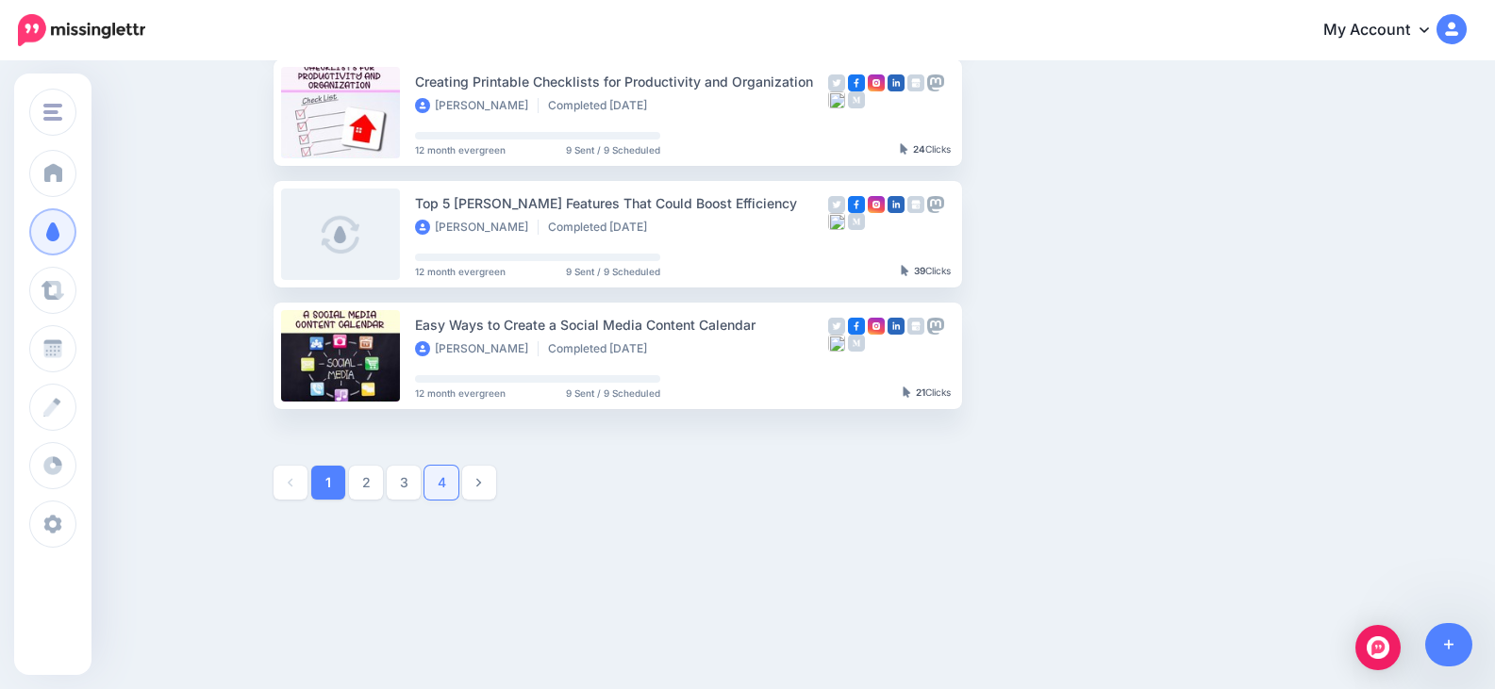
click at [455, 486] on link "4" at bounding box center [441, 483] width 34 height 34
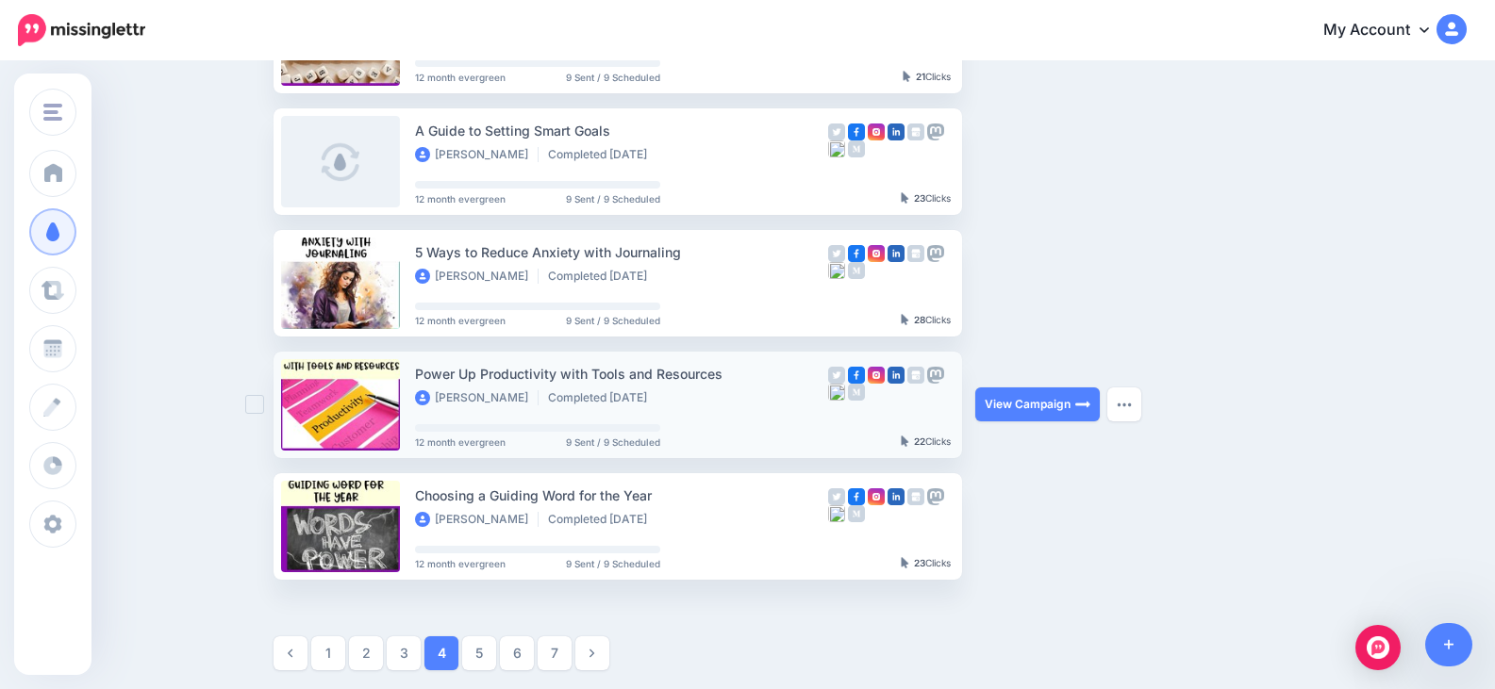
scroll to position [1011, 0]
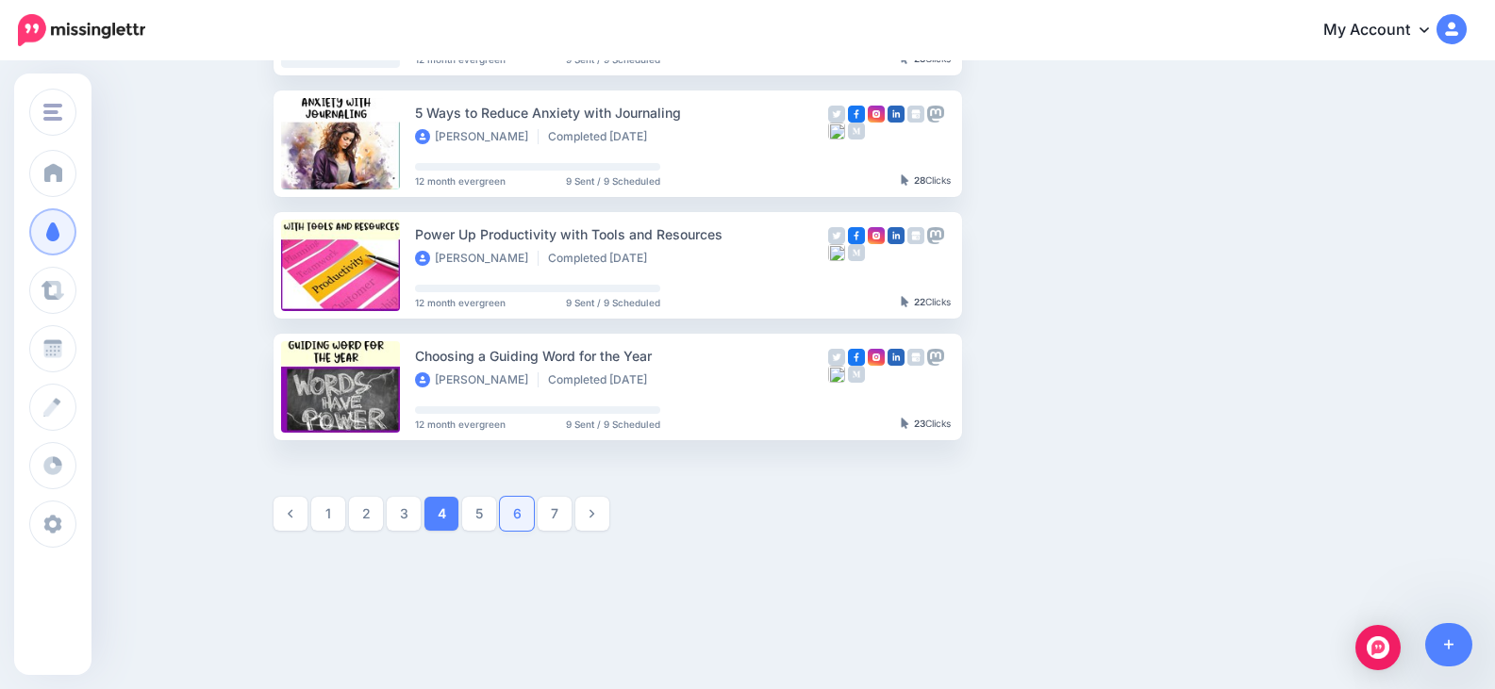
click at [530, 514] on link "6" at bounding box center [517, 514] width 34 height 34
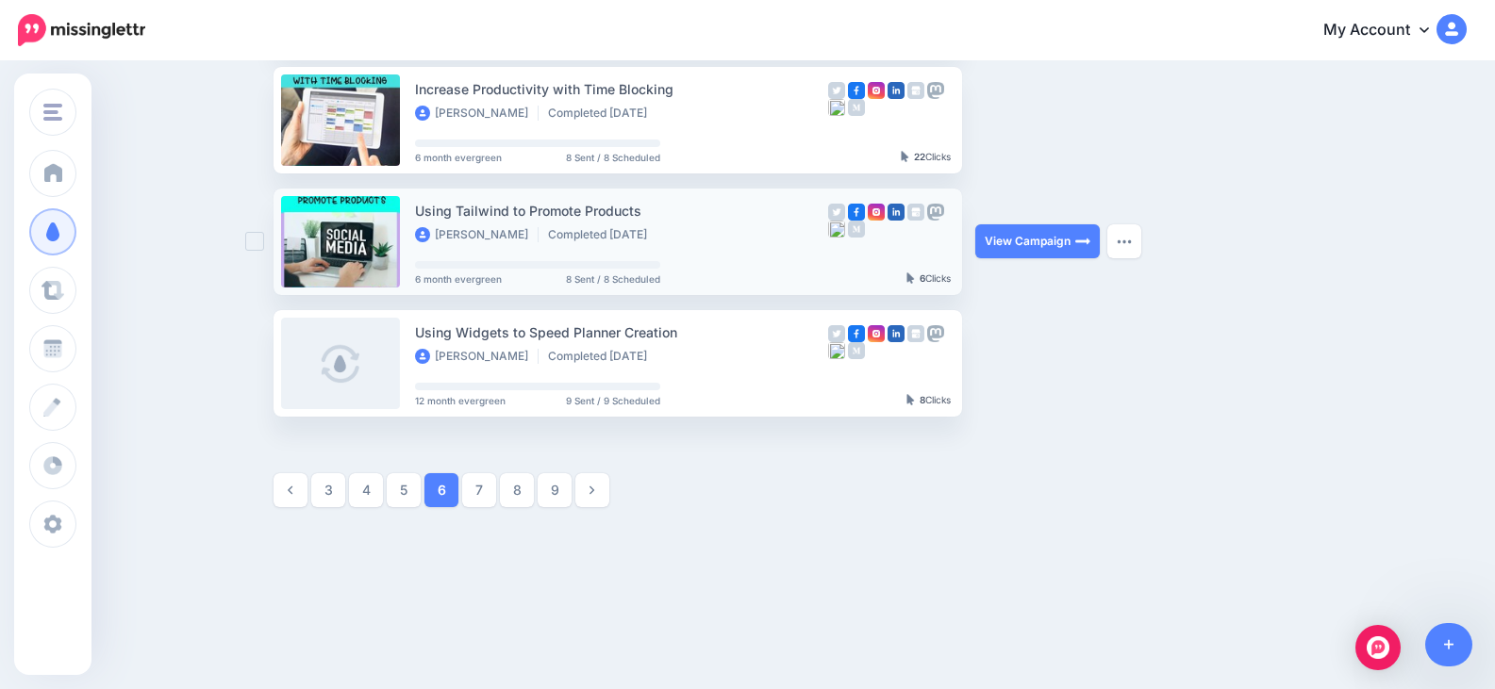
scroll to position [1042, 0]
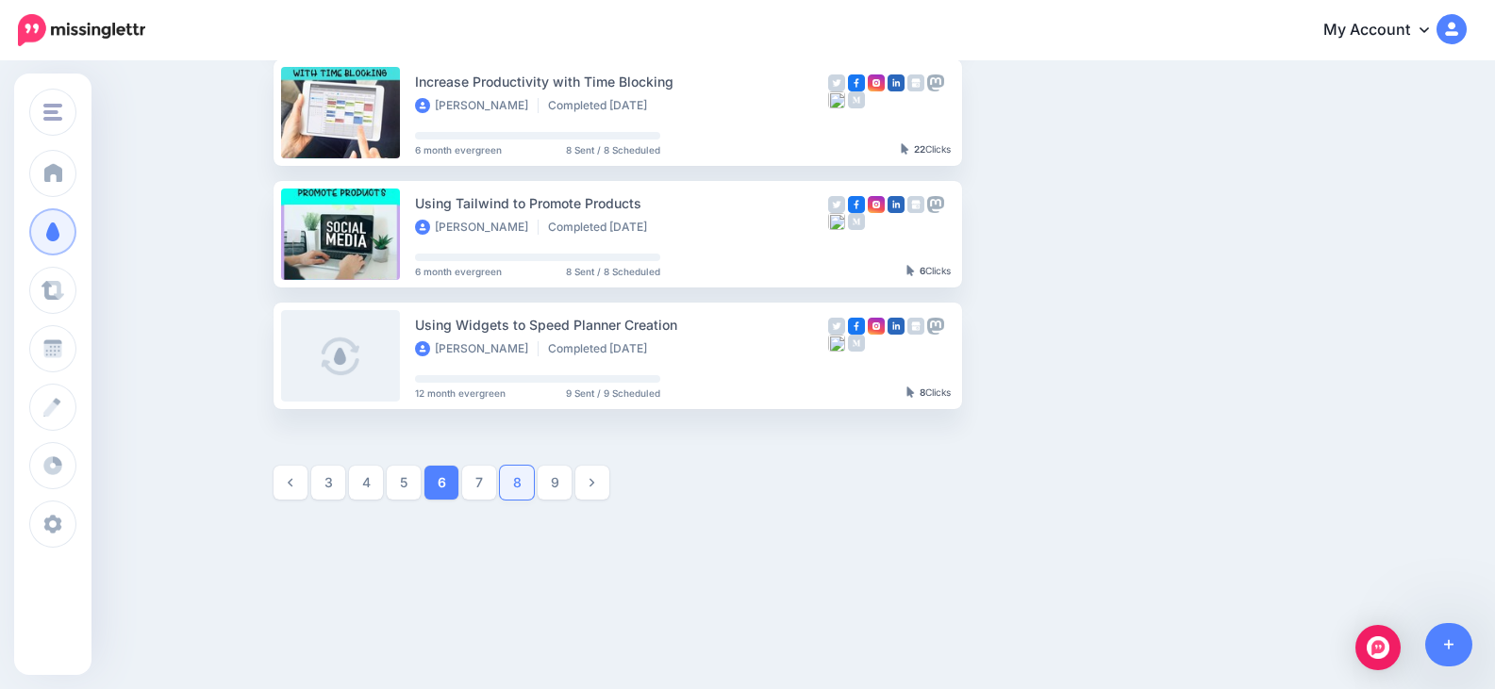
click at [515, 489] on link "8" at bounding box center [517, 483] width 34 height 34
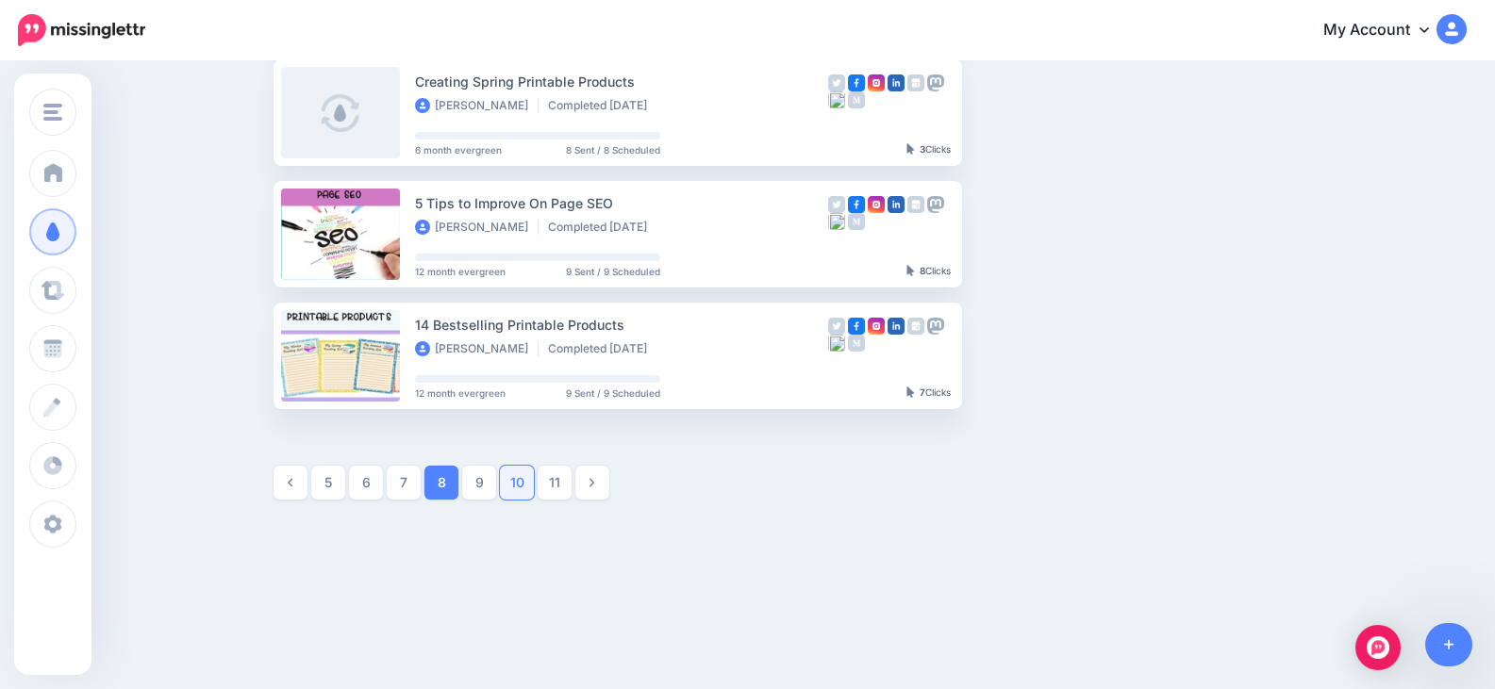
click at [522, 489] on link "10" at bounding box center [517, 483] width 34 height 34
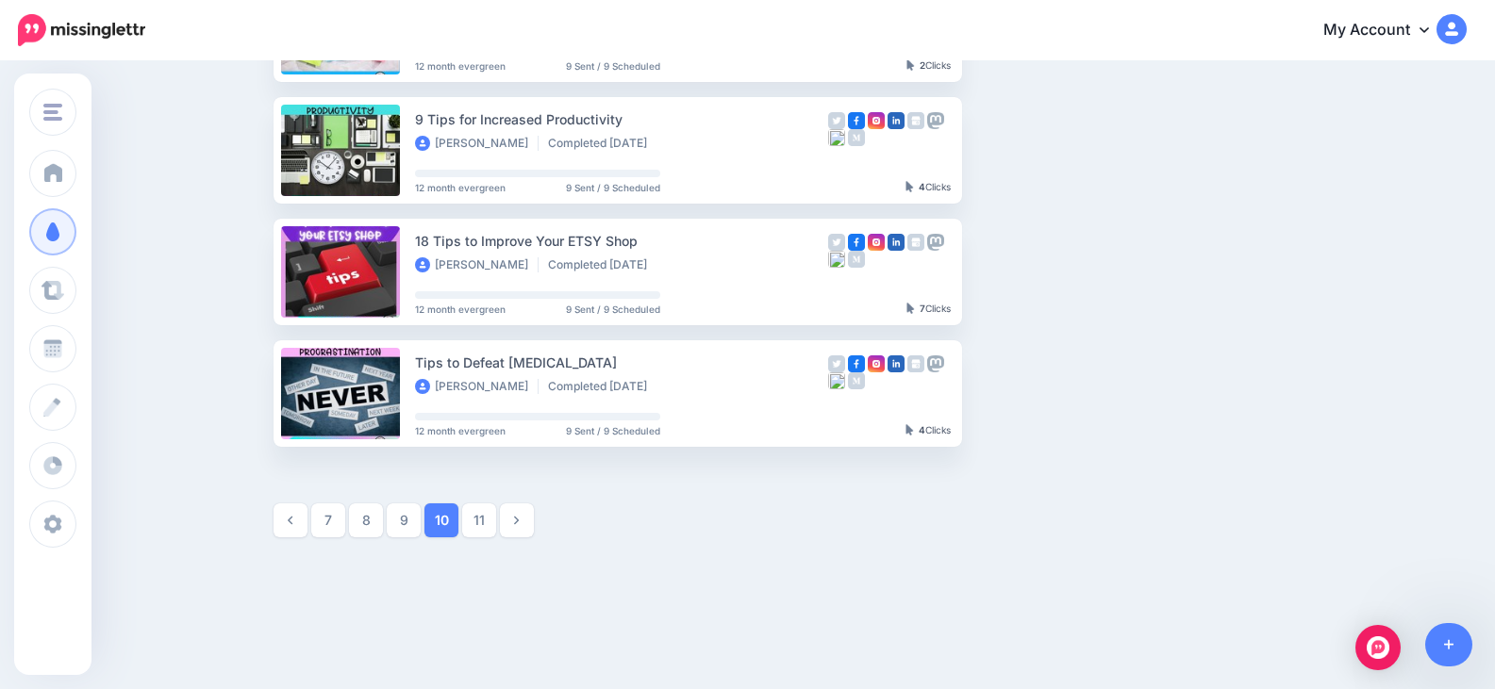
scroll to position [1037, 0]
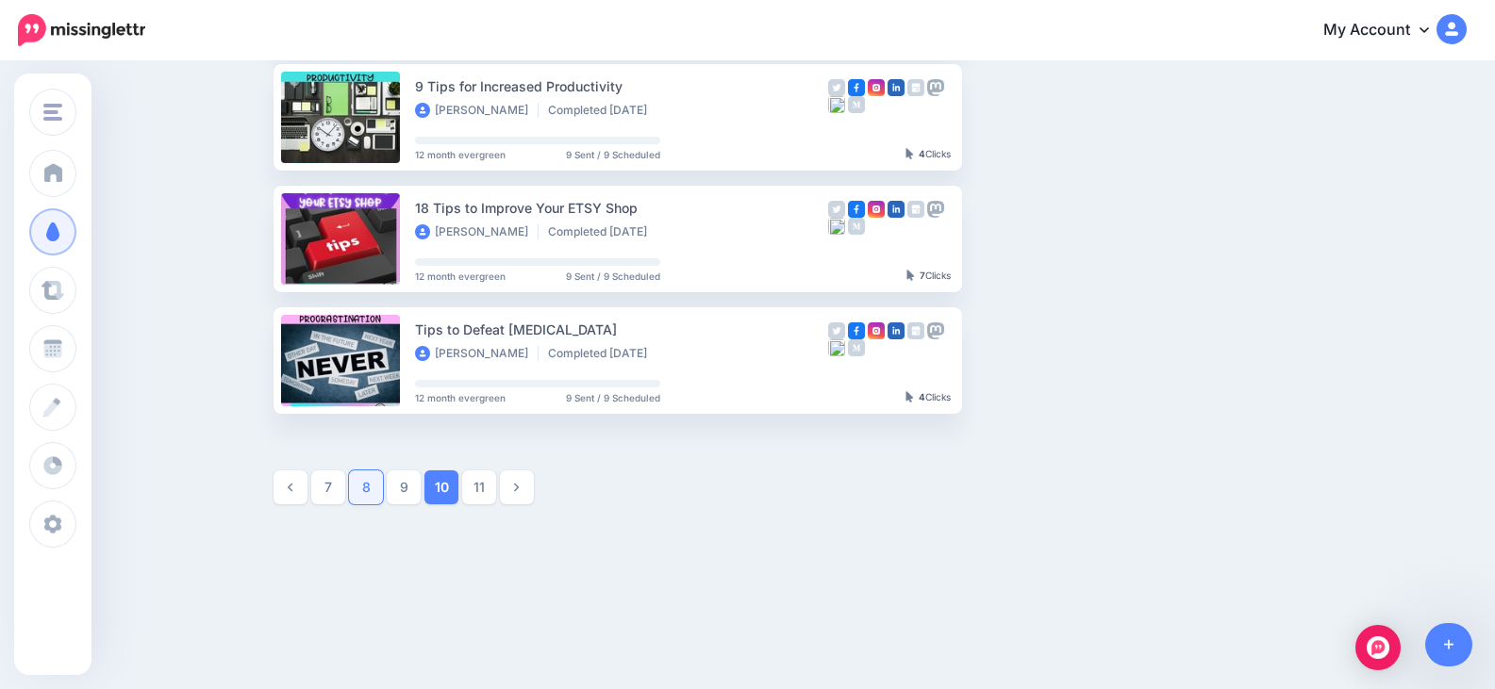
click at [373, 478] on link "8" at bounding box center [366, 488] width 34 height 34
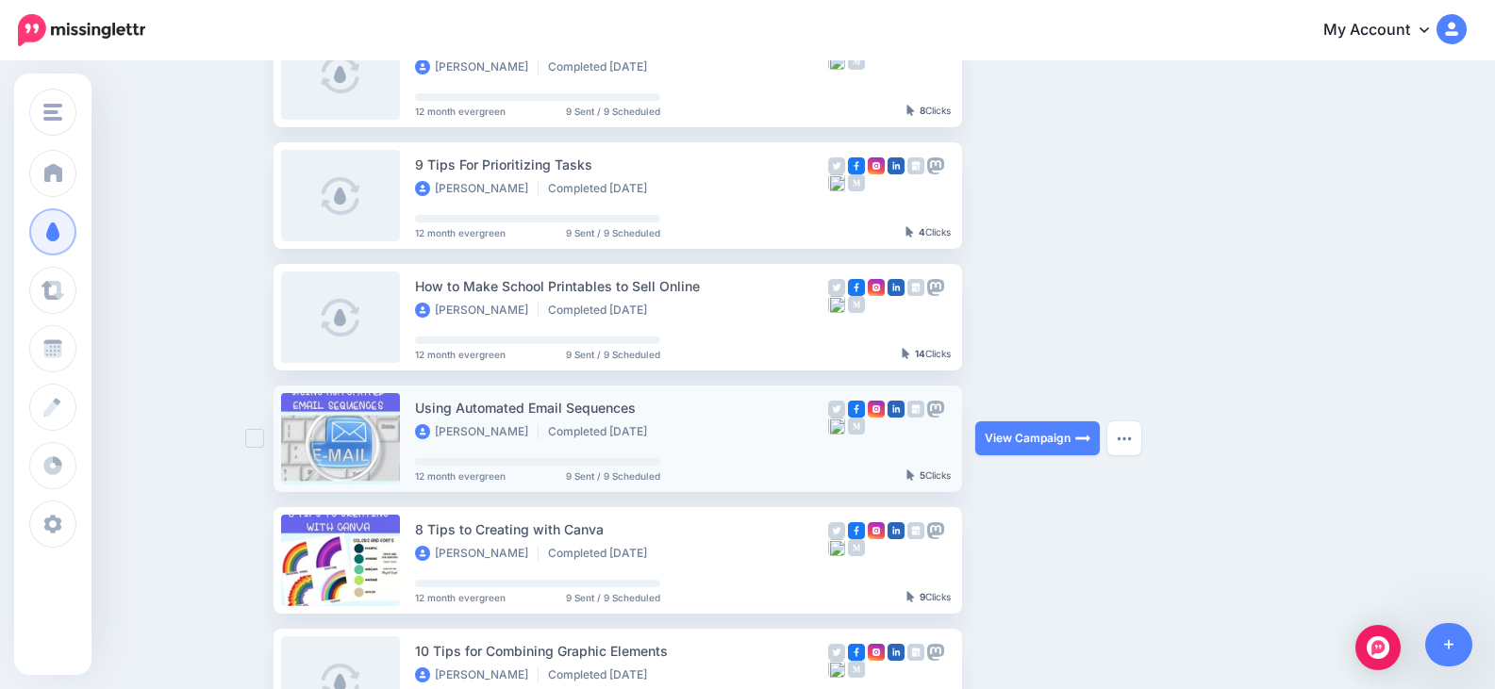
scroll to position [445, 0]
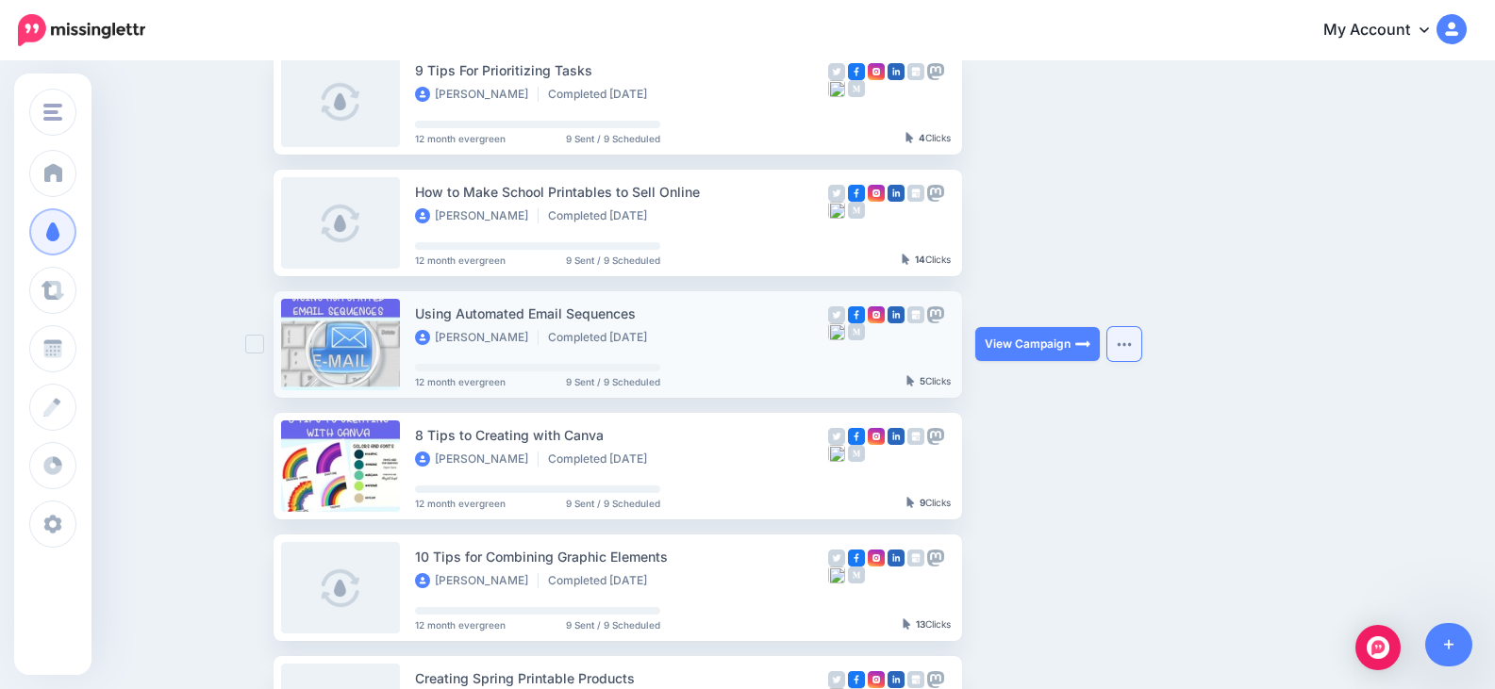
click at [1132, 343] on img "button" at bounding box center [1124, 344] width 15 height 6
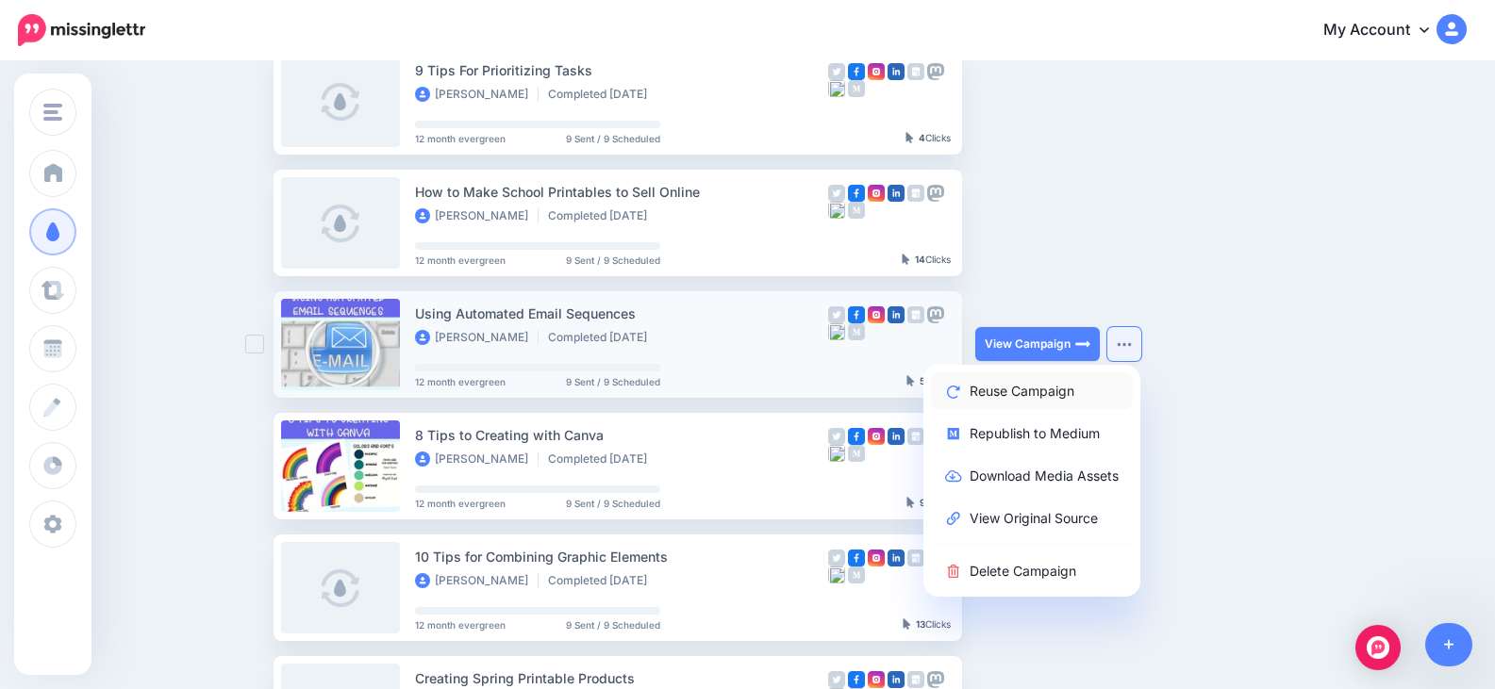
click at [1089, 385] on link "Reuse Campaign" at bounding box center [1032, 390] width 202 height 37
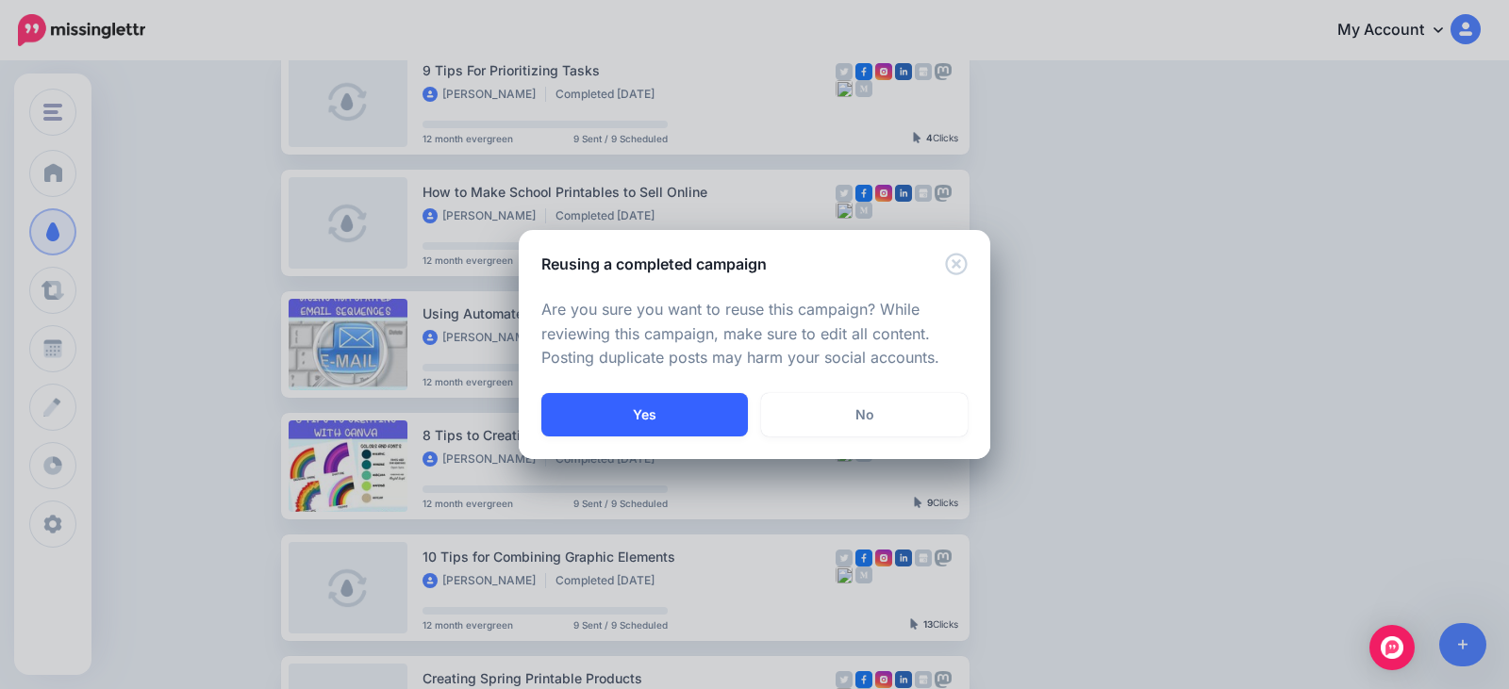
click at [674, 411] on button "Yes" at bounding box center [644, 414] width 207 height 43
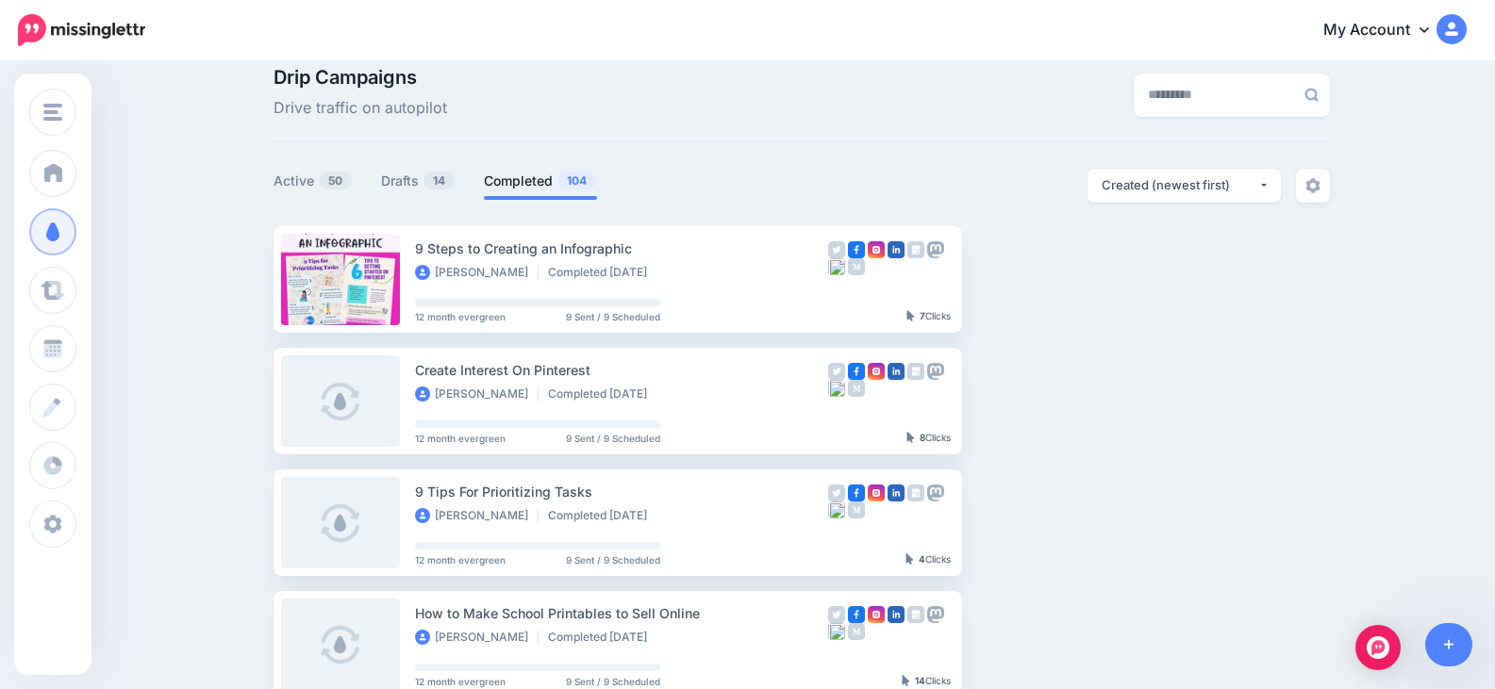
scroll to position [0, 0]
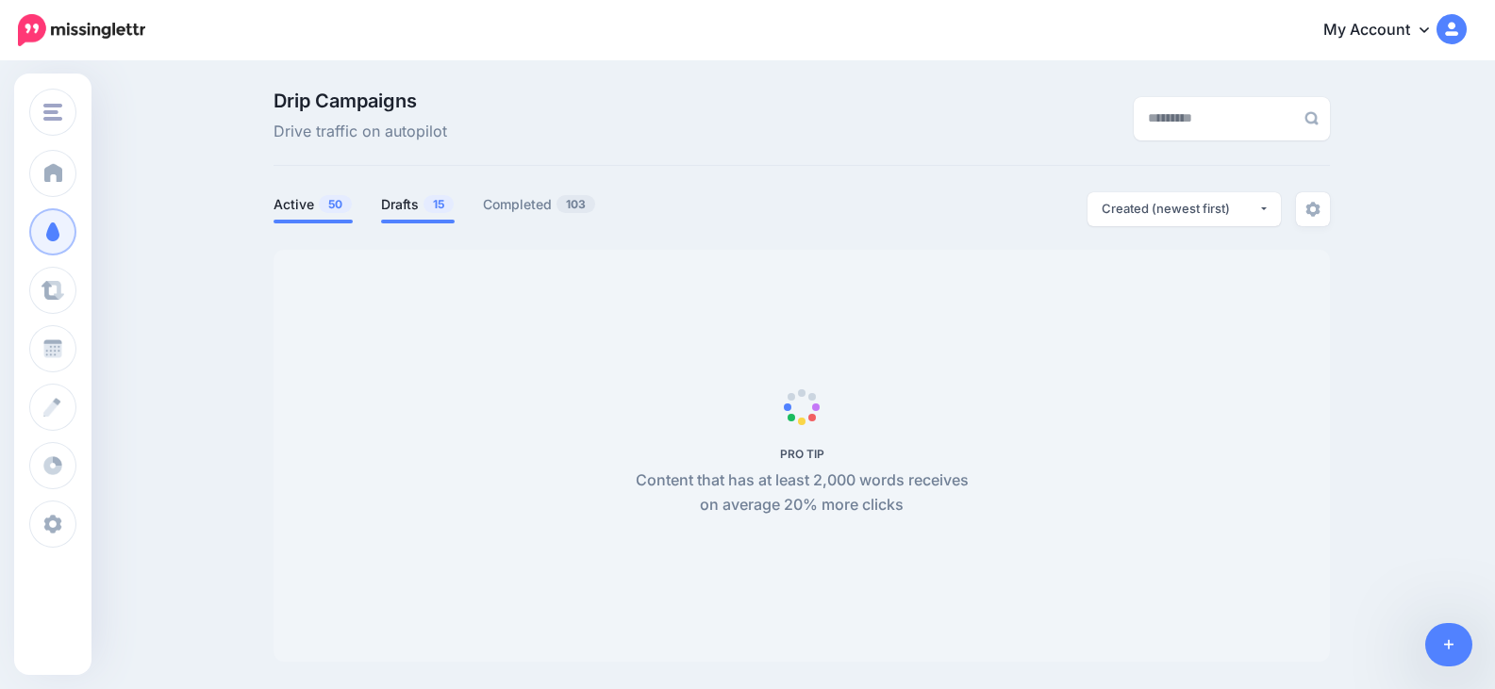
click at [399, 220] on span at bounding box center [418, 222] width 74 height 4
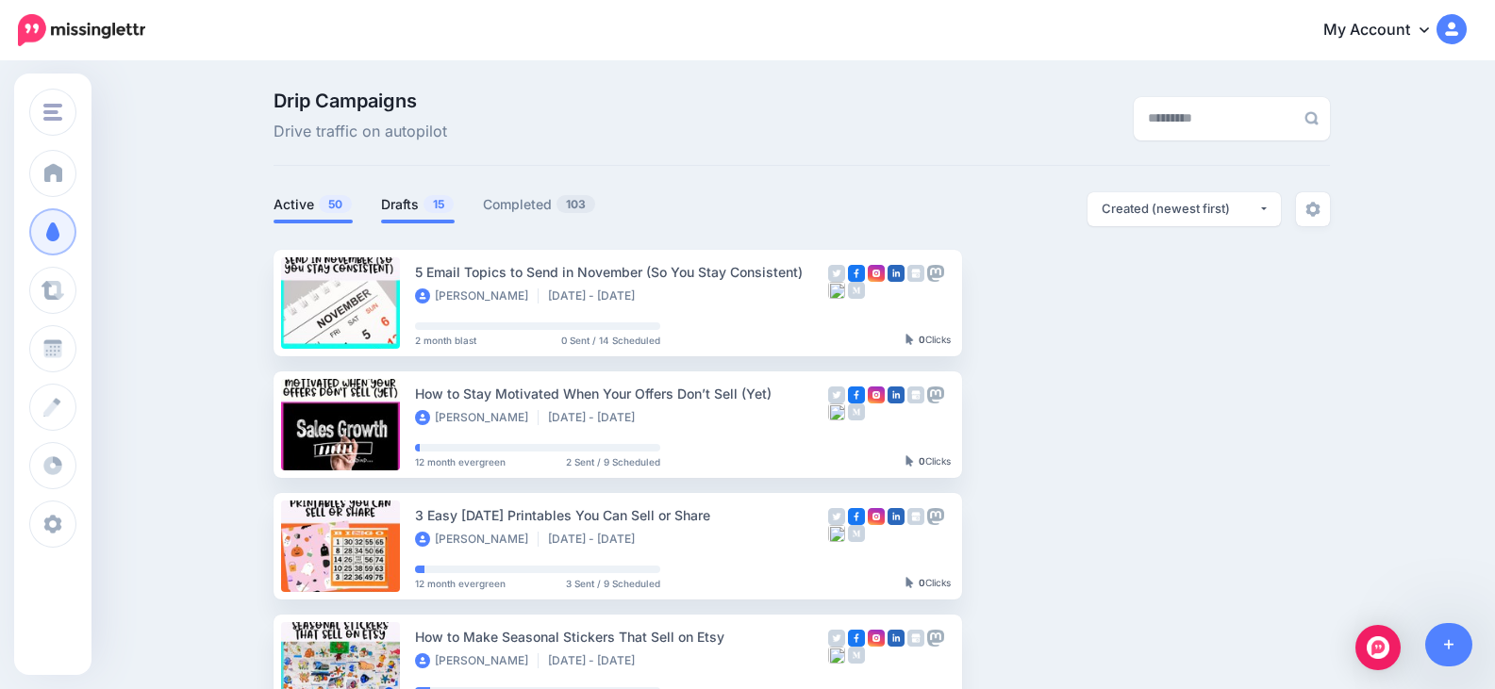
click at [416, 207] on link "Drafts 15" at bounding box center [418, 204] width 74 height 23
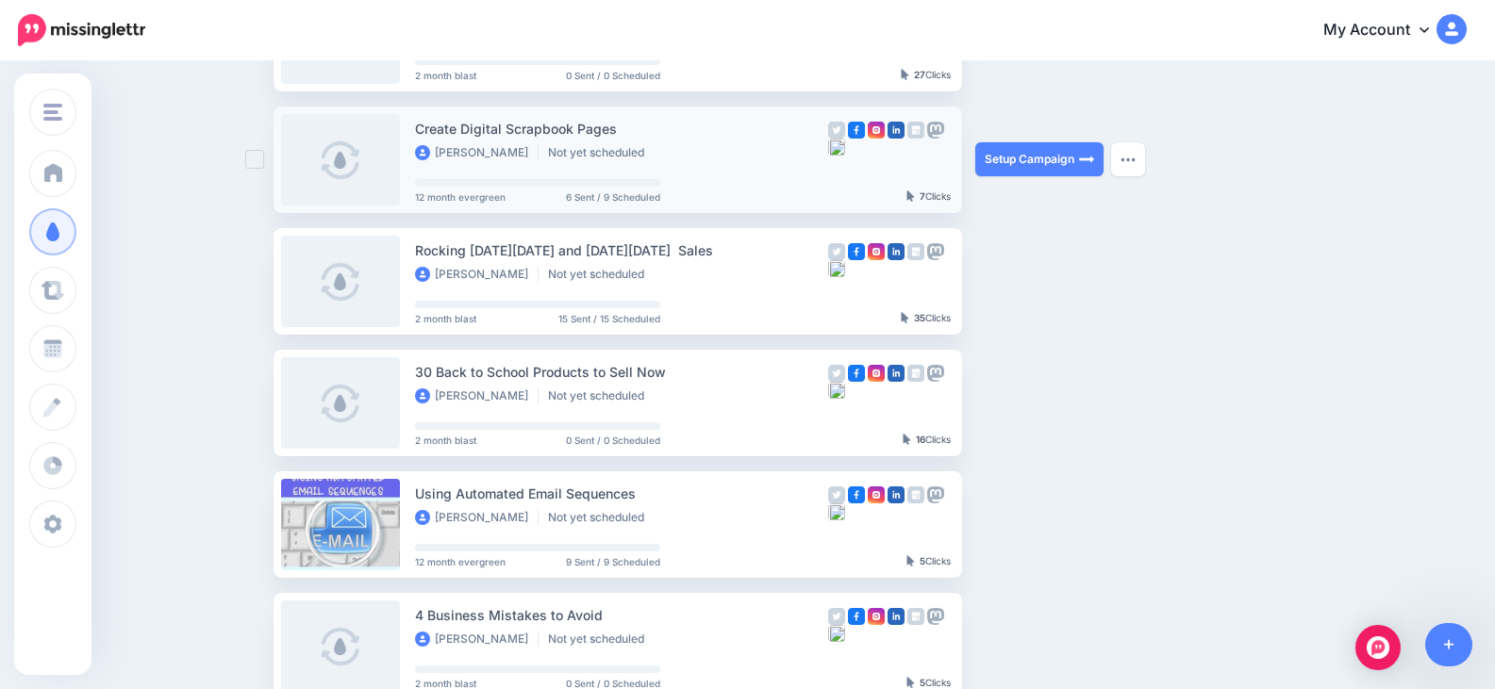
scroll to position [660, 0]
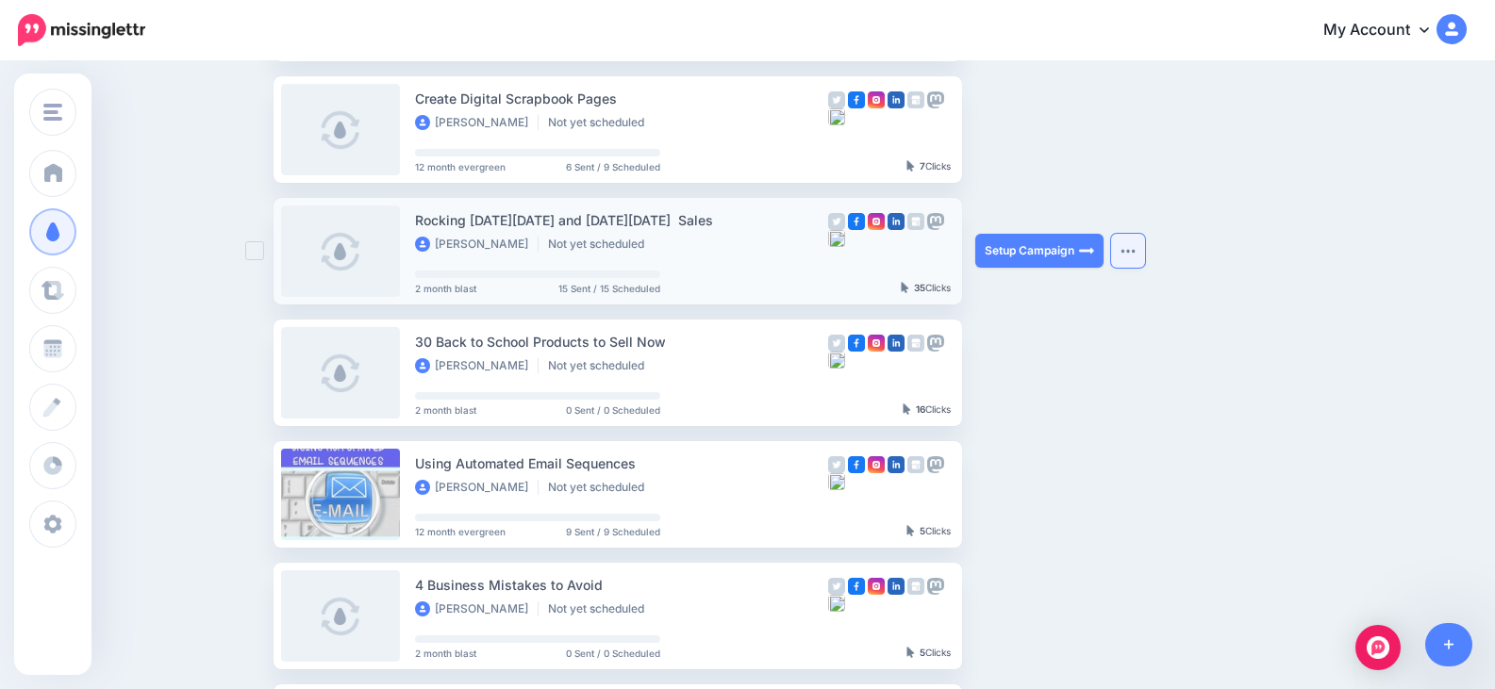
click at [1139, 255] on button "button" at bounding box center [1128, 251] width 34 height 34
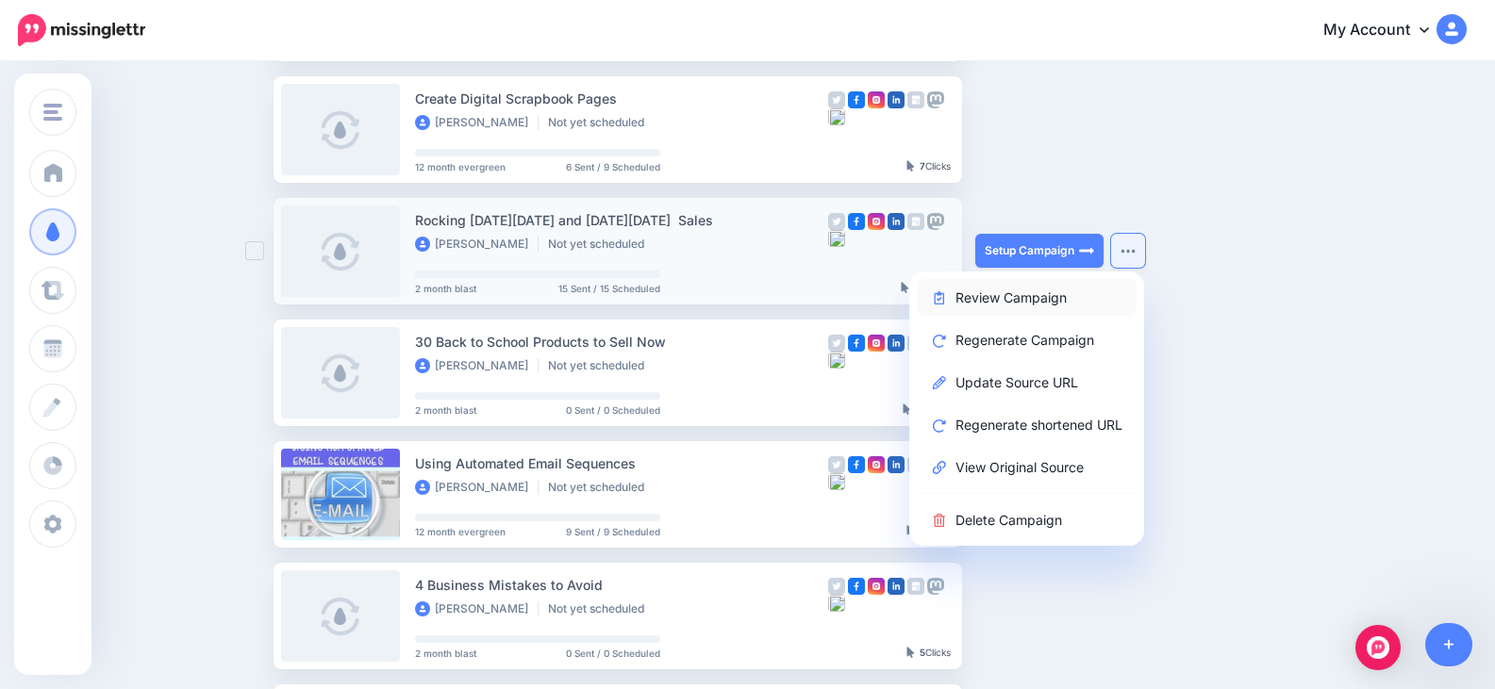
click at [1047, 295] on link "Review Campaign" at bounding box center [1027, 297] width 220 height 37
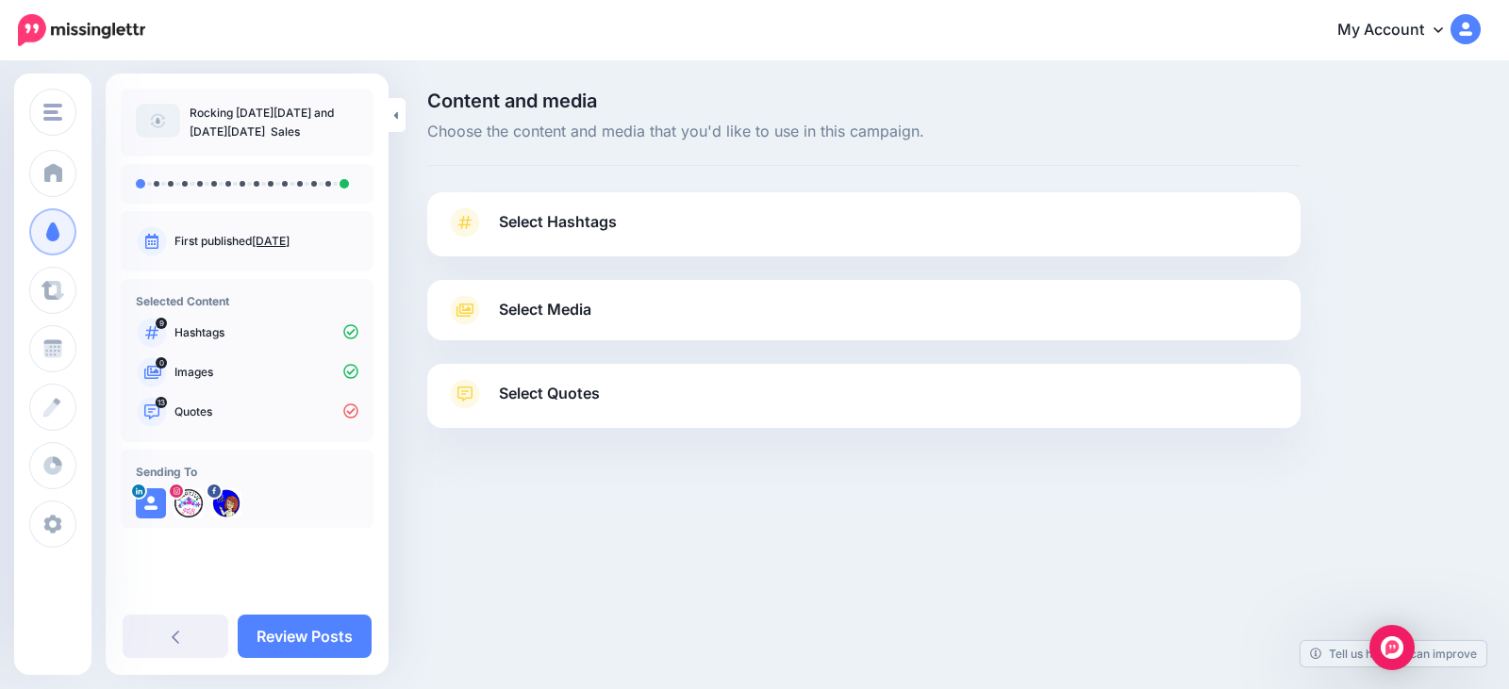
click at [551, 229] on span "Select Hashtags" at bounding box center [558, 221] width 118 height 25
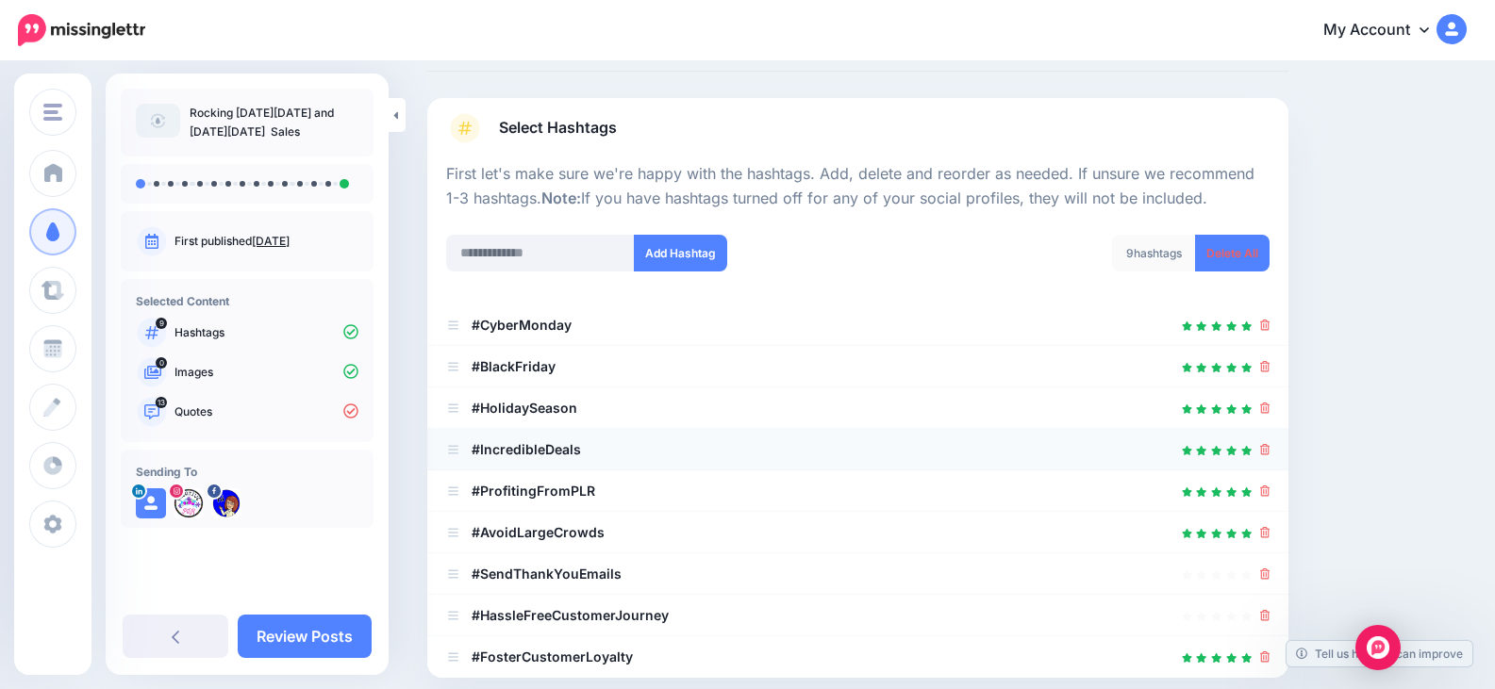
scroll to position [189, 0]
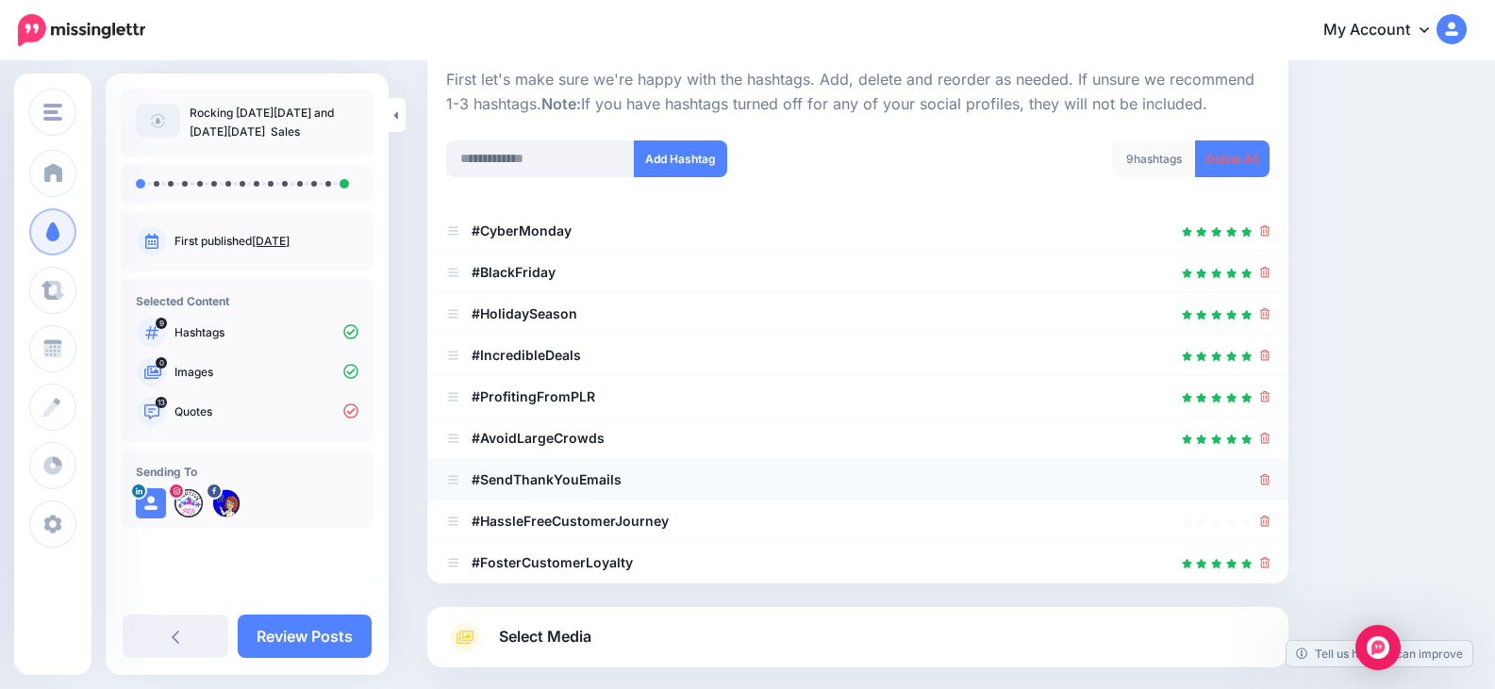
click at [1282, 480] on li "#SendThankYouEmails" at bounding box center [857, 479] width 861 height 41
click at [1270, 482] on icon at bounding box center [1265, 479] width 10 height 11
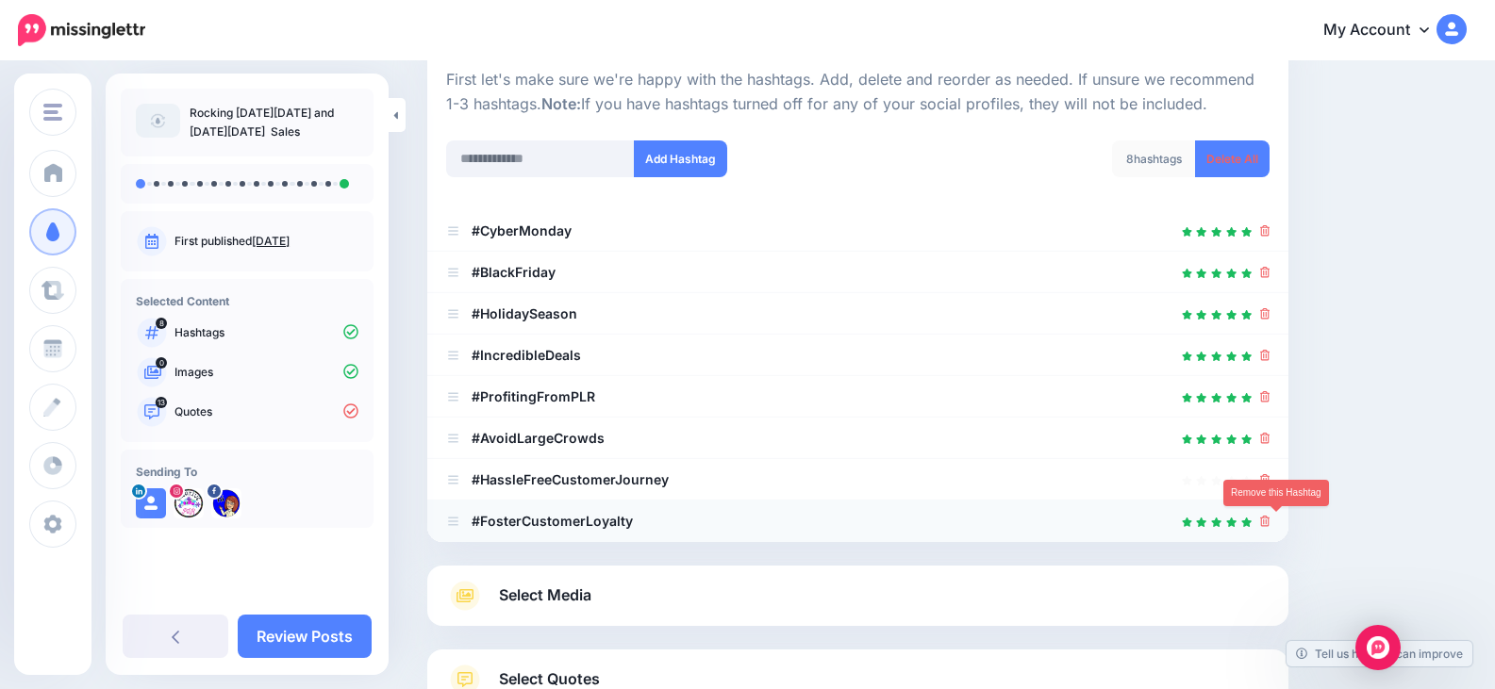
click at [1270, 515] on link at bounding box center [1265, 521] width 10 height 16
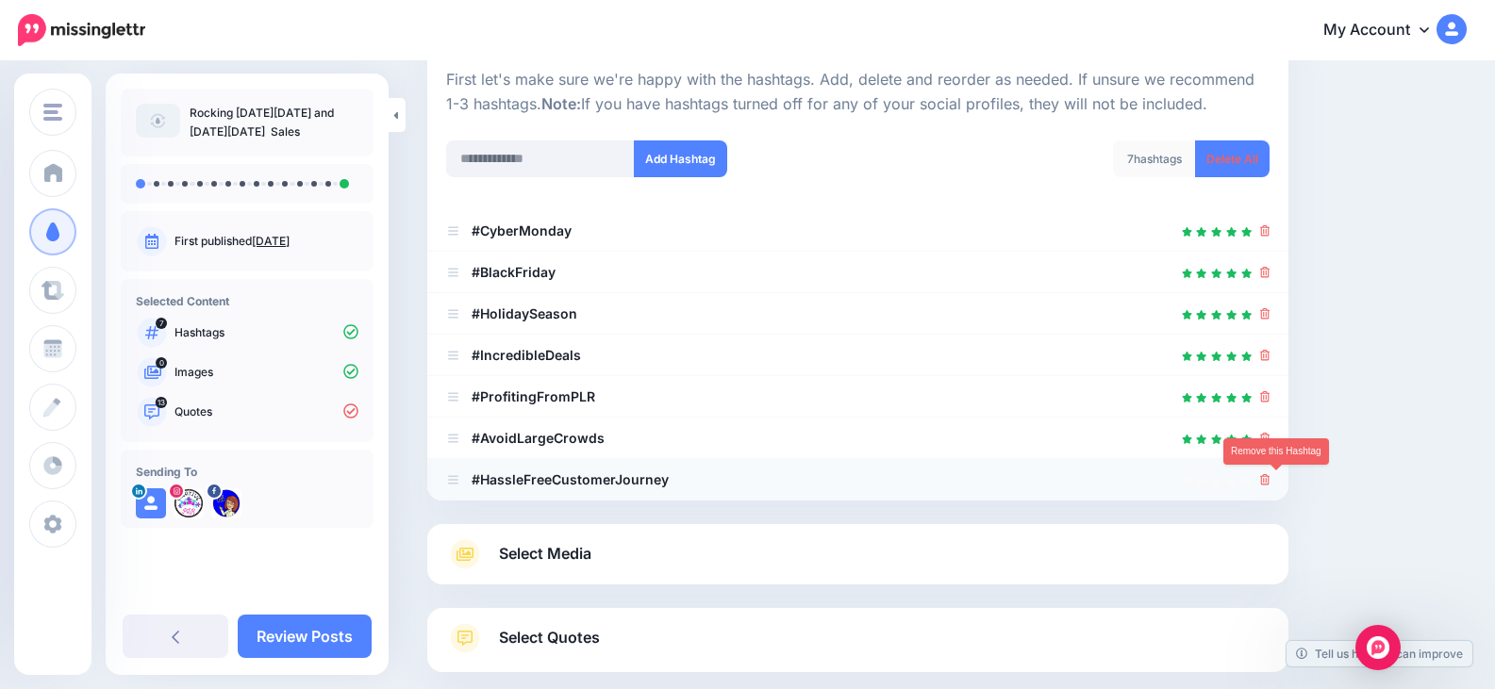
click at [1270, 481] on icon at bounding box center [1265, 479] width 10 height 11
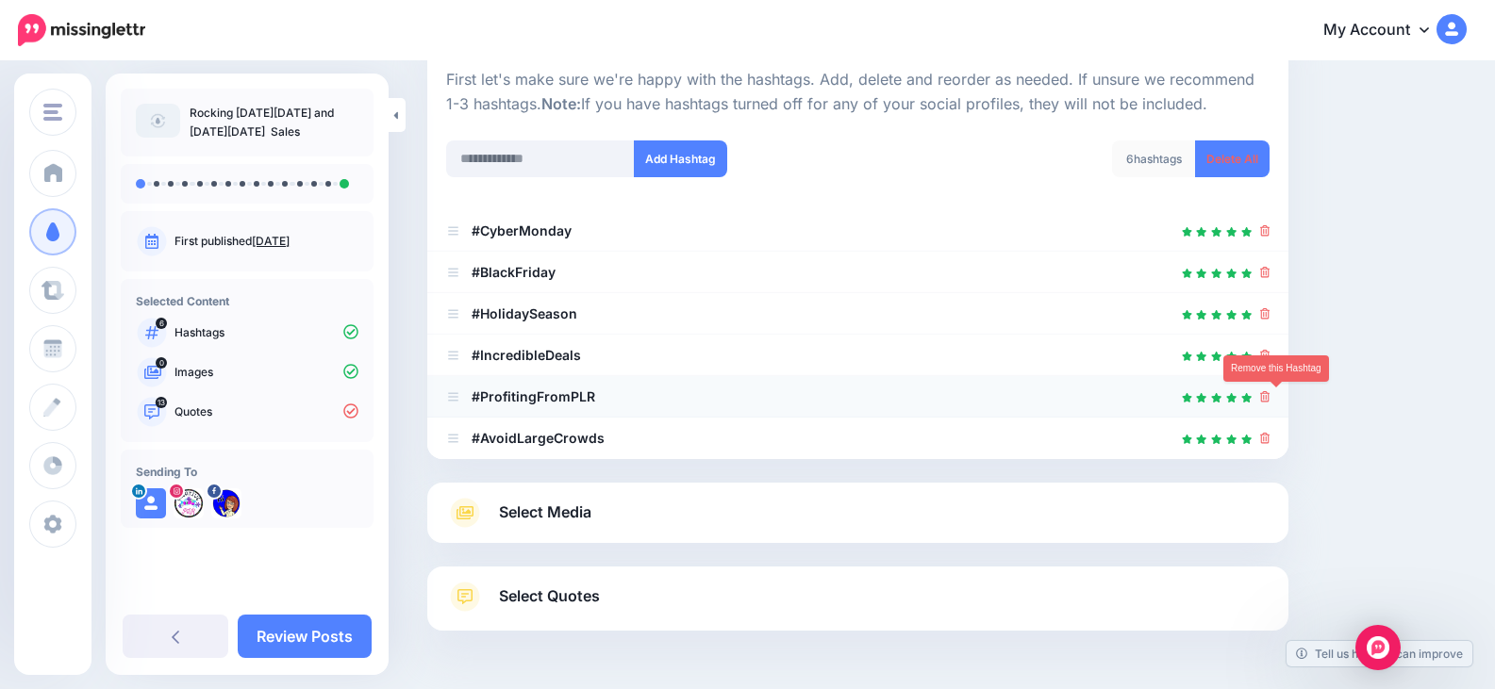
click at [1270, 400] on icon at bounding box center [1265, 396] width 10 height 11
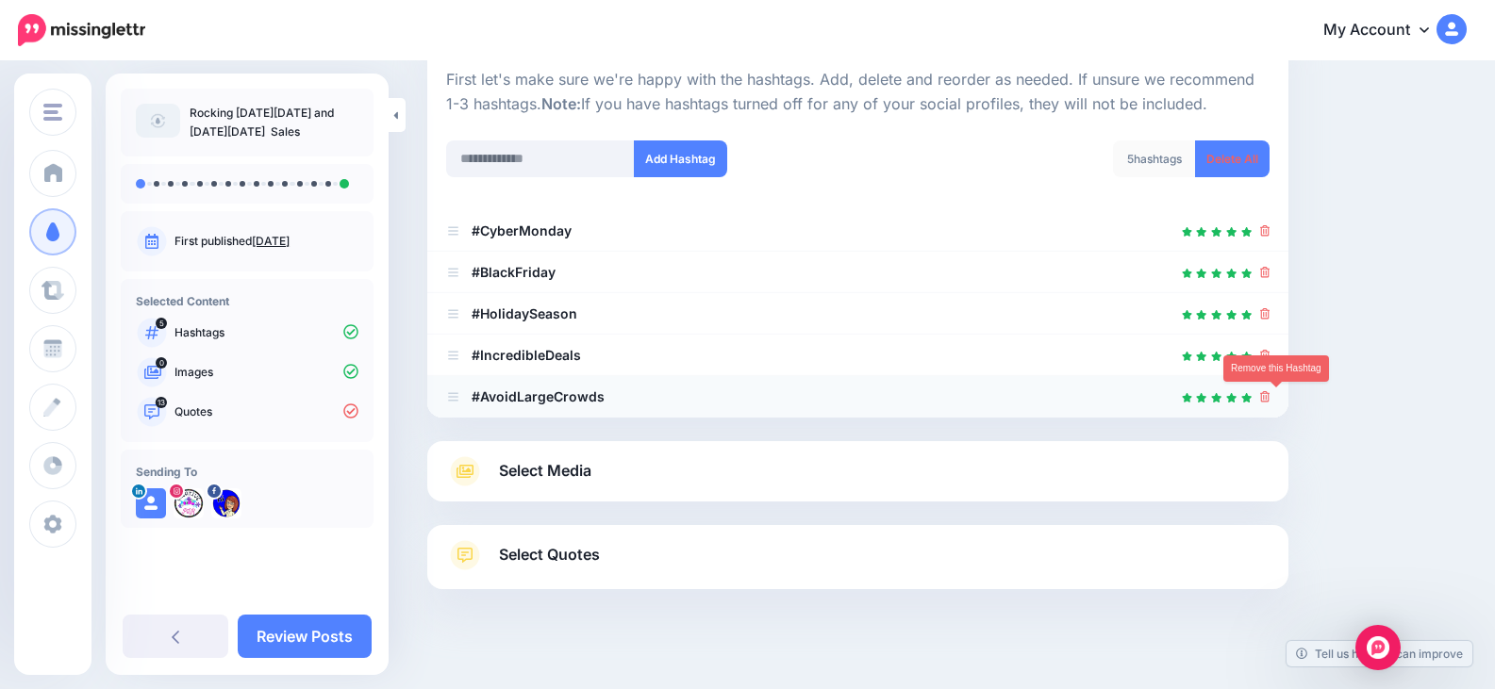
click at [1270, 400] on icon at bounding box center [1265, 396] width 10 height 11
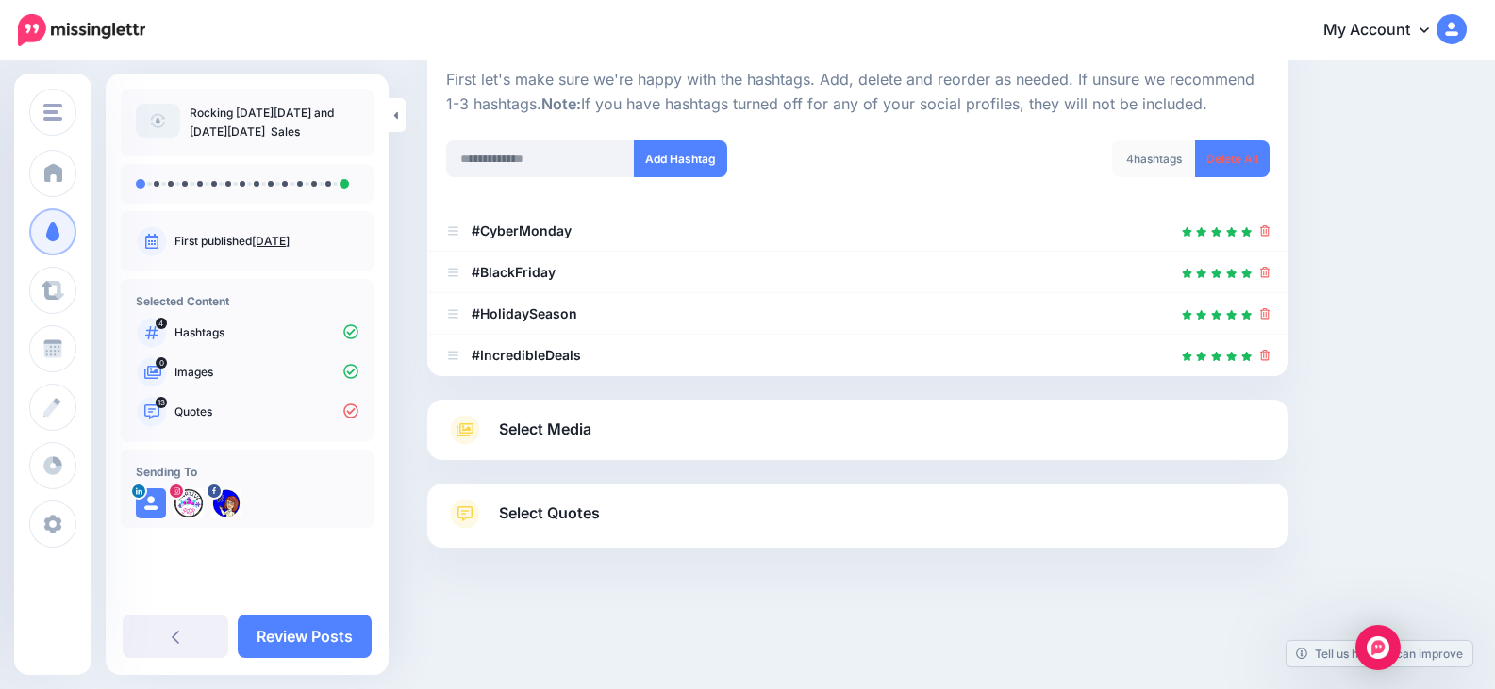
click at [592, 519] on span "Select Quotes" at bounding box center [549, 513] width 101 height 25
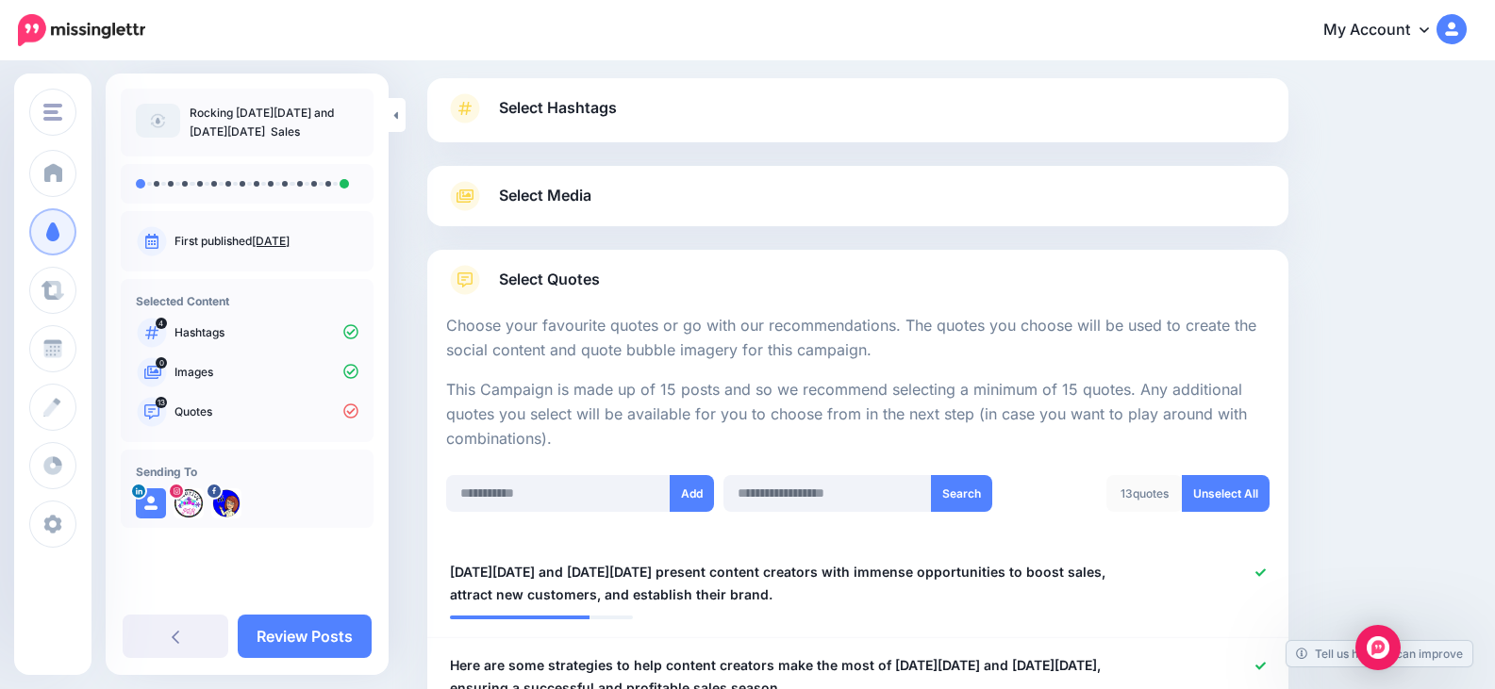
scroll to position [0, 0]
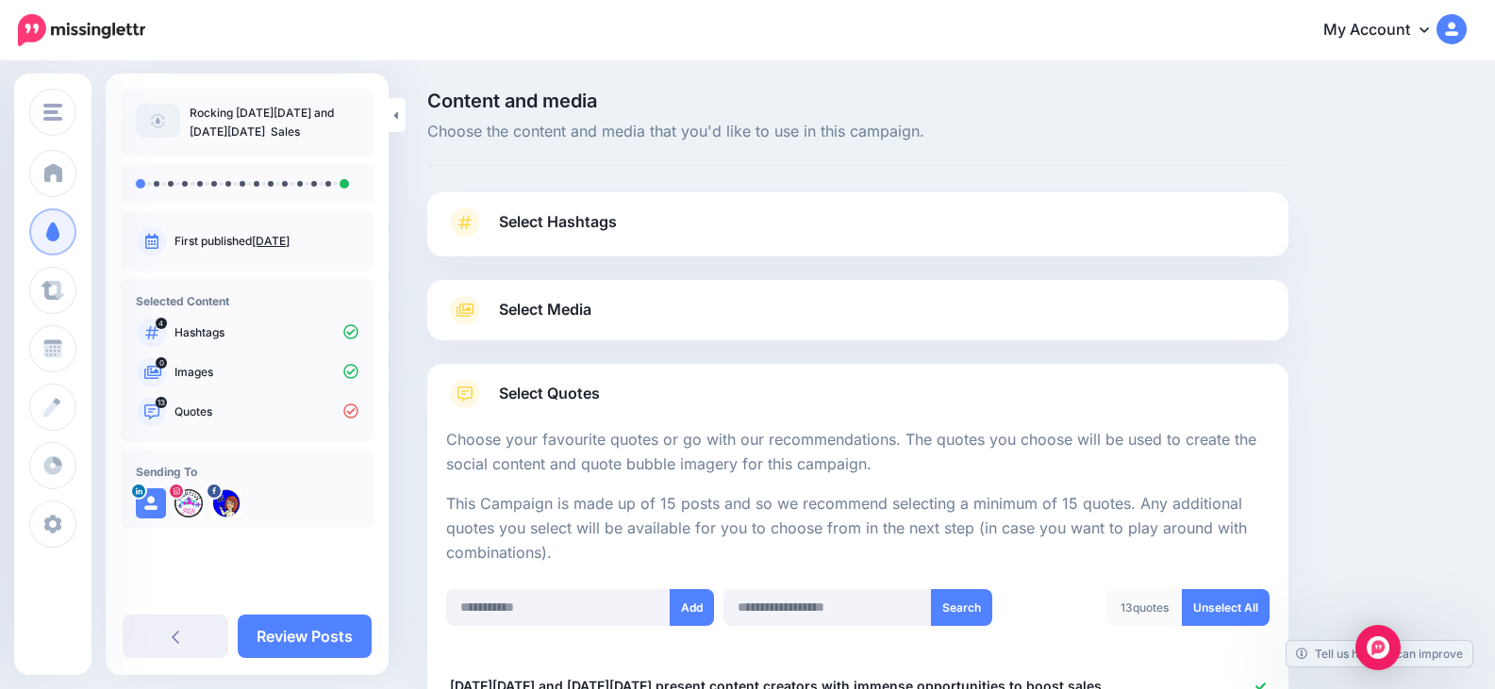
click at [575, 312] on span "Select Media" at bounding box center [545, 309] width 92 height 25
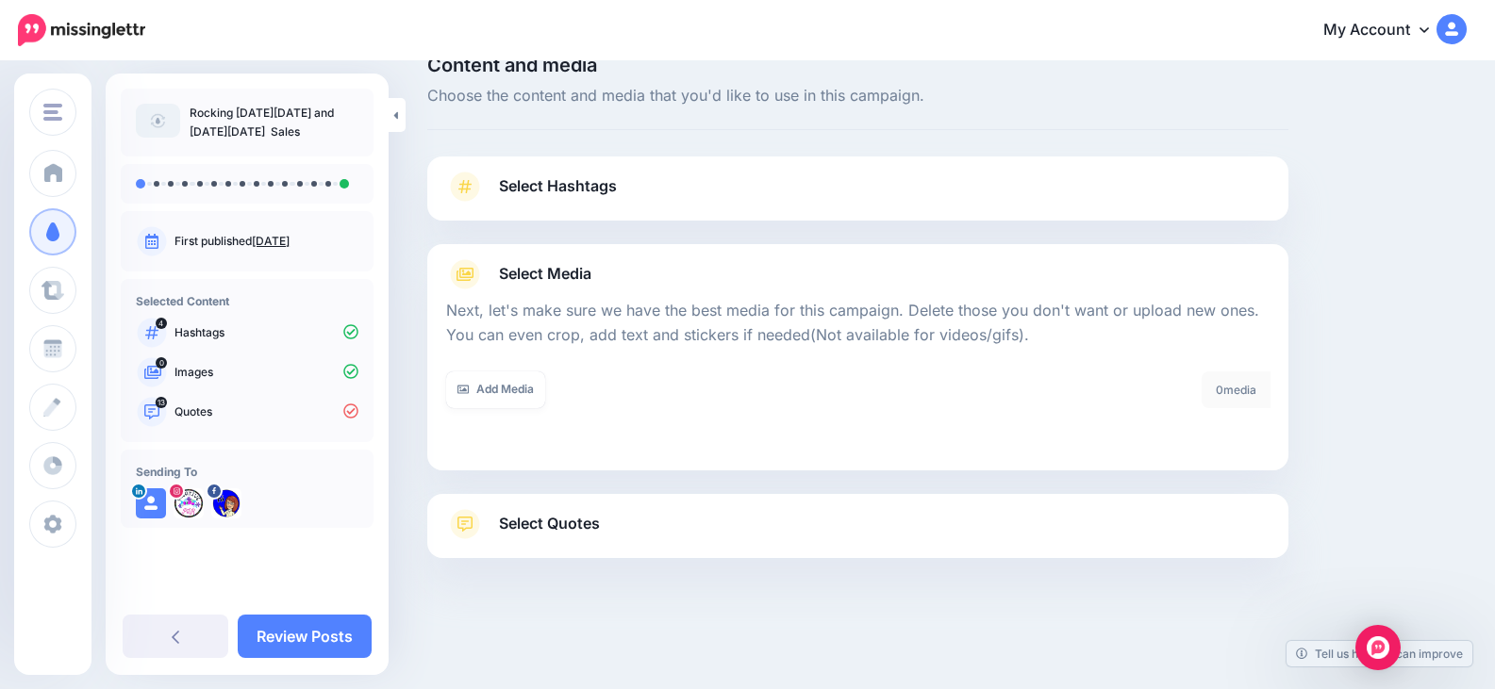
scroll to position [54, 0]
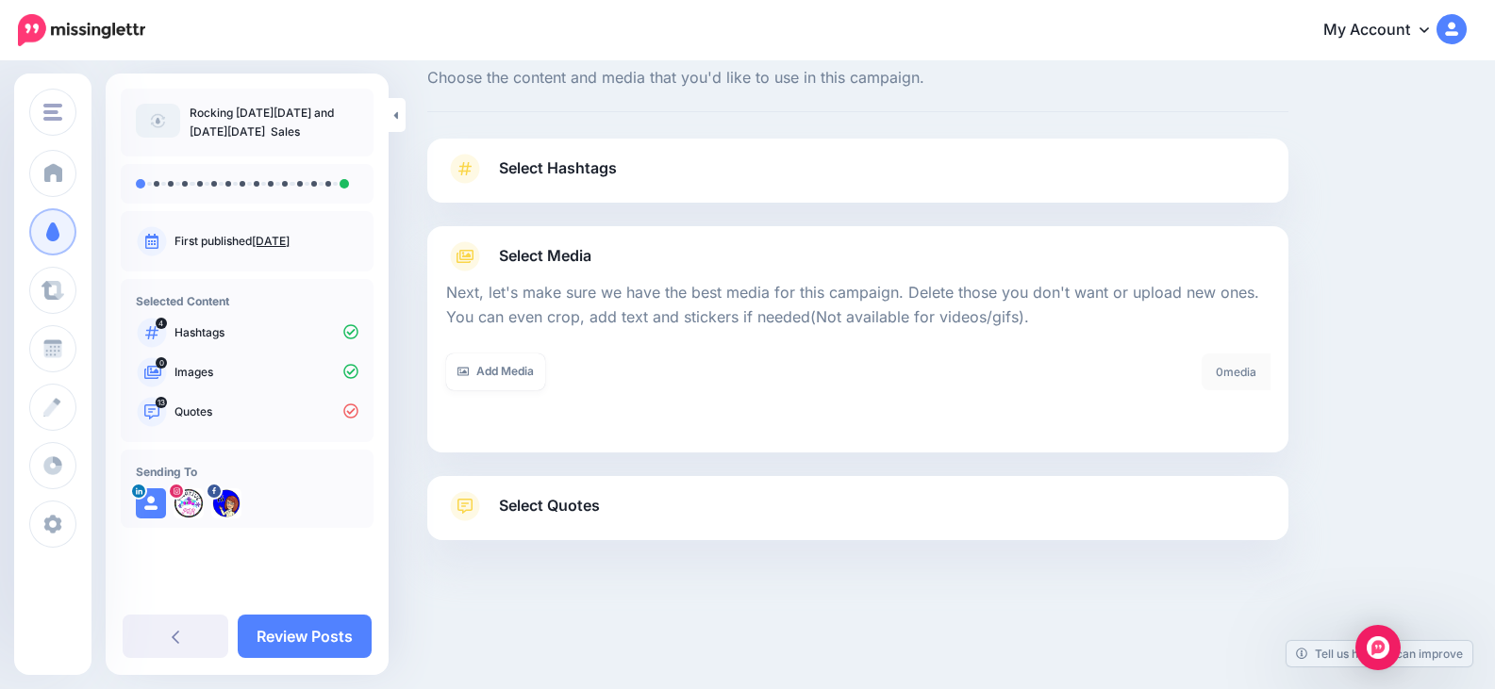
click at [605, 167] on span "Select Hashtags" at bounding box center [558, 168] width 118 height 25
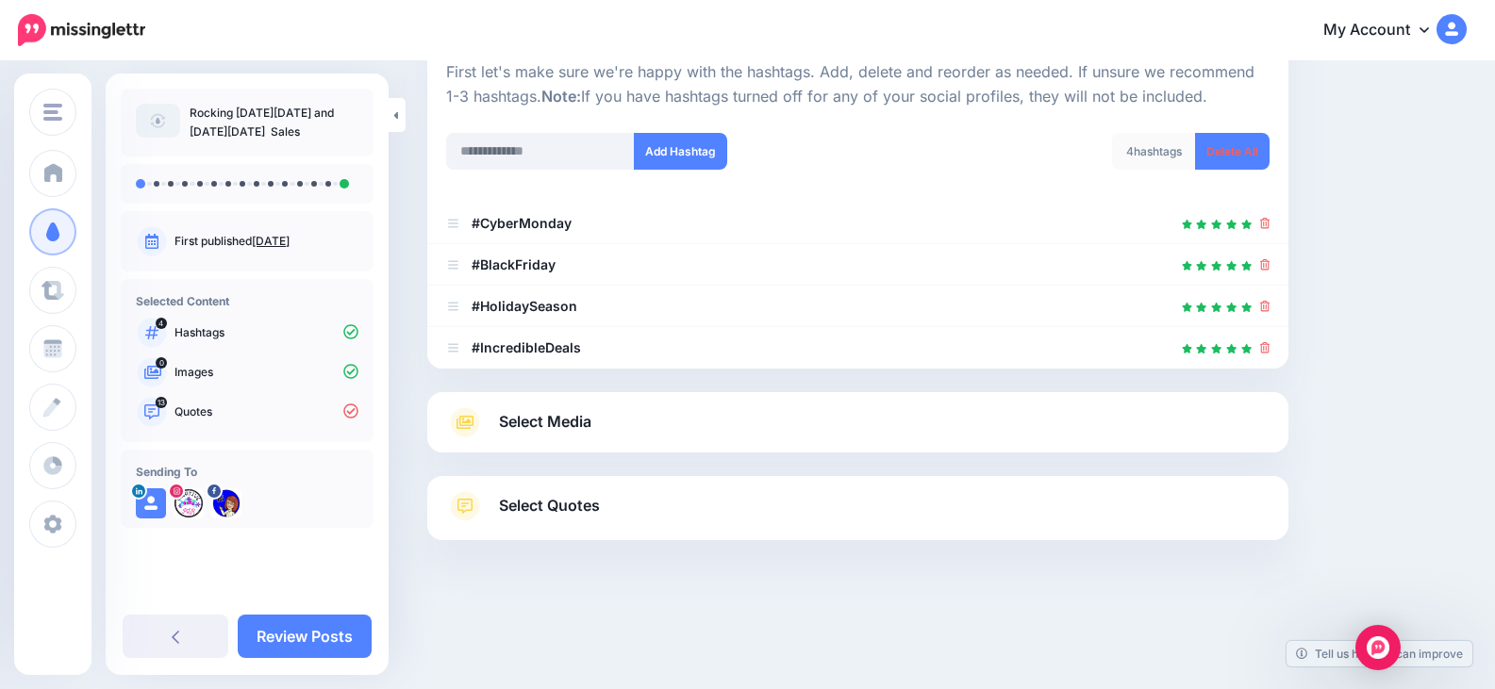
click at [551, 427] on span "Select Media" at bounding box center [545, 421] width 92 height 25
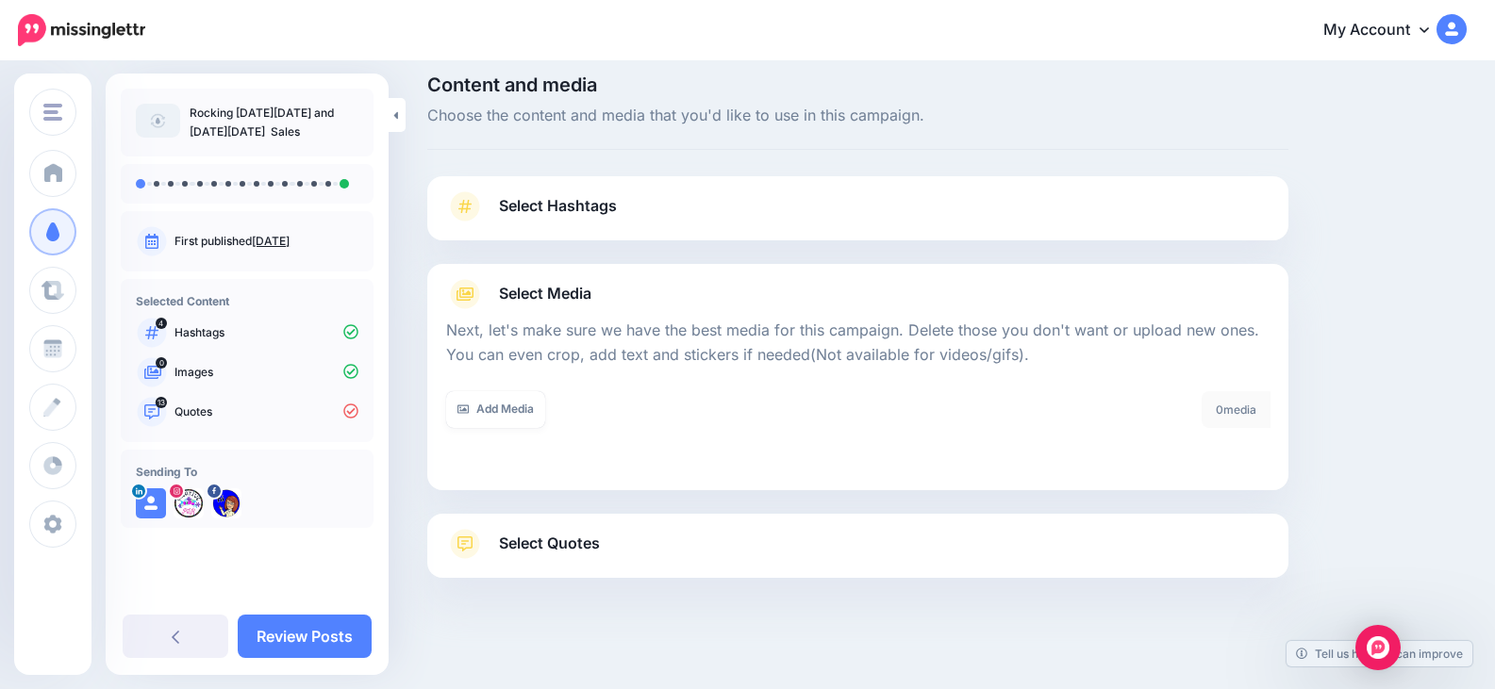
scroll to position [0, 0]
